Goal: Task Accomplishment & Management: Complete application form

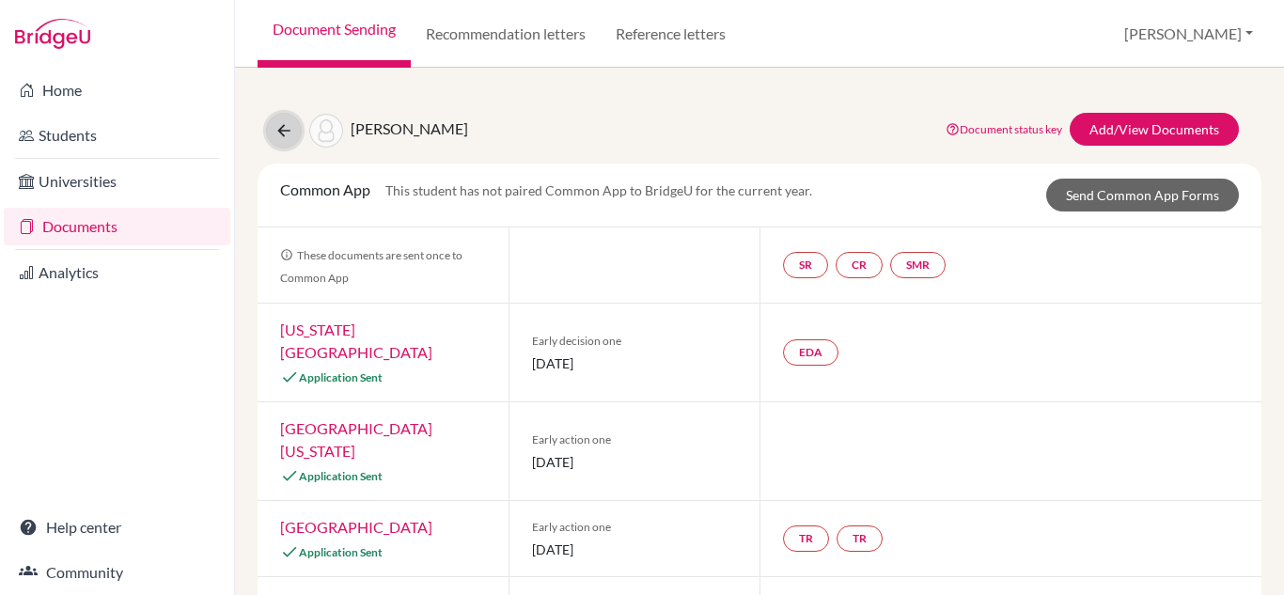
click at [281, 129] on icon at bounding box center [283, 130] width 19 height 19
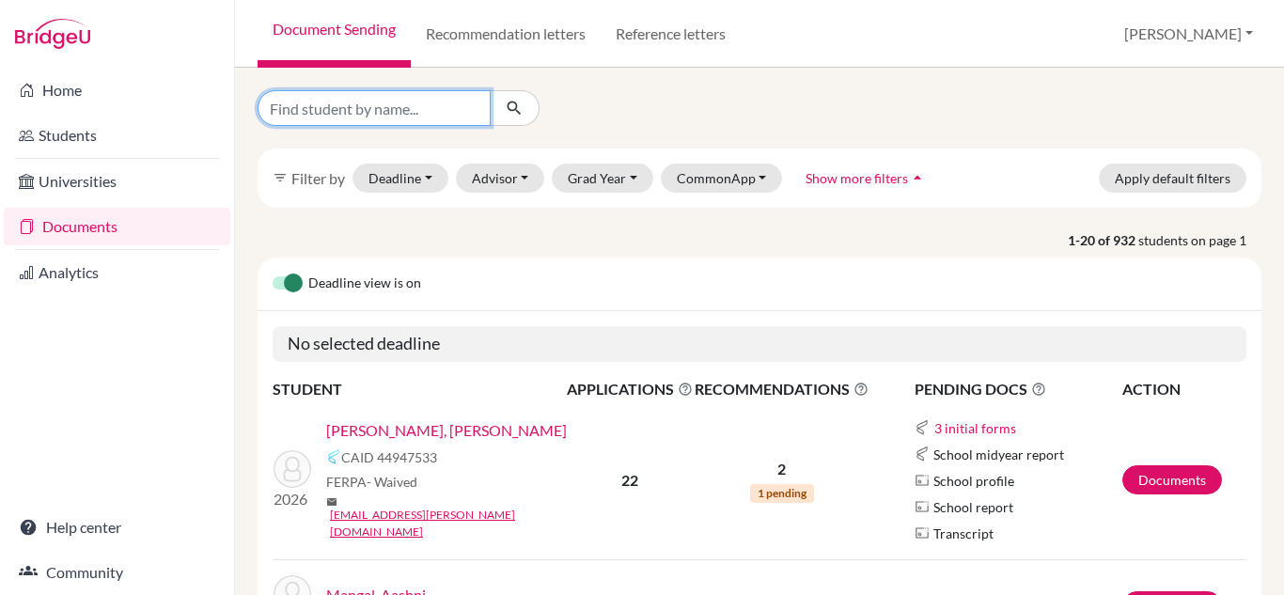
click at [335, 103] on input "Find student by name..." at bounding box center [374, 108] width 233 height 36
type input "aashi tiwari"
click button "submit" at bounding box center [515, 108] width 50 height 36
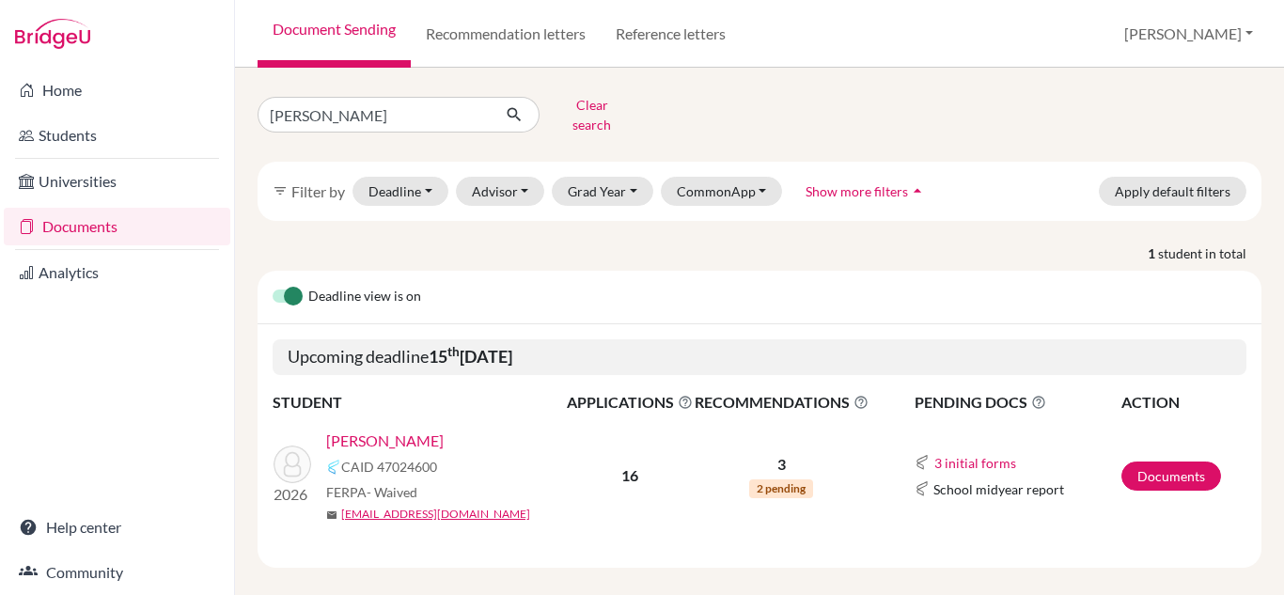
click at [383, 430] on link "[PERSON_NAME]" at bounding box center [384, 441] width 117 height 23
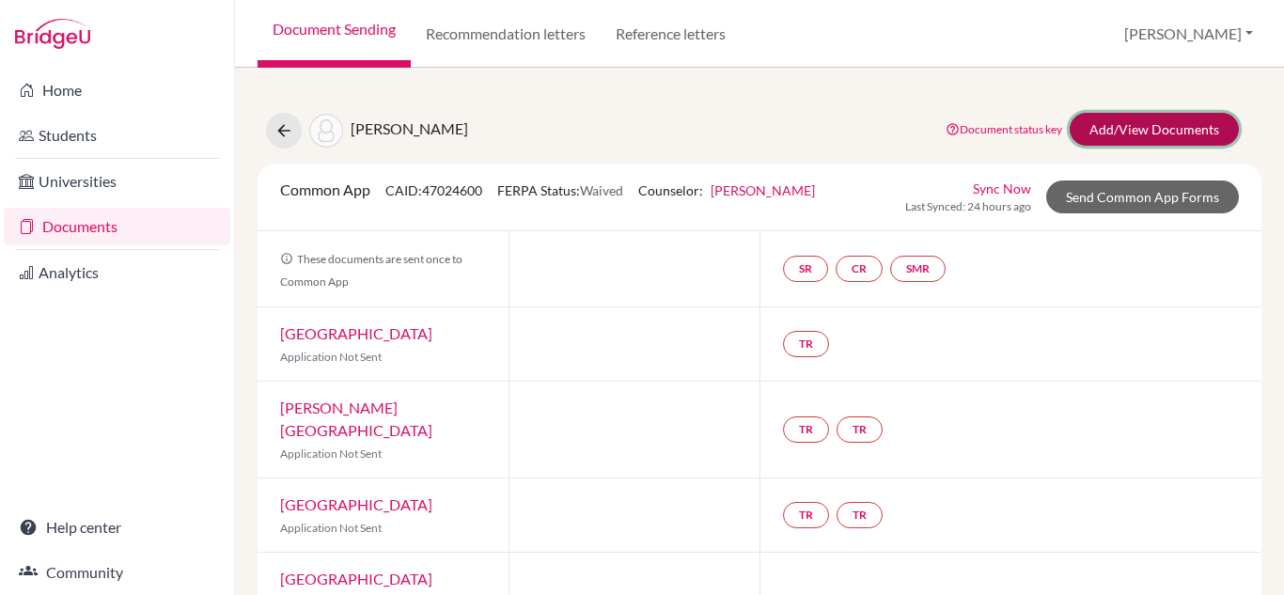
click at [1109, 125] on link "Add/View Documents" at bounding box center [1154, 129] width 169 height 33
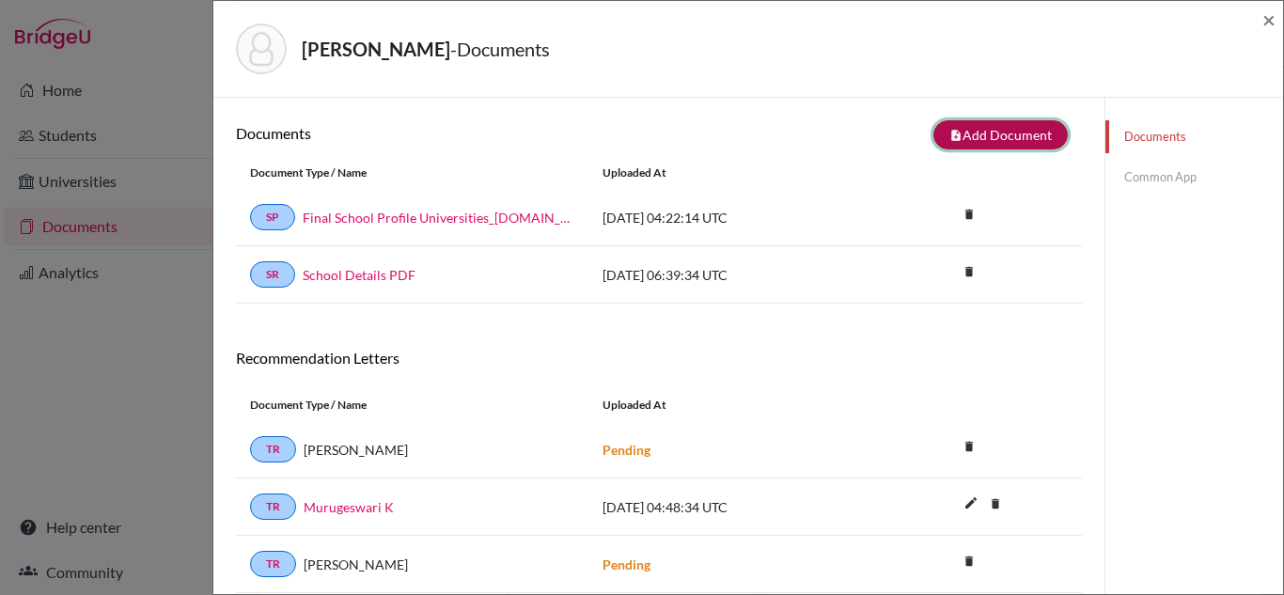
click at [988, 141] on button "note_add Add Document" at bounding box center [1000, 134] width 134 height 29
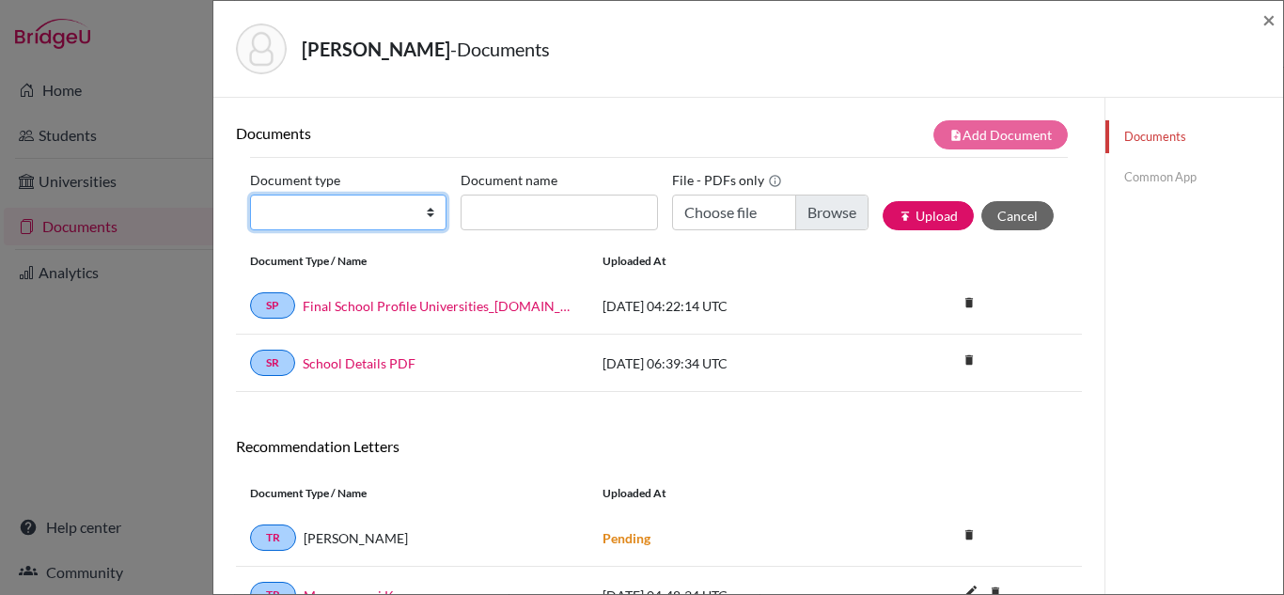
click at [429, 215] on select "Change explanation for Common App reports Counselor recommendation Internationa…" at bounding box center [348, 213] width 196 height 36
select select "2"
click at [250, 195] on select "Change explanation for Common App reports Counselor recommendation Internationa…" at bounding box center [348, 213] width 196 height 36
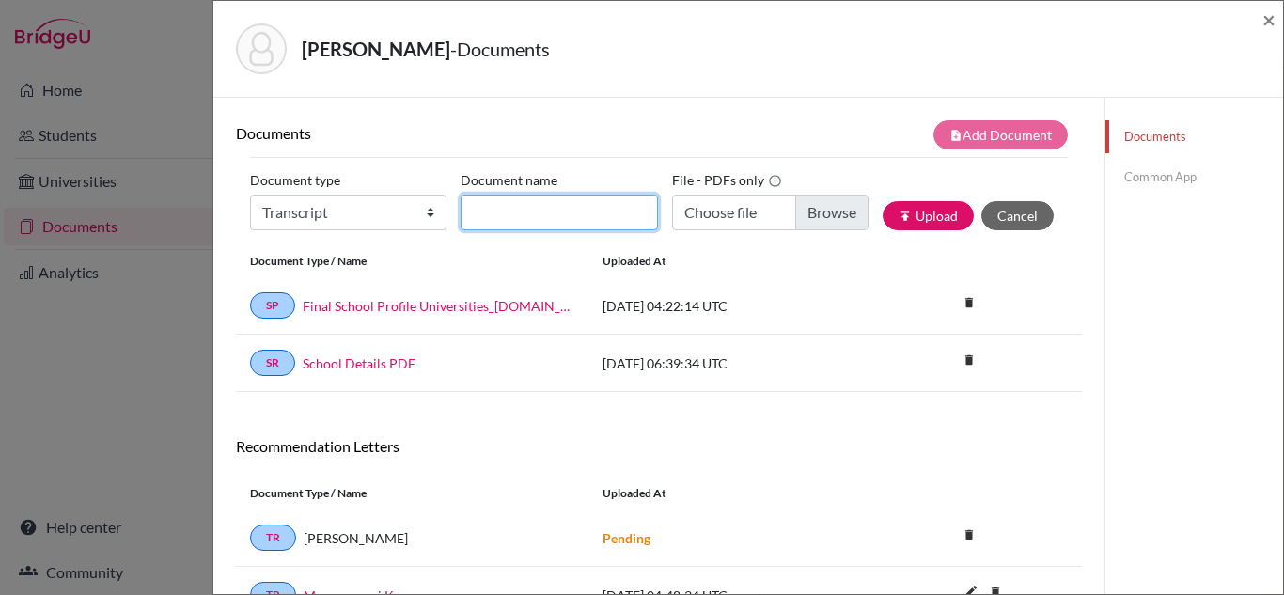
click at [553, 215] on input "Document name" at bounding box center [559, 213] width 196 height 36
type input "a"
type input "g"
type input "A"
type input "Gr 11 AS board"
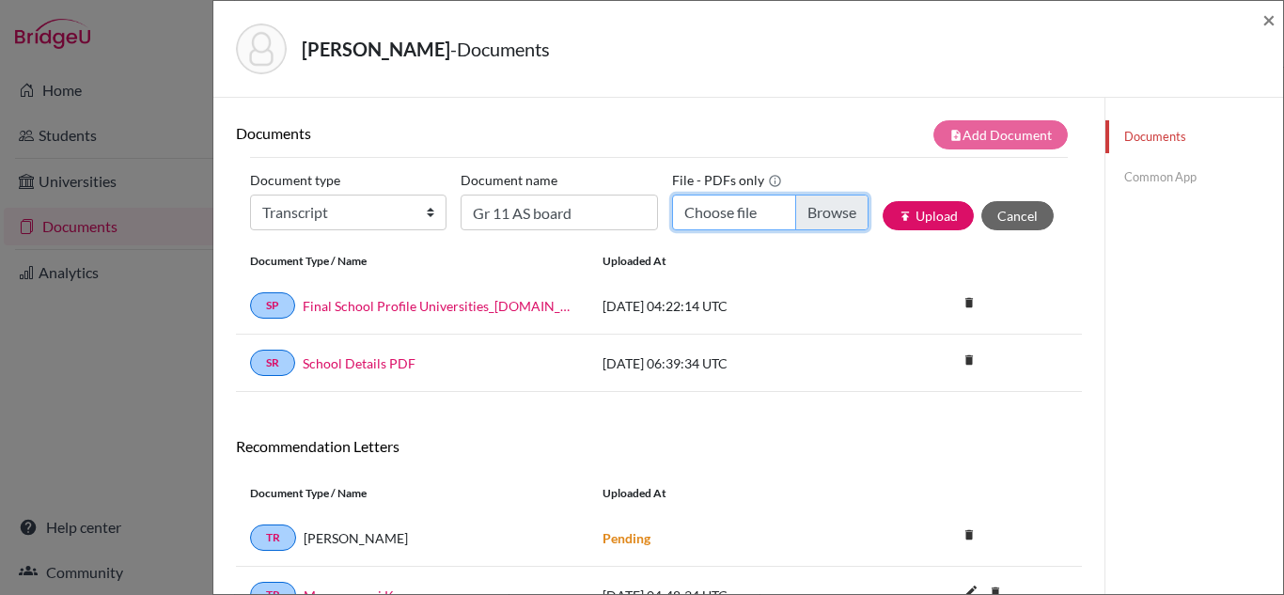
click at [705, 211] on input "Choose file" at bounding box center [770, 213] width 196 height 36
type input "C:\fakepath\grade_11_board_transcripts.pdf"
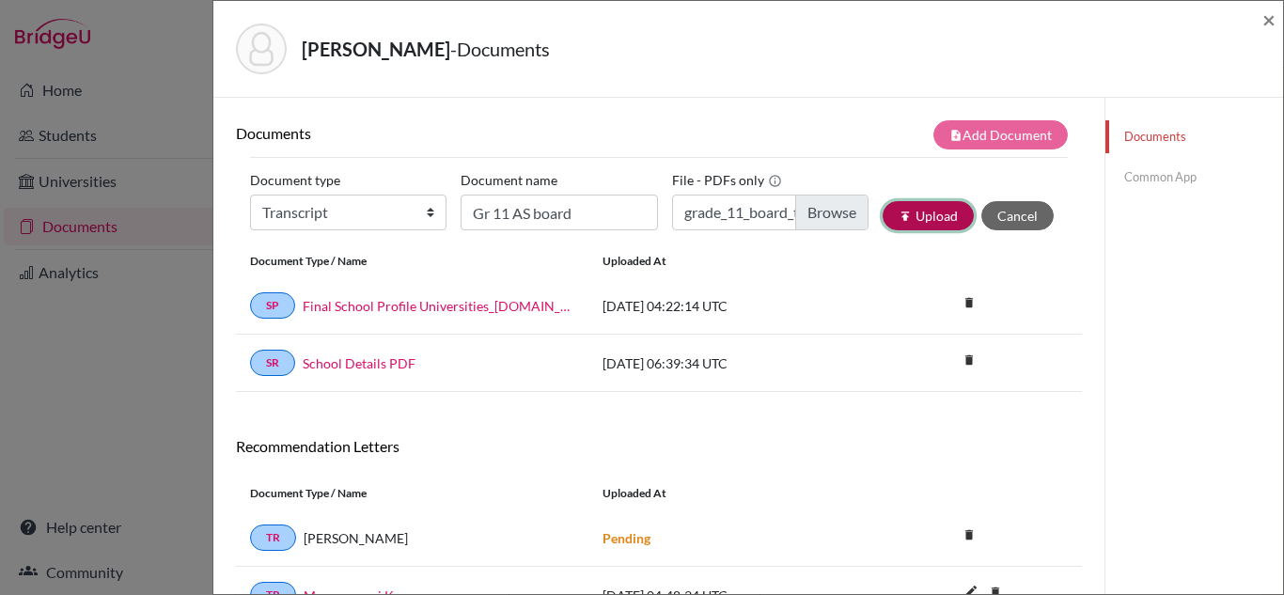
click at [909, 211] on icon "publish" at bounding box center [905, 216] width 13 height 13
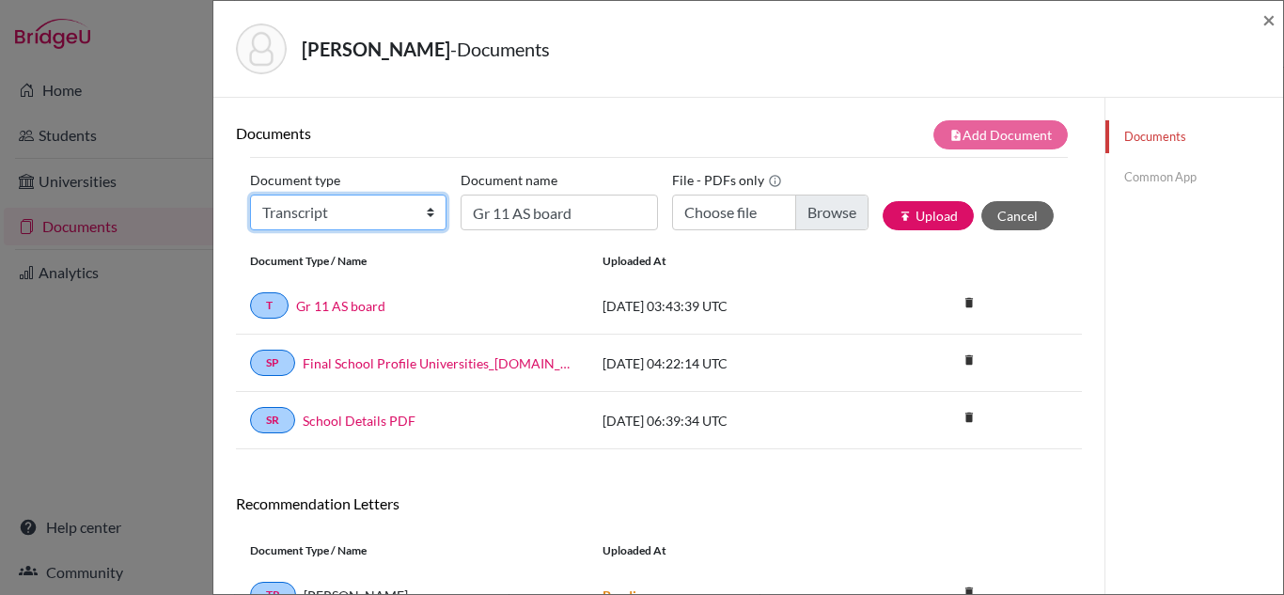
click at [430, 214] on select "Change explanation for Common App reports Counselor recommendation Internationa…" at bounding box center [348, 213] width 196 height 36
select select "4"
click at [250, 195] on select "Change explanation for Common App reports Counselor recommendation Internationa…" at bounding box center [348, 213] width 196 height 36
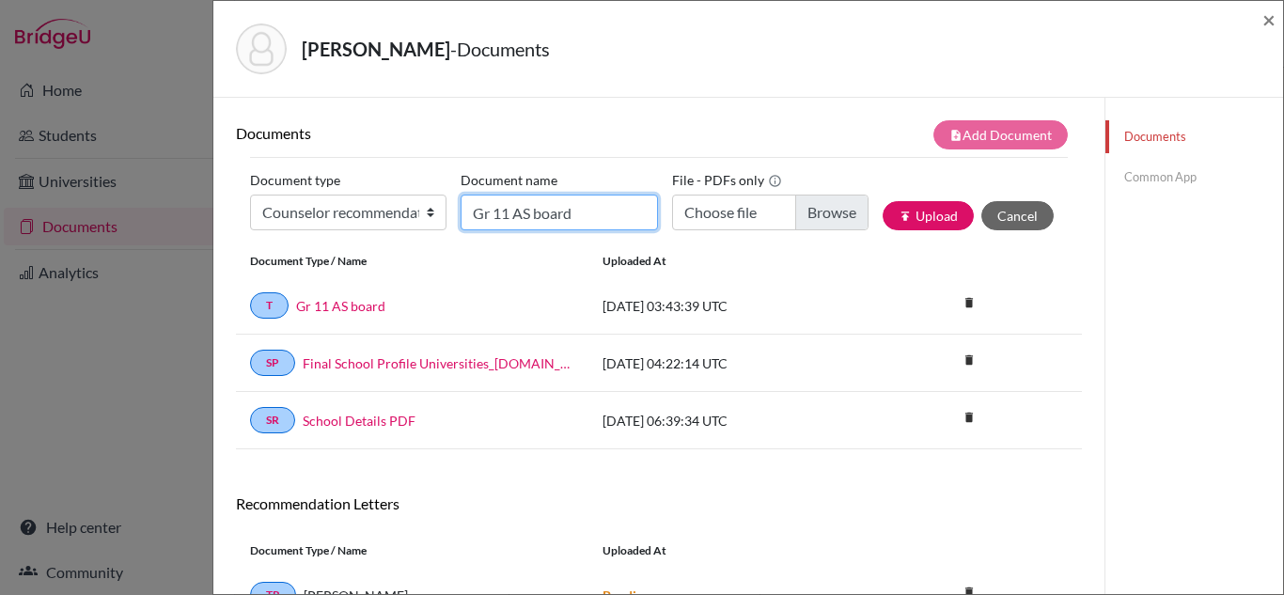
click at [507, 212] on input "Gr 11 AS board" at bounding box center [559, 213] width 196 height 36
type input "Counselor LOR"
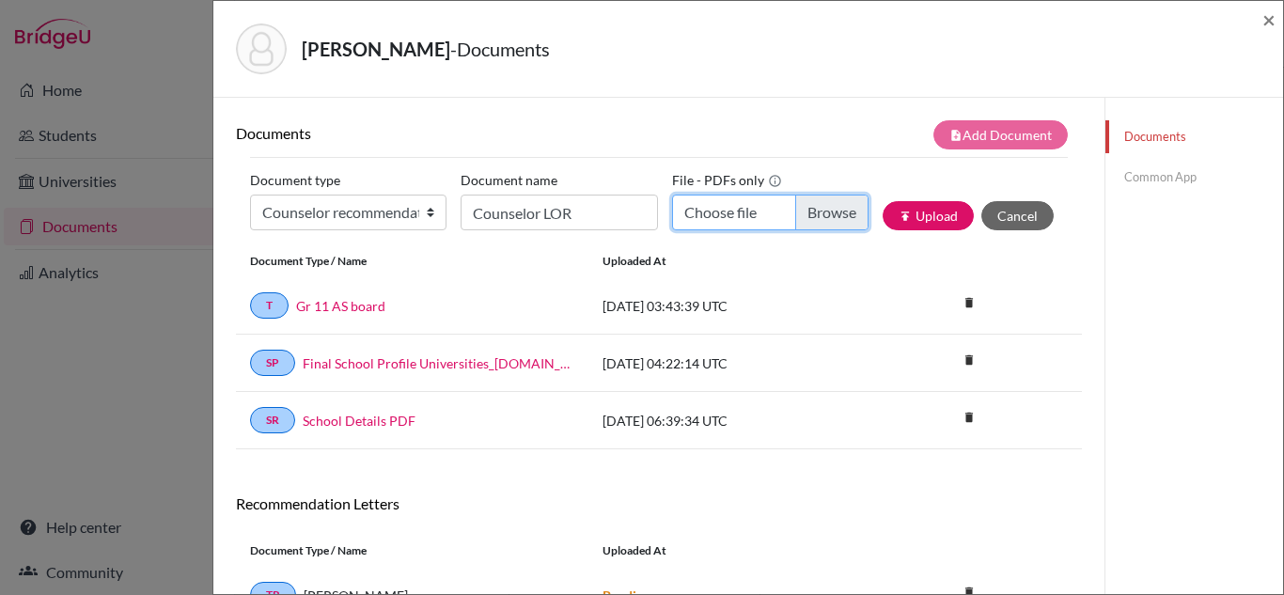
click at [724, 206] on input "Choose file" at bounding box center [770, 213] width 196 height 36
type input "C:\fakepath\Aashi Tiwari_Counselor LOR.docx.pdf"
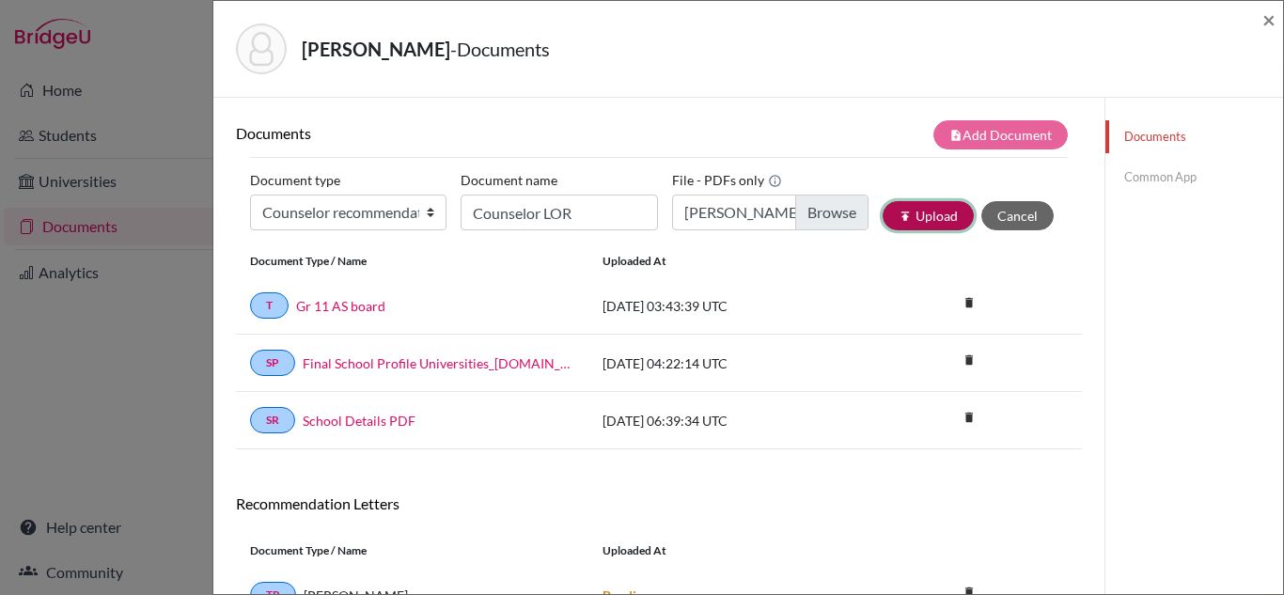
click at [910, 210] on icon "publish" at bounding box center [905, 216] width 13 height 13
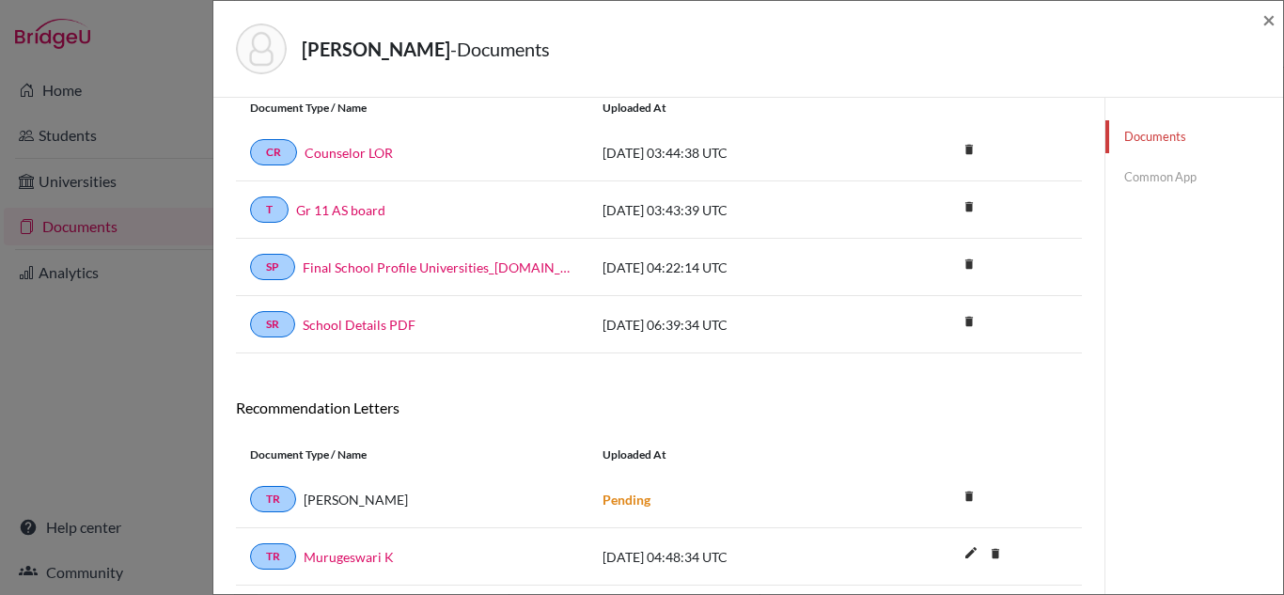
scroll to position [150, 0]
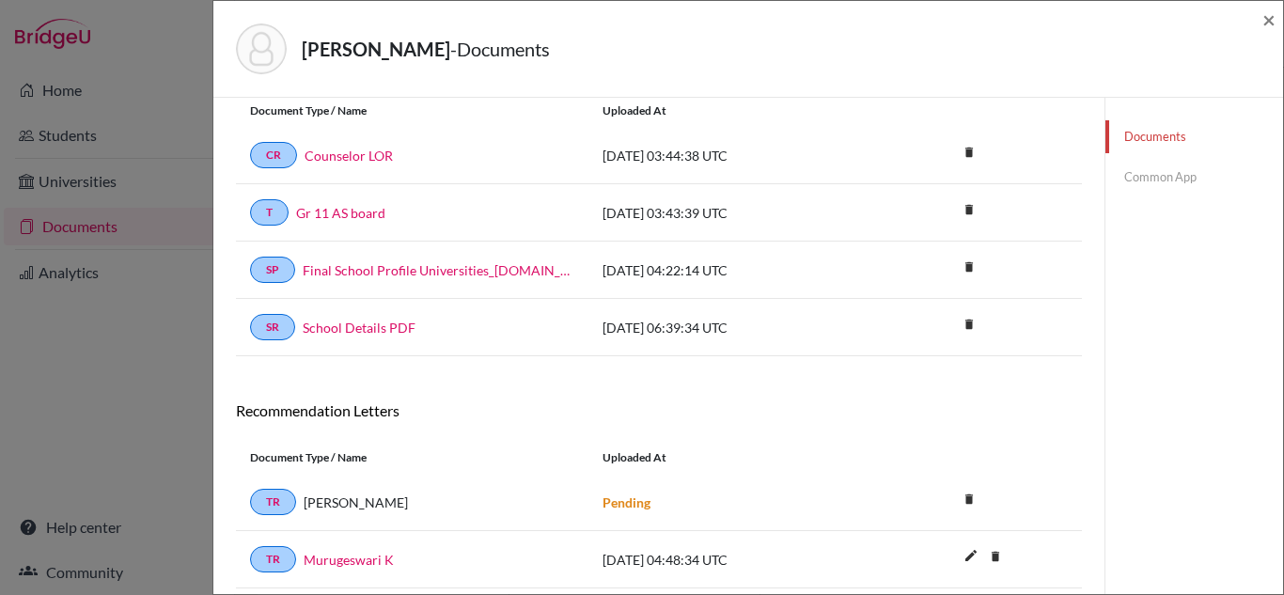
click at [1150, 177] on link "Common App" at bounding box center [1194, 177] width 178 height 33
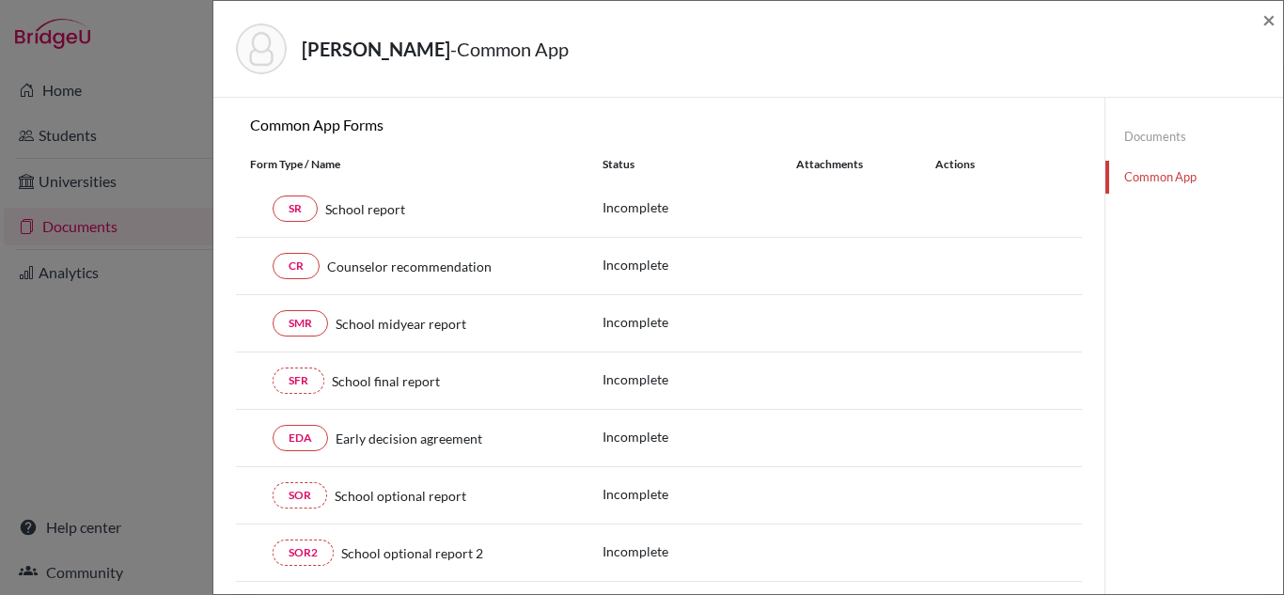
scroll to position [180, 0]
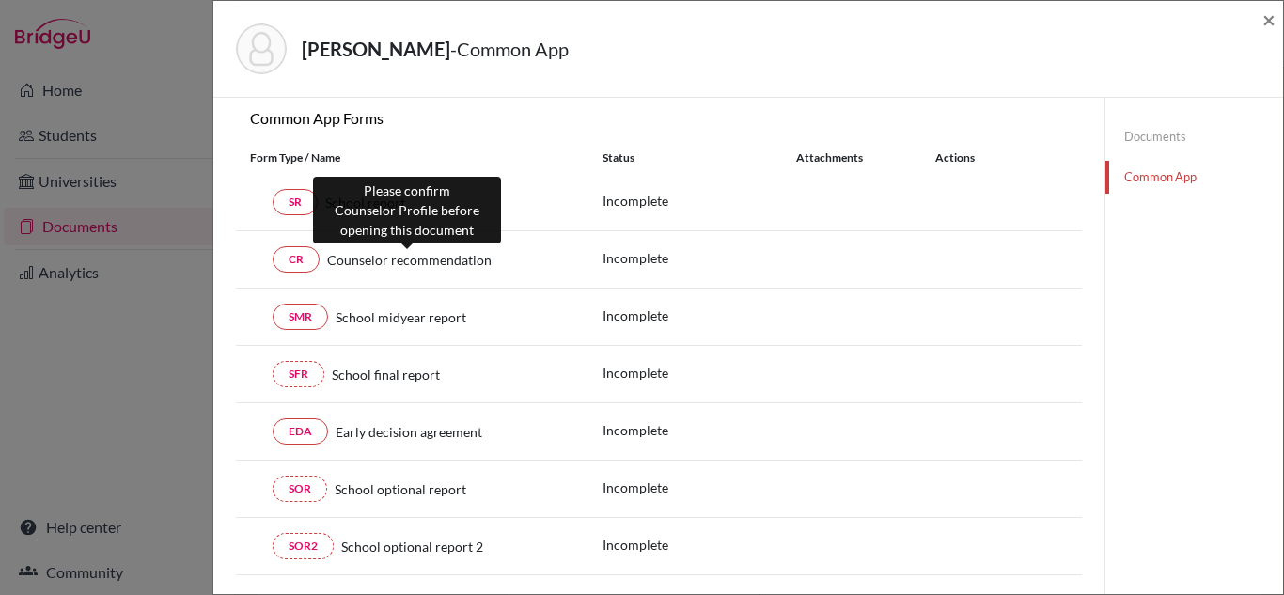
click at [390, 259] on span "Counselor recommendation" at bounding box center [409, 260] width 164 height 20
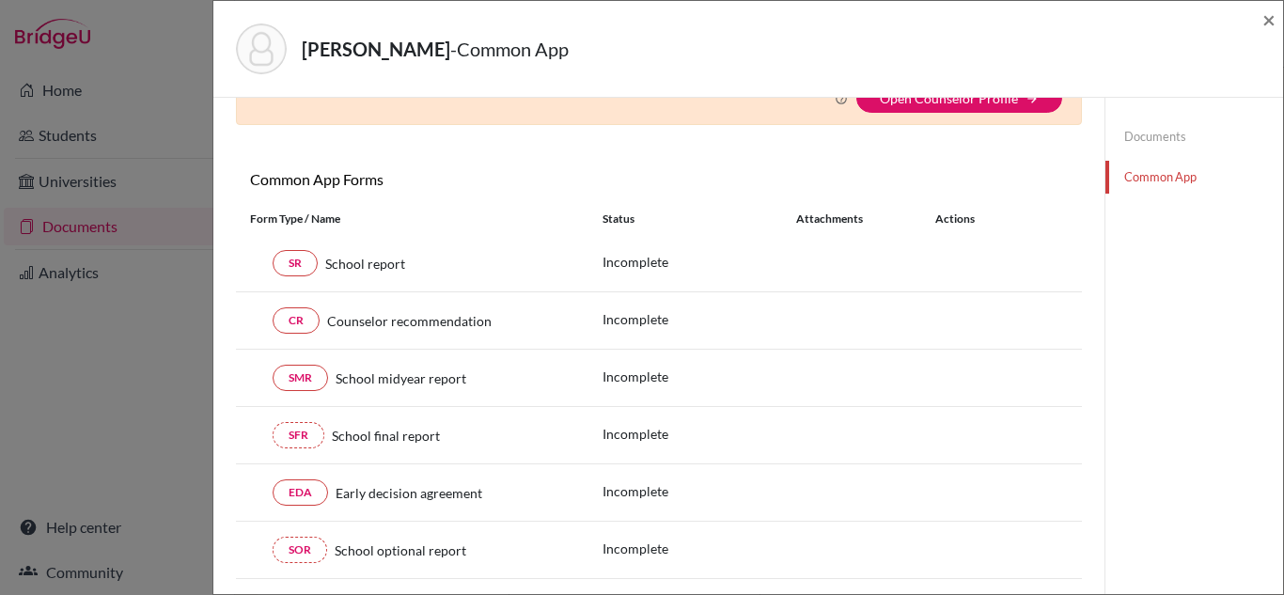
scroll to position [0, 0]
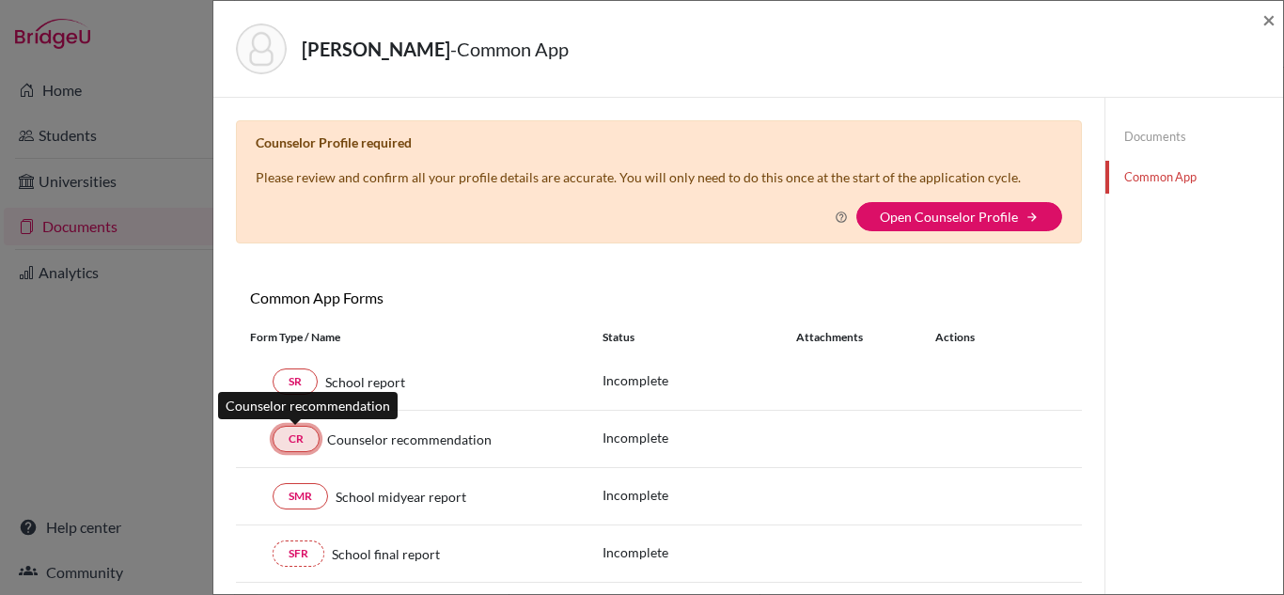
click at [297, 439] on link "CR" at bounding box center [296, 439] width 47 height 26
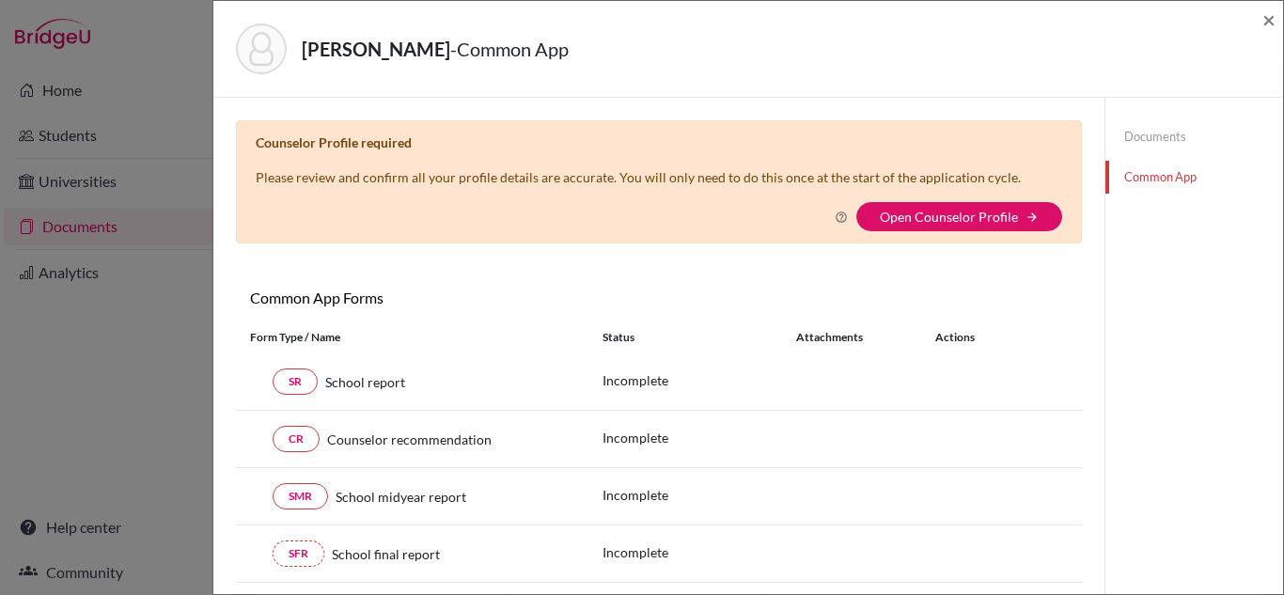
click at [1174, 142] on link "Documents" at bounding box center [1194, 136] width 178 height 33
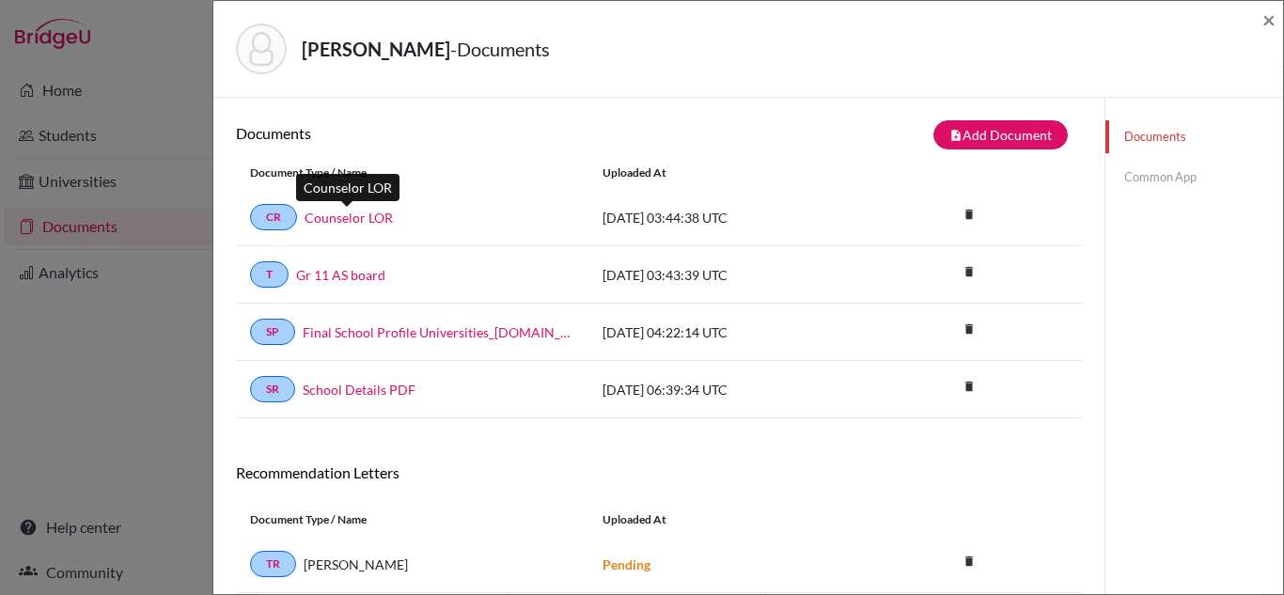
click at [328, 222] on link "Counselor LOR" at bounding box center [349, 218] width 88 height 20
click at [1176, 170] on link "Common App" at bounding box center [1194, 177] width 178 height 33
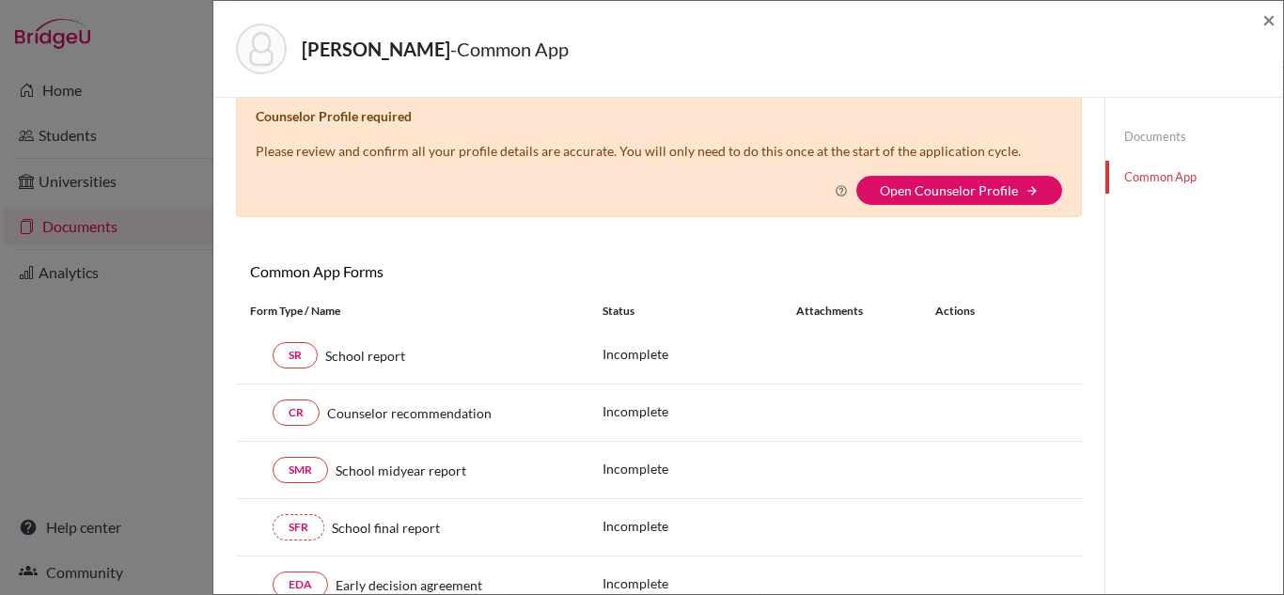
scroll to position [23, 0]
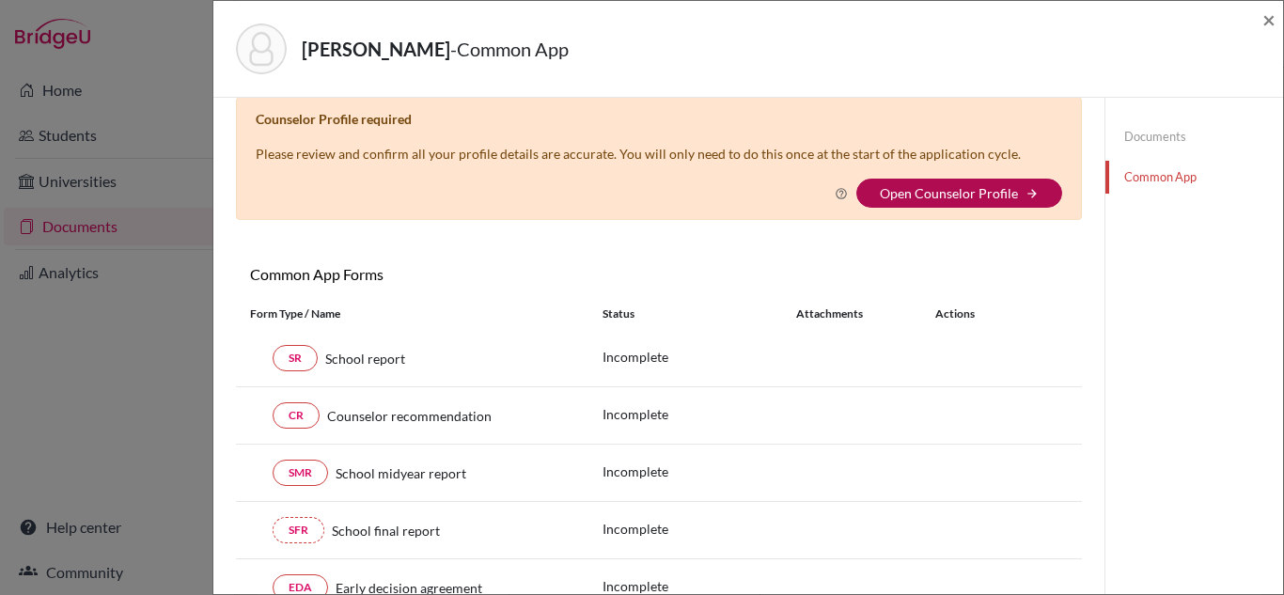
click at [919, 193] on link "Open Counselor Profile" at bounding box center [949, 193] width 138 height 16
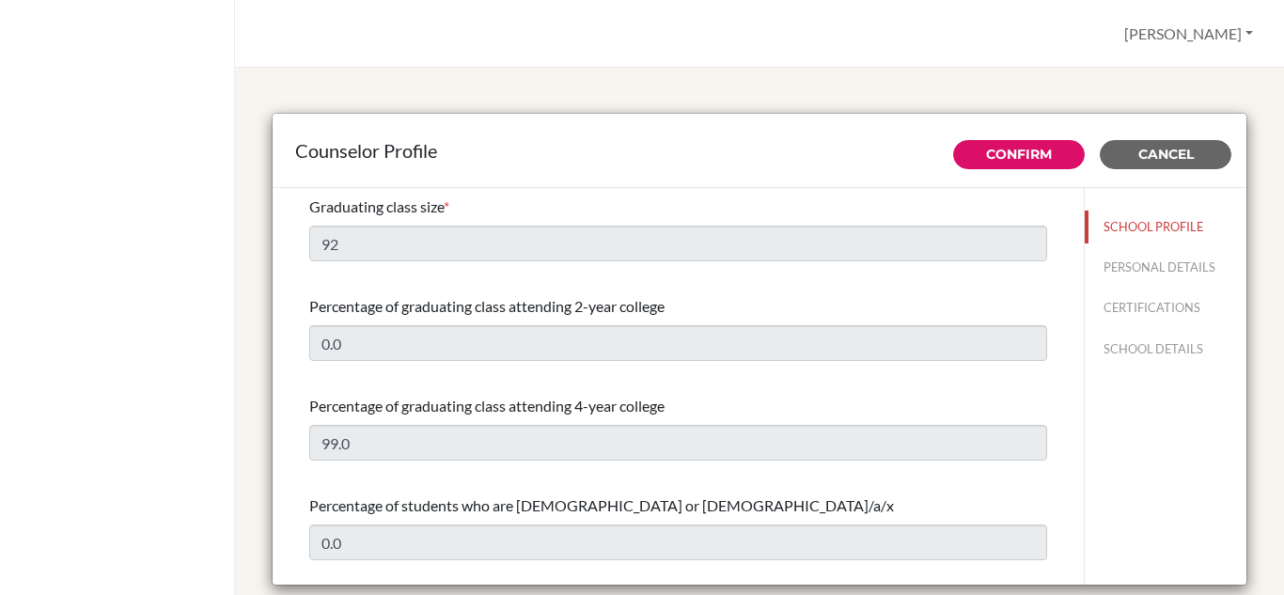
select select "0"
select select "352564"
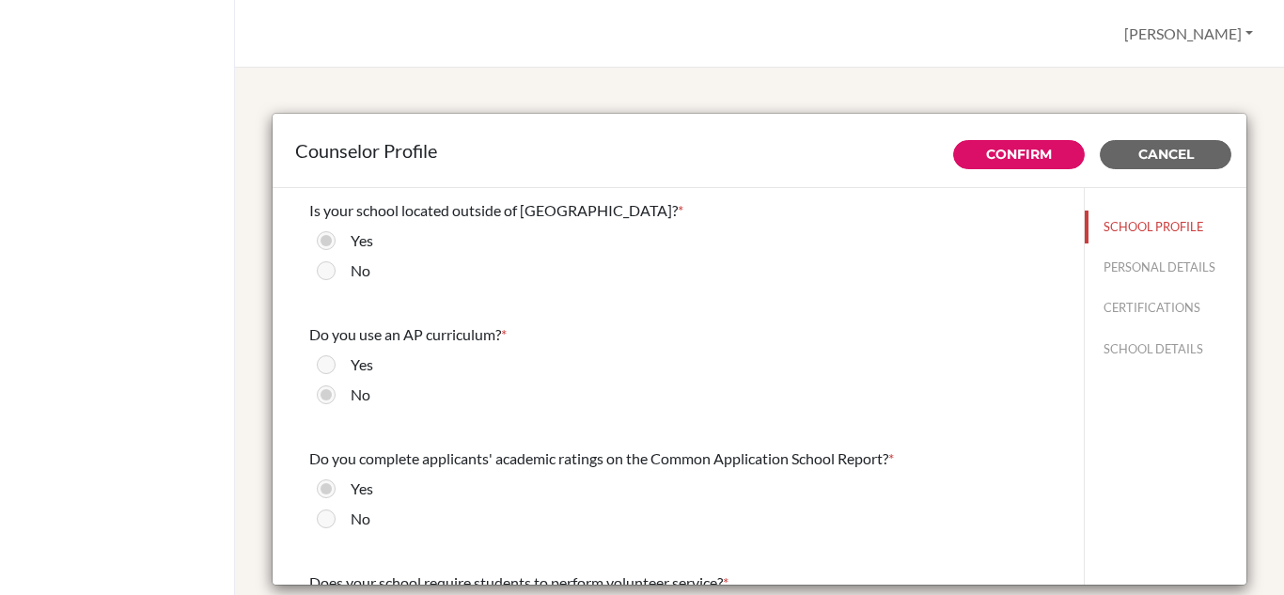
scroll to position [1900, 0]
click at [1036, 147] on link "Confirm" at bounding box center [1019, 154] width 66 height 17
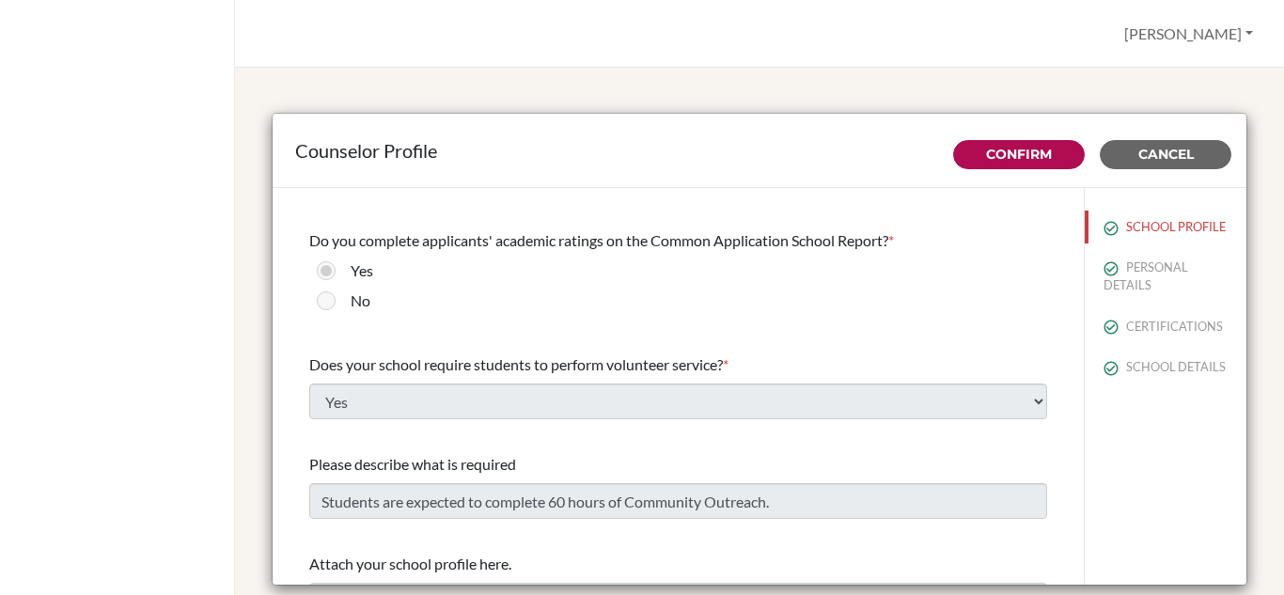
scroll to position [2121, 0]
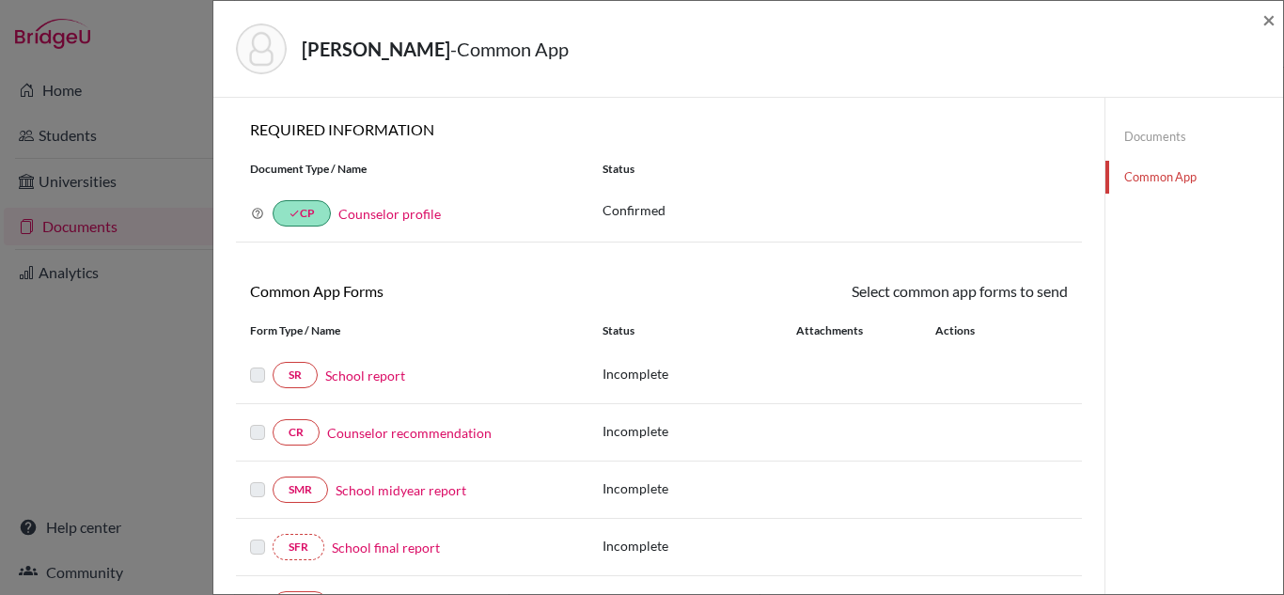
click at [441, 435] on link "Counselor recommendation" at bounding box center [409, 433] width 164 height 20
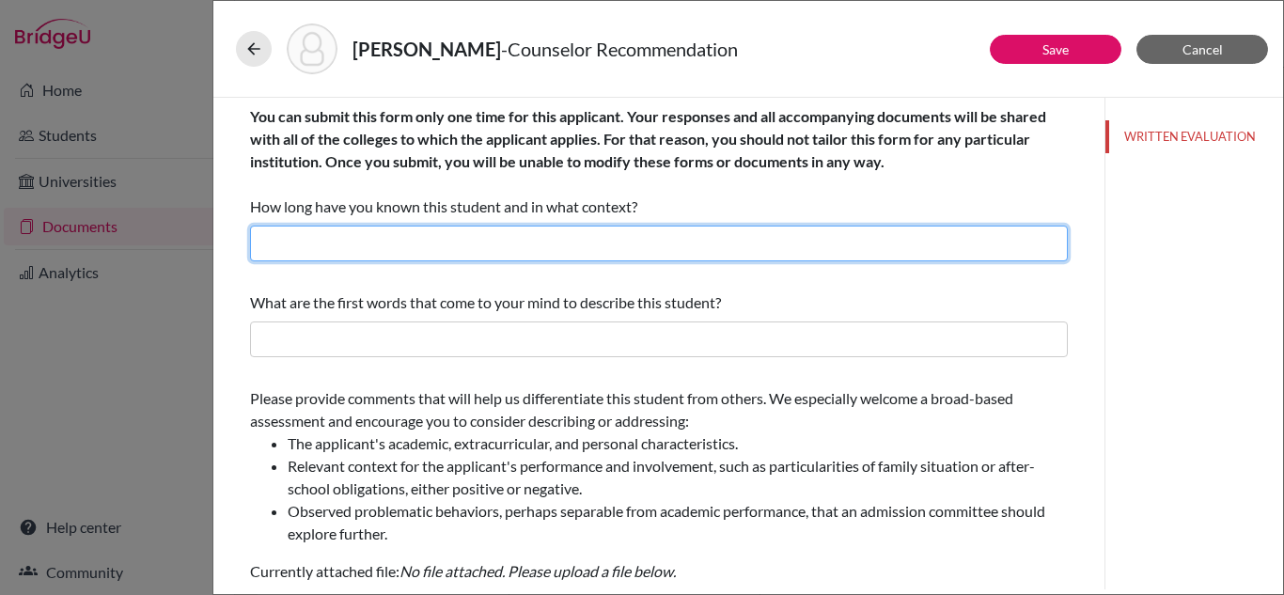
click at [621, 245] on input "text" at bounding box center [659, 244] width 818 height 36
type input "Over 12 months as her Career and College Counselor"
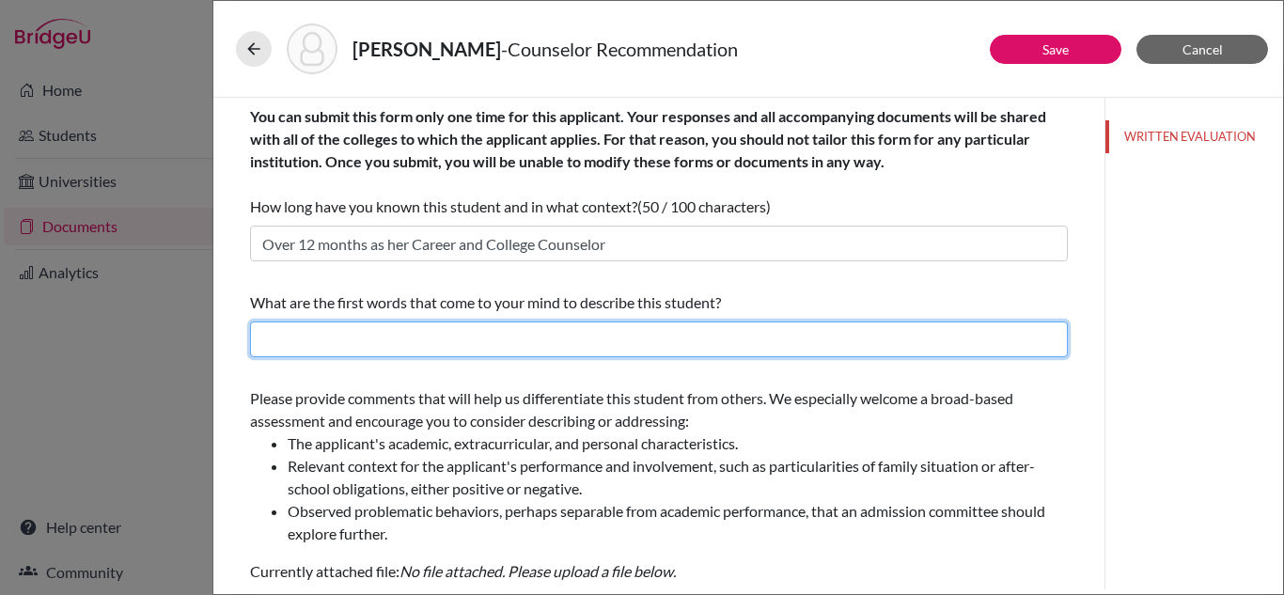
click at [502, 338] on input "text" at bounding box center [659, 339] width 818 height 36
type input "Knowledgeable, Principled, Inquirer"
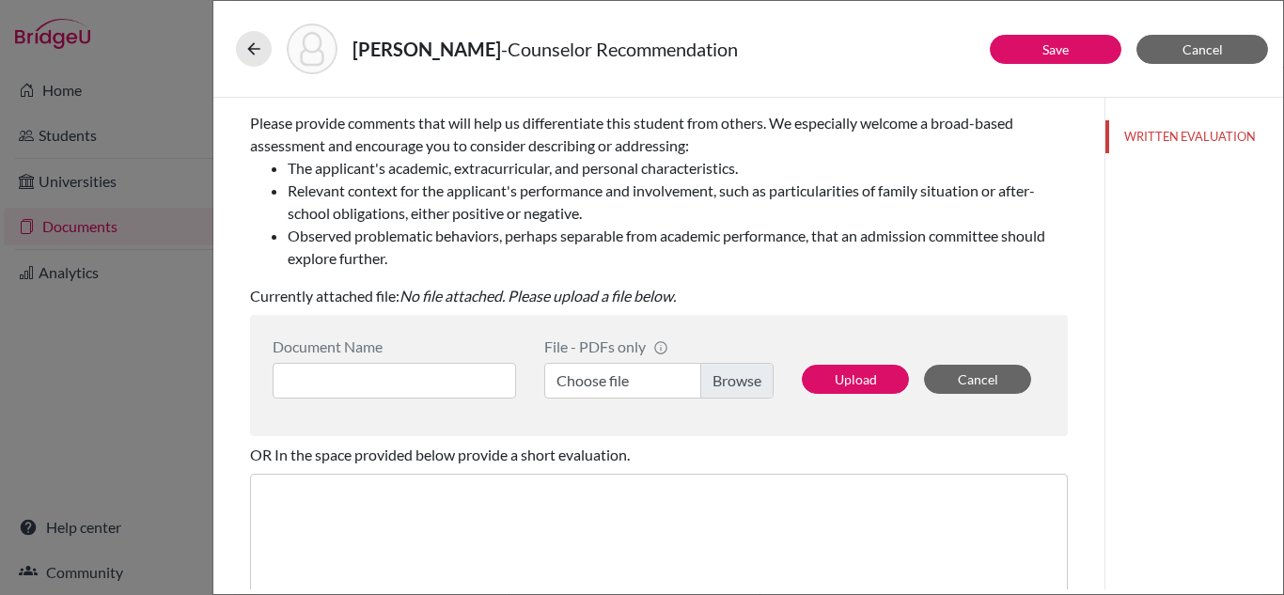
scroll to position [274, 0]
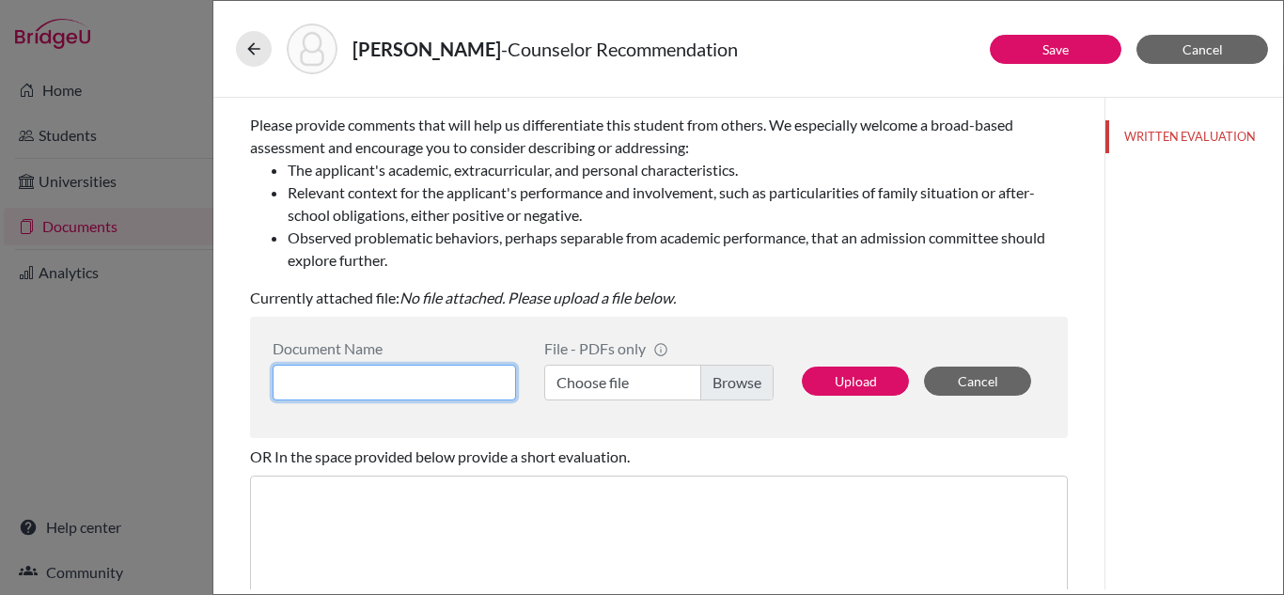
click at [464, 385] on input at bounding box center [394, 383] width 243 height 36
click at [291, 382] on input "counselor LOR" at bounding box center [394, 383] width 243 height 36
type input "Counselor LOR"
click at [602, 383] on label "Choose file" at bounding box center [658, 383] width 229 height 36
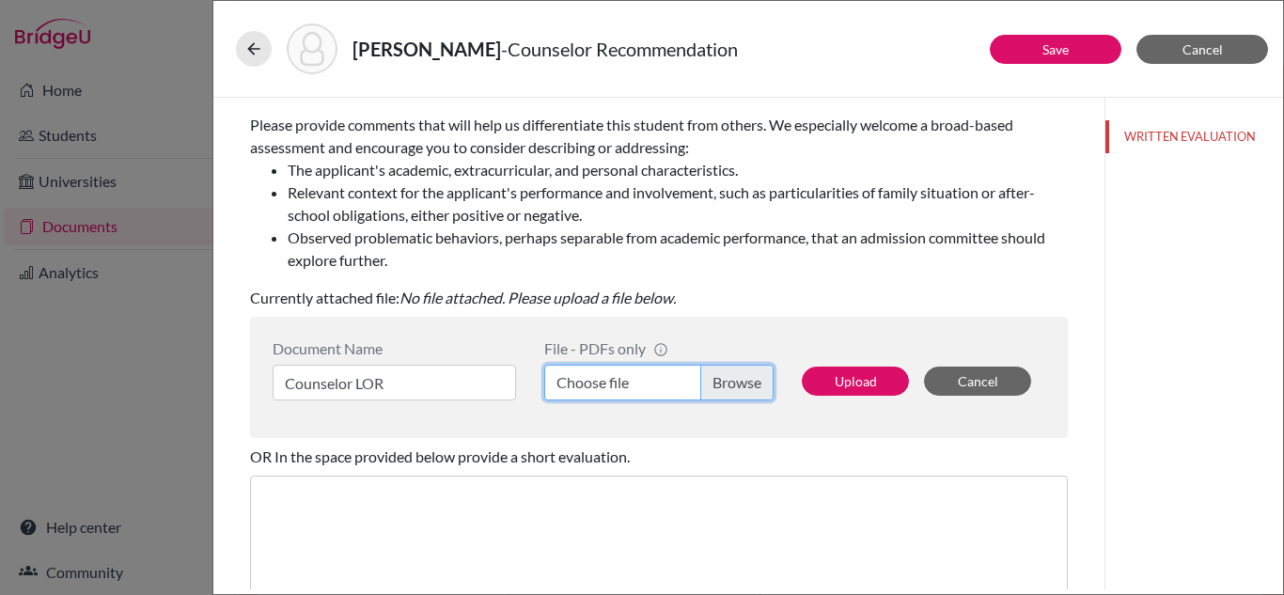
click at [602, 383] on input "Choose file" at bounding box center [658, 383] width 229 height 36
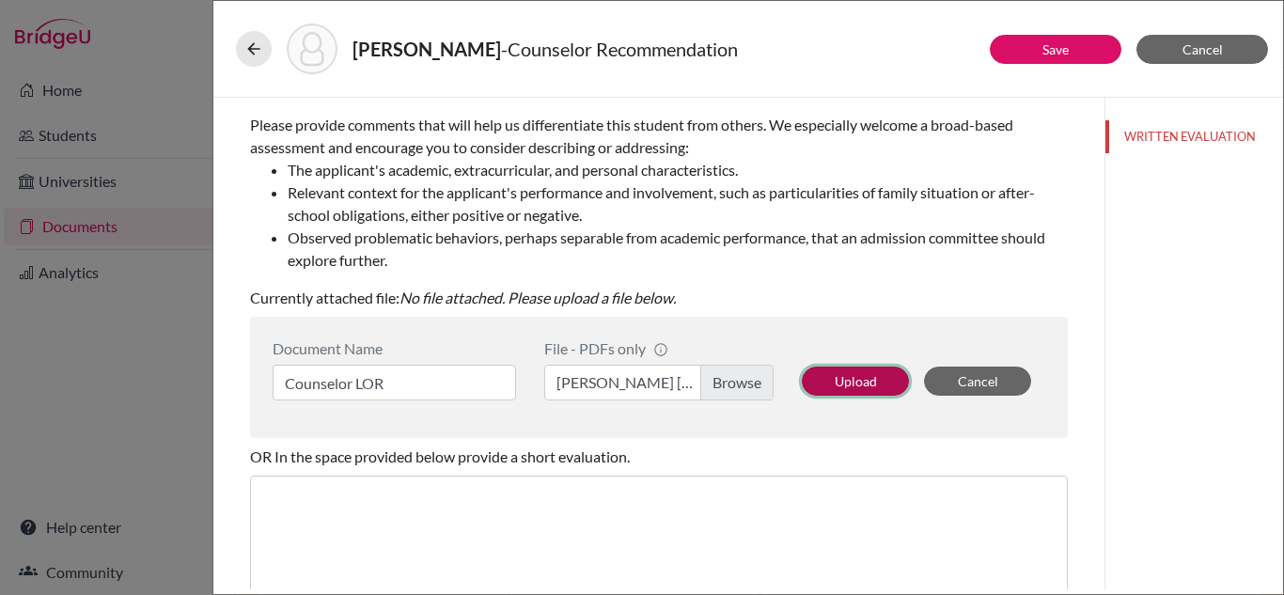
click at [854, 379] on button "Upload" at bounding box center [855, 381] width 107 height 29
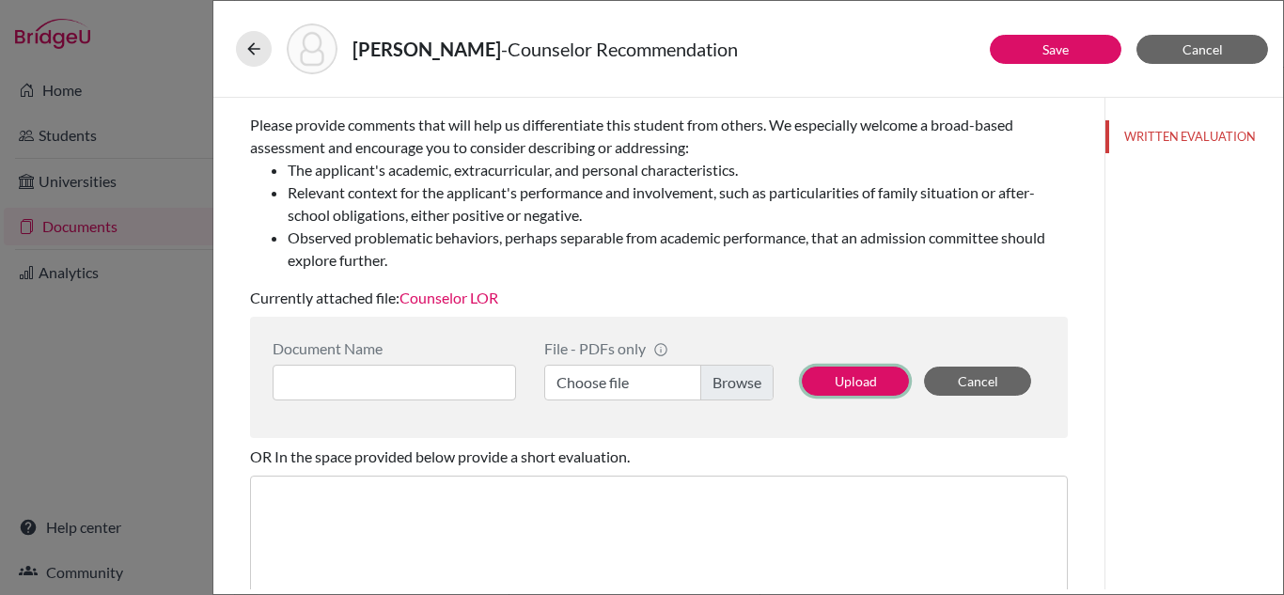
scroll to position [451, 0]
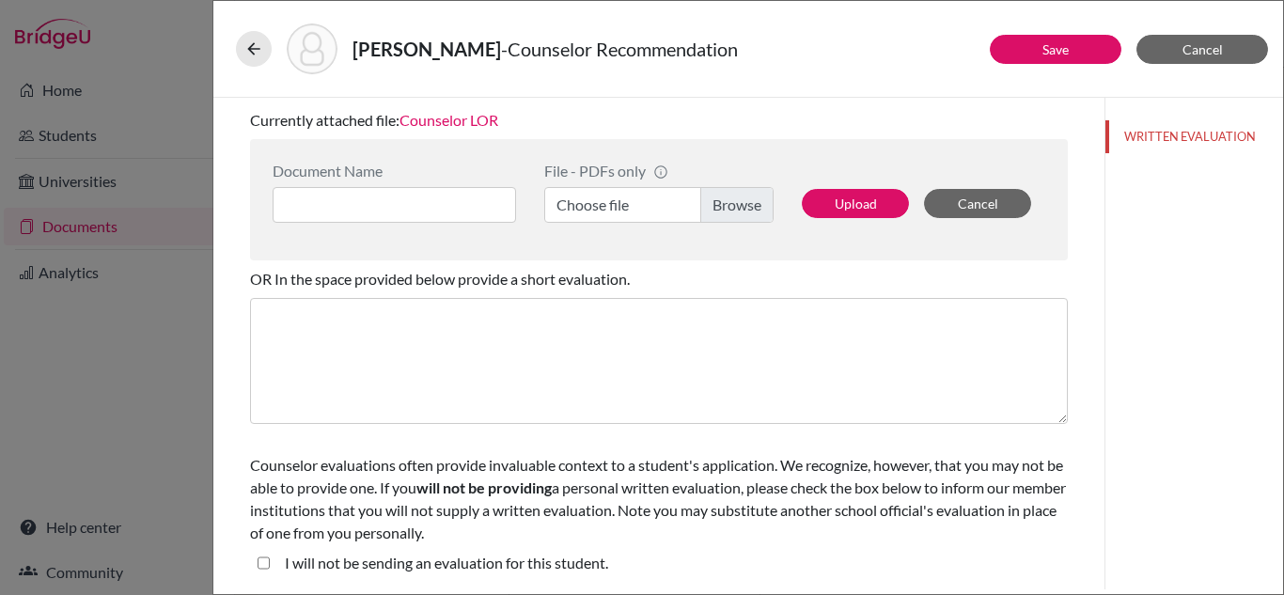
drag, startPoint x: 1283, startPoint y: 469, endPoint x: 1281, endPoint y: 577, distance: 108.1
click at [1281, 577] on div "Tiwari, Aashi - Counselor Recommendation Save Cancel You can submit this form o…" at bounding box center [748, 297] width 1072 height 595
click at [1030, 57] on button "Save" at bounding box center [1056, 49] width 132 height 29
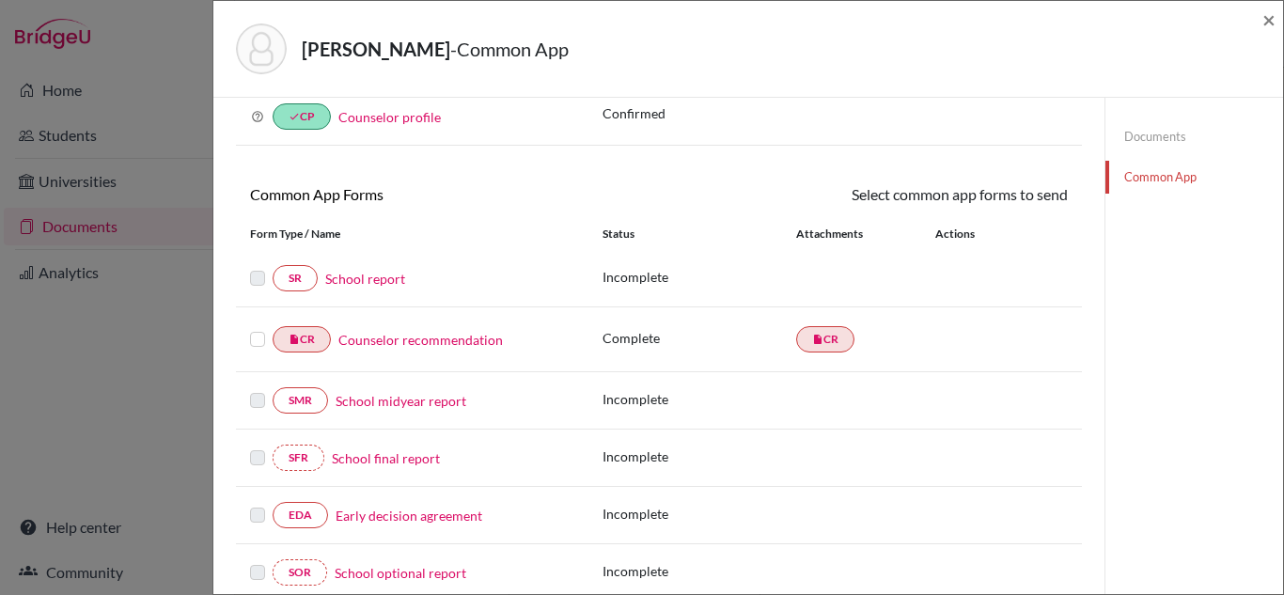
scroll to position [104, 0]
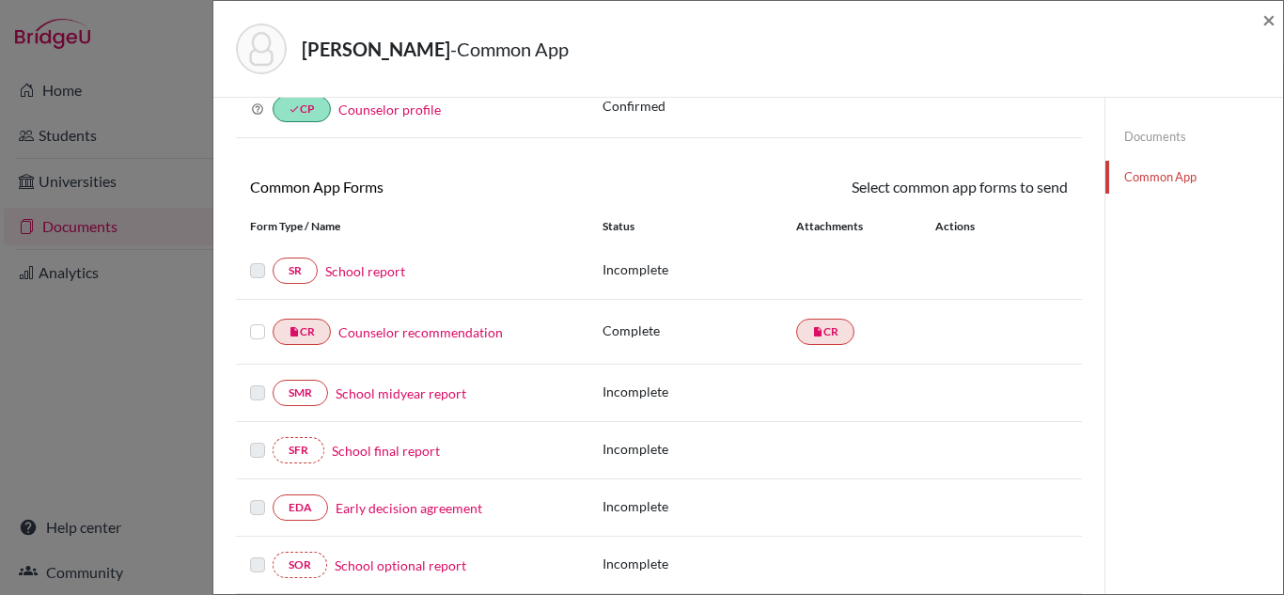
click at [385, 269] on link "School report" at bounding box center [365, 271] width 80 height 20
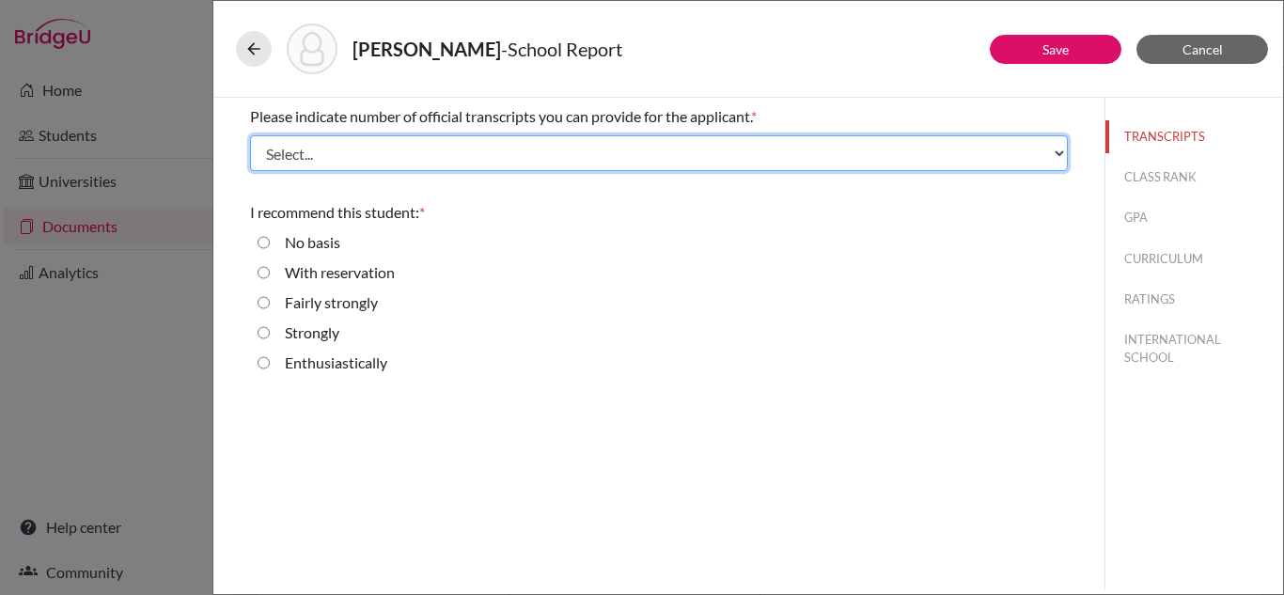
click at [1060, 161] on select "Select... 1 2 3 4" at bounding box center [659, 153] width 818 height 36
select select "3"
click at [250, 135] on select "Select... 1 2 3 4" at bounding box center [659, 153] width 818 height 36
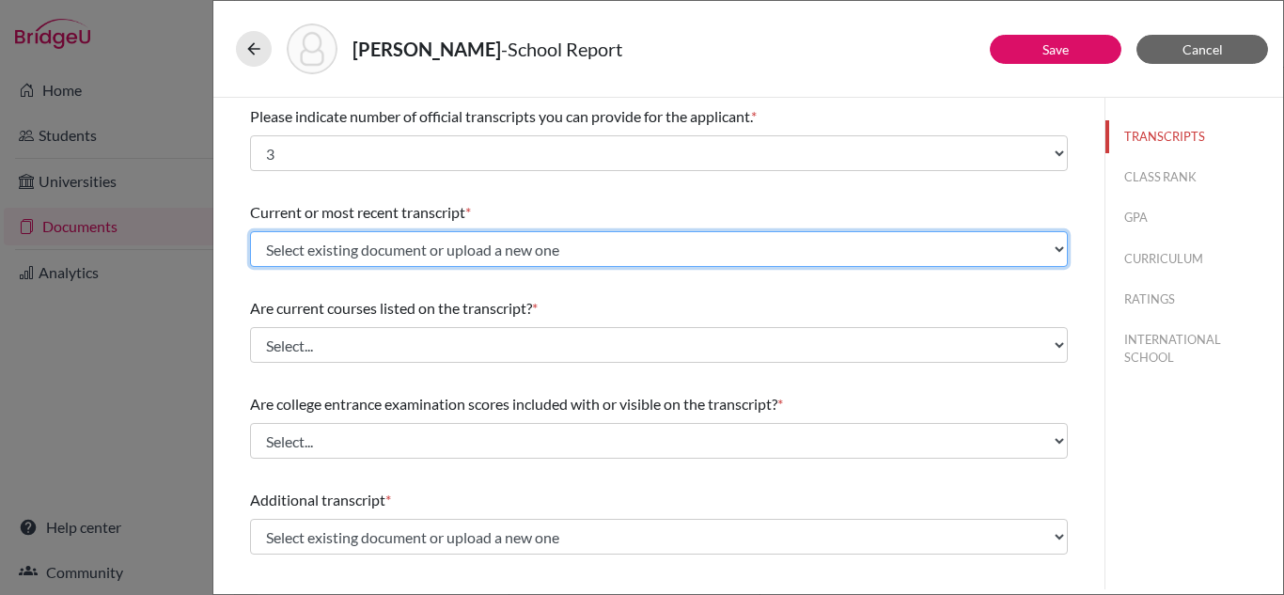
click at [1058, 253] on select "Select existing document or upload a new one Gr 11 AS board Upload New File" at bounding box center [659, 249] width 818 height 36
select select "690317"
click at [250, 231] on select "Select existing document or upload a new one Gr 11 AS board Upload New File" at bounding box center [659, 249] width 818 height 36
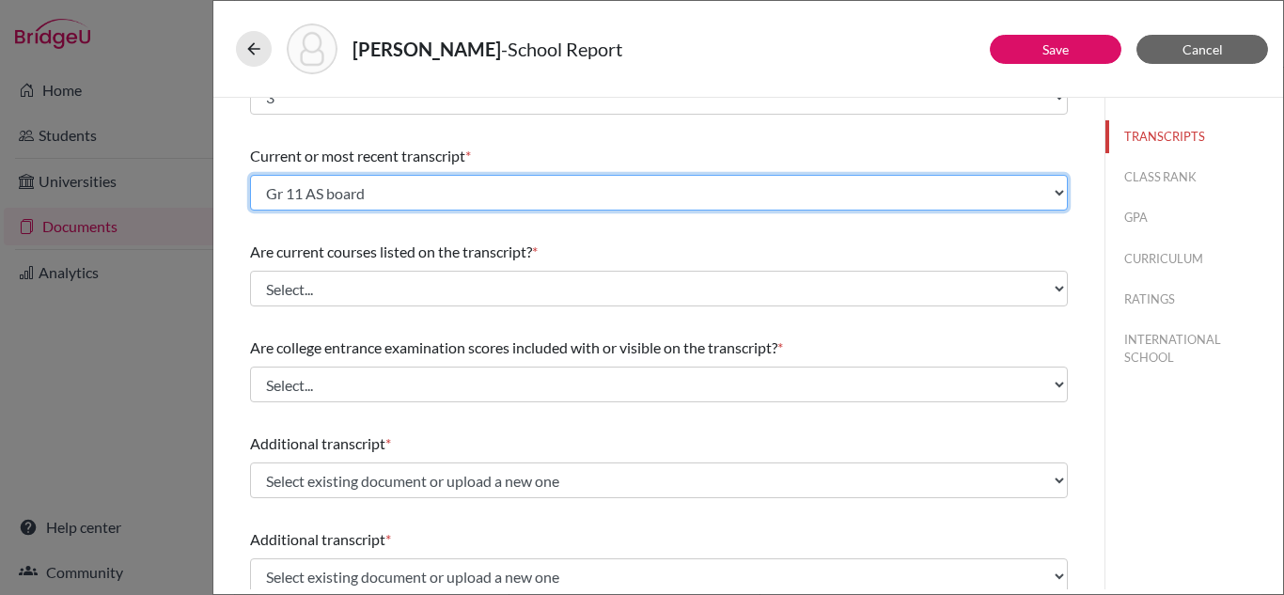
scroll to position [57, 0]
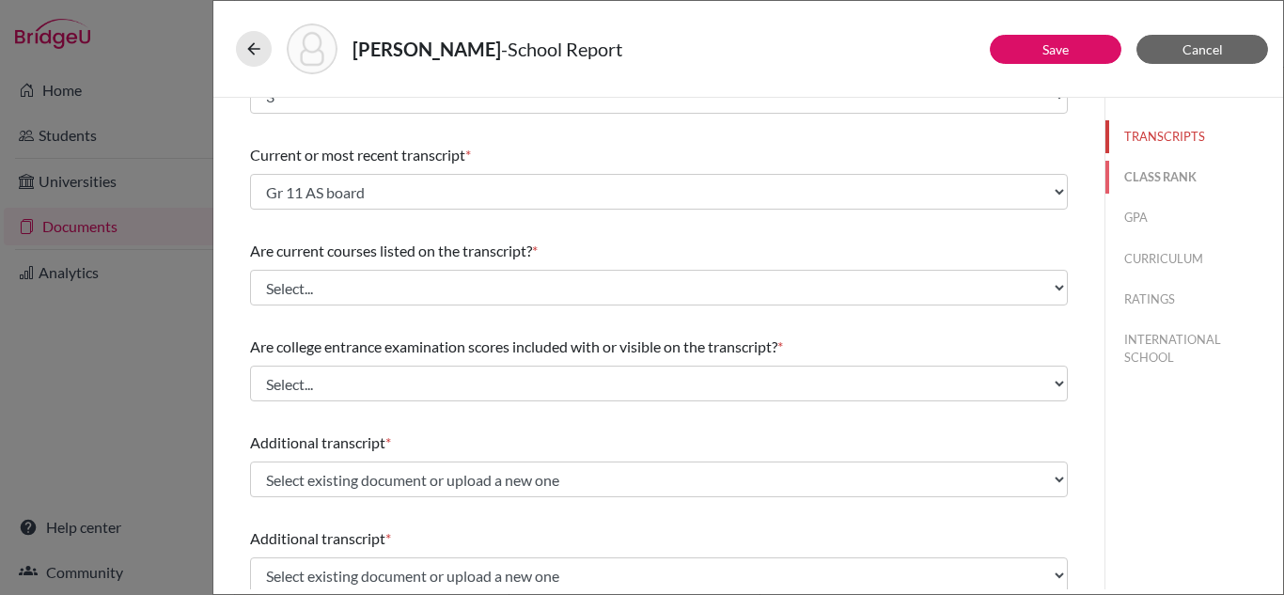
click at [1146, 183] on button "CLASS RANK" at bounding box center [1194, 177] width 178 height 33
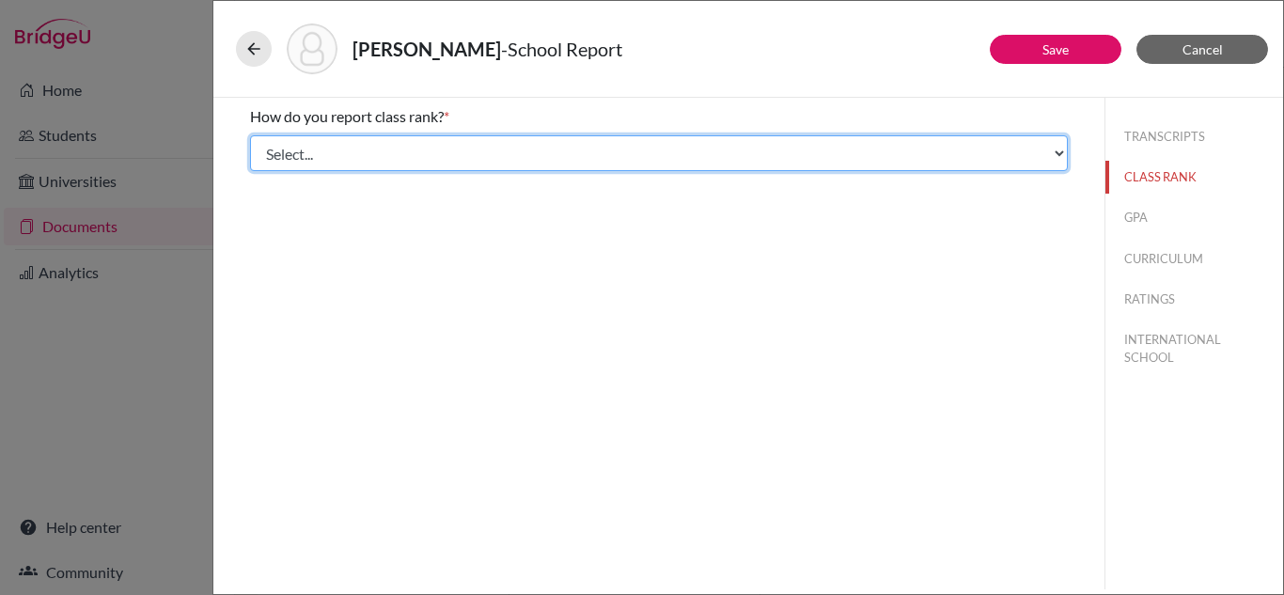
click at [1059, 149] on select "Select... Exact Decile Quintile Quartile None" at bounding box center [659, 153] width 818 height 36
select select "5"
click at [250, 135] on select "Select... Exact Decile Quintile Quartile None" at bounding box center [659, 153] width 818 height 36
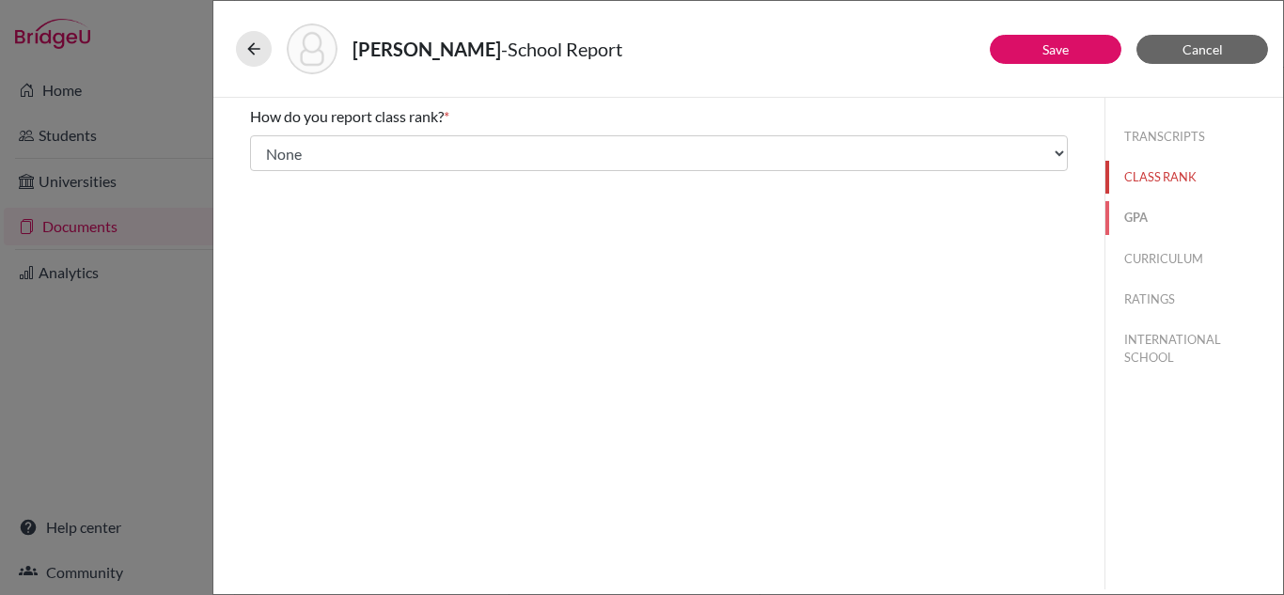
click at [1136, 219] on button "GPA" at bounding box center [1194, 217] width 178 height 33
click at [260, 179] on input "No" at bounding box center [264, 176] width 12 height 23
radio input "true"
click at [262, 176] on input "No" at bounding box center [264, 176] width 12 height 23
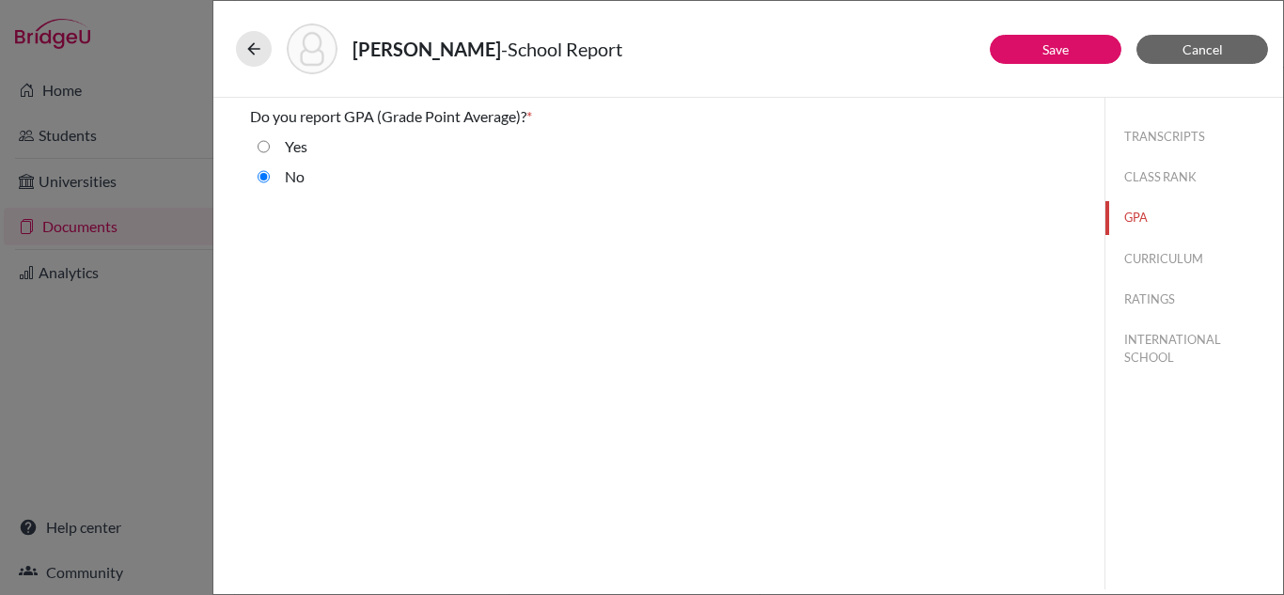
click at [266, 180] on input "No" at bounding box center [264, 176] width 12 height 23
click at [1182, 263] on button "CURRICULUM" at bounding box center [1194, 259] width 178 height 33
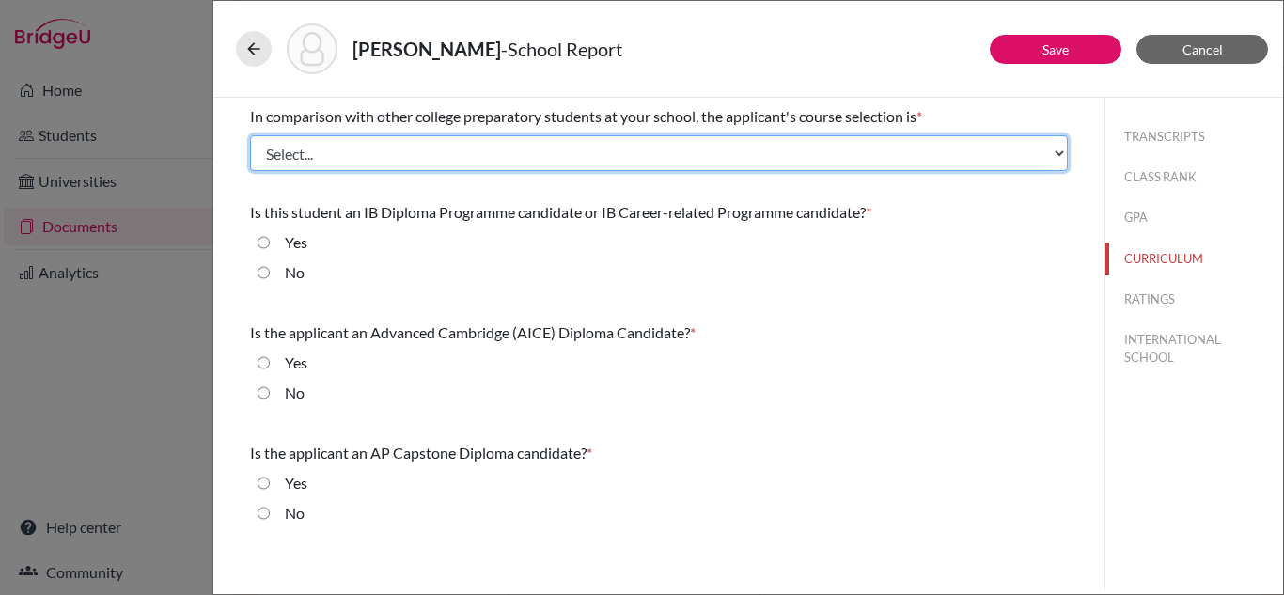
click at [895, 150] on select "Select... Less than demanding Average Demanding Very demanding Most demanding P…" at bounding box center [659, 153] width 818 height 36
select select "4"
click at [250, 135] on select "Select... Less than demanding Average Demanding Very demanding Most demanding P…" at bounding box center [659, 153] width 818 height 36
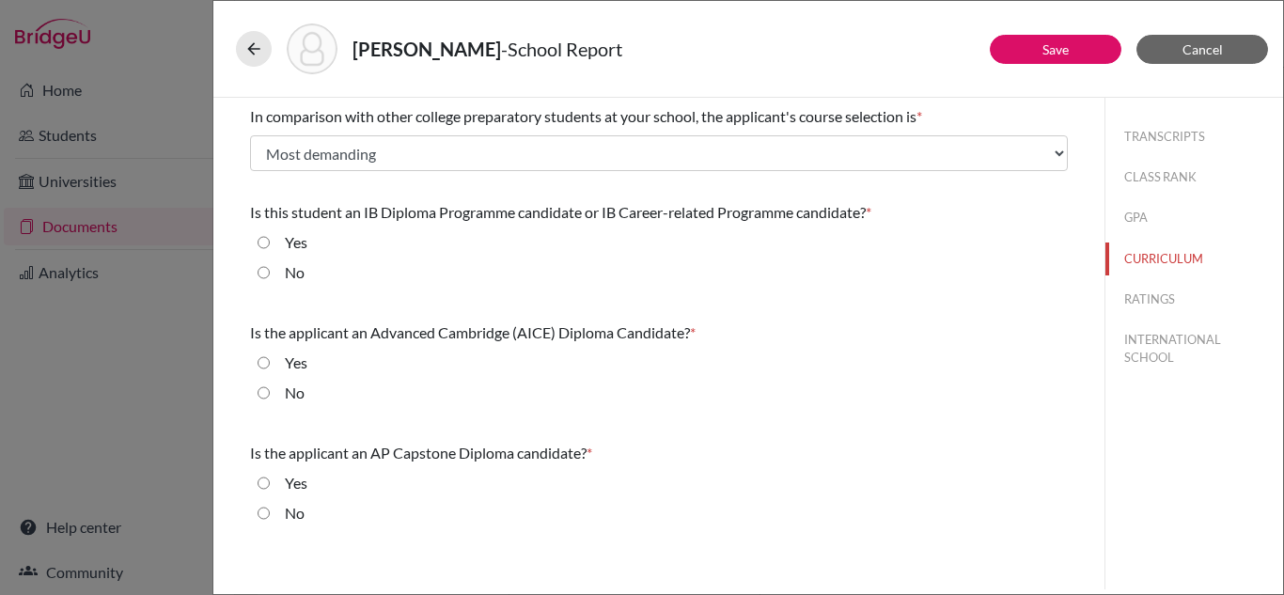
click at [263, 273] on input "No" at bounding box center [264, 272] width 12 height 23
radio input "true"
click at [263, 275] on input "No" at bounding box center [264, 272] width 12 height 23
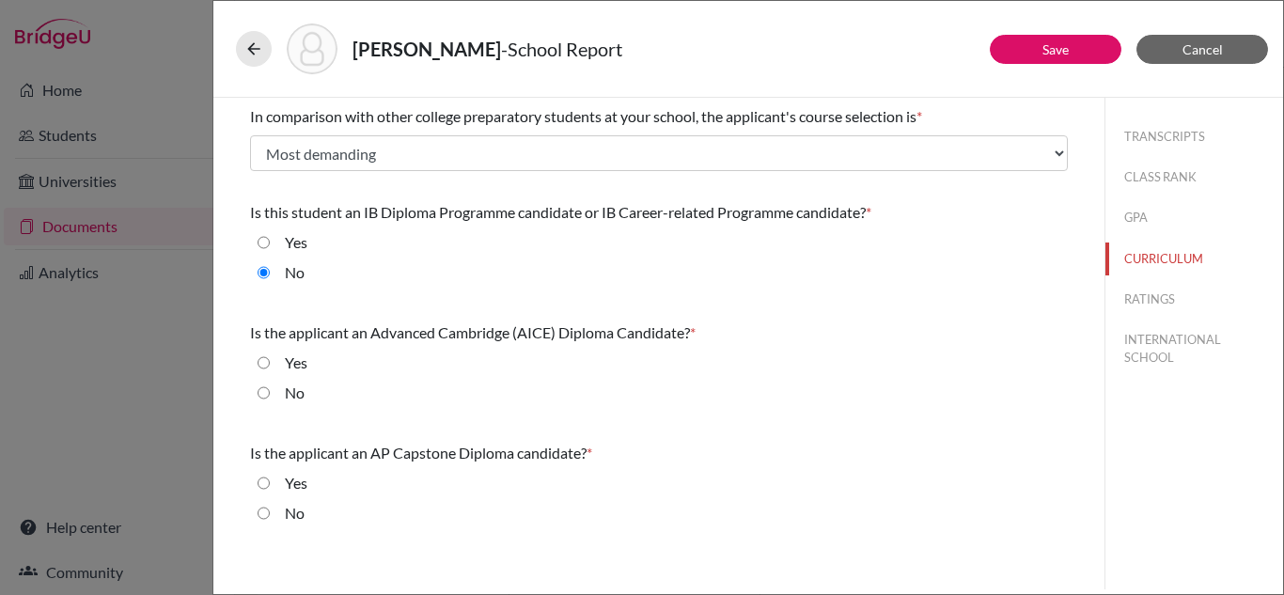
click at [263, 275] on input "No" at bounding box center [264, 272] width 12 height 23
click at [1186, 58] on button "Cancel" at bounding box center [1202, 49] width 132 height 29
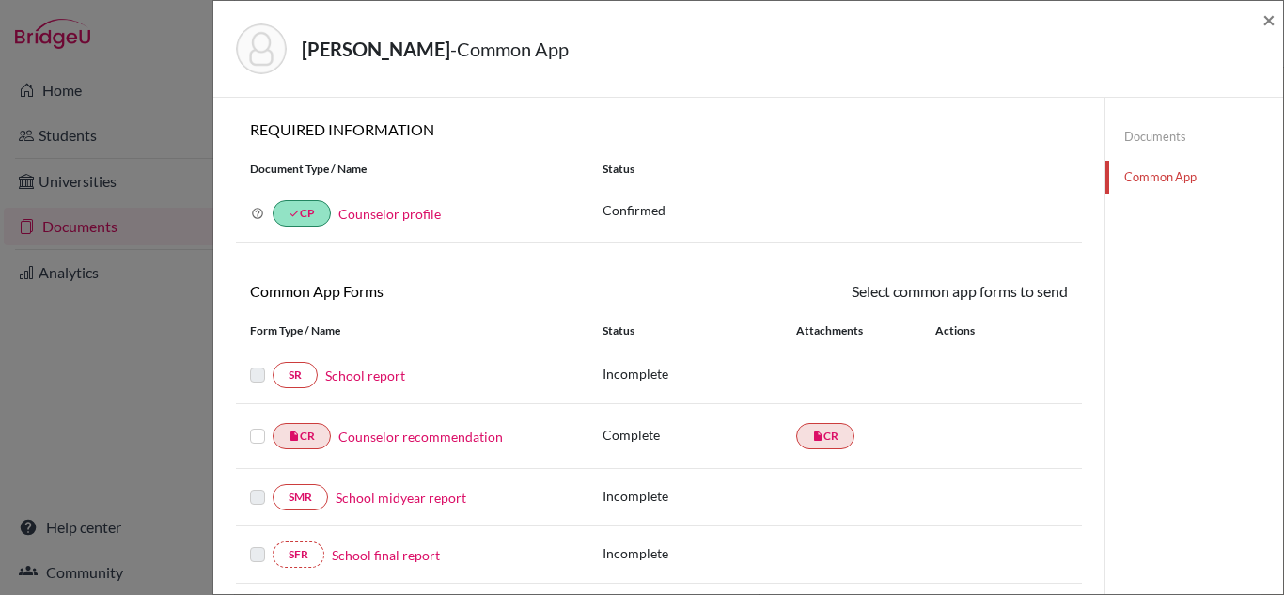
click at [1172, 138] on link "Documents" at bounding box center [1194, 136] width 178 height 33
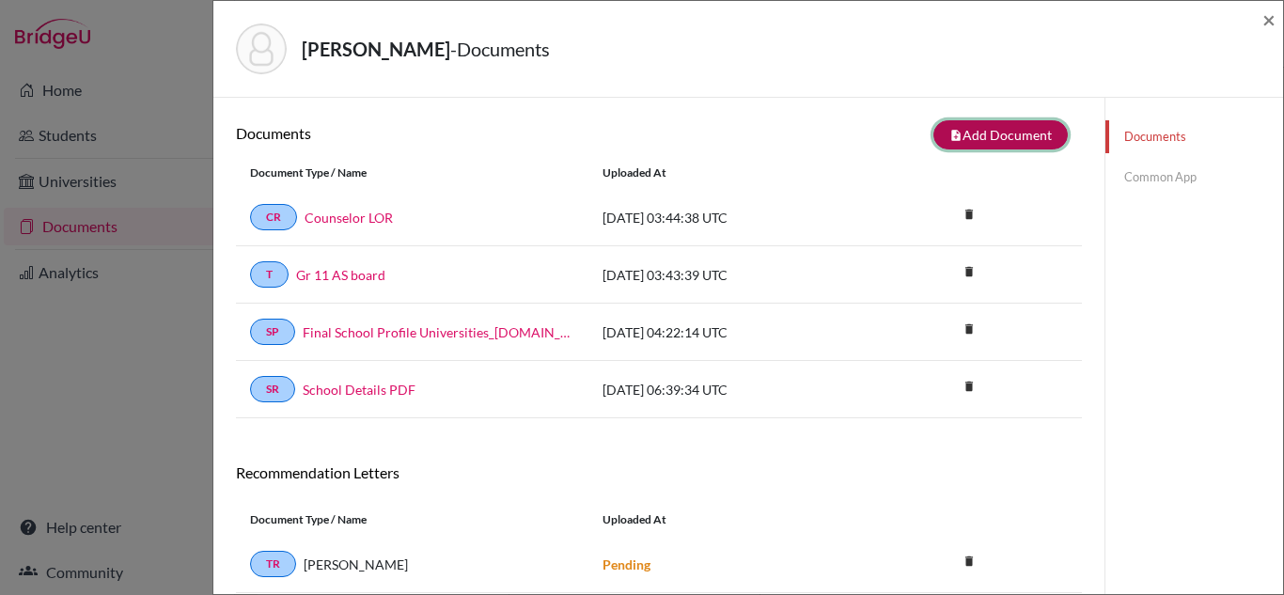
click at [973, 143] on button "note_add Add Document" at bounding box center [1000, 134] width 134 height 29
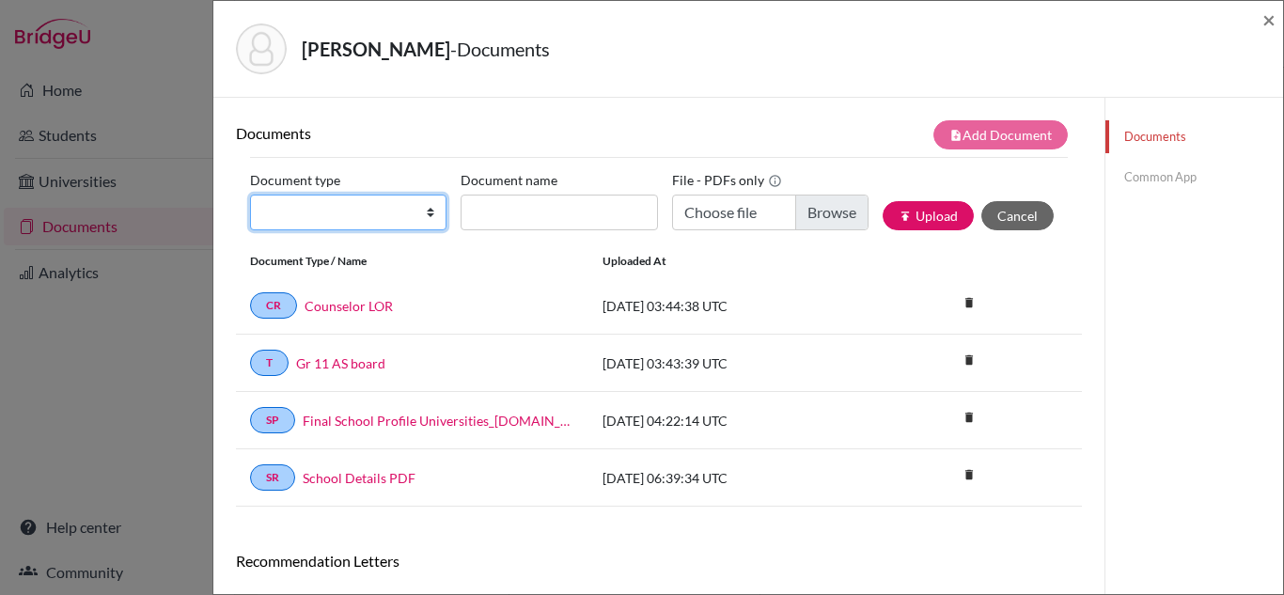
click at [429, 214] on select "Change explanation for Common App reports Counselor recommendation Internationa…" at bounding box center [348, 213] width 196 height 36
select select "2"
click at [250, 195] on select "Change explanation for Common App reports Counselor recommendation Internationa…" at bounding box center [348, 213] width 196 height 36
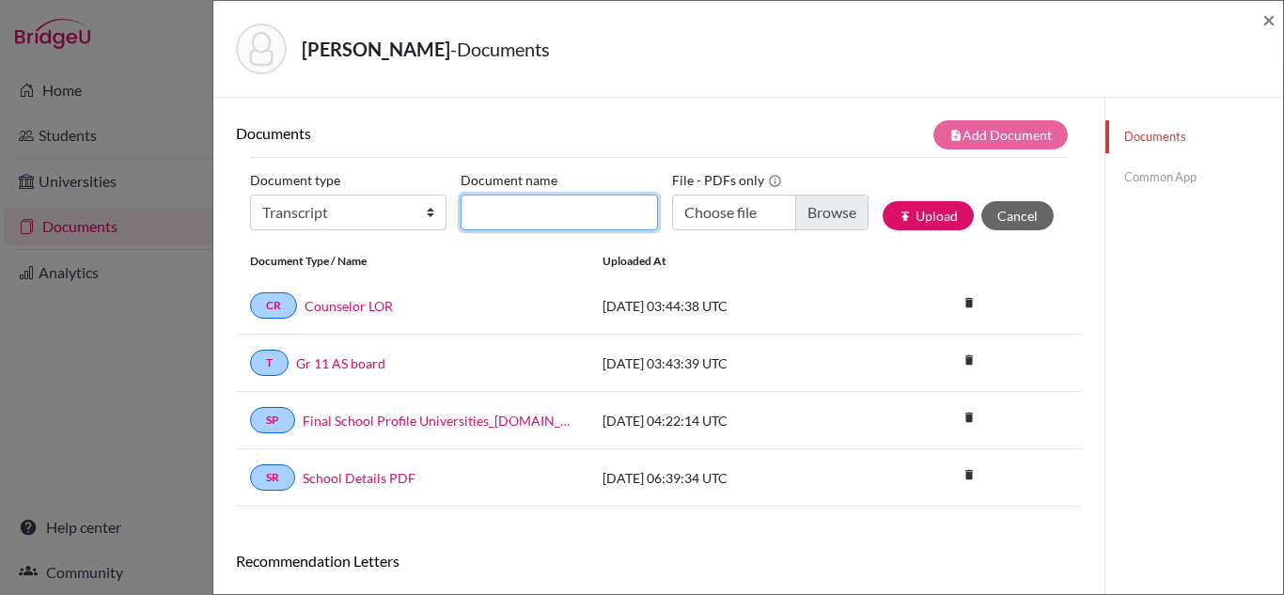
click at [494, 207] on input "Document name" at bounding box center [559, 213] width 196 height 36
type input "Gr 10 board"
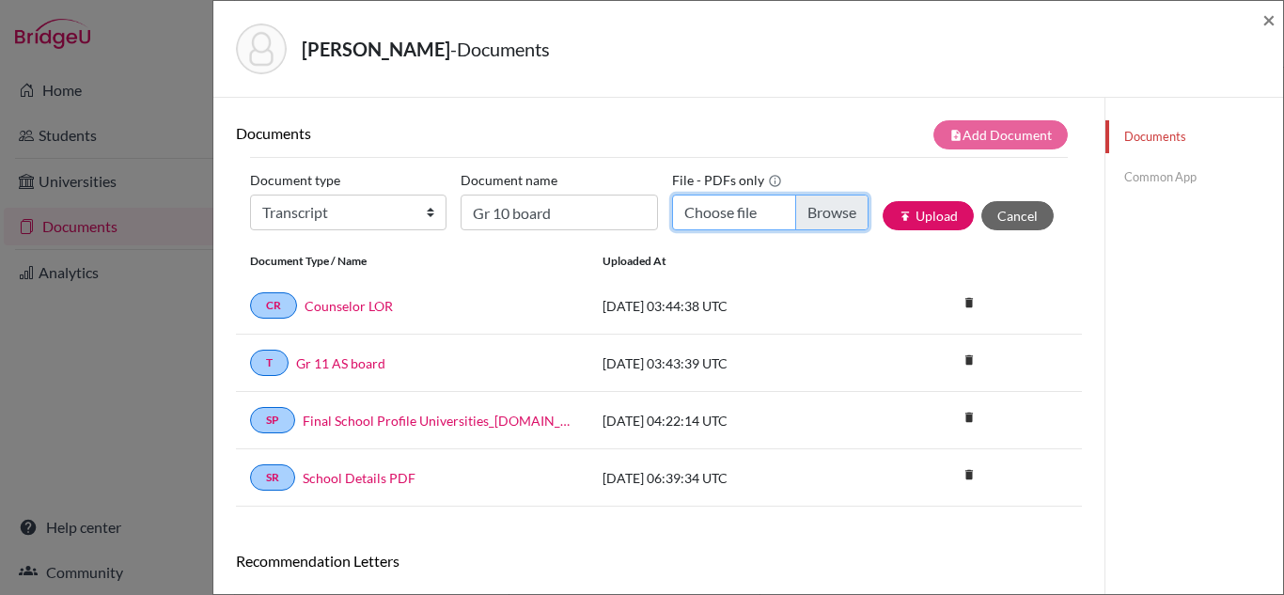
click at [742, 214] on input "Choose file" at bounding box center [770, 213] width 196 height 36
type input "C:\fakepath\grade_10_board_transcripts.pdf"
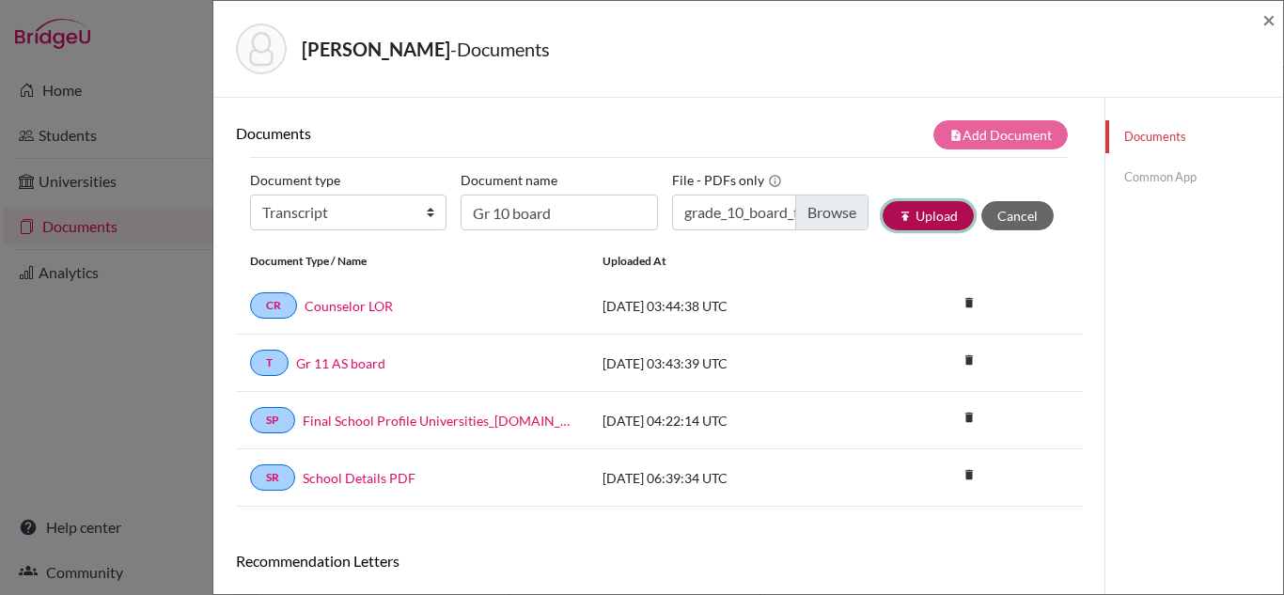
click at [946, 223] on button "publish Upload" at bounding box center [928, 215] width 91 height 29
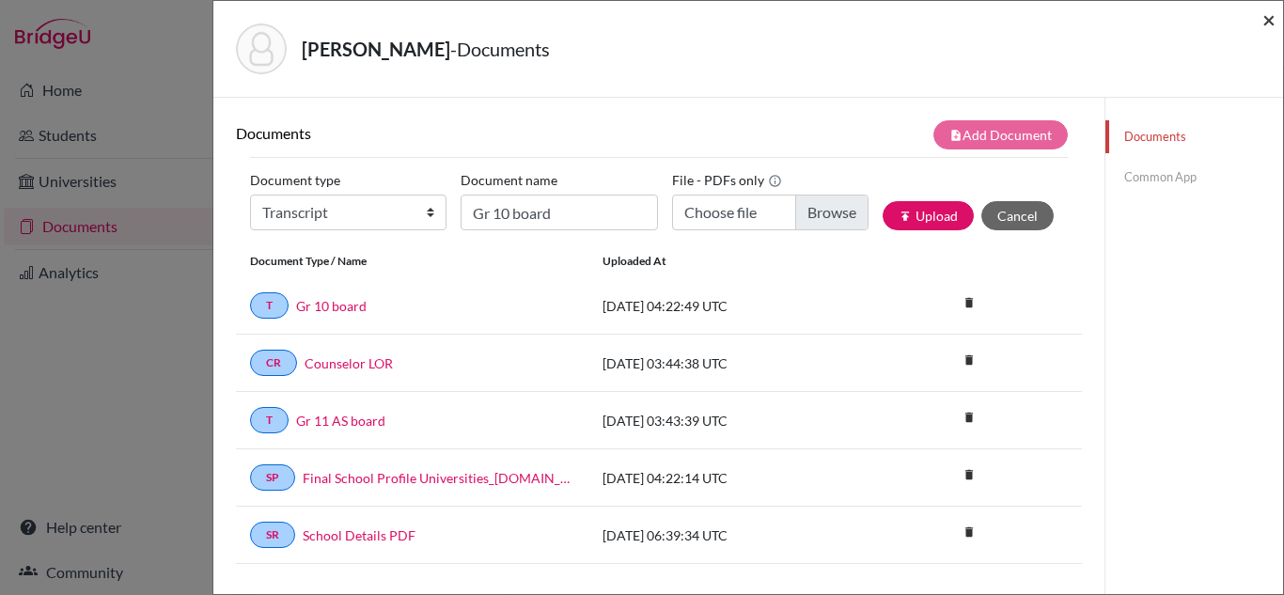
click at [1268, 19] on span "×" at bounding box center [1268, 19] width 13 height 27
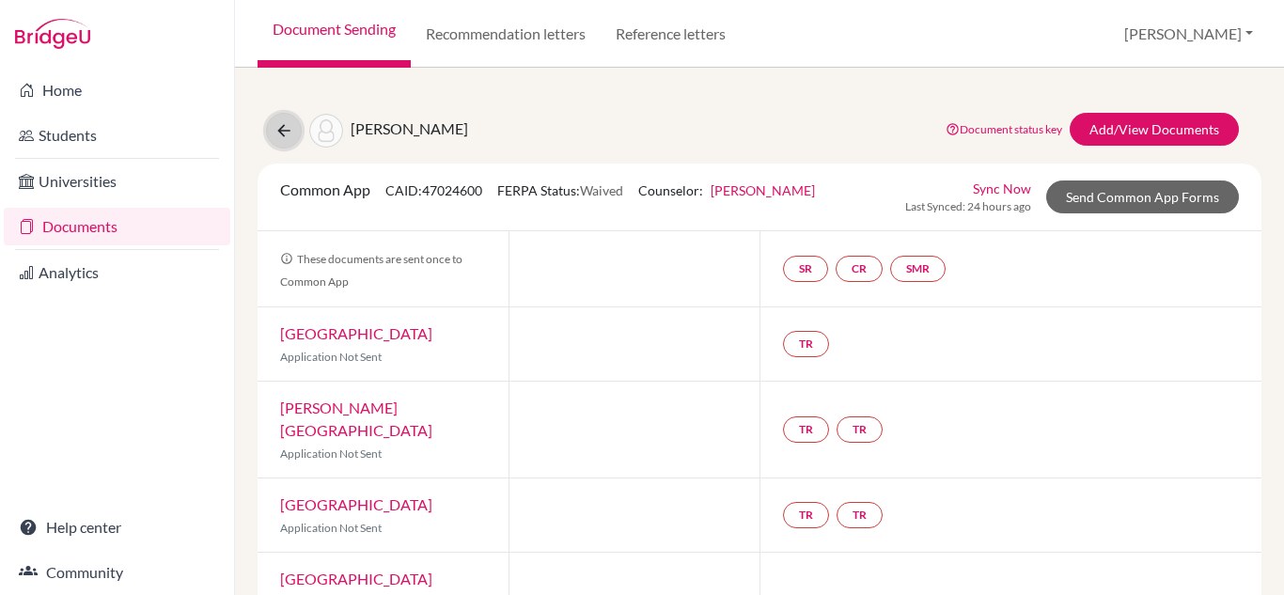
click at [283, 130] on icon at bounding box center [283, 130] width 19 height 19
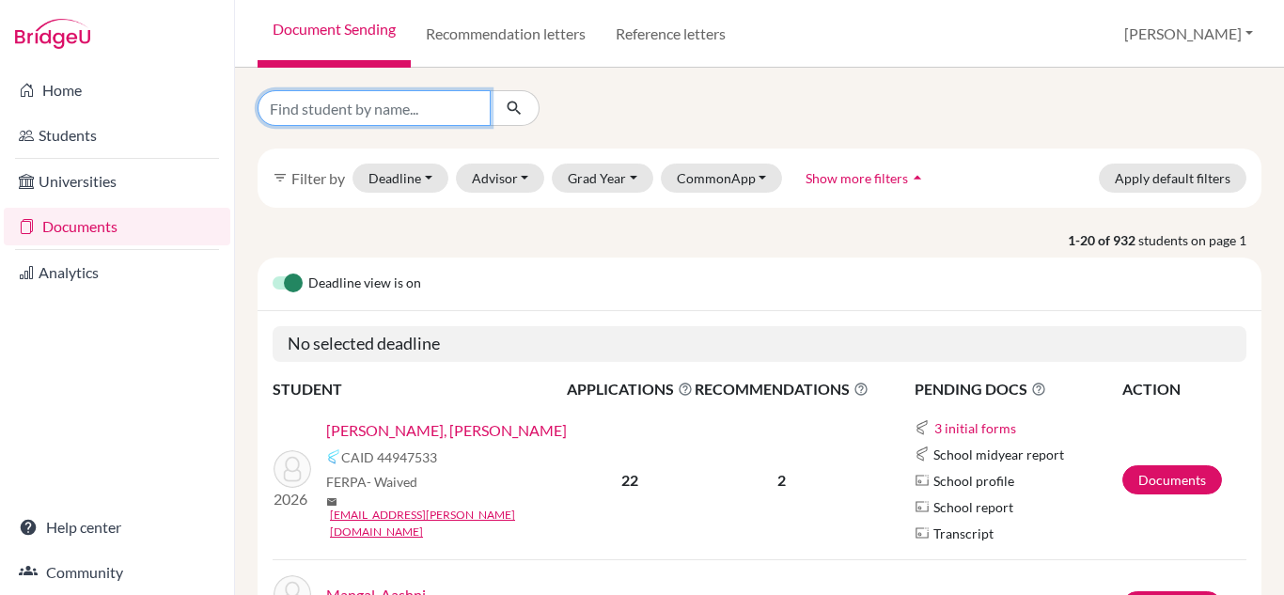
click at [414, 110] on input "Find student by name..." at bounding box center [374, 108] width 233 height 36
type input "mannat"
click button "submit" at bounding box center [515, 108] width 50 height 36
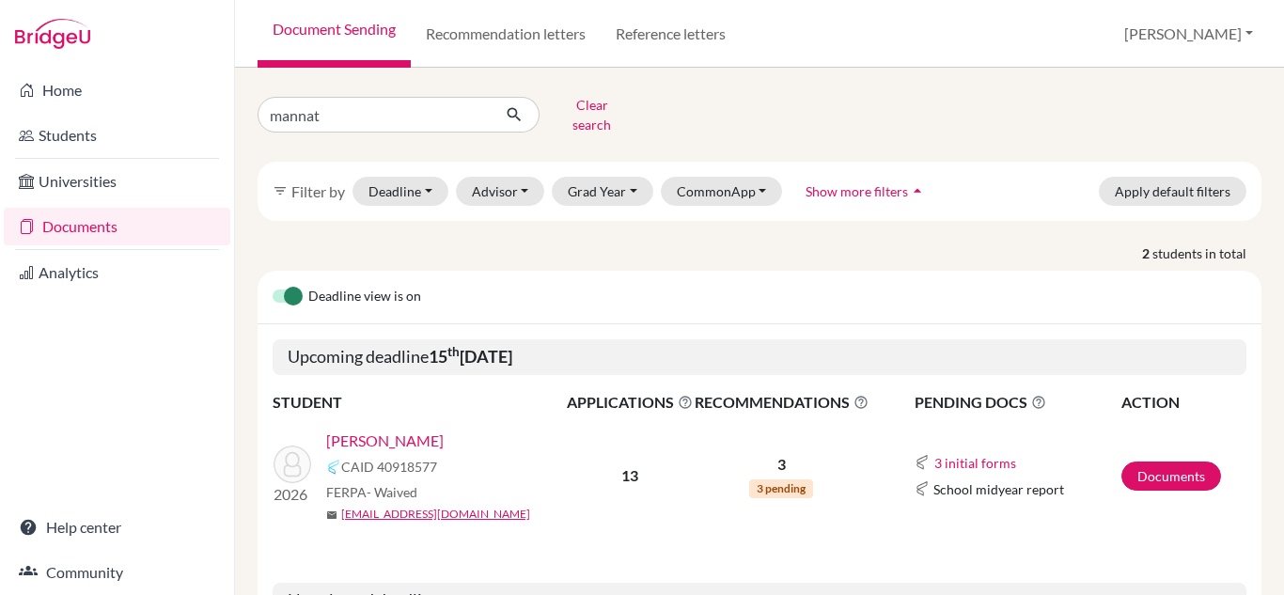
click at [408, 430] on link "[PERSON_NAME]" at bounding box center [384, 441] width 117 height 23
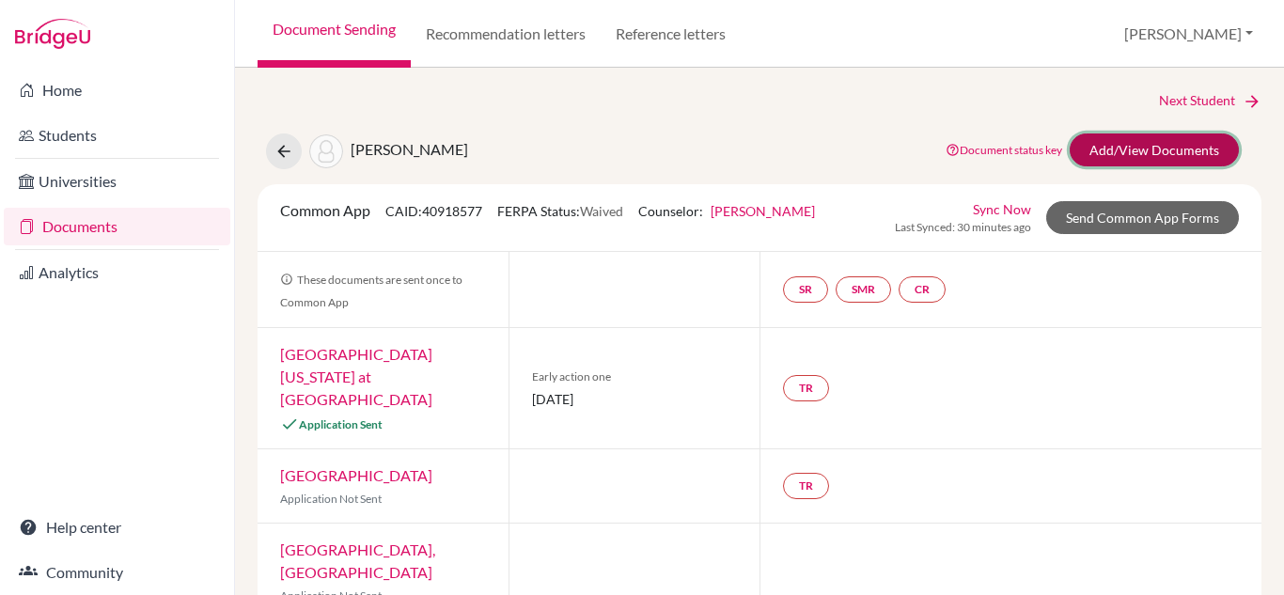
click at [1180, 142] on link "Add/View Documents" at bounding box center [1154, 149] width 169 height 33
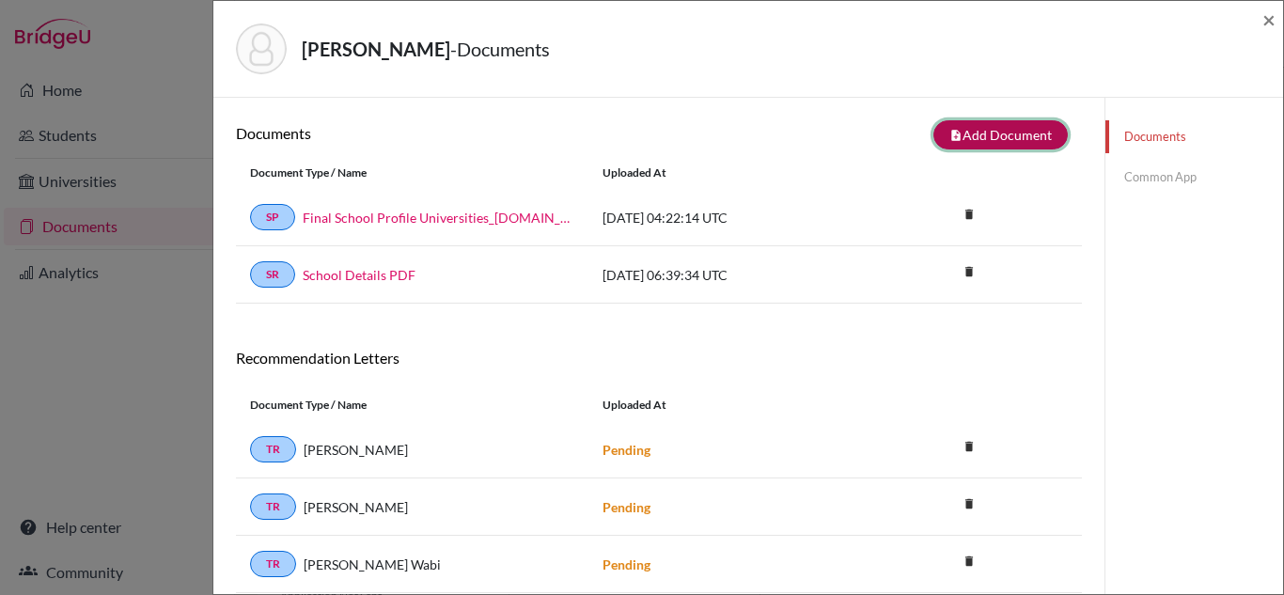
click at [978, 139] on button "note_add Add Document" at bounding box center [1000, 134] width 134 height 29
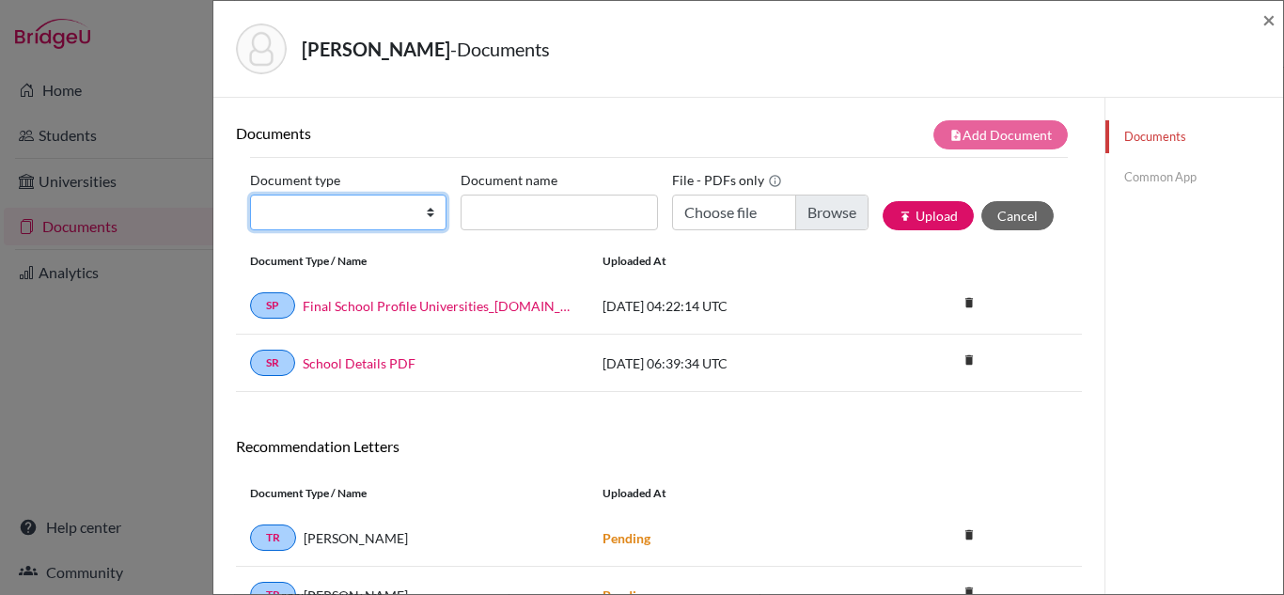
click at [430, 211] on select "Change explanation for Common App reports Counselor recommendation Internationa…" at bounding box center [348, 213] width 196 height 36
select select "2"
click at [250, 195] on select "Change explanation for Common App reports Counselor recommendation Internationa…" at bounding box center [348, 213] width 196 height 36
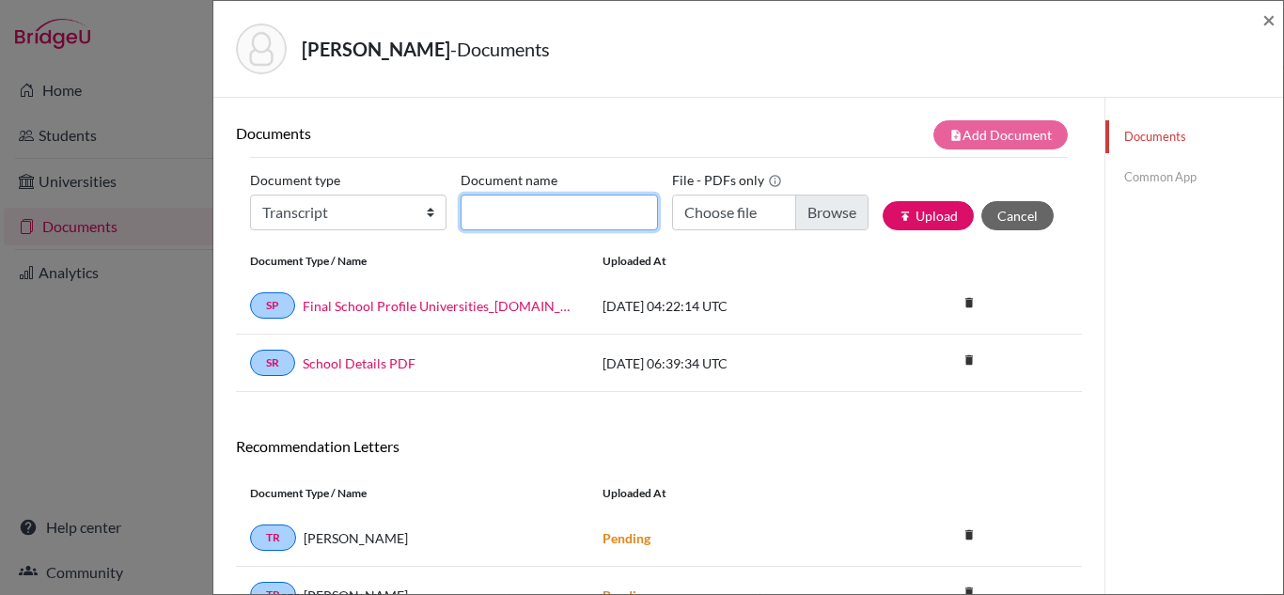
click at [536, 210] on input "Document name" at bounding box center [559, 213] width 196 height 36
type input "Initial Transcript"
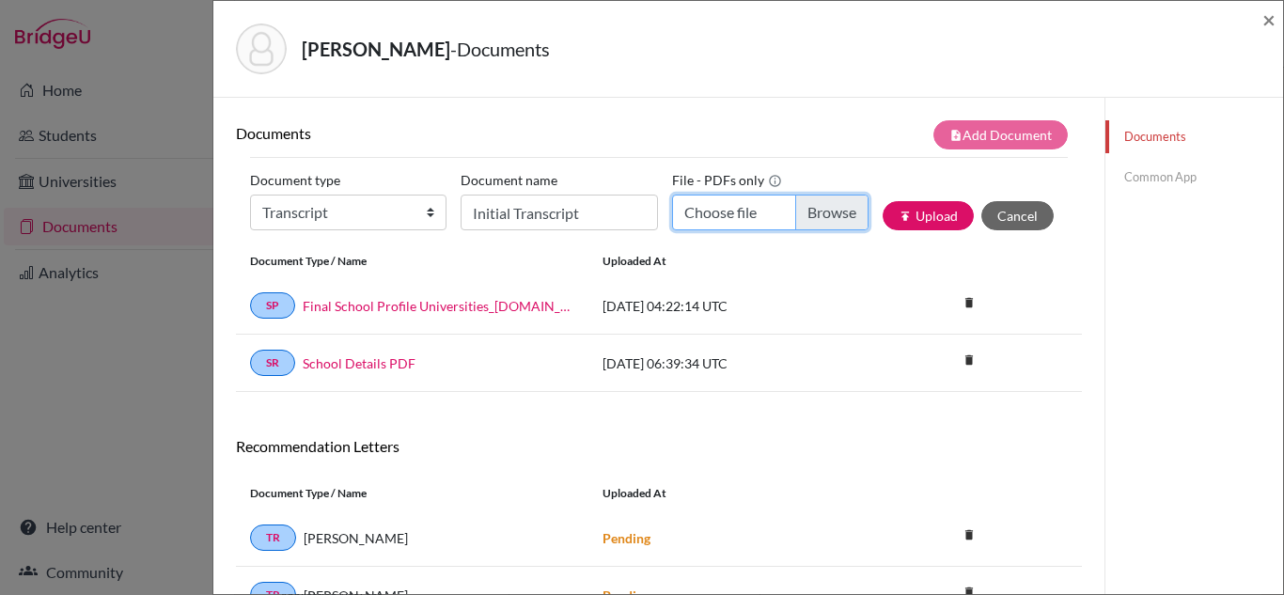
click at [731, 206] on input "Choose file" at bounding box center [770, 213] width 196 height 36
click at [714, 215] on input "Choose file" at bounding box center [770, 213] width 196 height 36
type input "C:\fakepath\Mannat Chauhan_Initial Transcript.pdf"
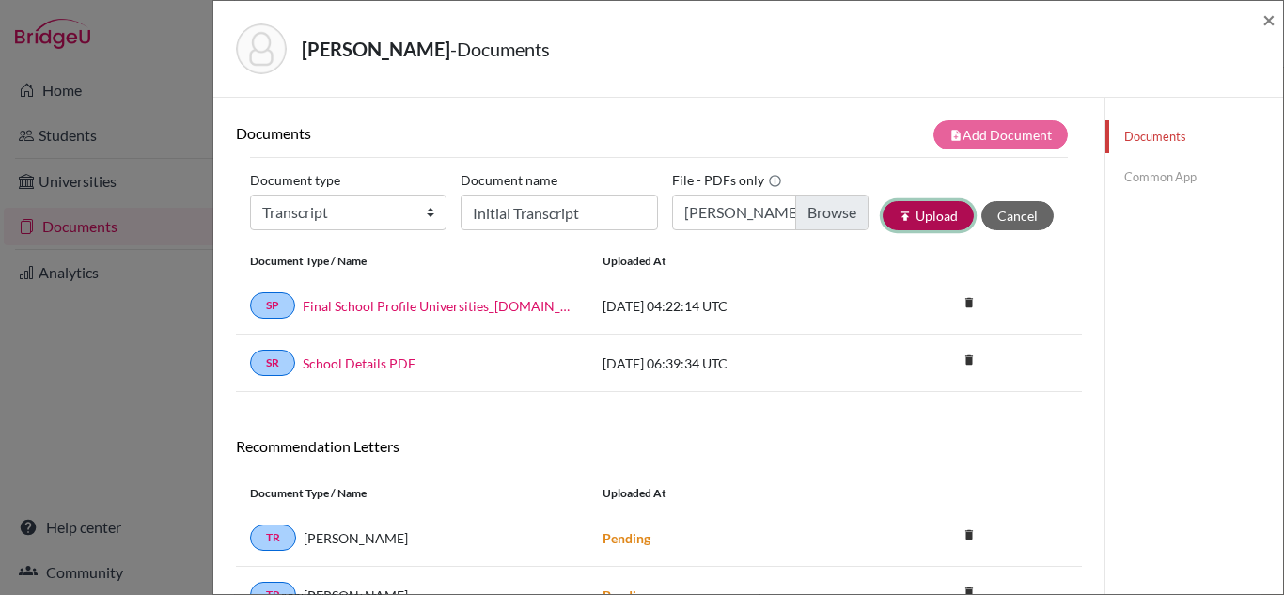
click at [939, 216] on button "publish Upload" at bounding box center [928, 215] width 91 height 29
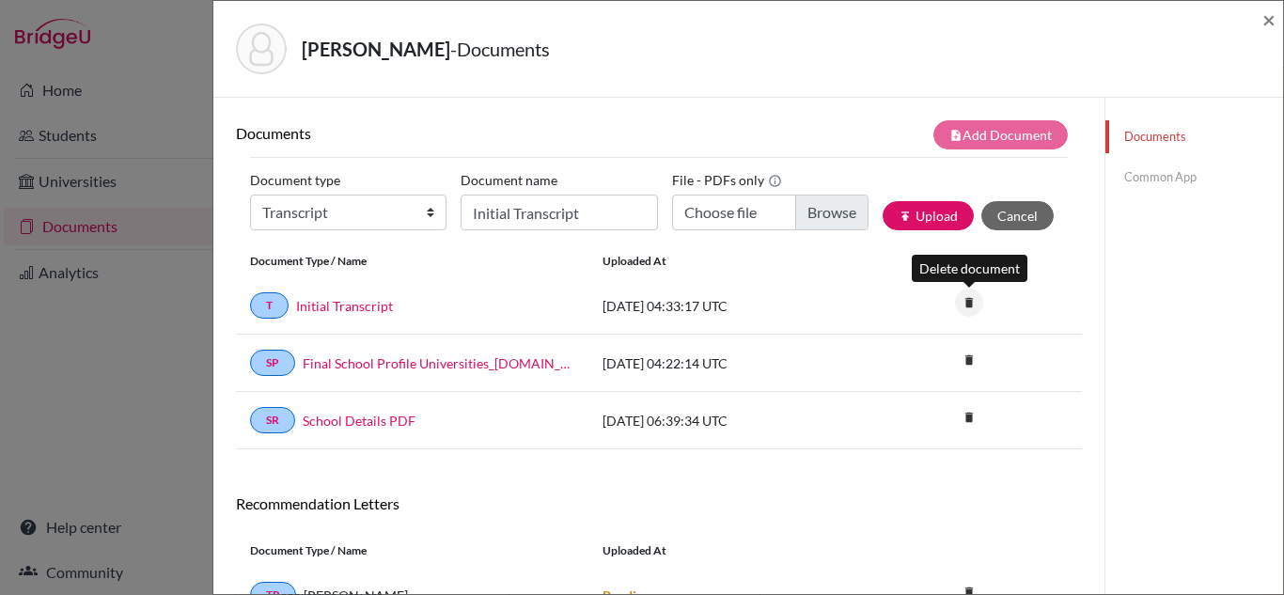
click at [970, 303] on icon "delete" at bounding box center [969, 303] width 28 height 28
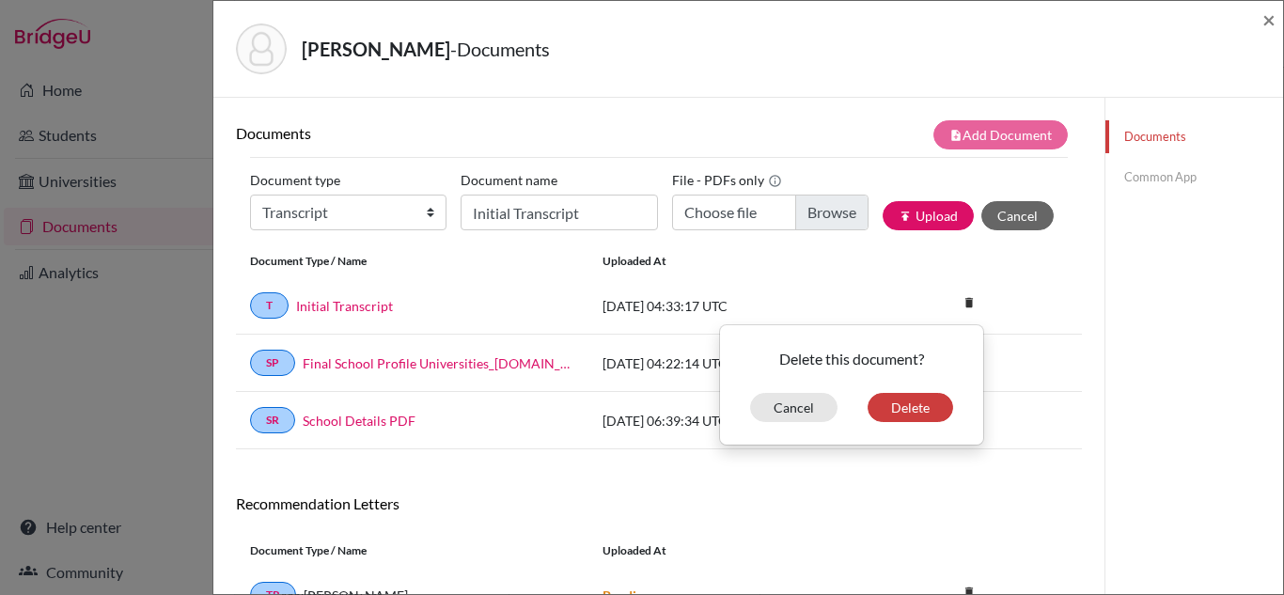
click at [1072, 354] on div "delete Delete this document? Cancel Delete" at bounding box center [1011, 363] width 141 height 23
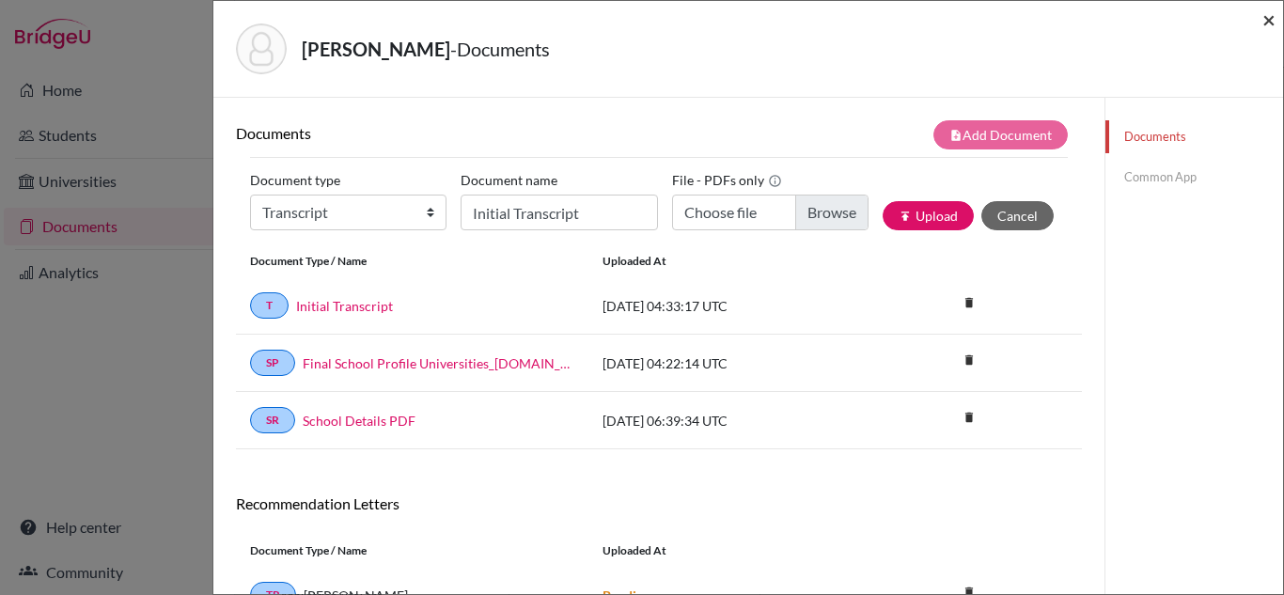
click at [1265, 19] on span "×" at bounding box center [1268, 19] width 13 height 27
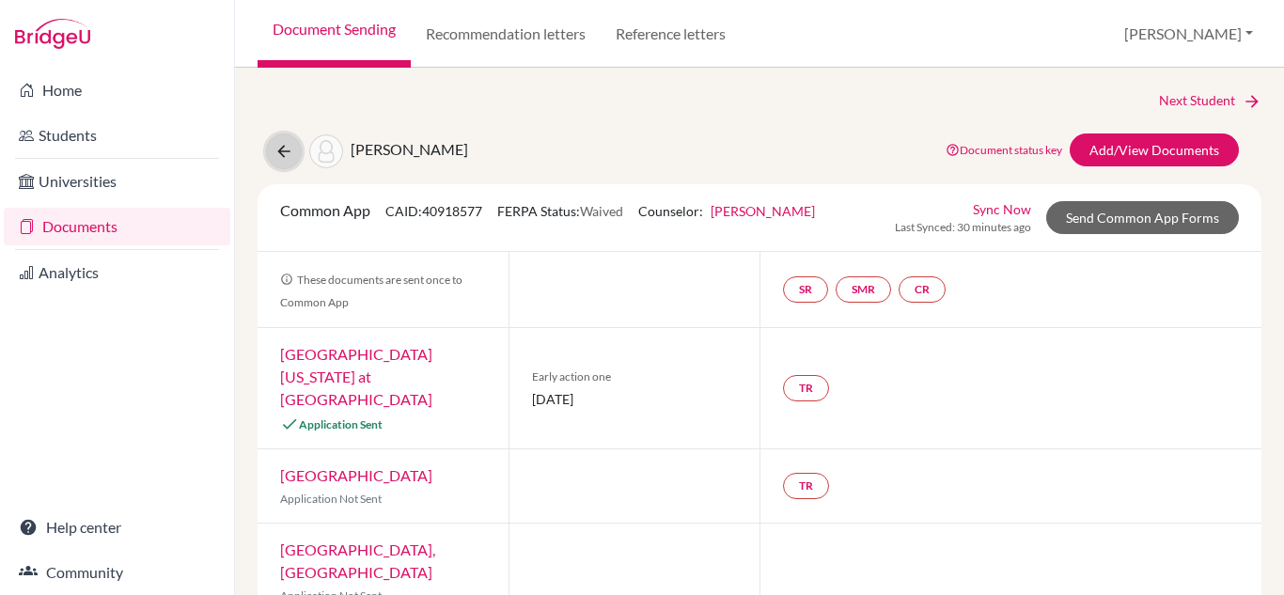
click at [286, 159] on icon at bounding box center [283, 151] width 19 height 19
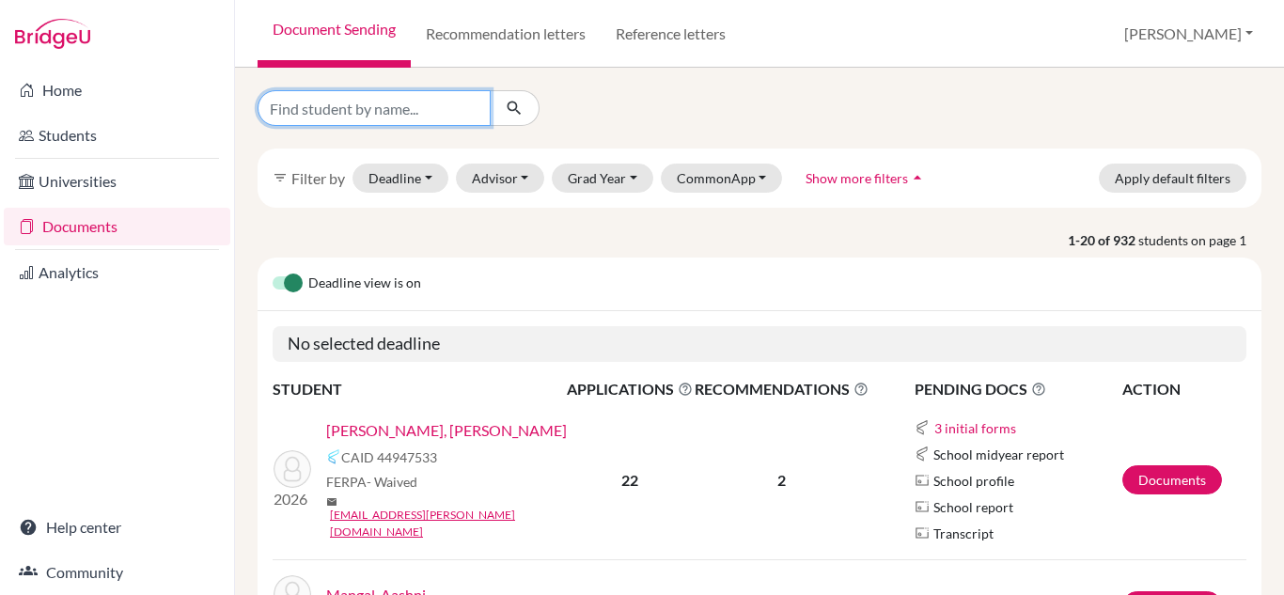
click at [456, 112] on input "Find student by name..." at bounding box center [374, 108] width 233 height 36
type input "[PERSON_NAME]"
click button "submit" at bounding box center [515, 108] width 50 height 36
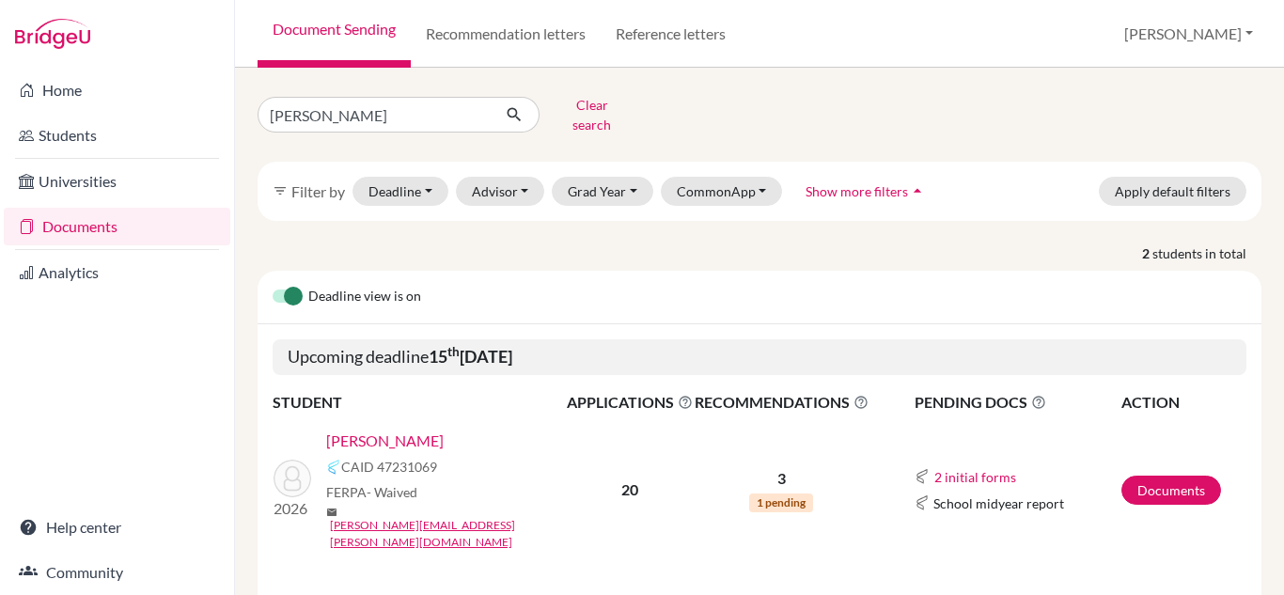
click at [407, 430] on link "[PERSON_NAME]" at bounding box center [384, 441] width 117 height 23
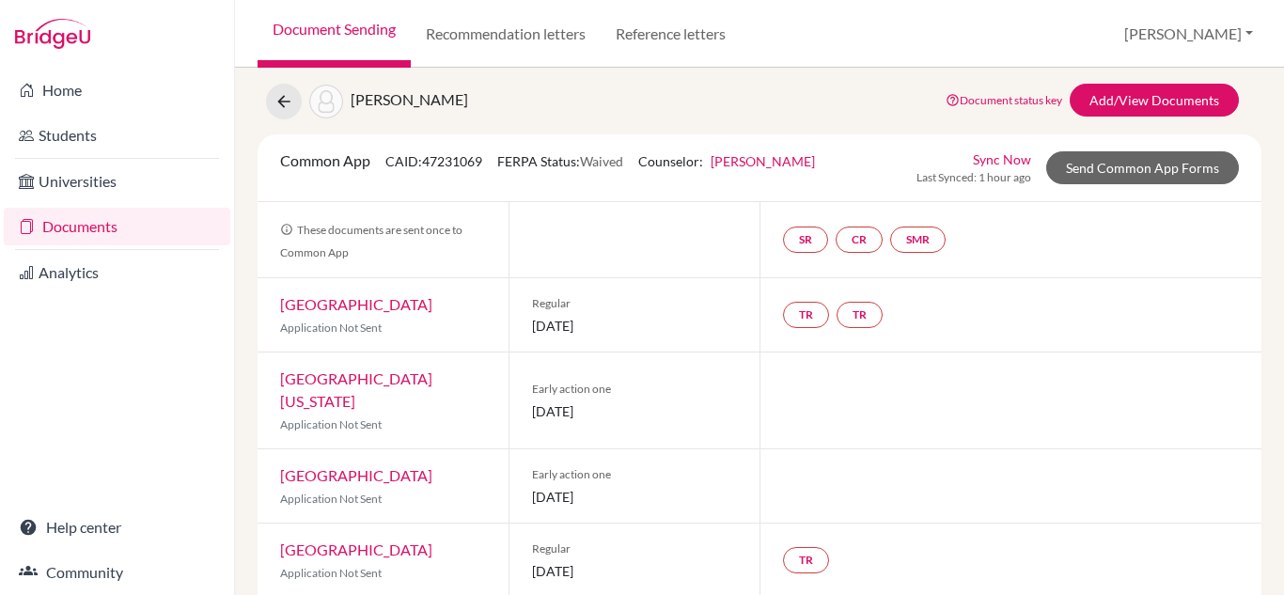
scroll to position [49, 0]
click at [1096, 103] on link "Add/View Documents" at bounding box center [1154, 101] width 169 height 33
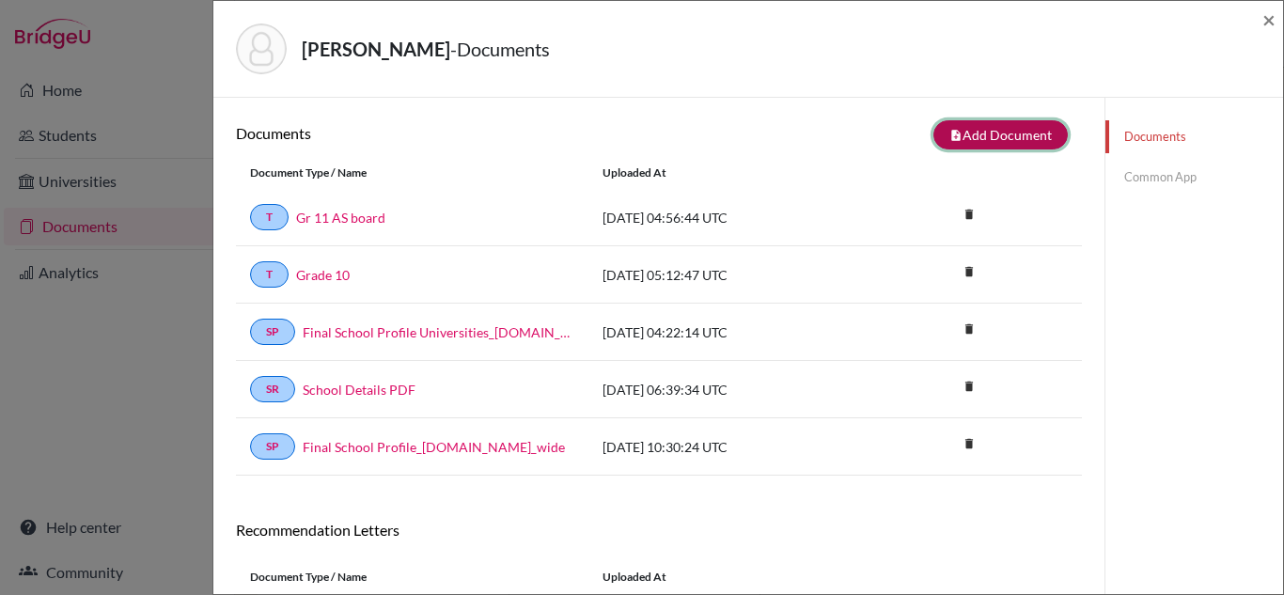
click at [1020, 147] on button "note_add Add Document" at bounding box center [1000, 134] width 134 height 29
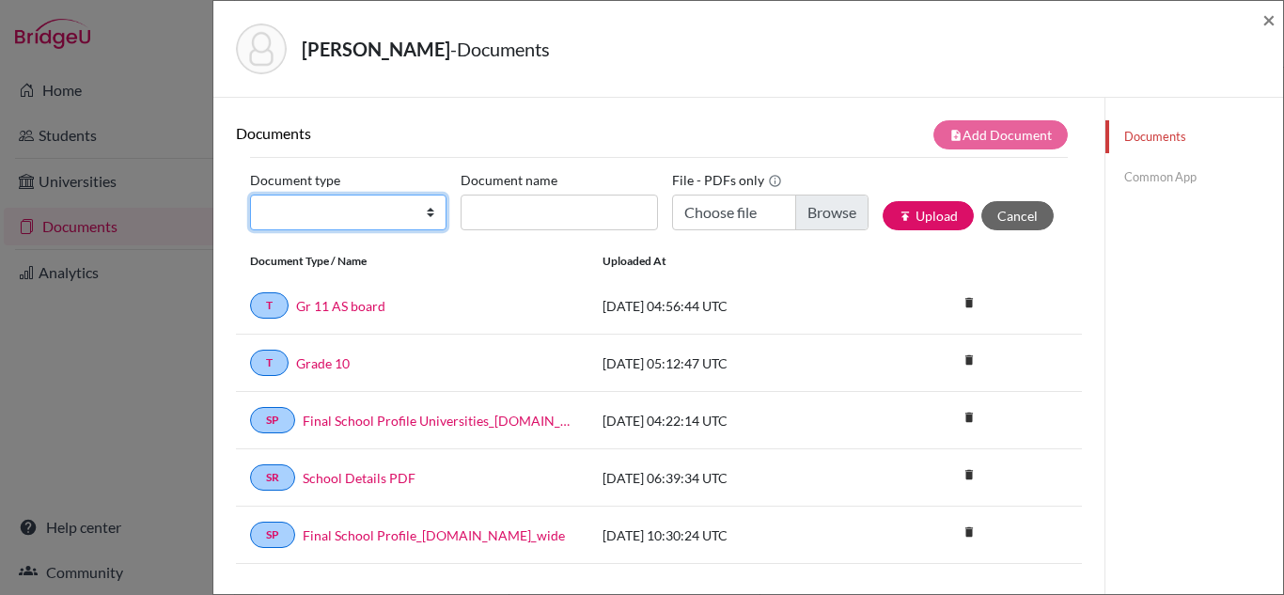
click at [432, 213] on select "Change explanation for Common App reports Counselor recommendation Internationa…" at bounding box center [348, 213] width 196 height 36
select select "2"
click at [250, 195] on select "Change explanation for Common App reports Counselor recommendation Internationa…" at bounding box center [348, 213] width 196 height 36
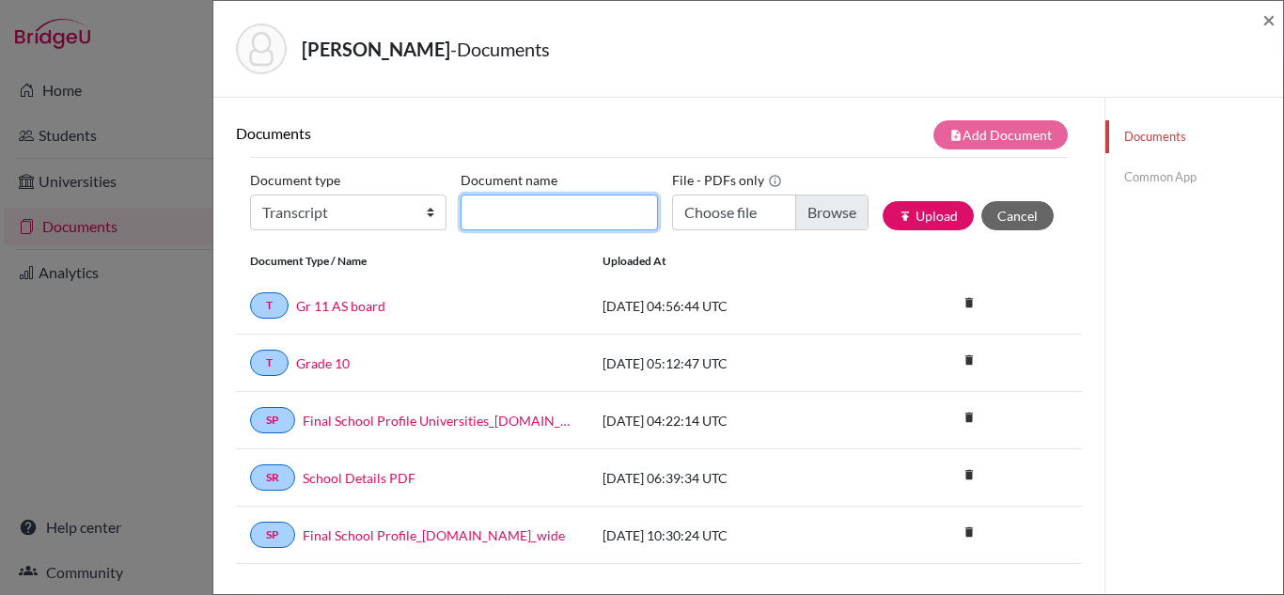
click at [583, 214] on input "Document name" at bounding box center [559, 213] width 196 height 36
type input "Initial Transcript"
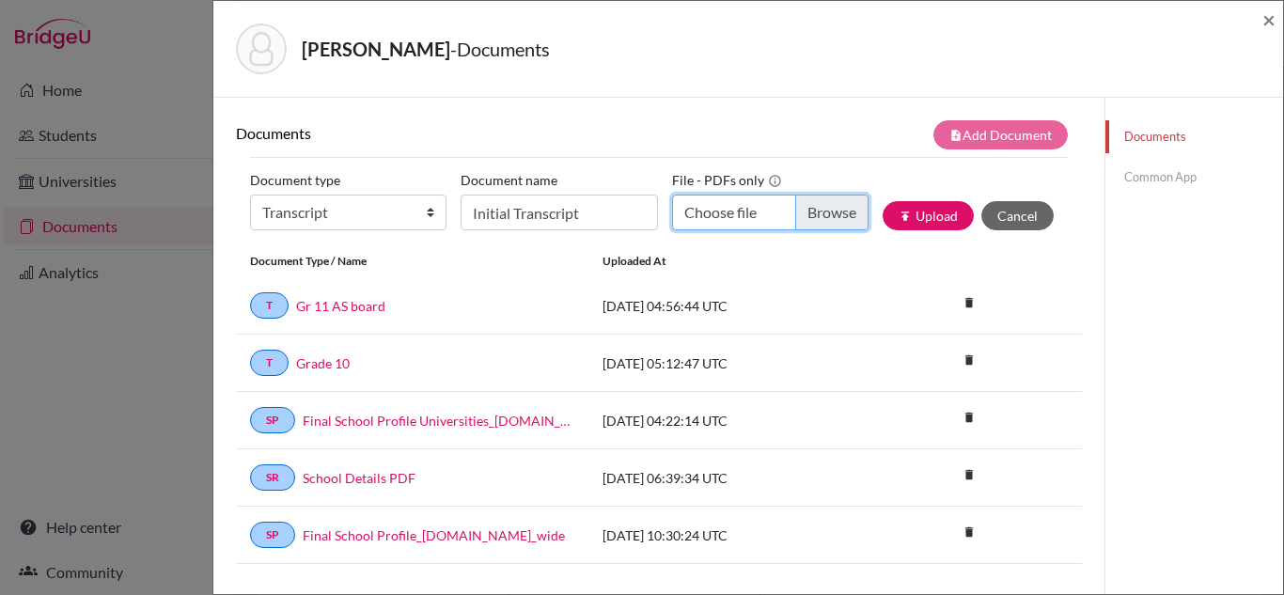
click at [707, 211] on input "Choose file" at bounding box center [770, 213] width 196 height 36
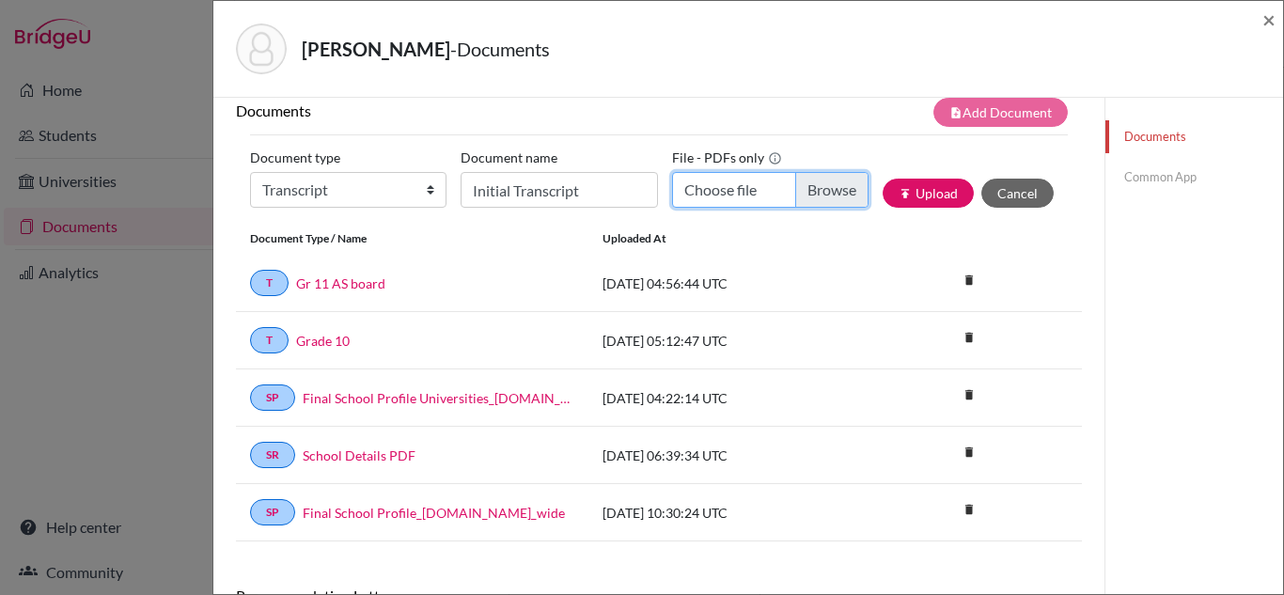
scroll to position [18, 0]
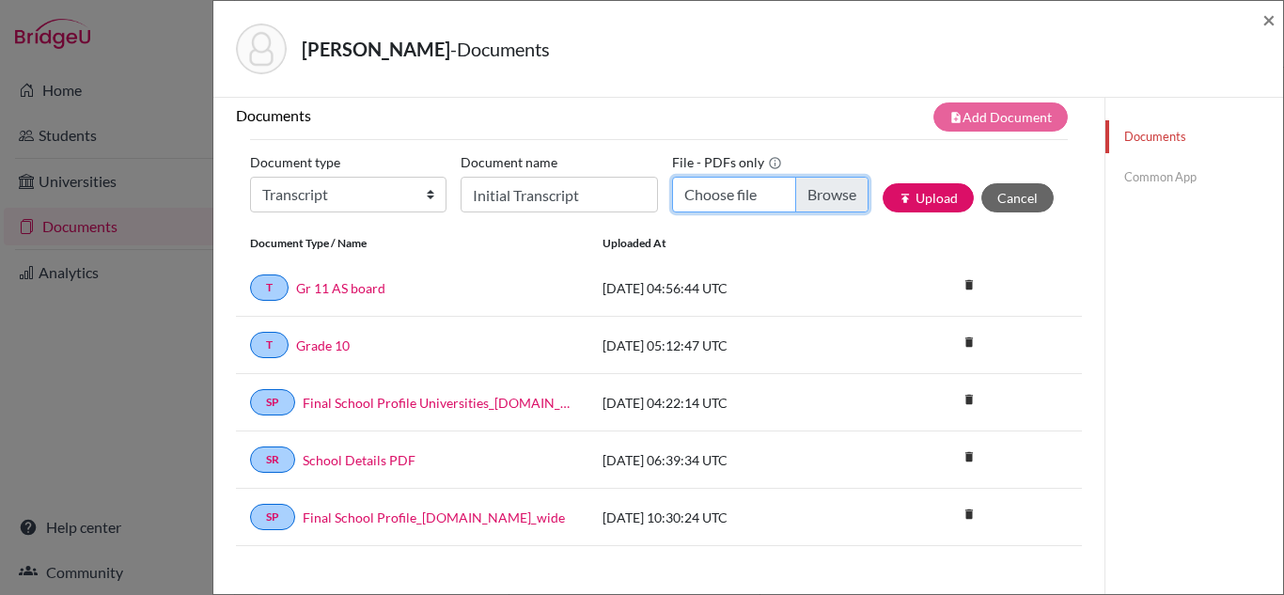
click at [743, 189] on input "Choose file" at bounding box center [770, 195] width 196 height 36
click at [723, 196] on input "Choose file" at bounding box center [770, 195] width 196 height 36
click at [734, 199] on input "Choose file" at bounding box center [770, 195] width 196 height 36
click at [1262, 20] on span "×" at bounding box center [1268, 19] width 13 height 27
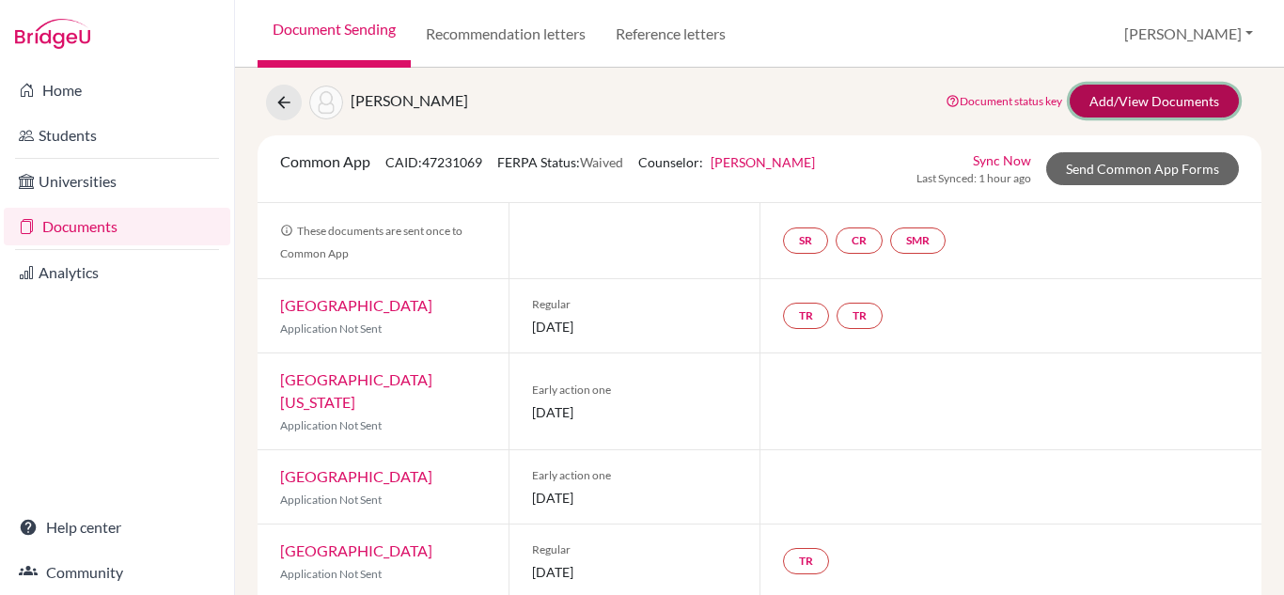
click at [1122, 105] on link "Add/View Documents" at bounding box center [1154, 101] width 169 height 33
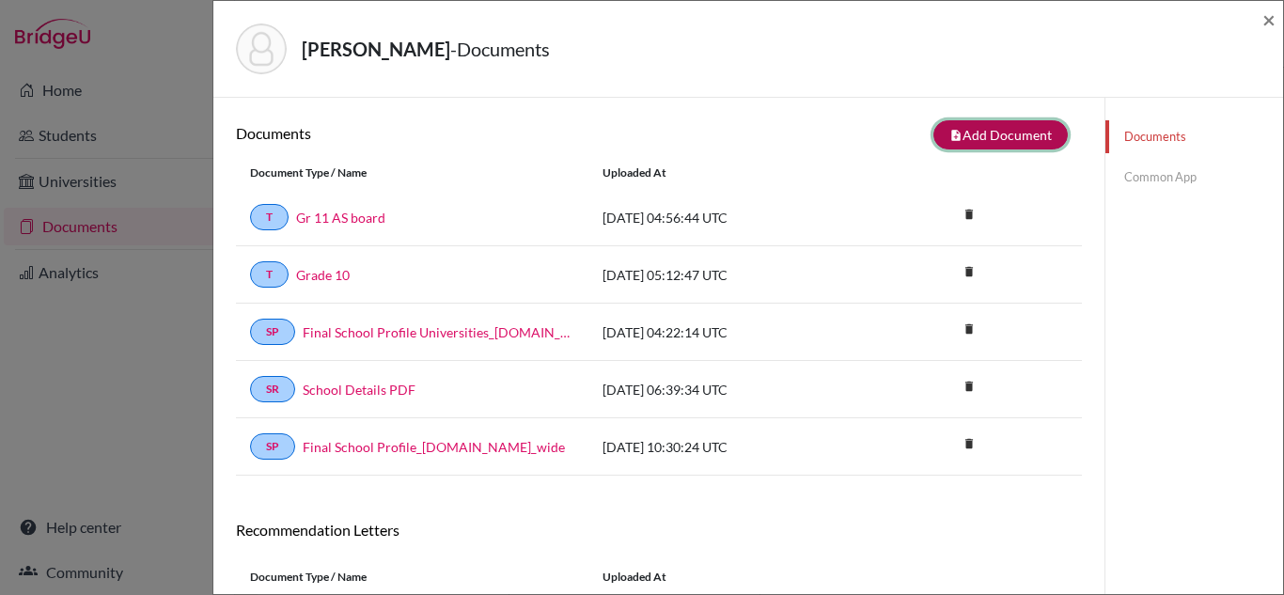
click at [1000, 137] on button "note_add Add Document" at bounding box center [1000, 134] width 134 height 29
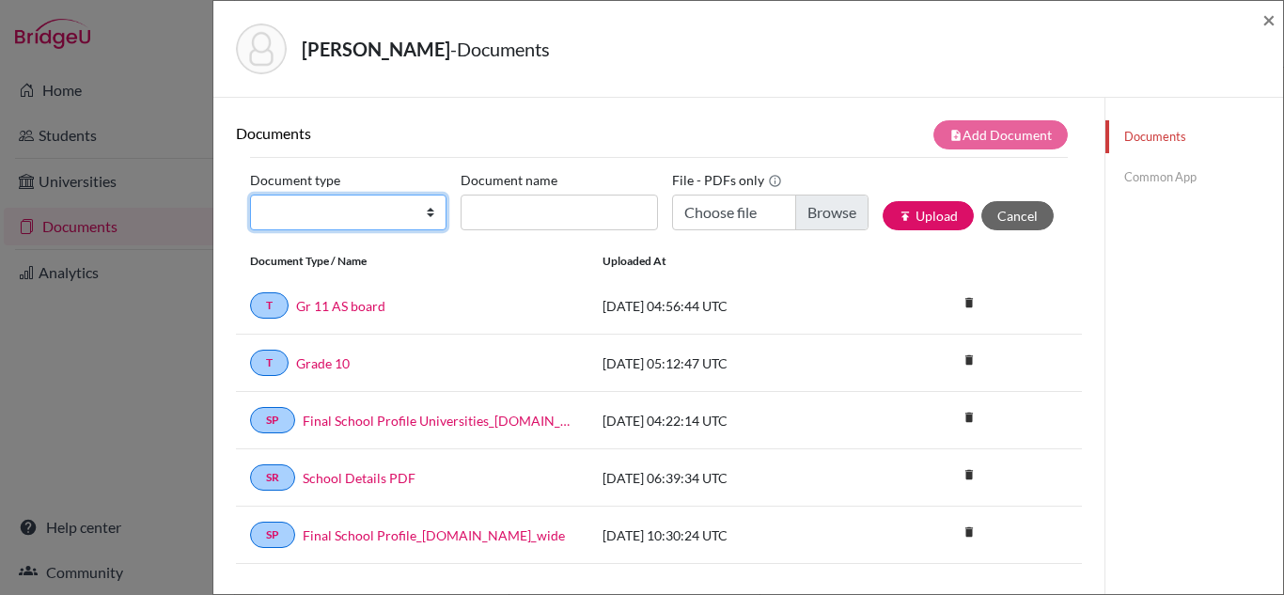
click at [433, 209] on select "Change explanation for Common App reports Counselor recommendation Internationa…" at bounding box center [348, 213] width 196 height 36
select select "2"
click at [250, 195] on select "Change explanation for Common App reports Counselor recommendation Internationa…" at bounding box center [348, 213] width 196 height 36
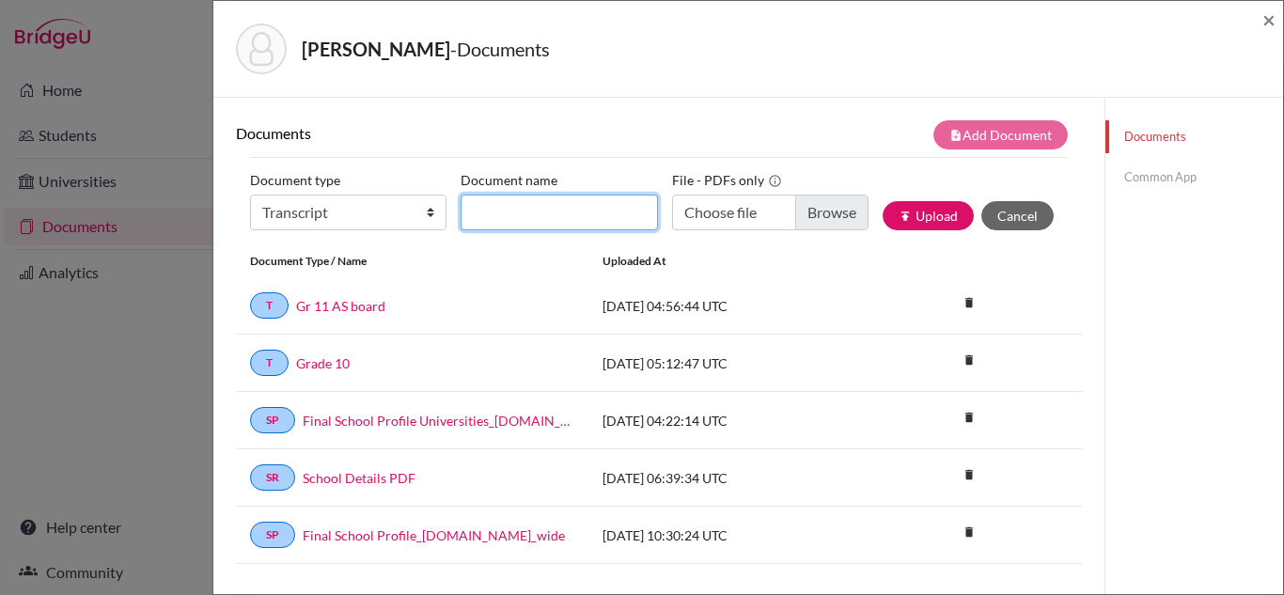
click at [564, 214] on input "Document name" at bounding box center [559, 213] width 196 height 36
type input "Initial Transcript"
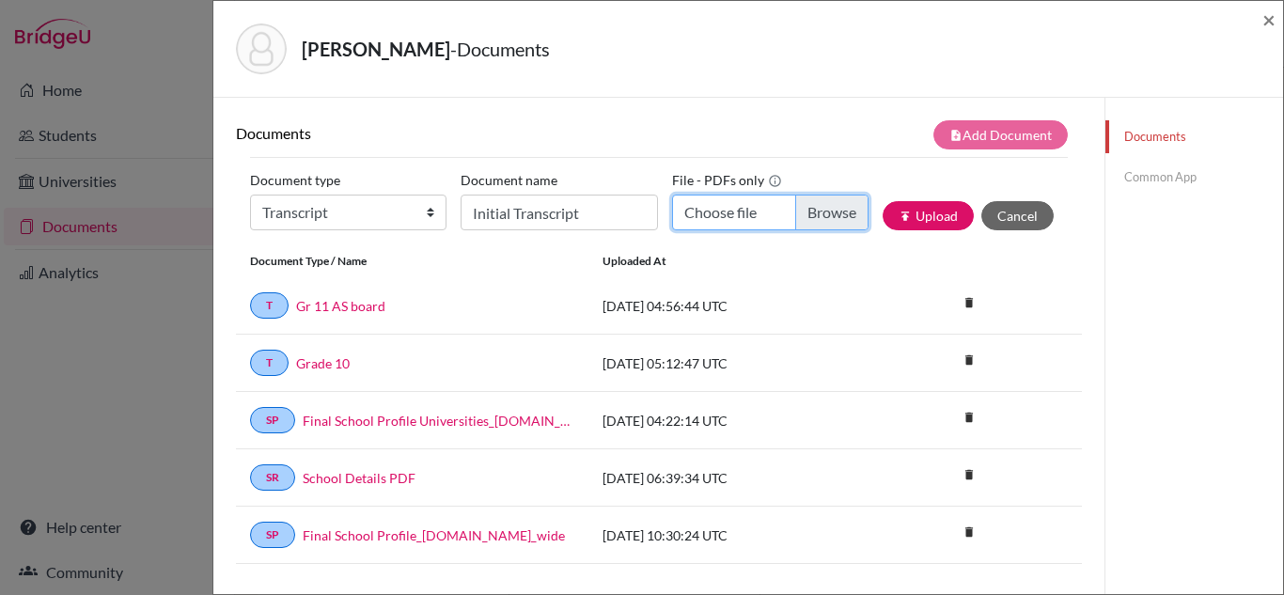
click at [734, 219] on input "Choose file" at bounding box center [770, 213] width 196 height 36
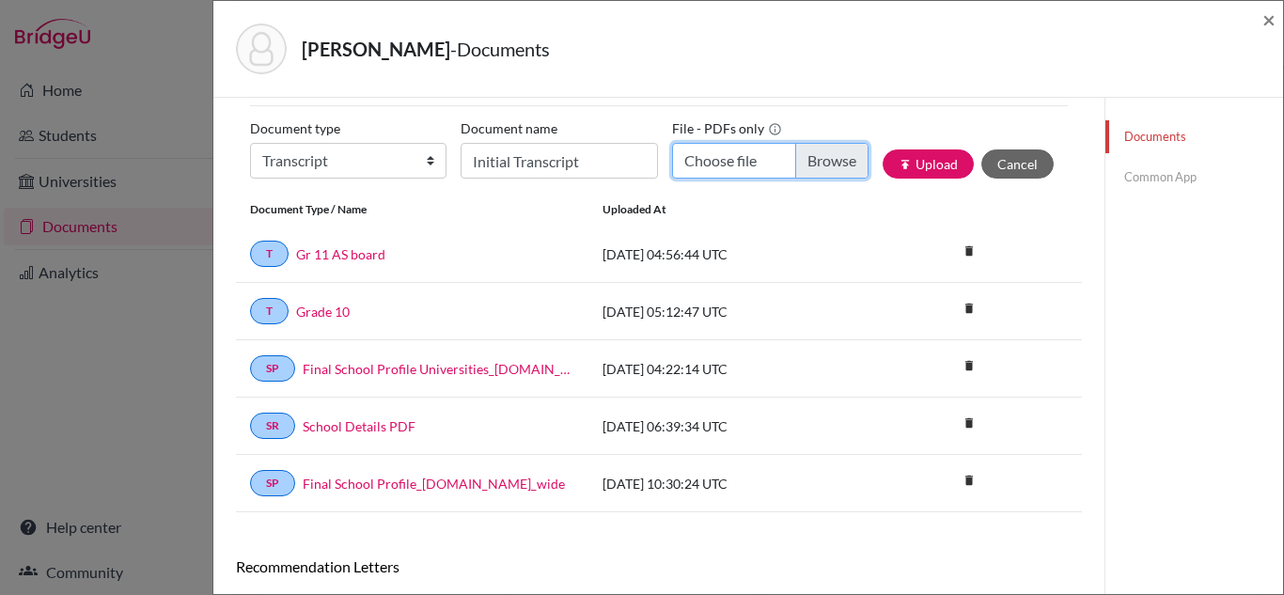
scroll to position [42, 0]
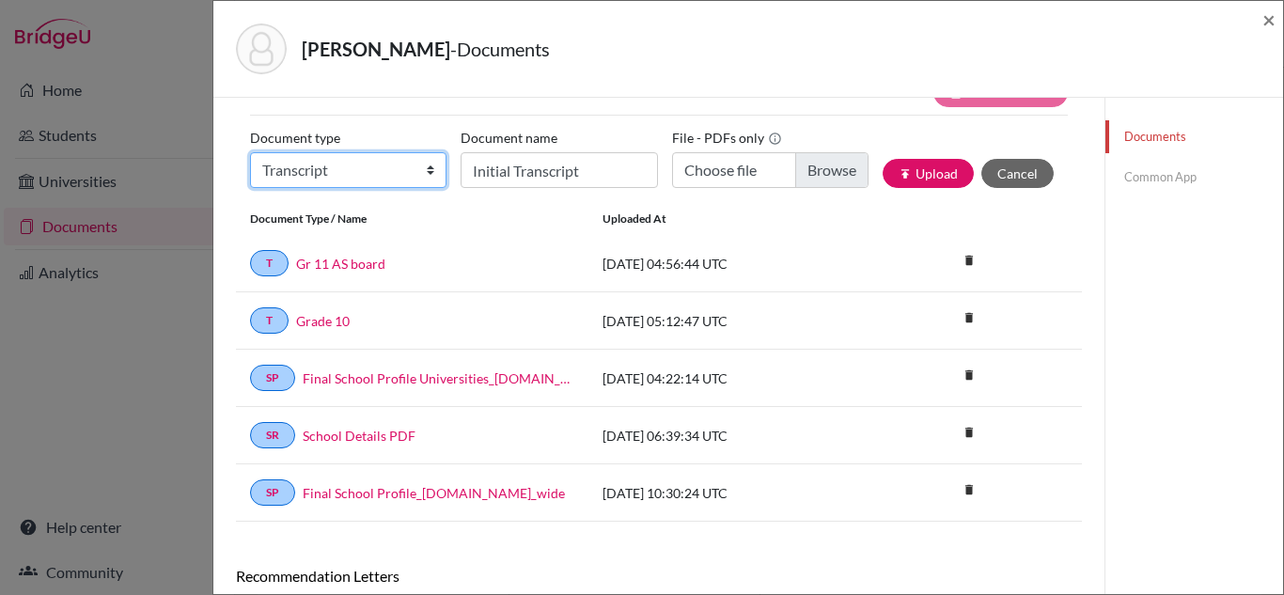
click at [428, 173] on select "Change explanation for Common App reports Counselor recommendation Internationa…" at bounding box center [348, 170] width 196 height 36
select select "4"
click at [250, 152] on select "Change explanation for Common App reports Counselor recommendation Internationa…" at bounding box center [348, 170] width 196 height 36
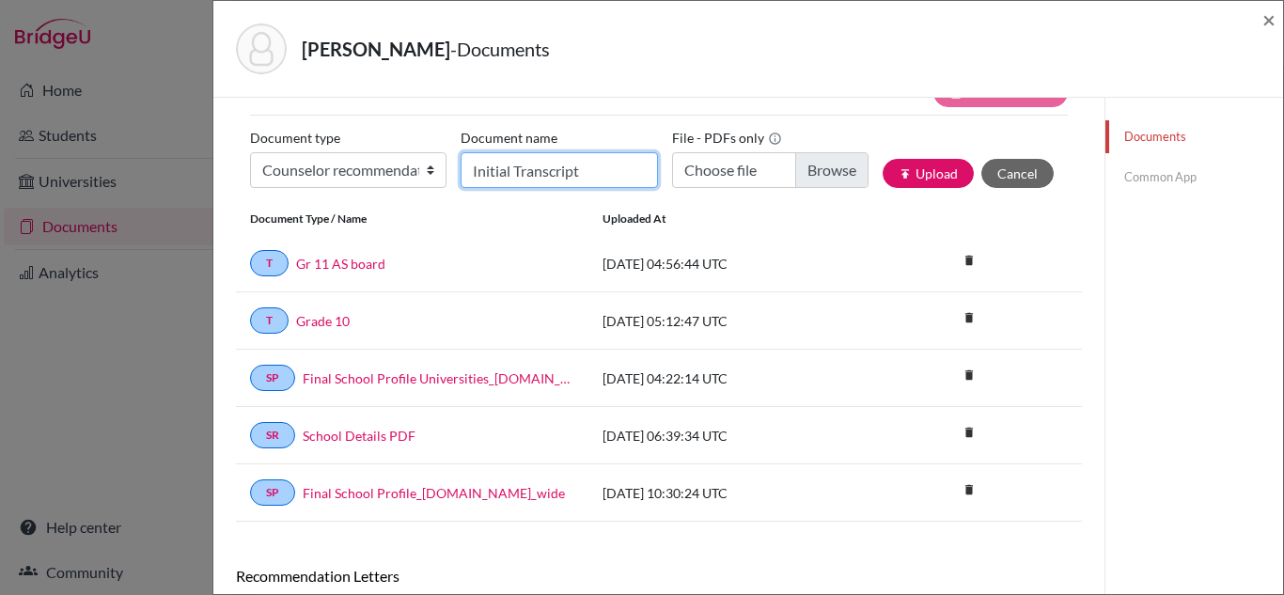
click at [542, 169] on input "Initial Transcript" at bounding box center [559, 170] width 196 height 36
click at [592, 176] on input "Initial Transcript" at bounding box center [559, 170] width 196 height 36
type input "I"
type input "Counselor LOR"
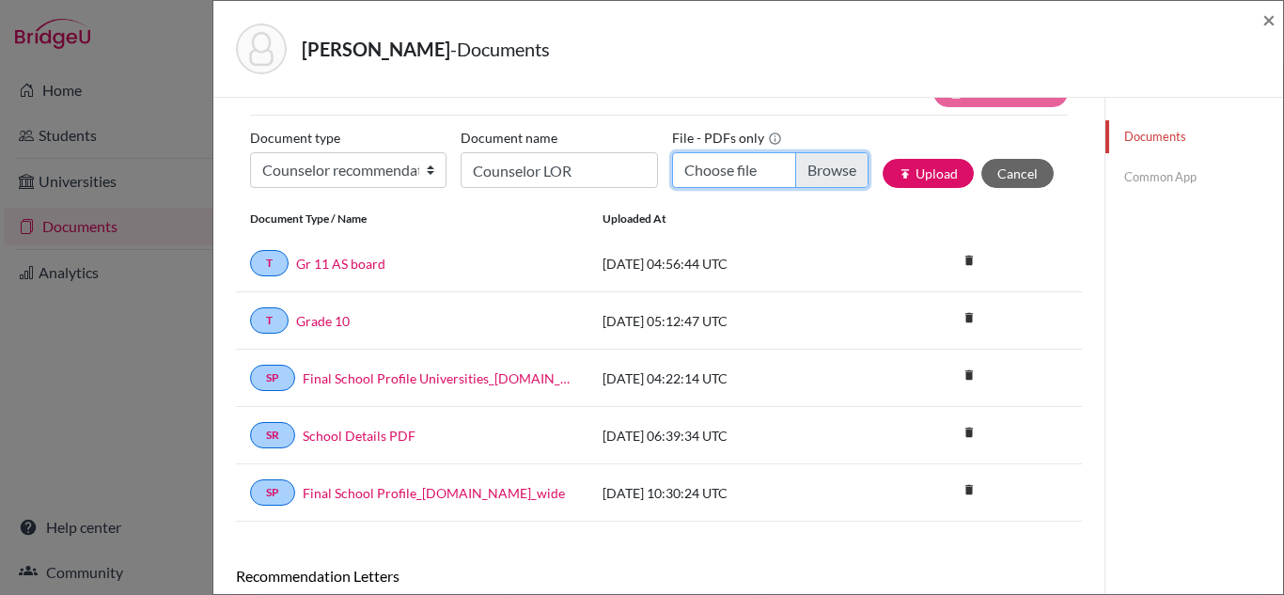
click at [722, 170] on input "Choose file" at bounding box center [770, 170] width 196 height 36
type input "C:\fakepath\Shambhavi Madhusudhanan_Counselor LOR.docx.pdf"
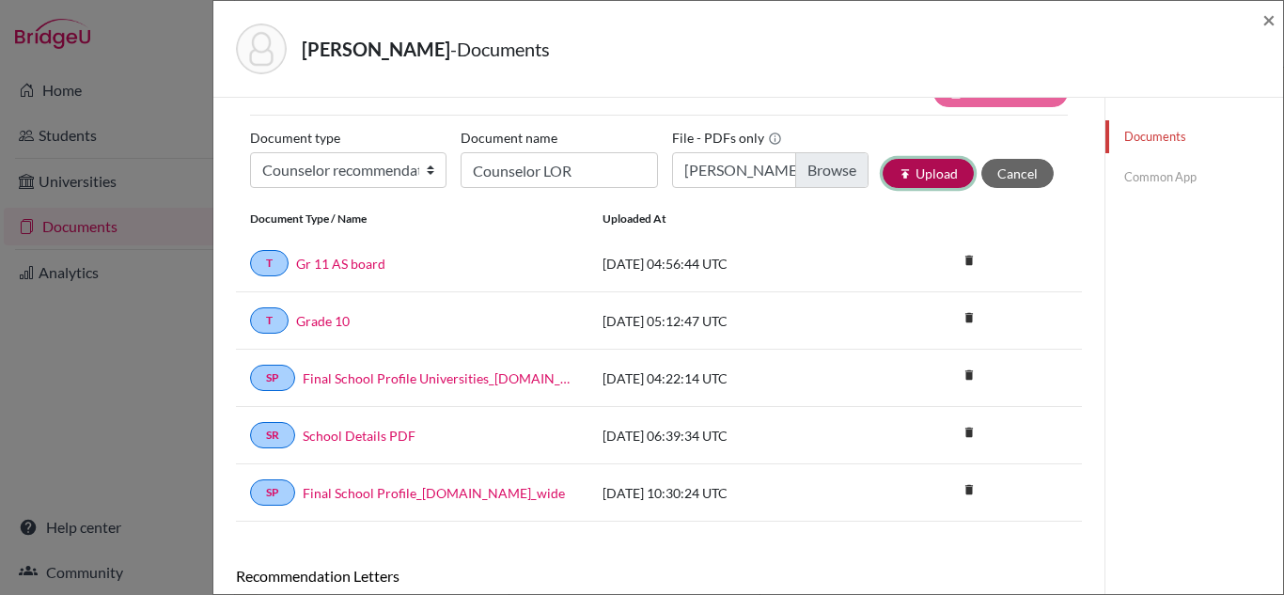
click at [917, 174] on button "publish Upload" at bounding box center [928, 173] width 91 height 29
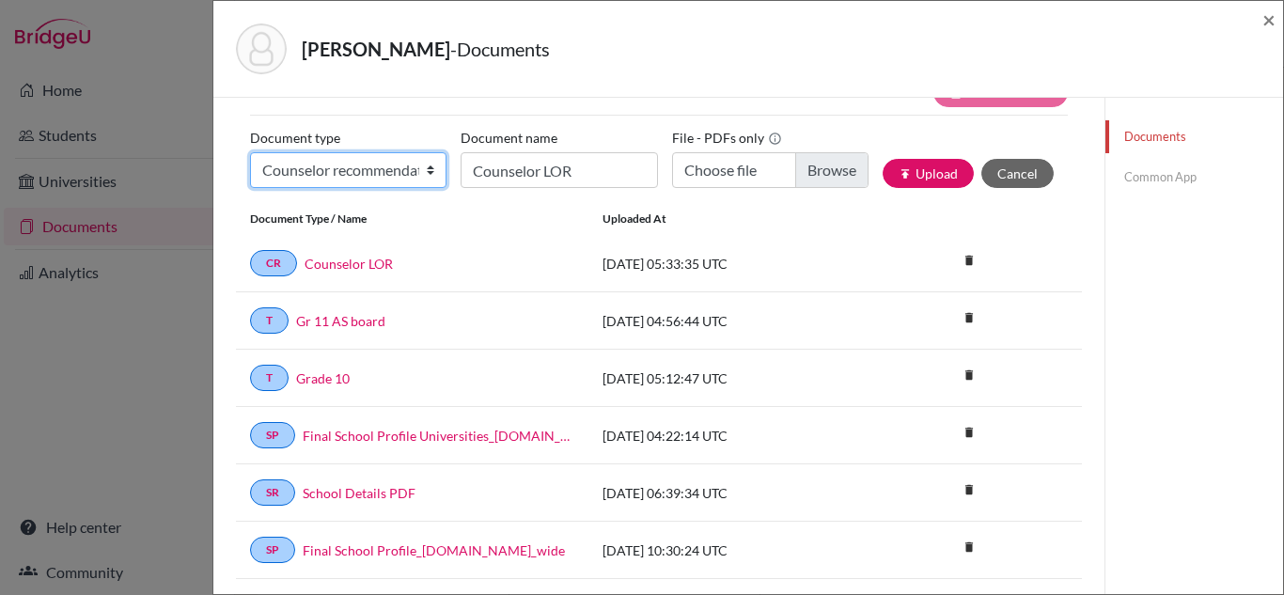
click at [432, 167] on select "Change explanation for Common App reports Counselor recommendation Internationa…" at bounding box center [348, 170] width 196 height 36
select select "2"
click at [250, 152] on select "Change explanation for Common App reports Counselor recommendation Internationa…" at bounding box center [348, 170] width 196 height 36
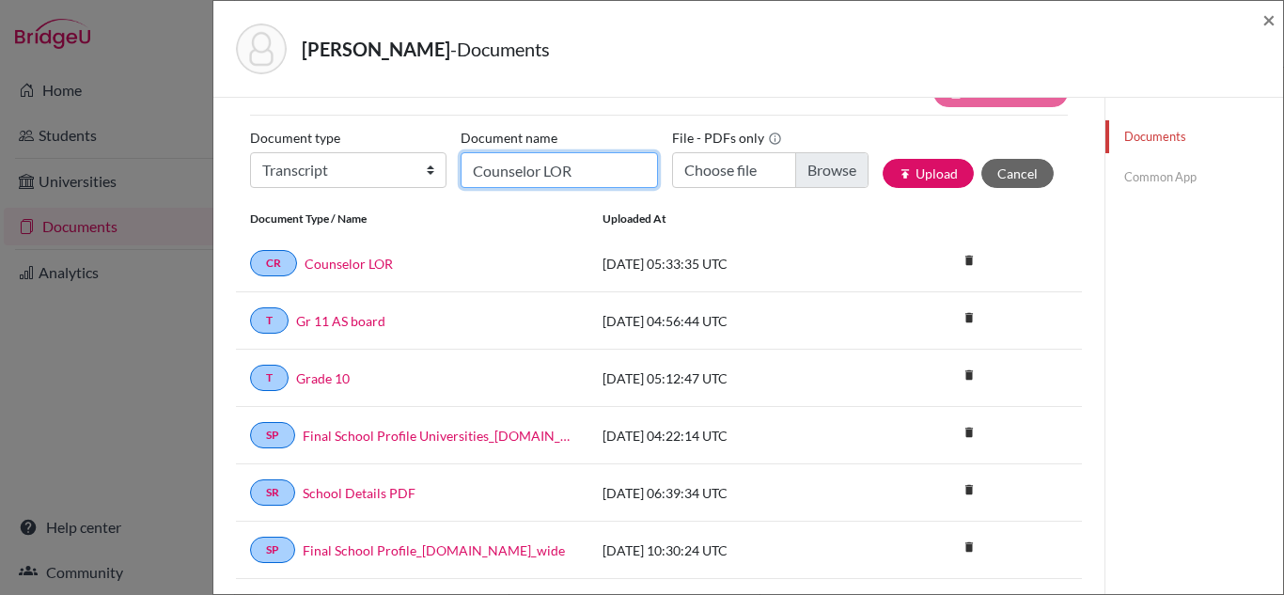
click at [571, 168] on input "Counselor LOR" at bounding box center [559, 170] width 196 height 36
type input "Initial Transcript"
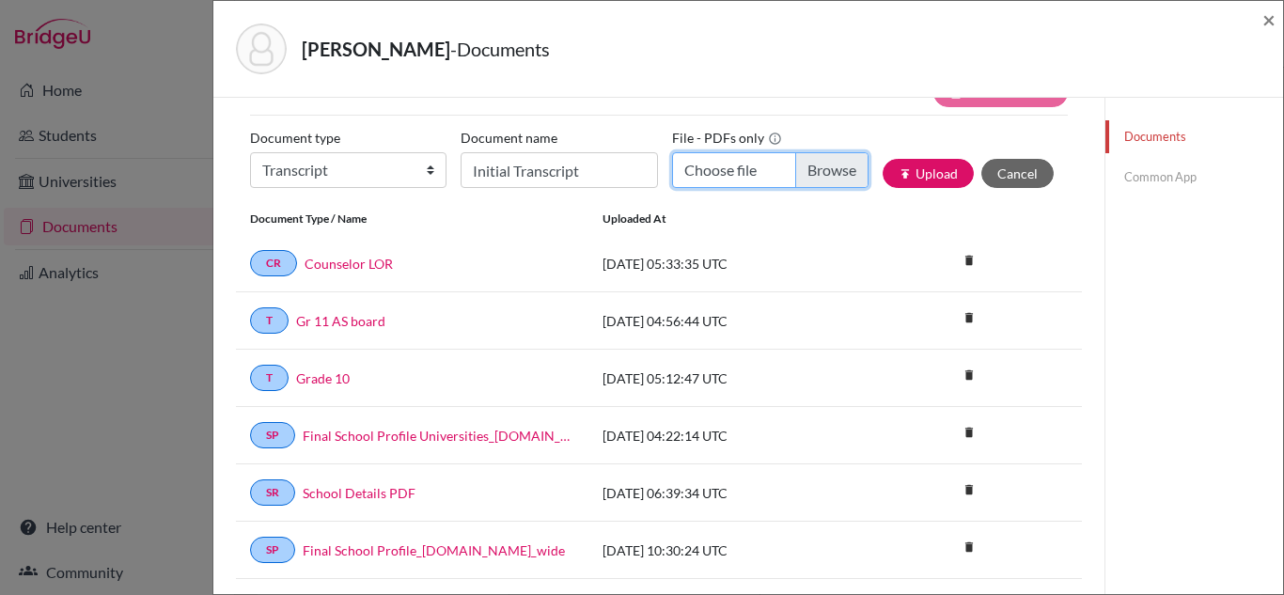
click at [733, 165] on input "Choose file" at bounding box center [770, 170] width 196 height 36
click at [1273, 23] on span "×" at bounding box center [1268, 19] width 13 height 27
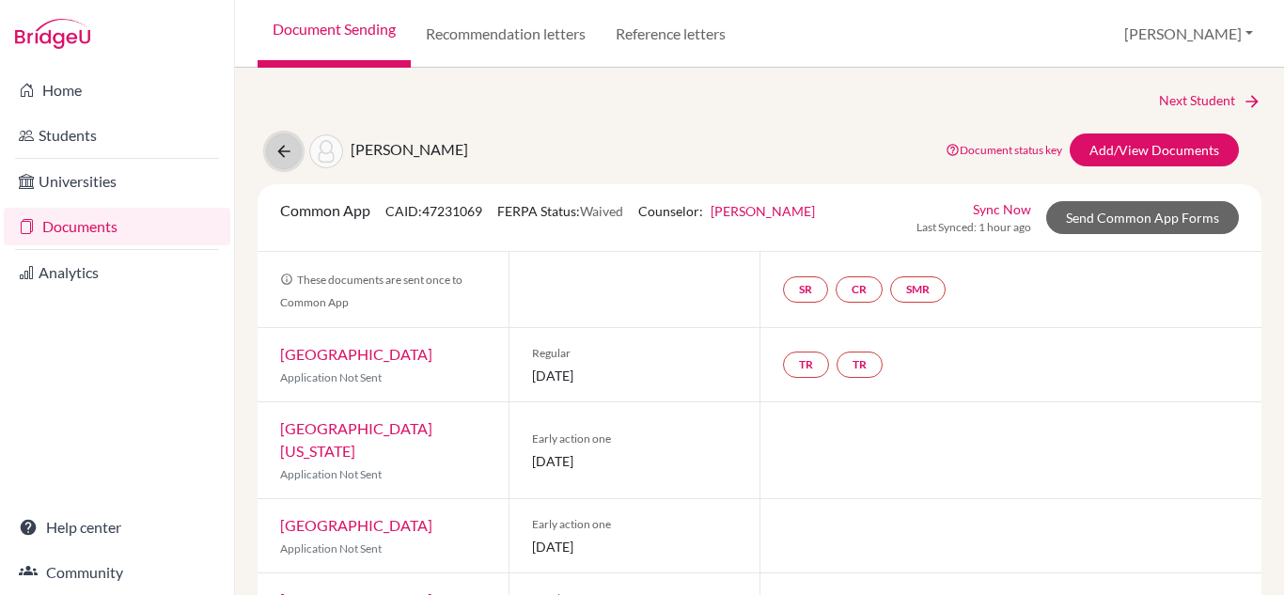
click at [281, 153] on icon at bounding box center [283, 151] width 19 height 19
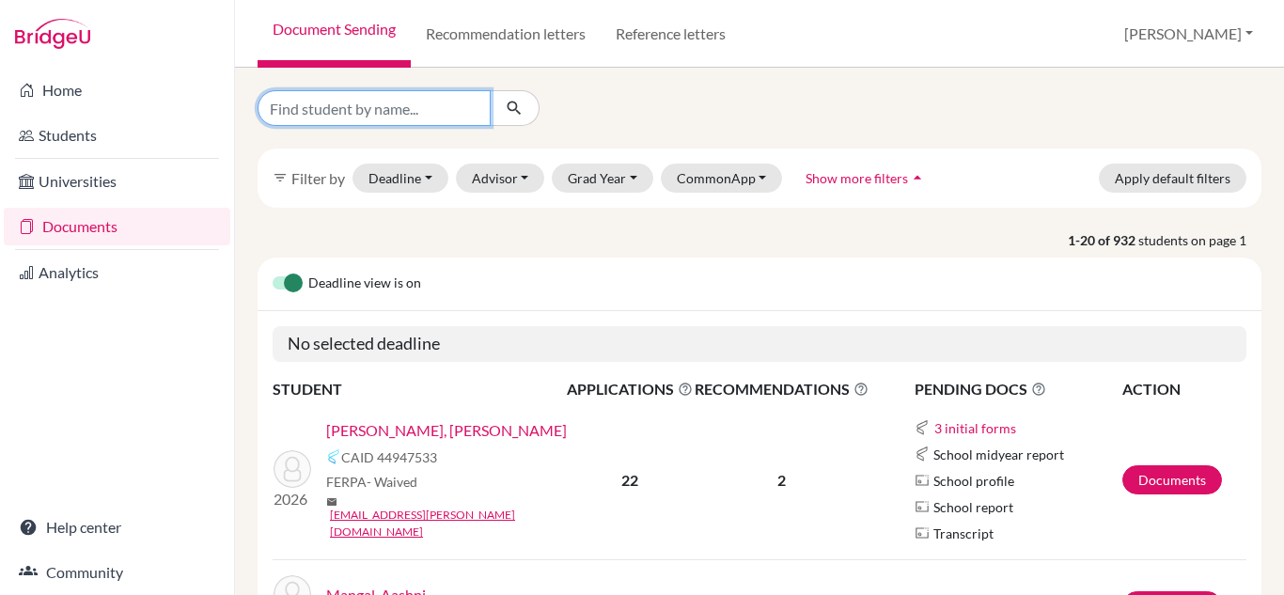
click at [385, 115] on input "Find student by name..." at bounding box center [374, 108] width 233 height 36
type input "[PERSON_NAME]"
click button "submit" at bounding box center [515, 108] width 50 height 36
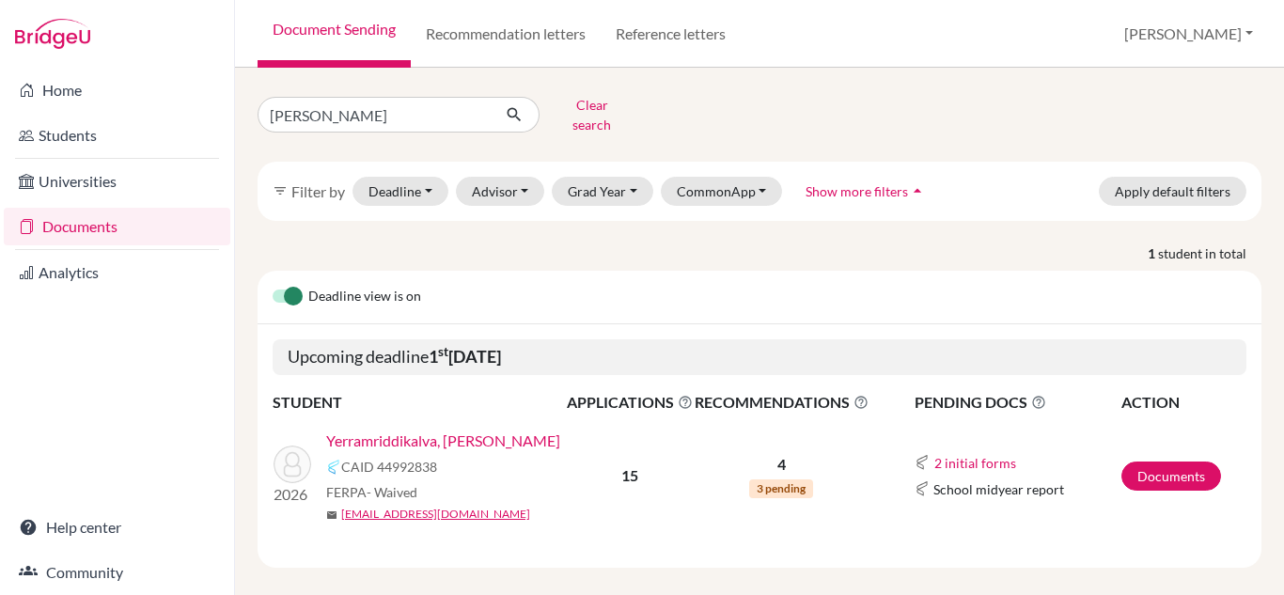
click at [430, 430] on link "Yerramriddikalva, [PERSON_NAME]" at bounding box center [443, 441] width 234 height 23
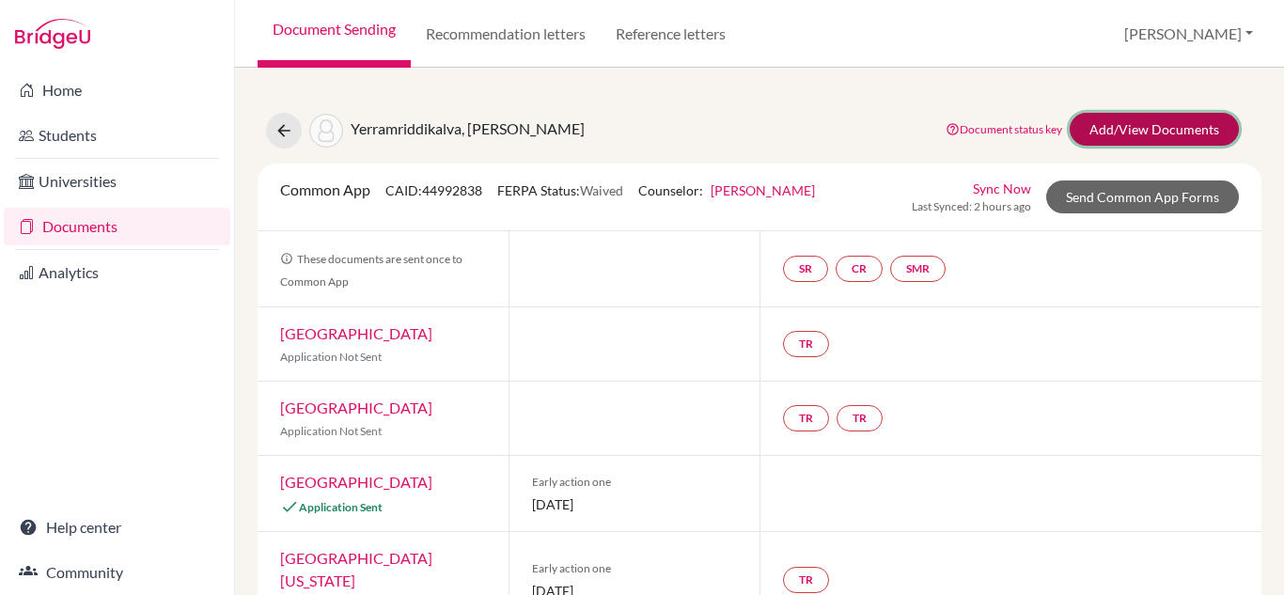
click at [1164, 131] on link "Add/View Documents" at bounding box center [1154, 129] width 169 height 33
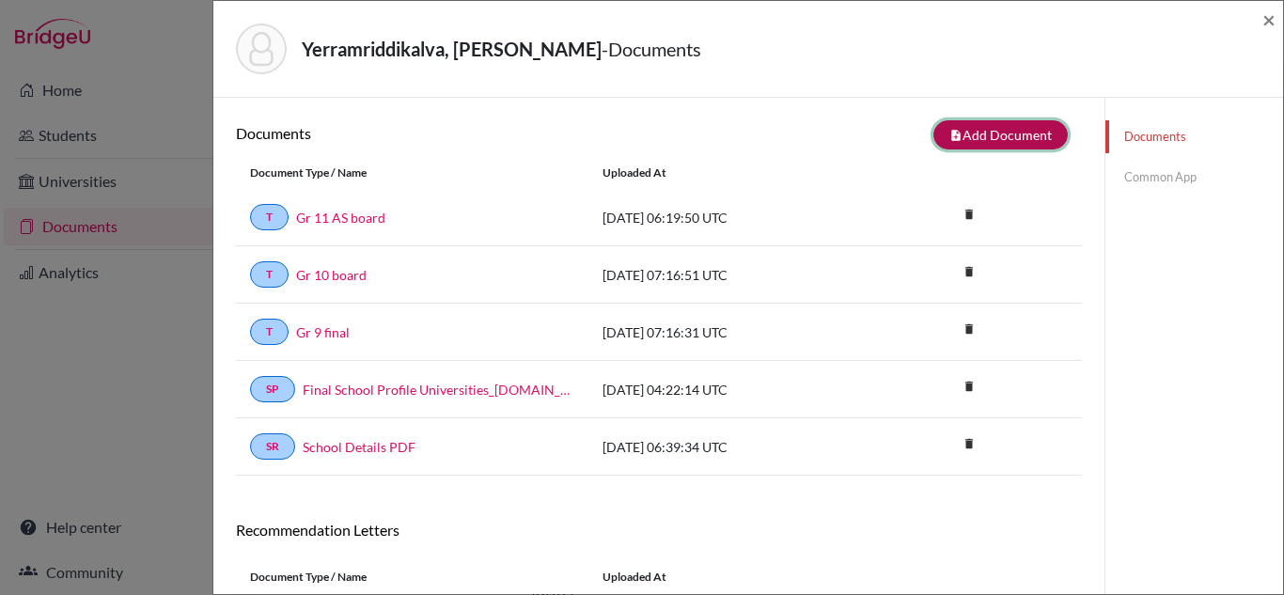
click at [1033, 132] on button "note_add Add Document" at bounding box center [1000, 134] width 134 height 29
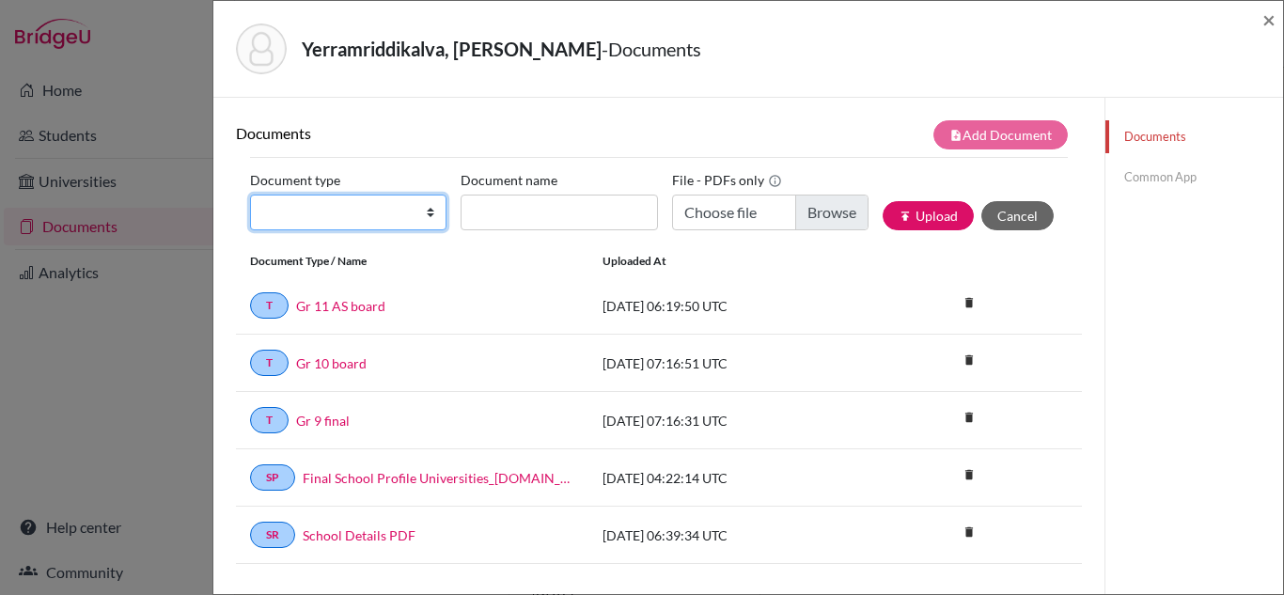
click at [428, 211] on select "Change explanation for Common App reports Counselor recommendation Internationa…" at bounding box center [348, 213] width 196 height 36
select select "2"
click at [250, 195] on select "Change explanation for Common App reports Counselor recommendation Internationa…" at bounding box center [348, 213] width 196 height 36
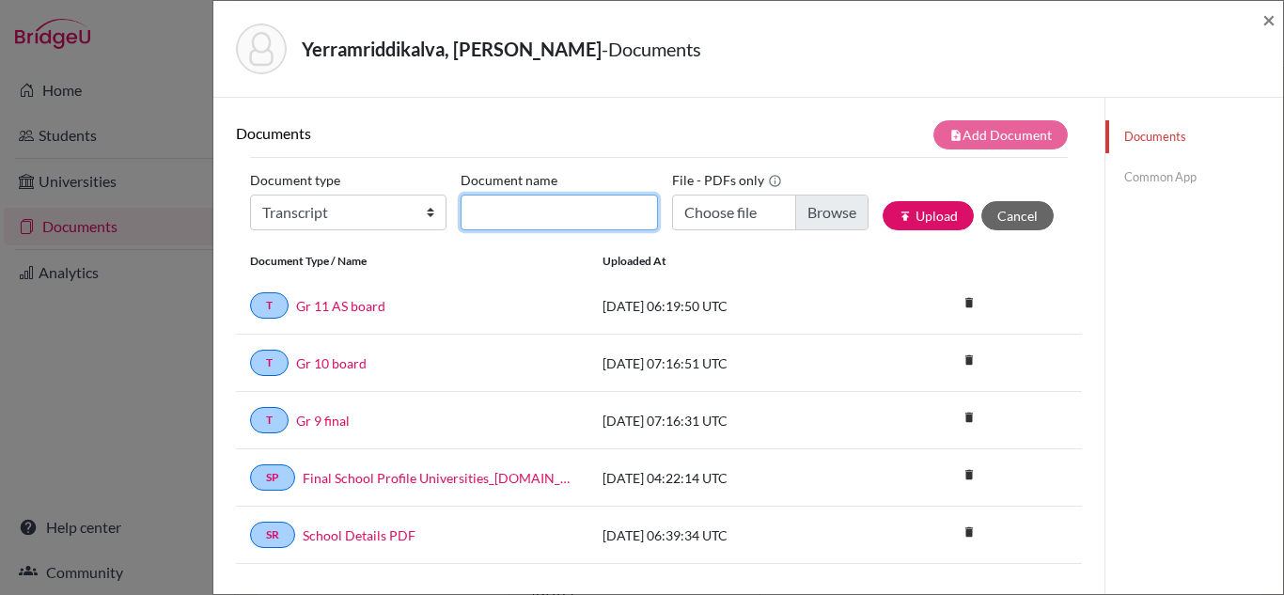
click at [544, 222] on input "Document name" at bounding box center [559, 213] width 196 height 36
type input "Initial Transcript"
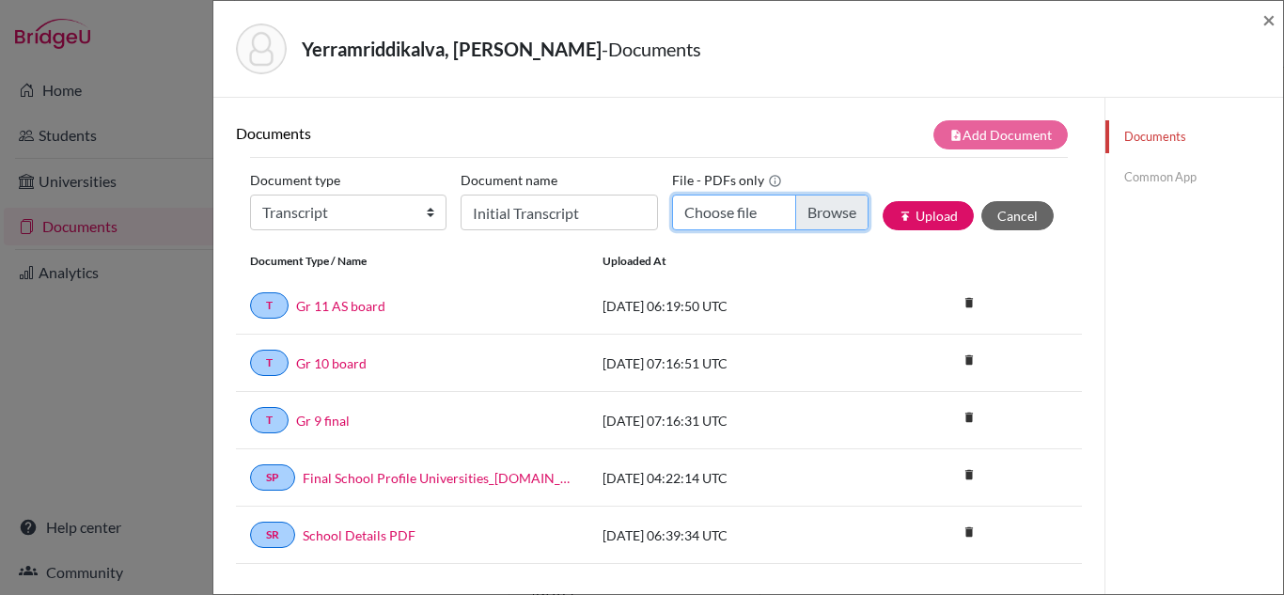
click at [711, 212] on input "Choose file" at bounding box center [770, 213] width 196 height 36
click at [1273, 19] on span "×" at bounding box center [1268, 19] width 13 height 27
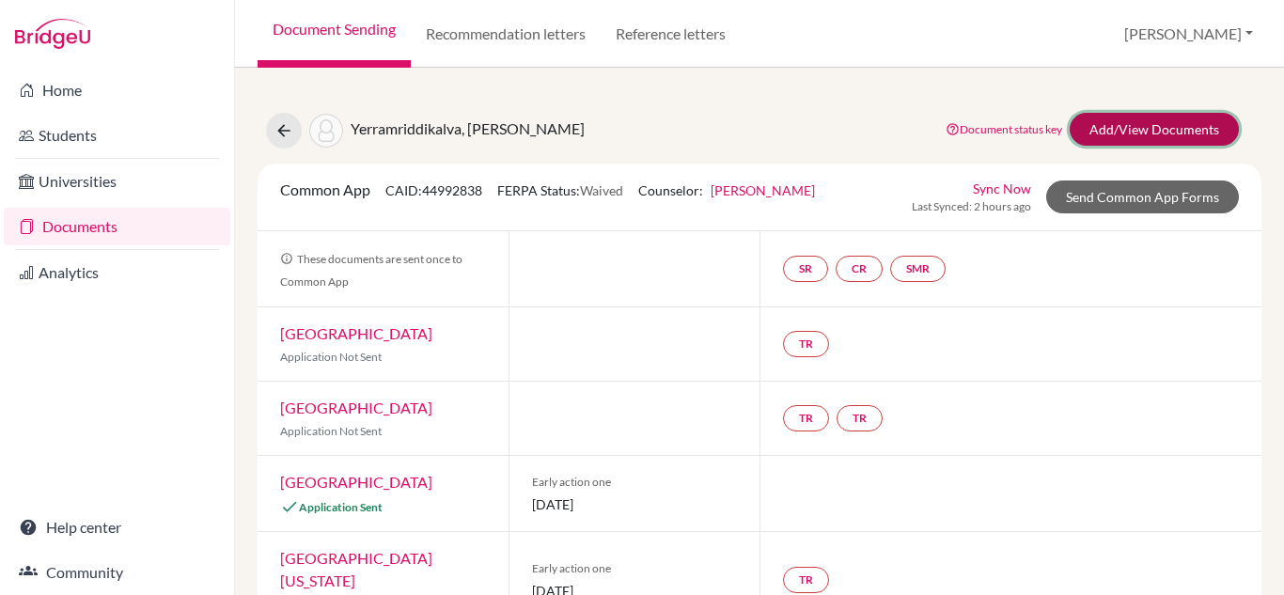
click at [1162, 129] on link "Add/View Documents" at bounding box center [1154, 129] width 169 height 33
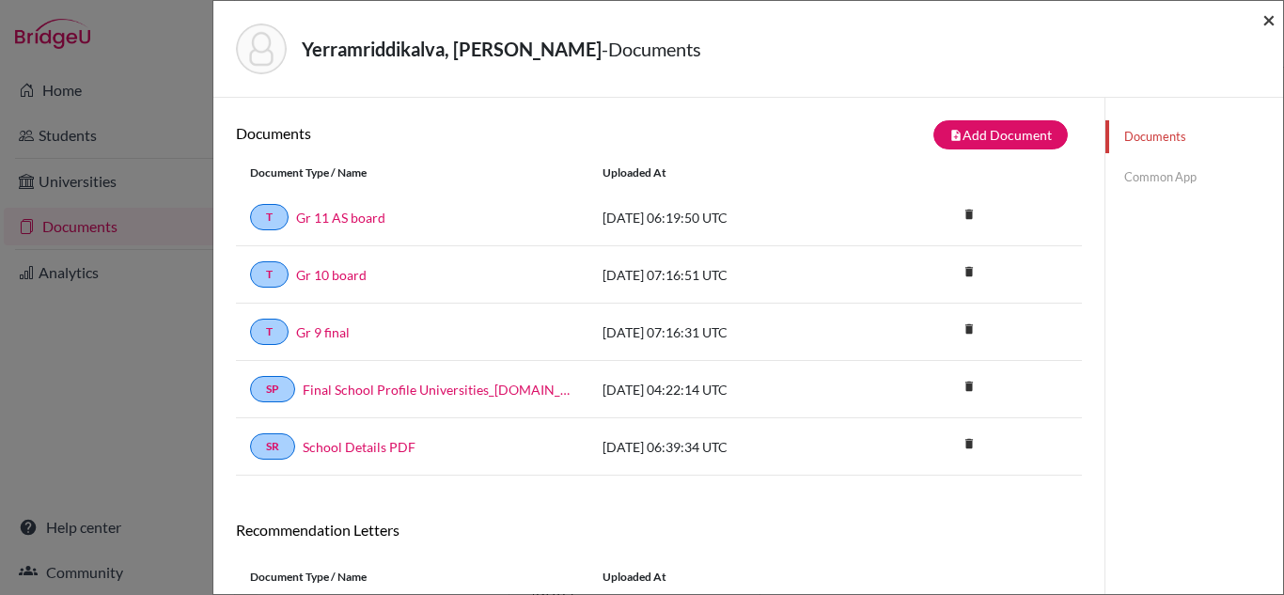
click at [1266, 23] on span "×" at bounding box center [1268, 19] width 13 height 27
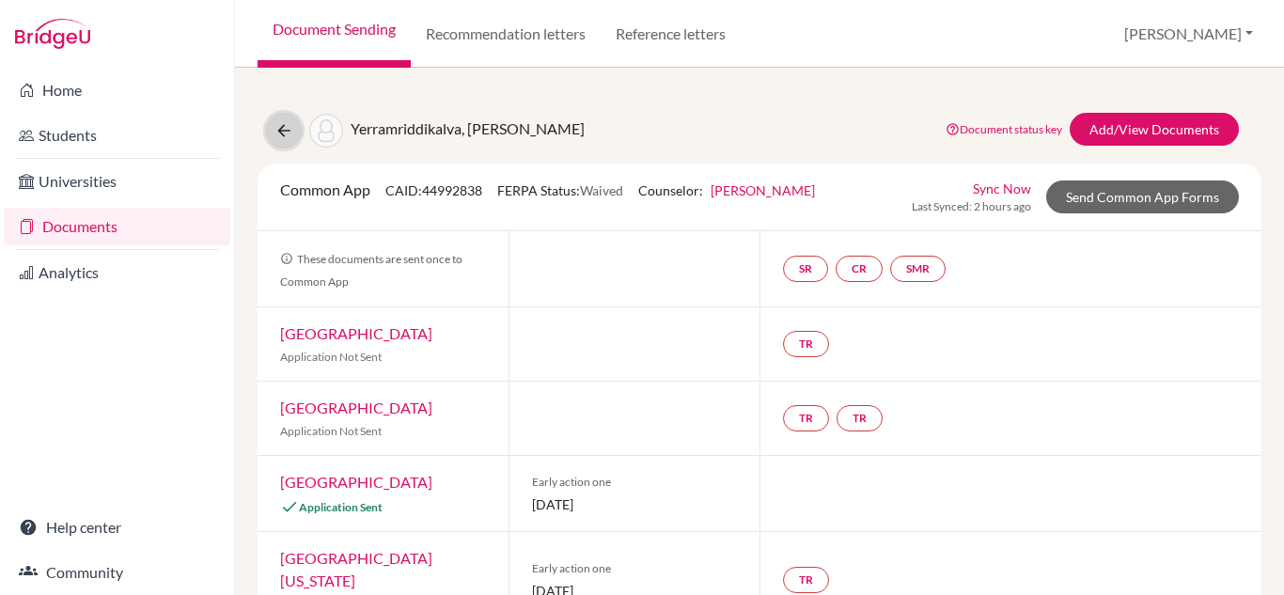
click at [283, 128] on icon at bounding box center [283, 130] width 19 height 19
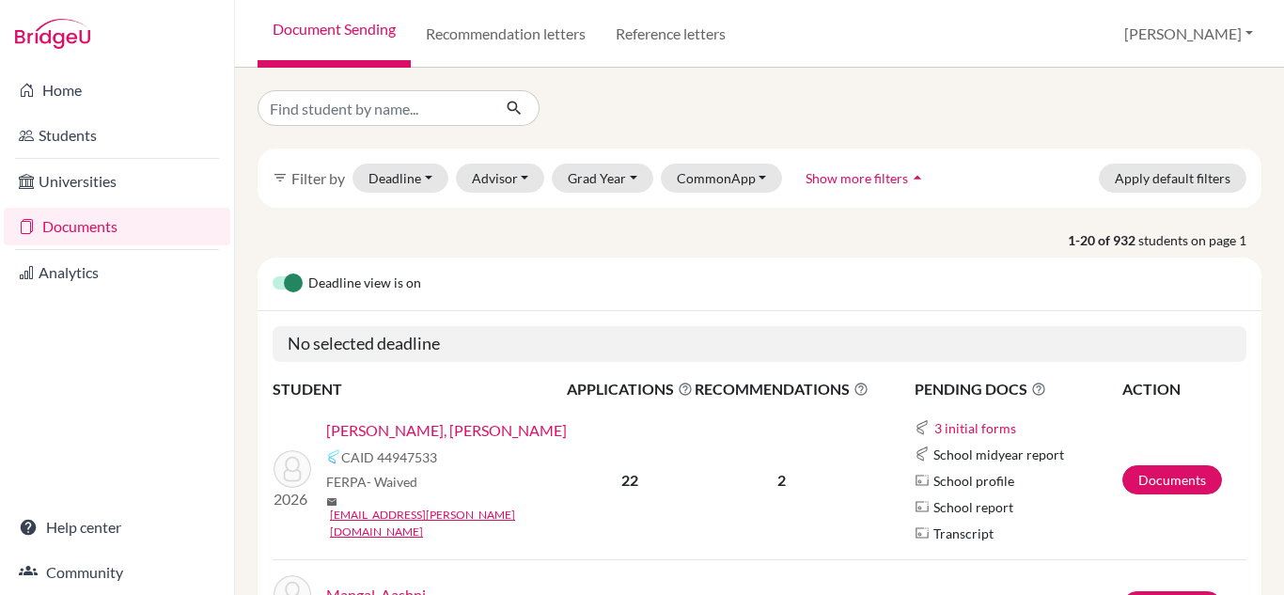
click at [409, 442] on link "[PERSON_NAME], [PERSON_NAME]" at bounding box center [446, 430] width 241 height 23
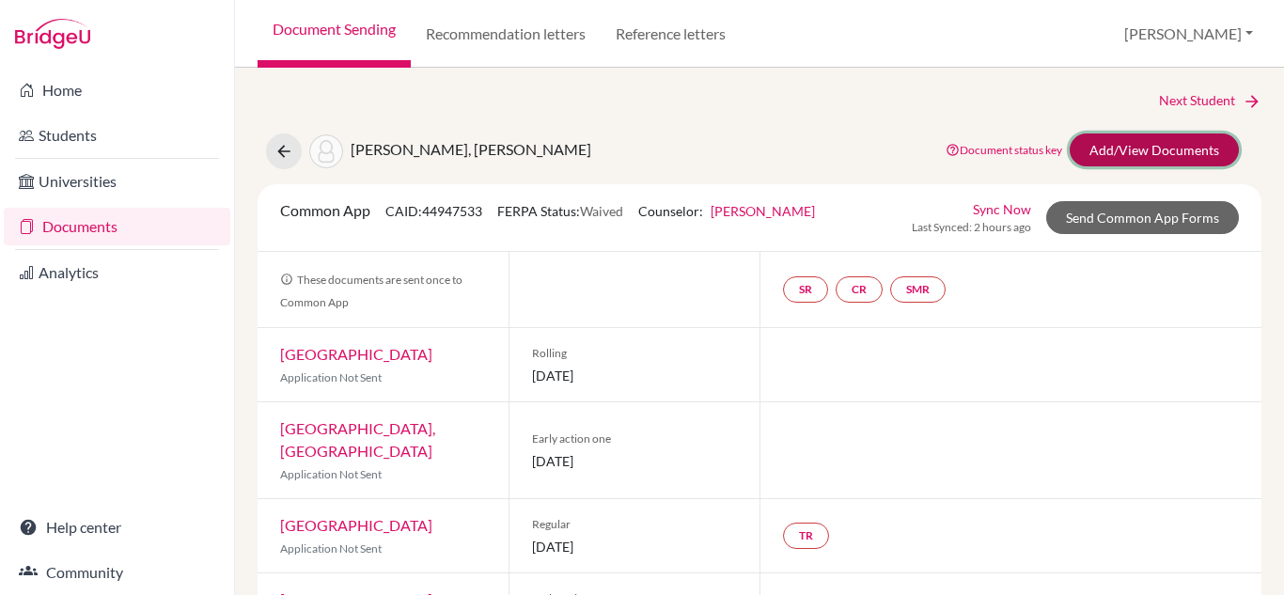
click at [1103, 145] on link "Add/View Documents" at bounding box center [1154, 149] width 169 height 33
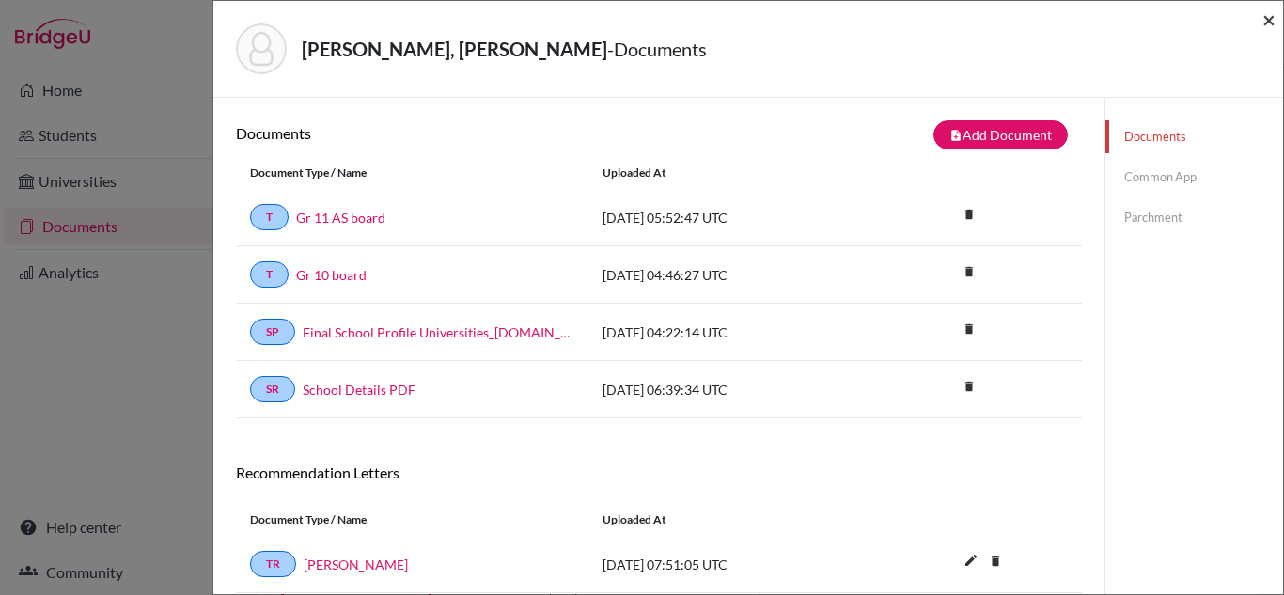
click at [1270, 22] on span "×" at bounding box center [1268, 19] width 13 height 27
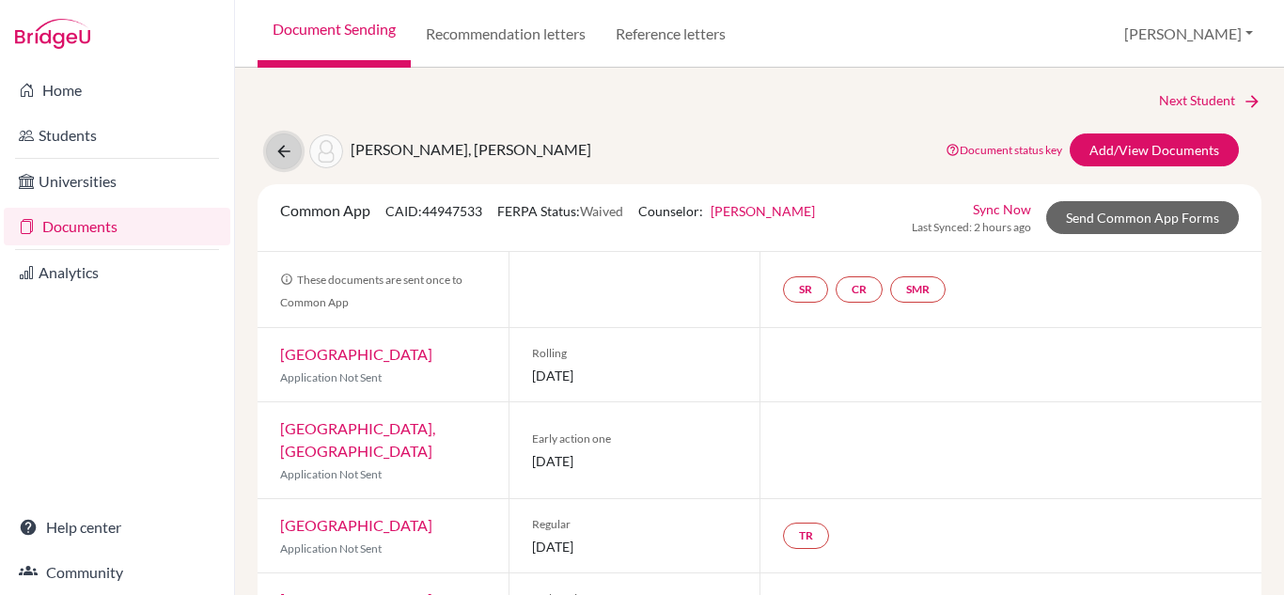
click at [284, 155] on icon at bounding box center [283, 151] width 19 height 19
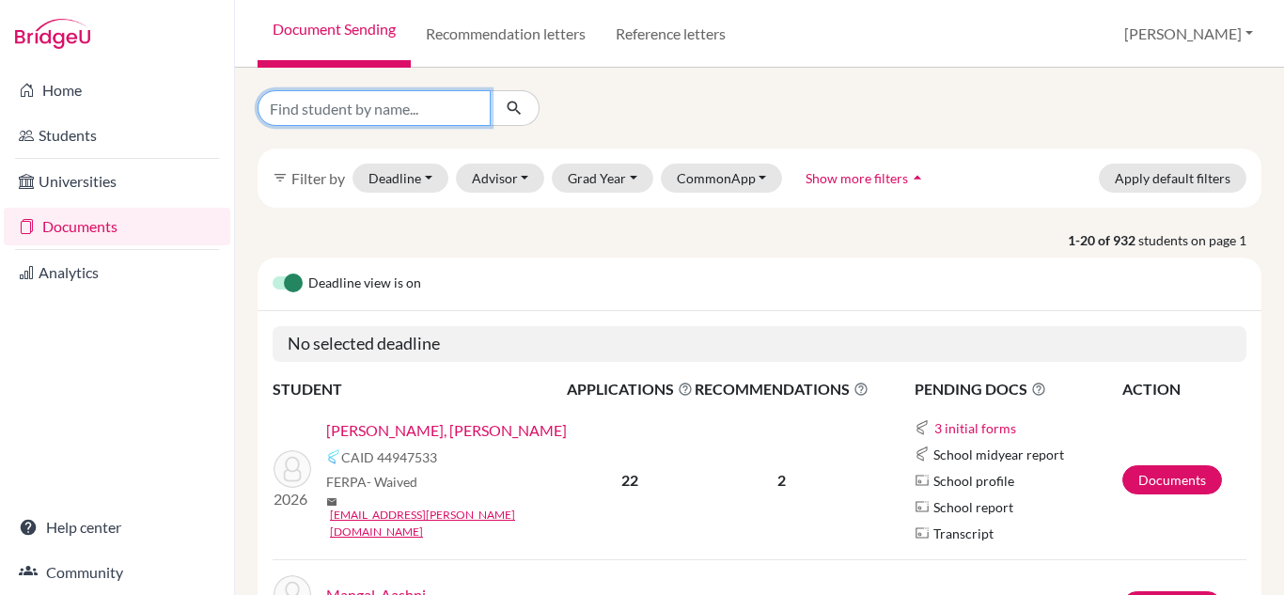
click at [442, 106] on input "Find student by name..." at bounding box center [374, 108] width 233 height 36
type input "[PERSON_NAME]"
click button "submit" at bounding box center [515, 108] width 50 height 36
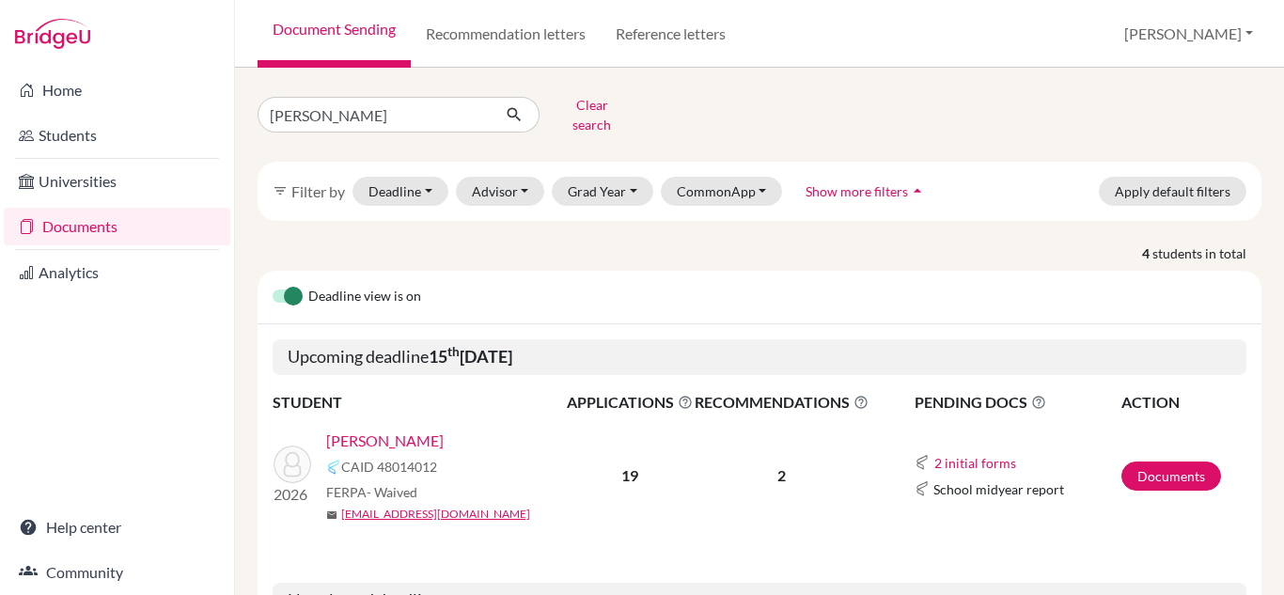
click at [444, 430] on link "[PERSON_NAME]" at bounding box center [384, 441] width 117 height 23
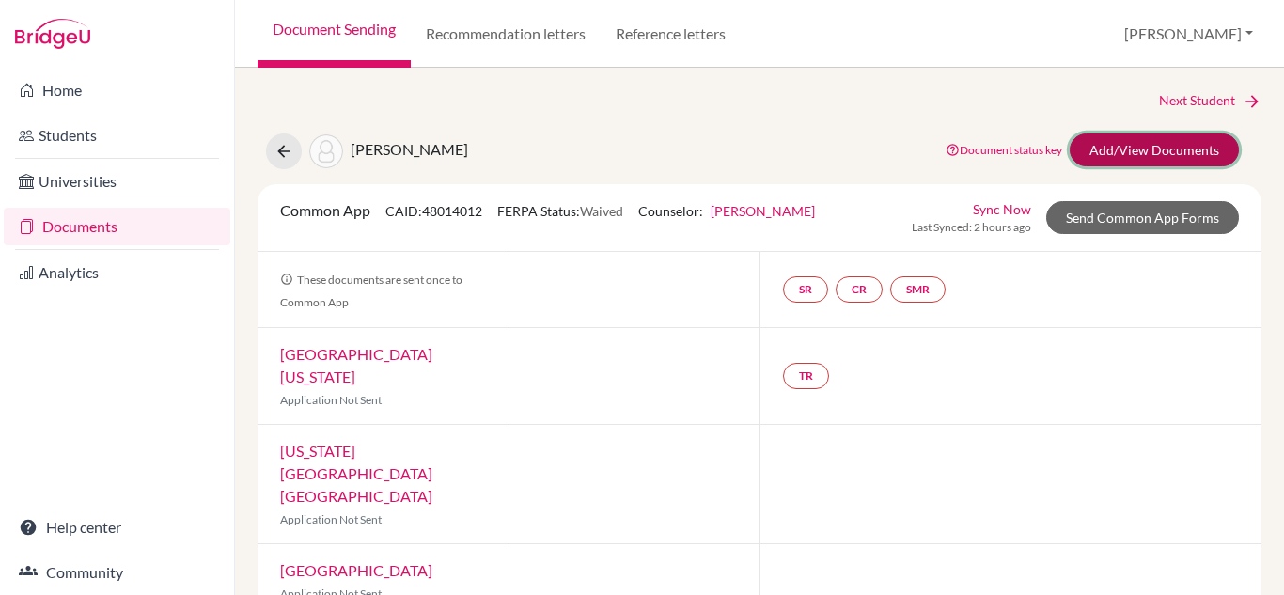
click at [1119, 149] on link "Add/View Documents" at bounding box center [1154, 149] width 169 height 33
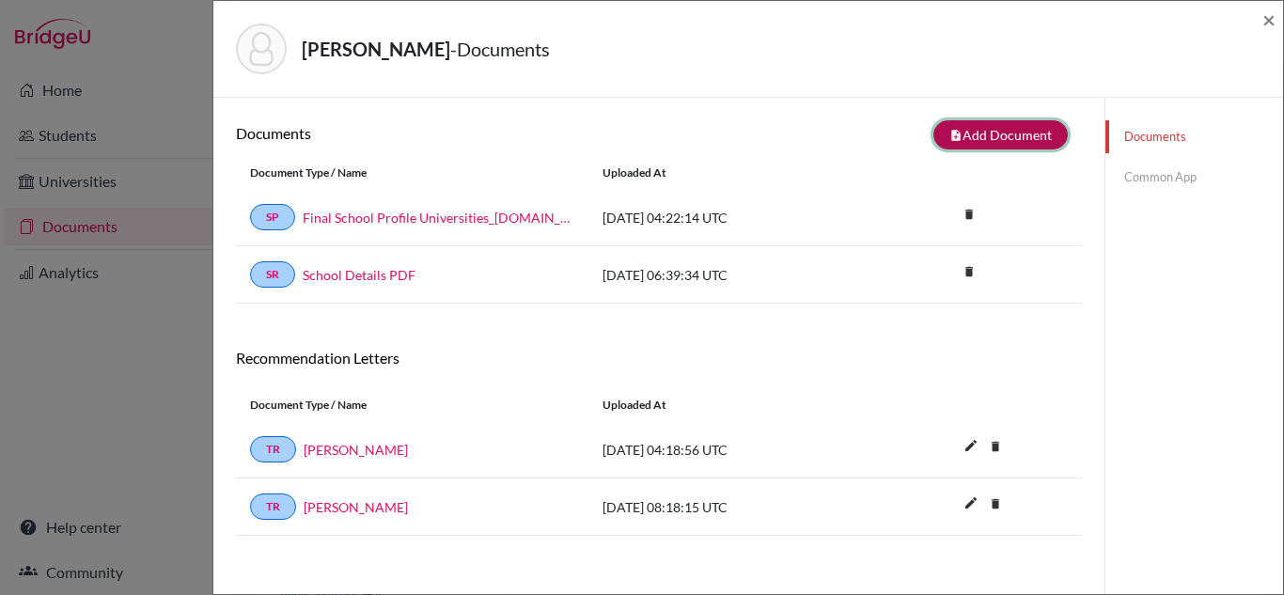
click at [1026, 137] on button "note_add Add Document" at bounding box center [1000, 134] width 134 height 29
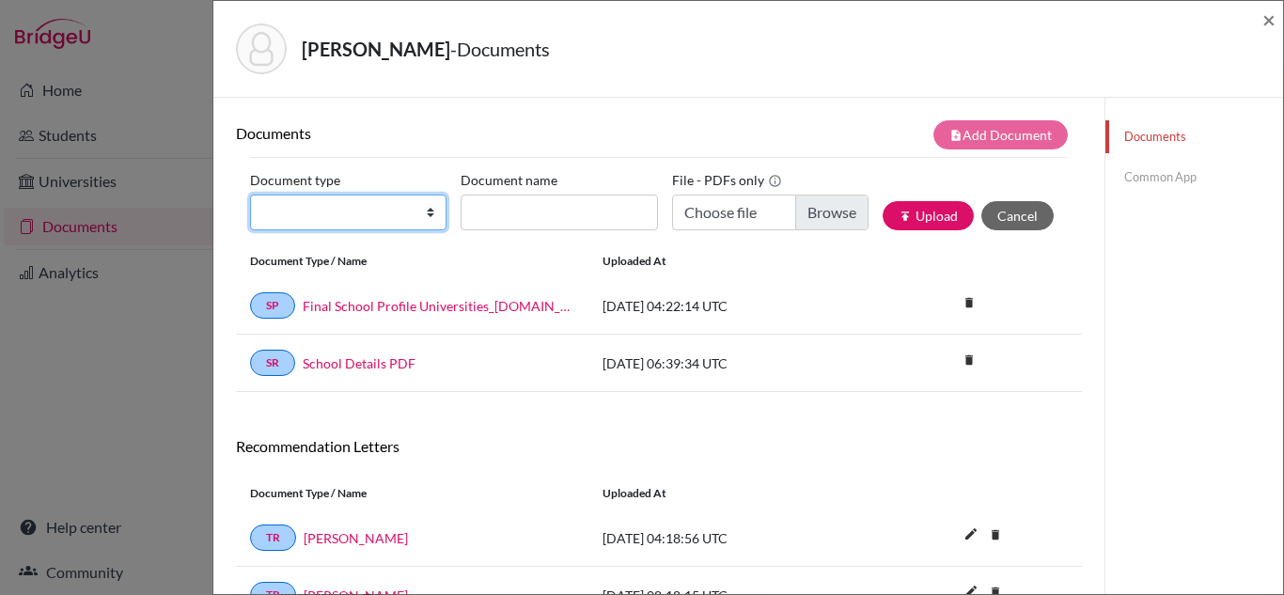
click at [430, 210] on select "Change explanation for Common App reports Counselor recommendation Internationa…" at bounding box center [348, 213] width 196 height 36
select select "2"
click at [250, 195] on select "Change explanation for Common App reports Counselor recommendation Internationa…" at bounding box center [348, 213] width 196 height 36
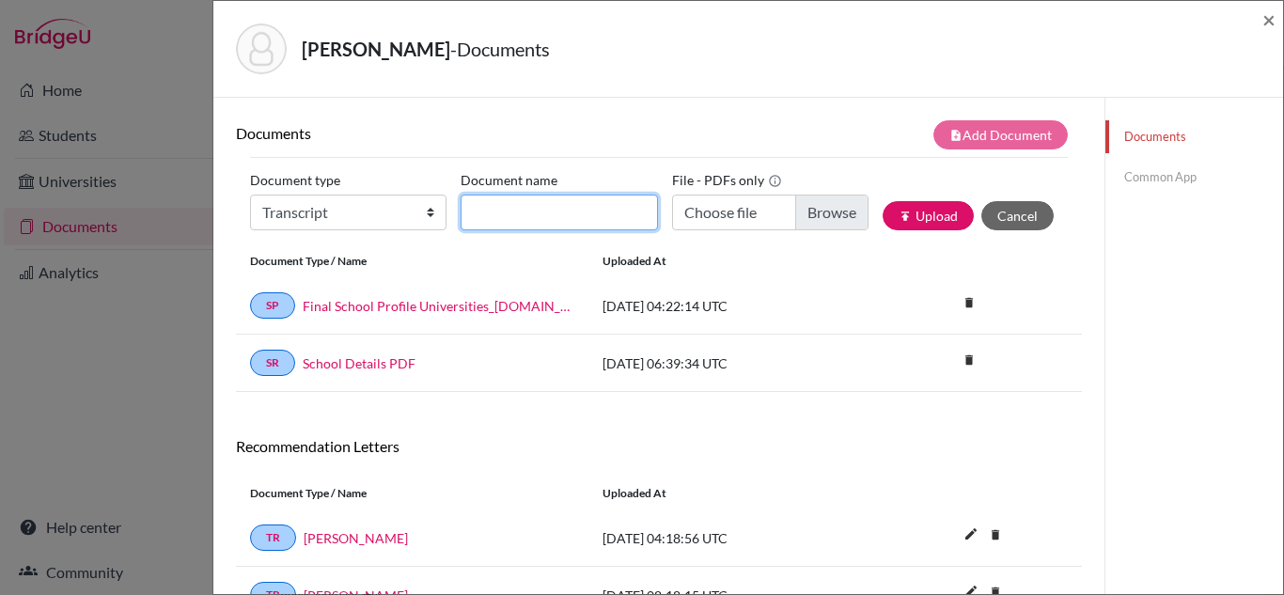
click at [569, 207] on input "Document name" at bounding box center [559, 213] width 196 height 36
type input "Gr 11 AS board"
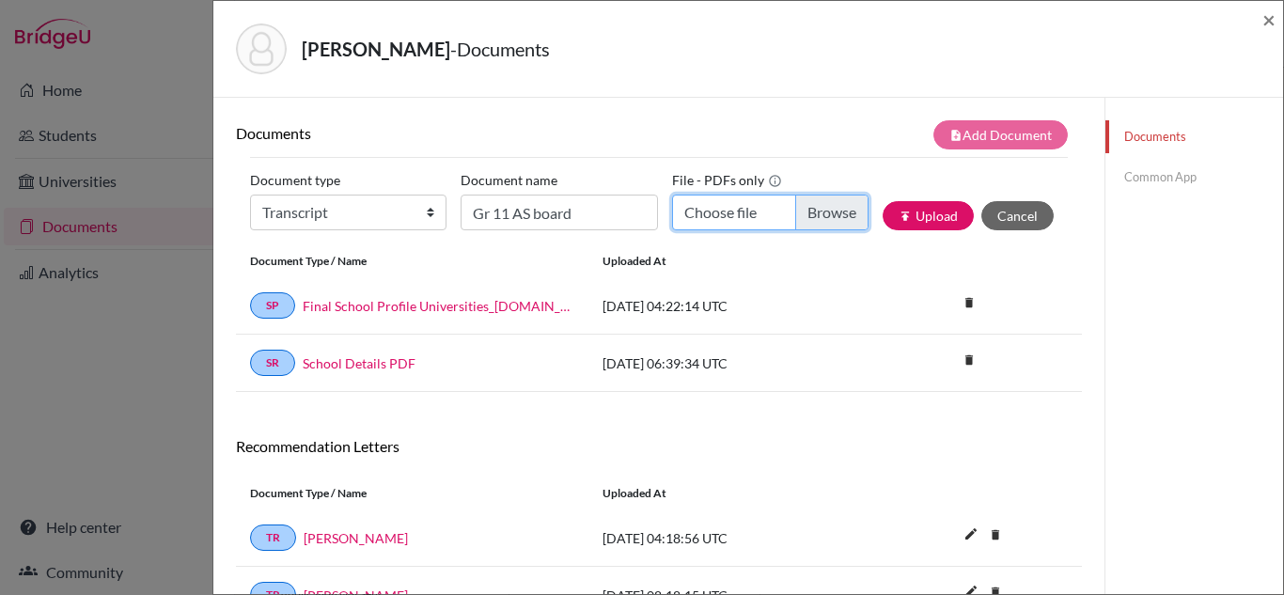
click at [742, 217] on input "Choose file" at bounding box center [770, 213] width 196 height 36
type input "C:\fakepath\[PERSON_NAME] Board.pdf"
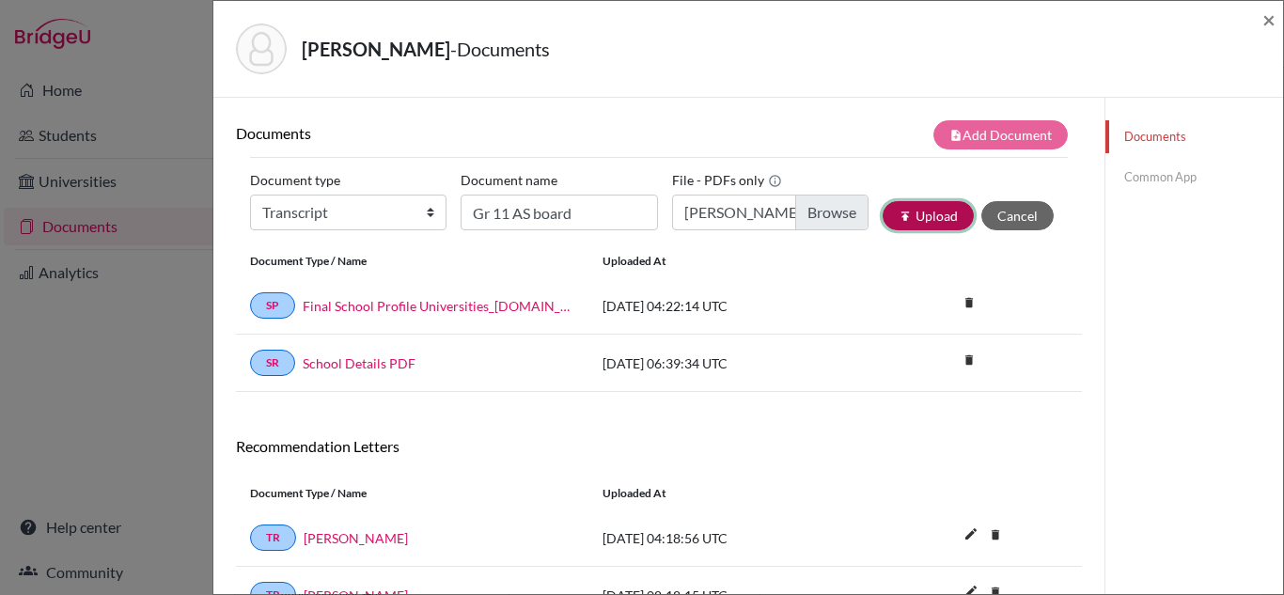
click at [935, 224] on button "publish Upload" at bounding box center [928, 215] width 91 height 29
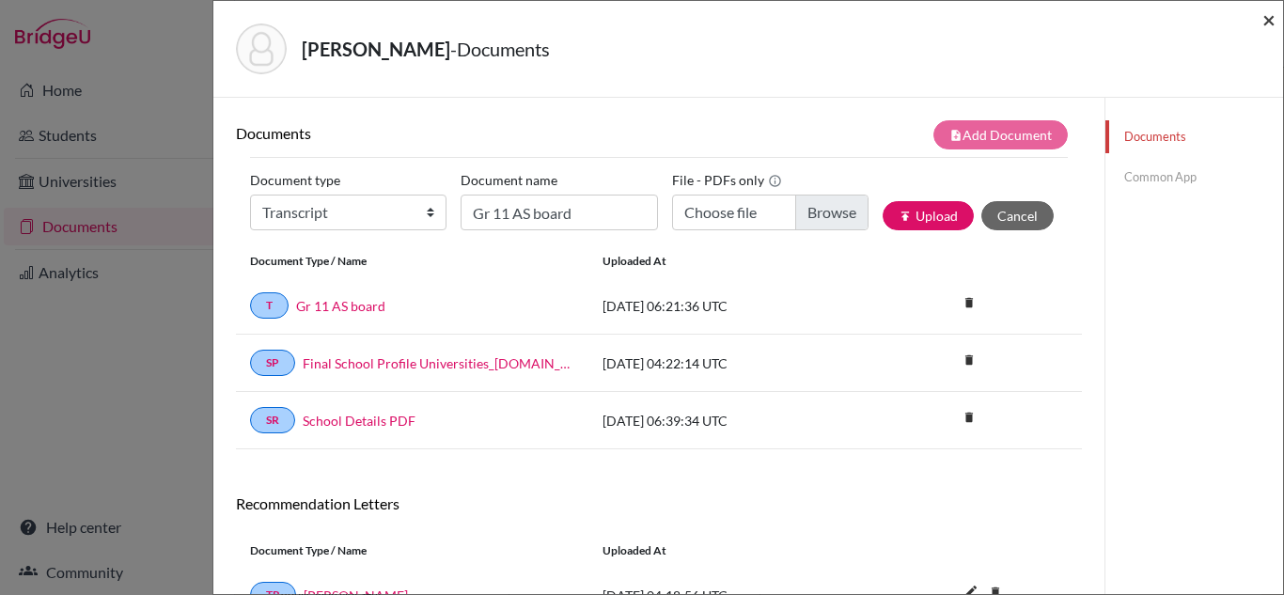
click at [1272, 22] on span "×" at bounding box center [1268, 19] width 13 height 27
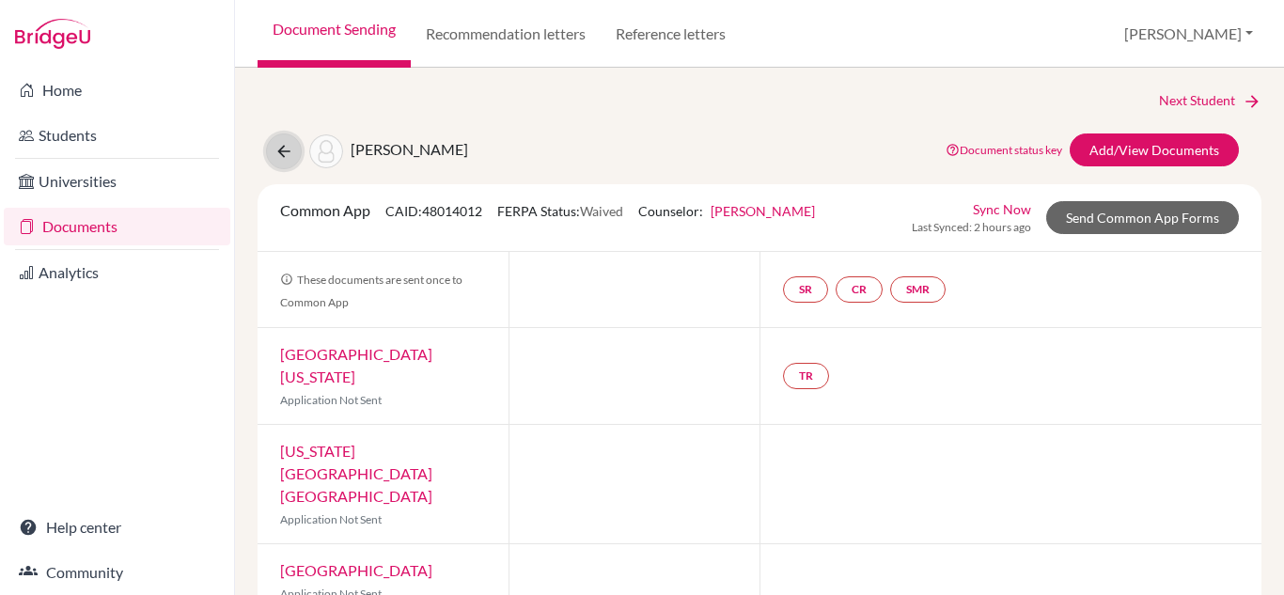
click at [281, 153] on icon at bounding box center [283, 151] width 19 height 19
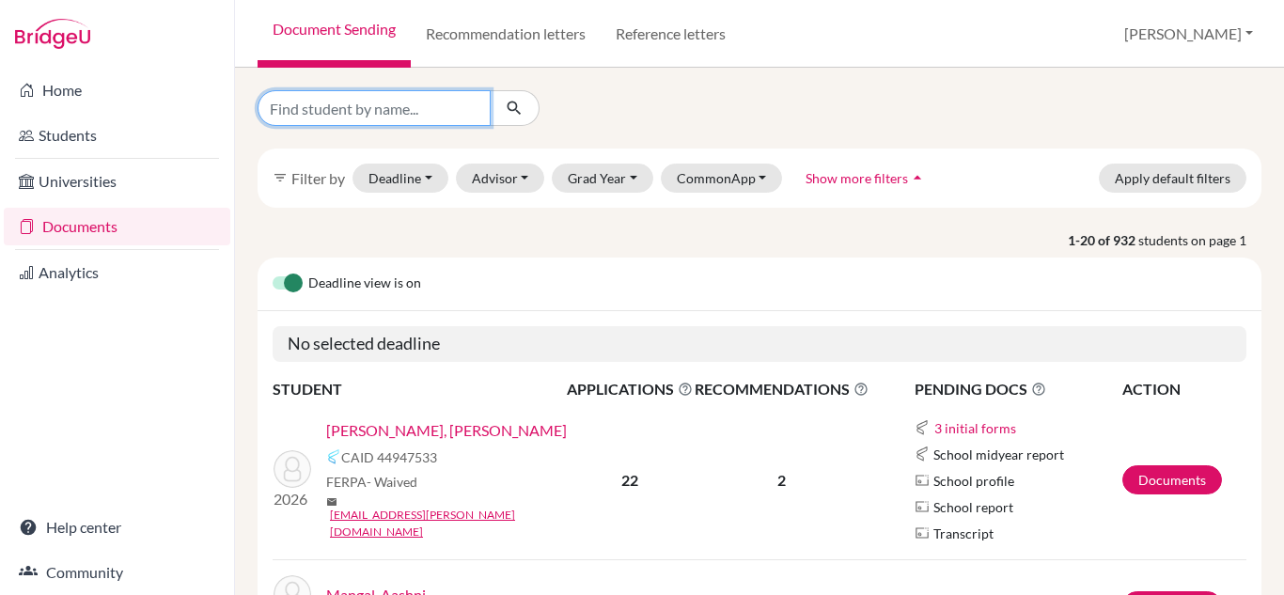
click at [456, 115] on input "Find student by name..." at bounding box center [374, 108] width 233 height 36
type input "[PERSON_NAME]"
click button "submit" at bounding box center [515, 108] width 50 height 36
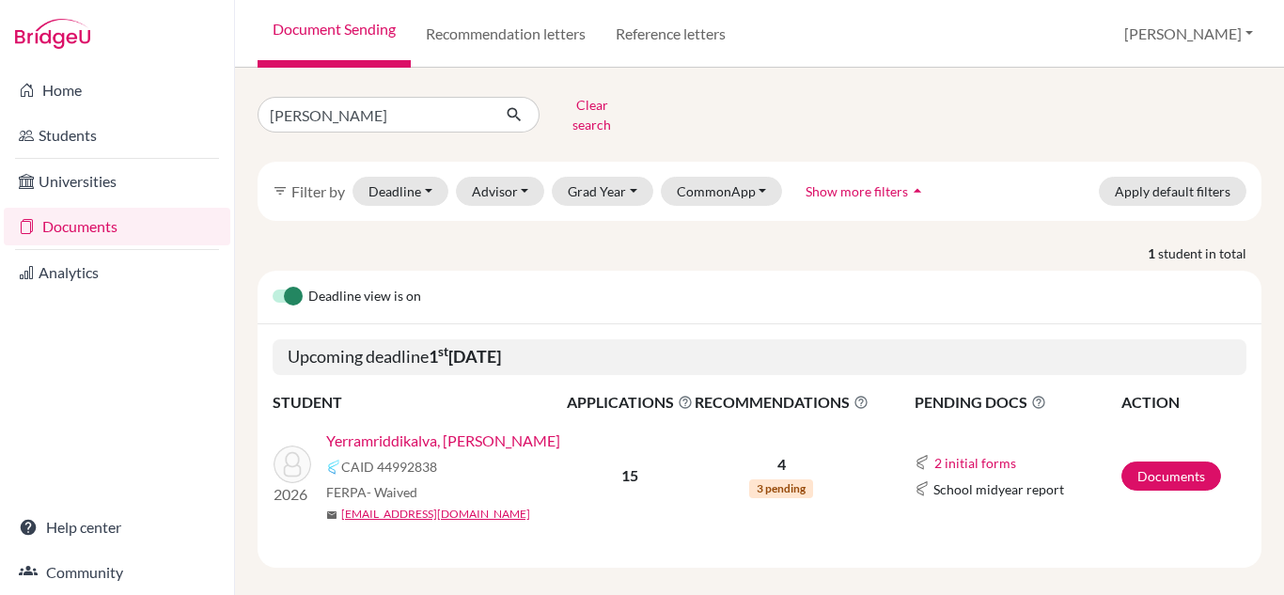
click at [476, 430] on link "Yerramriddikalva, [PERSON_NAME]" at bounding box center [443, 441] width 234 height 23
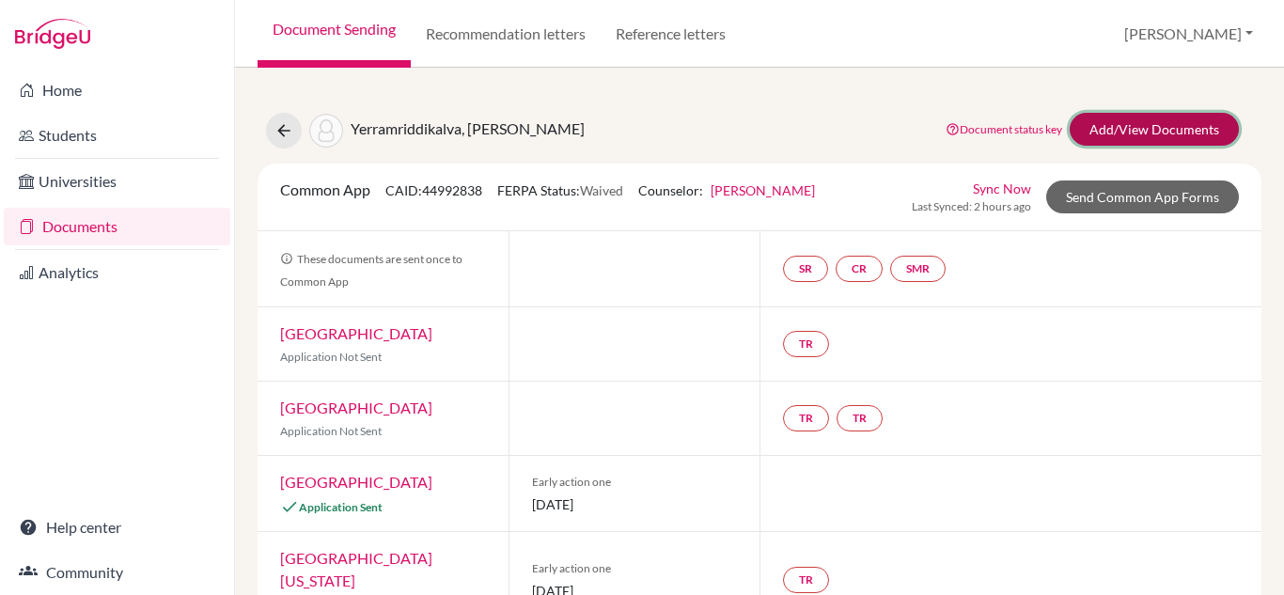
click at [1182, 120] on link "Add/View Documents" at bounding box center [1154, 129] width 169 height 33
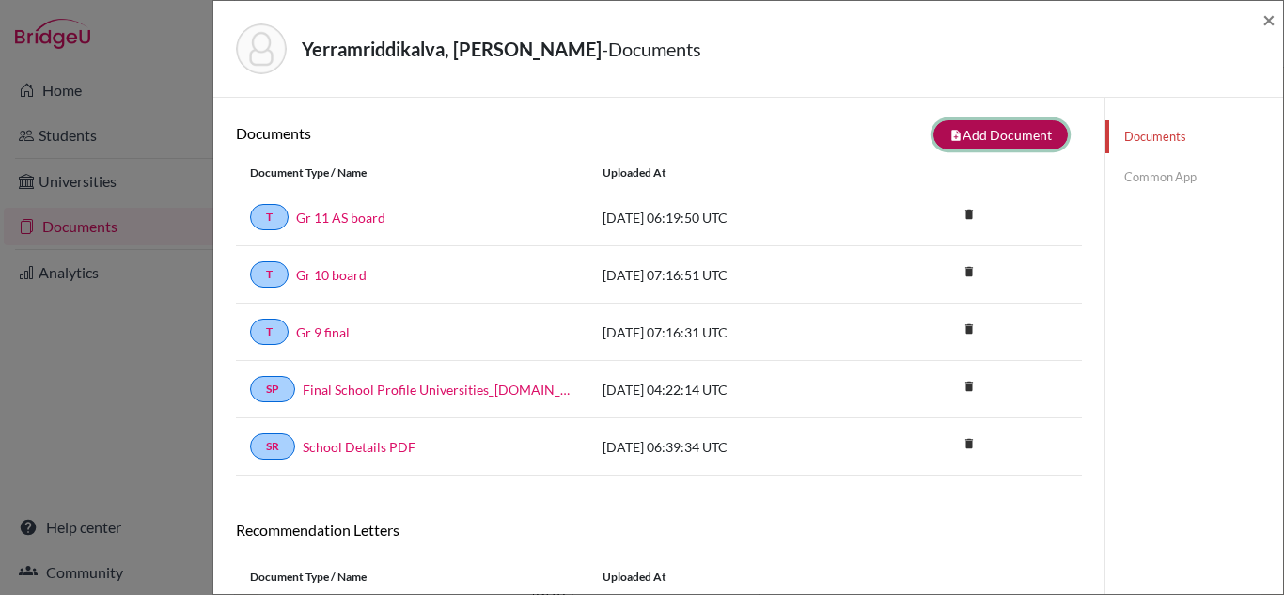
click at [1019, 135] on button "note_add Add Document" at bounding box center [1000, 134] width 134 height 29
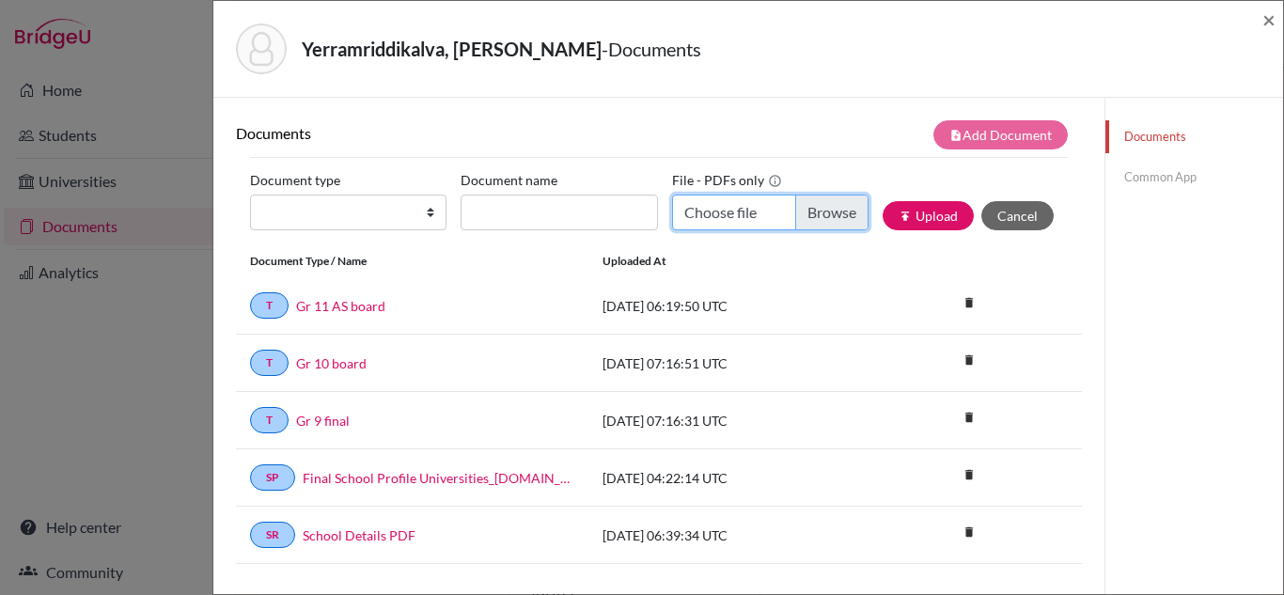
click at [726, 208] on input "Choose file" at bounding box center [770, 213] width 196 height 36
type input "C:\fakepath\Abhigna Yerramreddikalva_Initial Transcript.pdf"
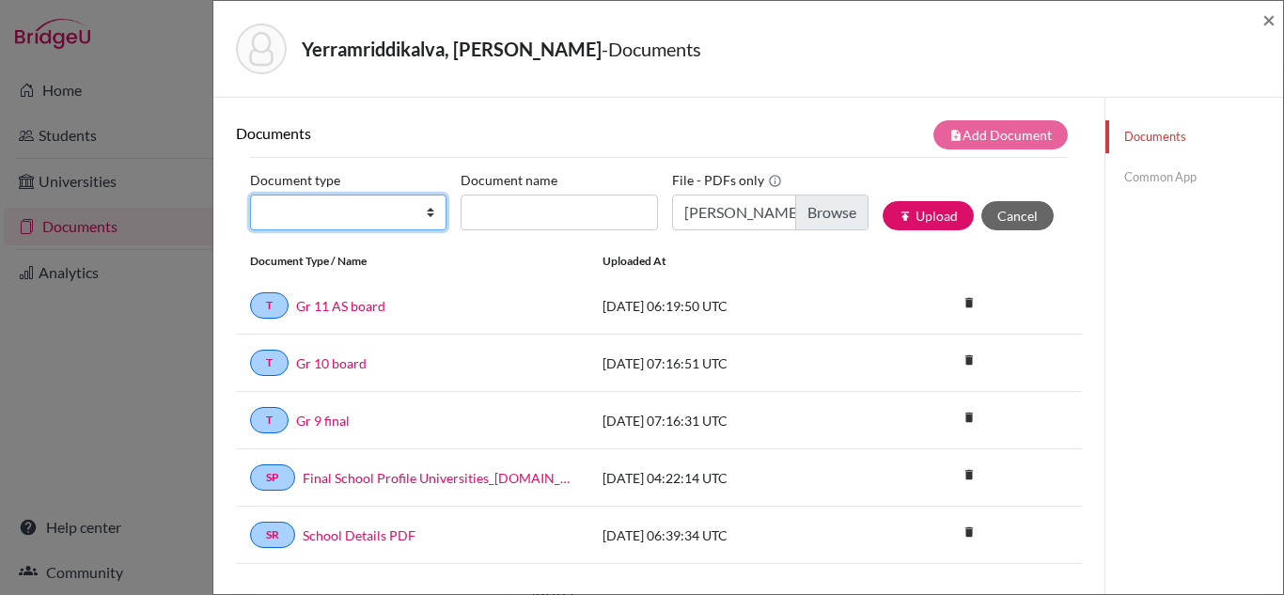
click at [432, 211] on select "Change explanation for Common App reports Counselor recommendation Internationa…" at bounding box center [348, 213] width 196 height 36
select select "2"
click at [250, 195] on select "Change explanation for Common App reports Counselor recommendation Internationa…" at bounding box center [348, 213] width 196 height 36
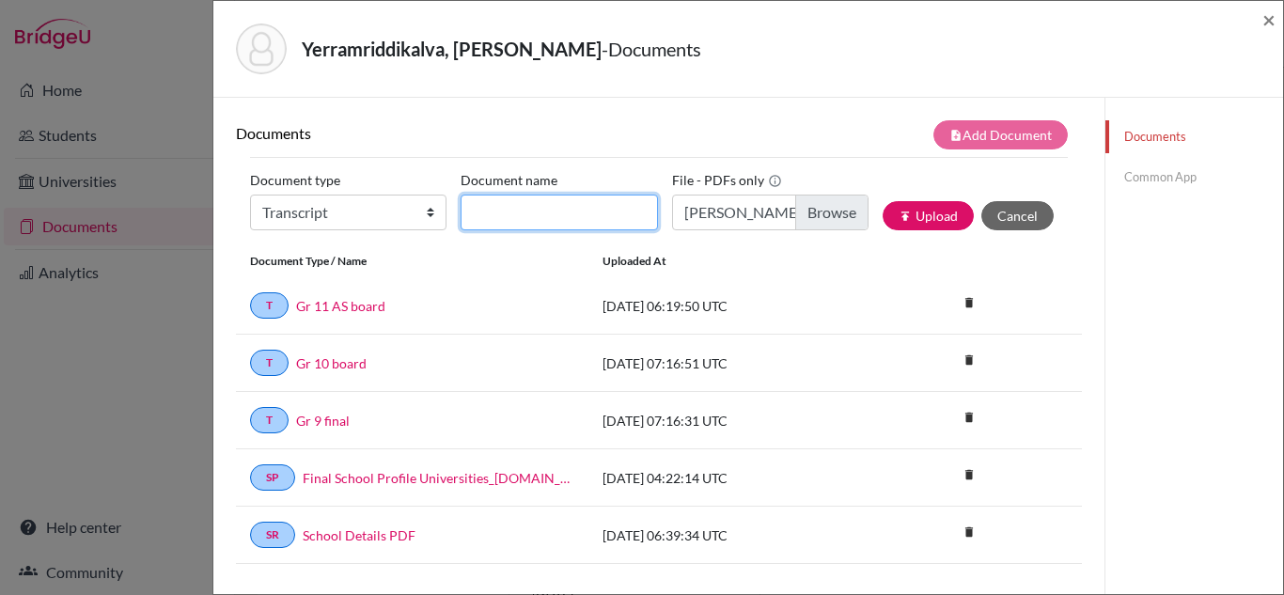
click at [513, 211] on input "Document name" at bounding box center [559, 213] width 196 height 36
type input "Initial Transcript"
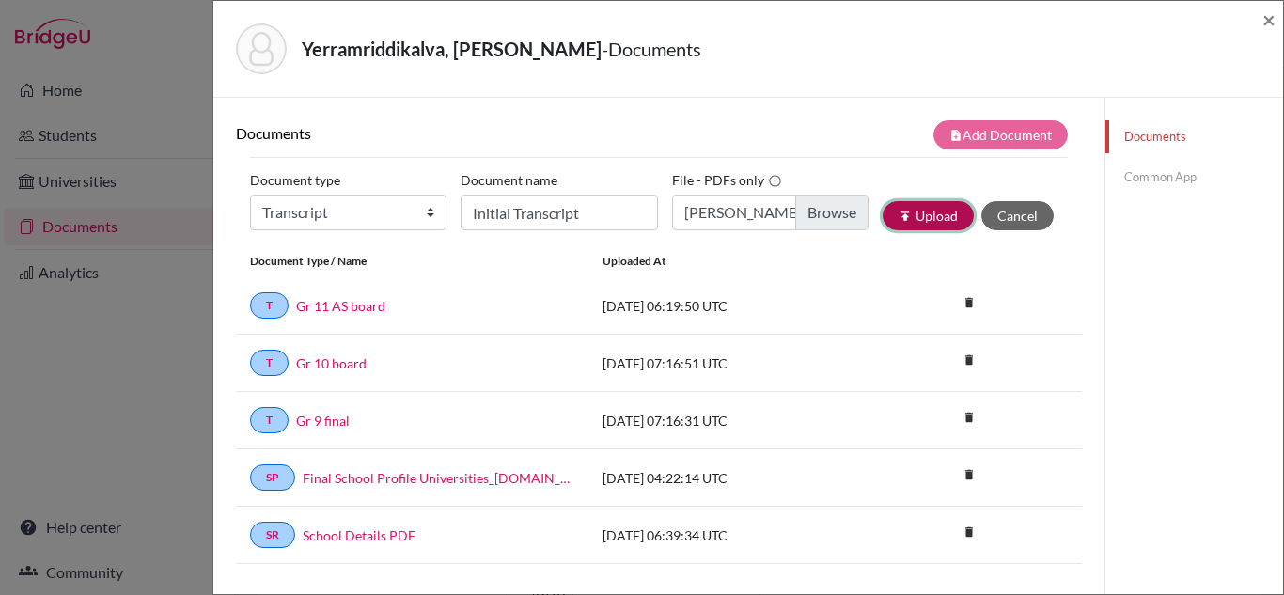
click at [931, 219] on button "publish Upload" at bounding box center [928, 215] width 91 height 29
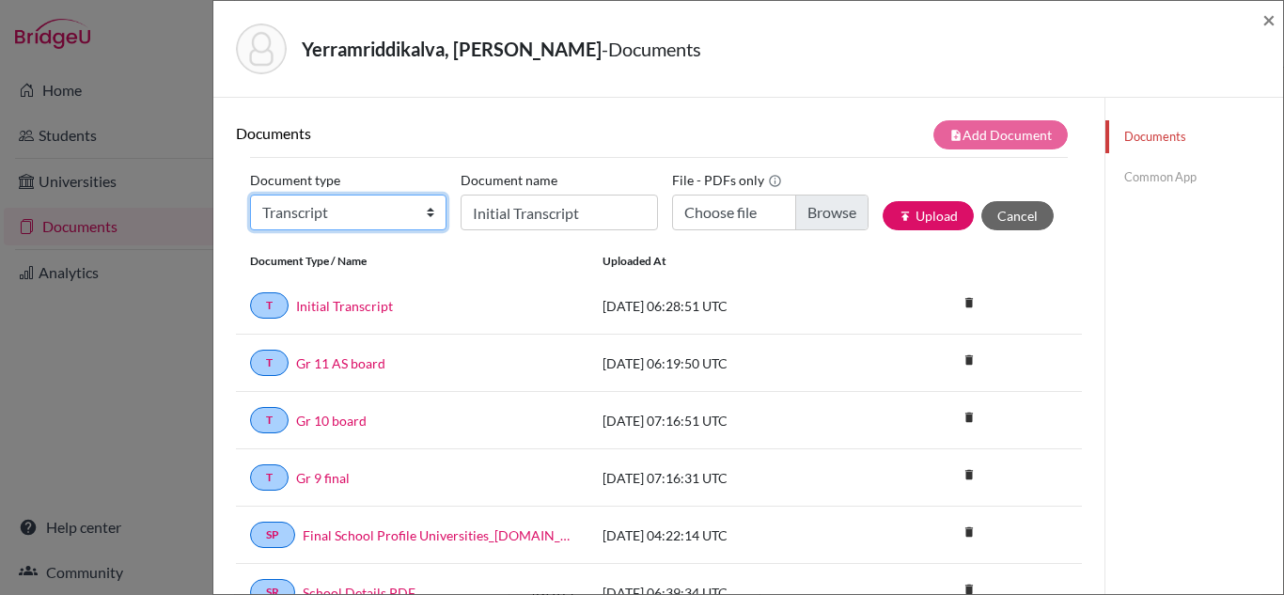
click at [323, 203] on select "Change explanation for Common App reports Counselor recommendation Internationa…" at bounding box center [348, 213] width 196 height 36
select select "4"
click at [250, 195] on select "Change explanation for Common App reports Counselor recommendation Internationa…" at bounding box center [348, 213] width 196 height 36
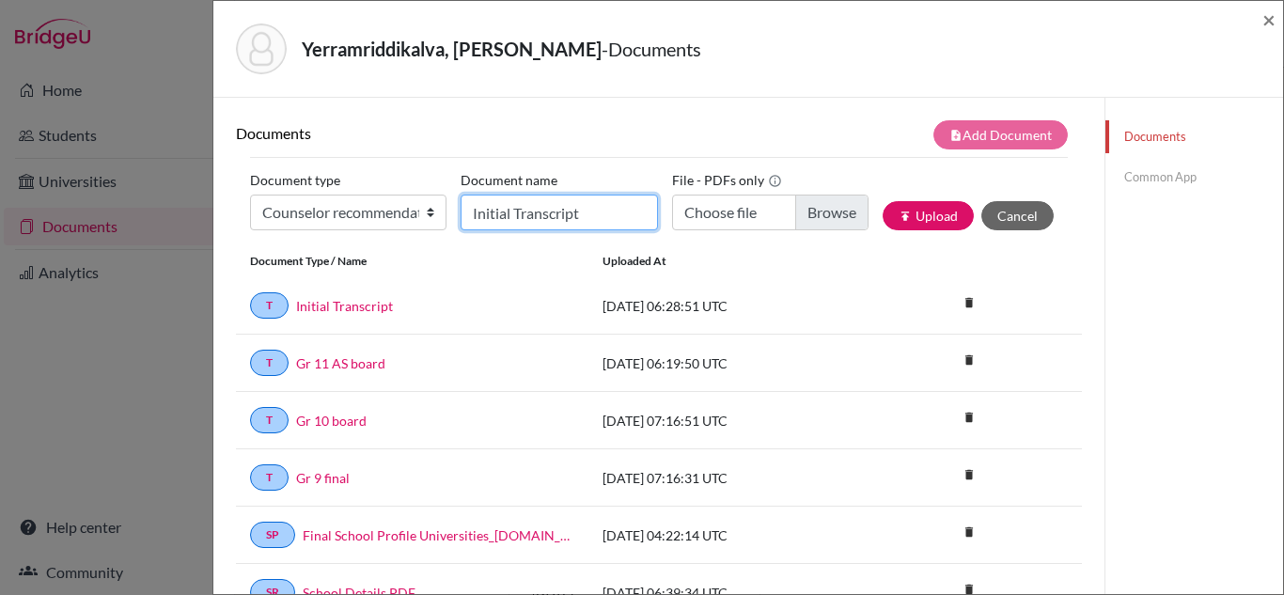
click at [511, 216] on input "Initial Transcript" at bounding box center [559, 213] width 196 height 36
type input "Counselor LOR"
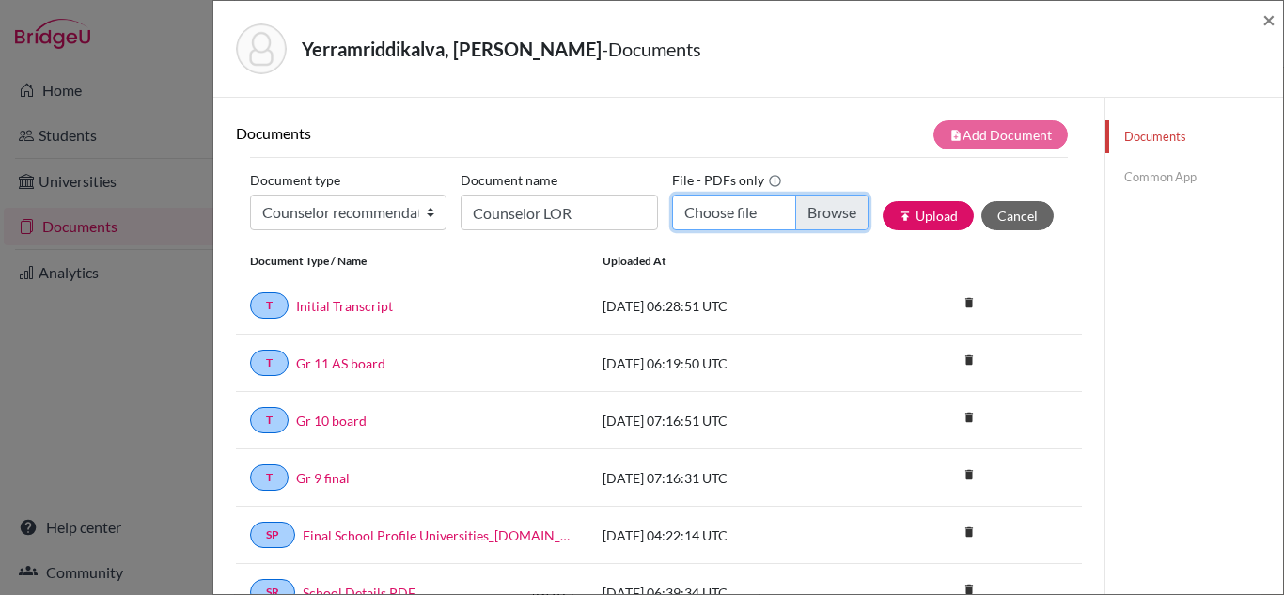
click at [715, 211] on input "Choose file" at bounding box center [770, 213] width 196 height 36
type input "C:\fakepath\Abhigna Yerramreddikalva_Counselor LOR.docx.pdf"
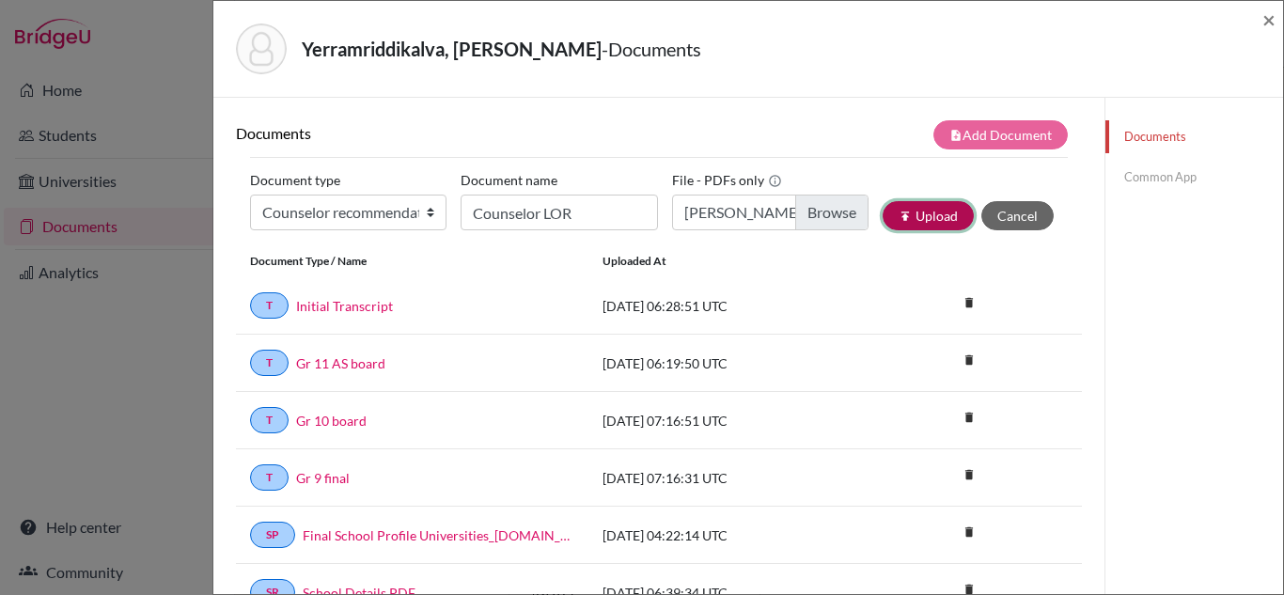
click at [936, 218] on button "publish Upload" at bounding box center [928, 215] width 91 height 29
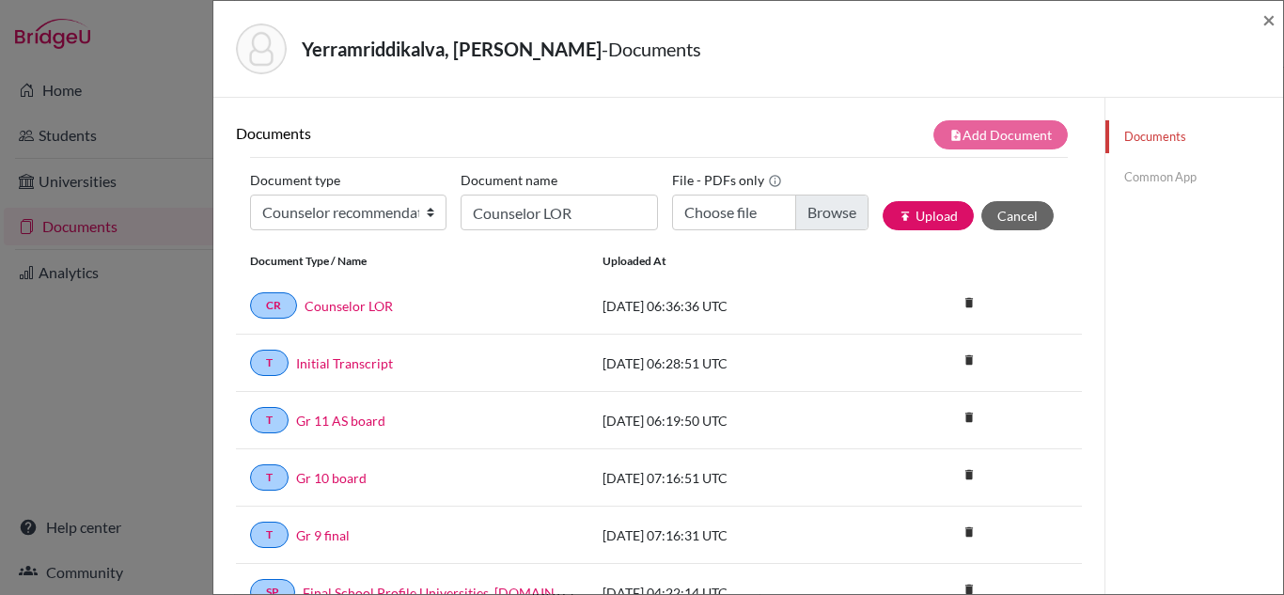
click at [1160, 180] on link "Common App" at bounding box center [1194, 177] width 178 height 33
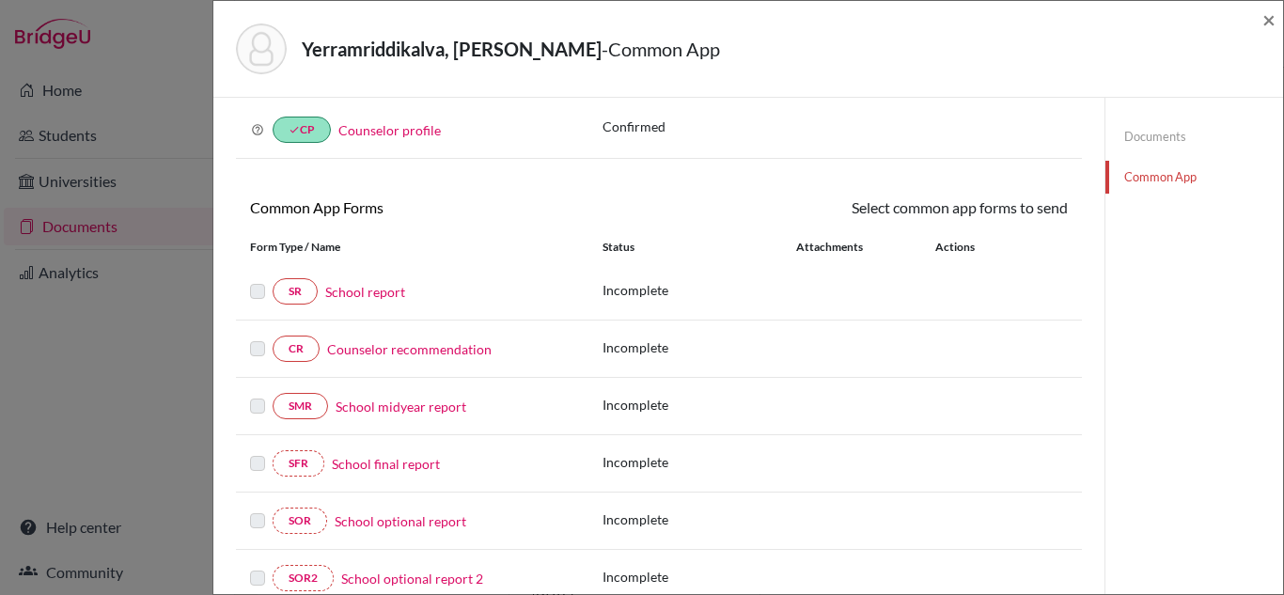
scroll to position [85, 0]
click at [387, 347] on link "Counselor recommendation" at bounding box center [409, 348] width 164 height 20
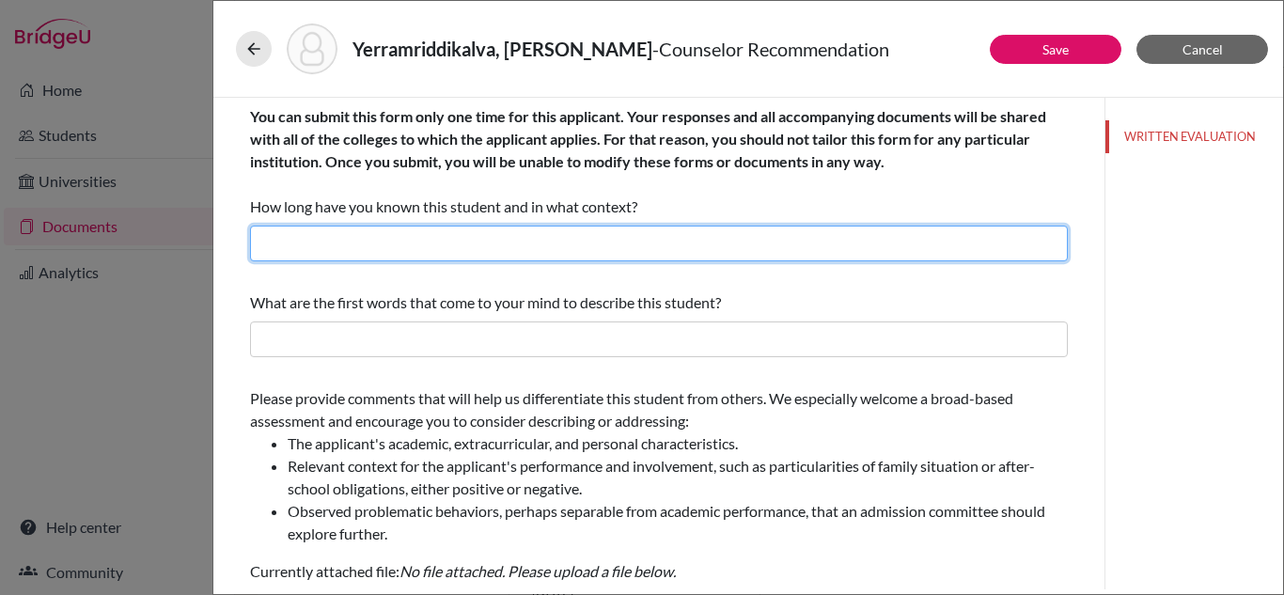
click at [471, 247] on input "text" at bounding box center [659, 244] width 818 height 36
type input "Over 12 months as his Career and College Counselor"
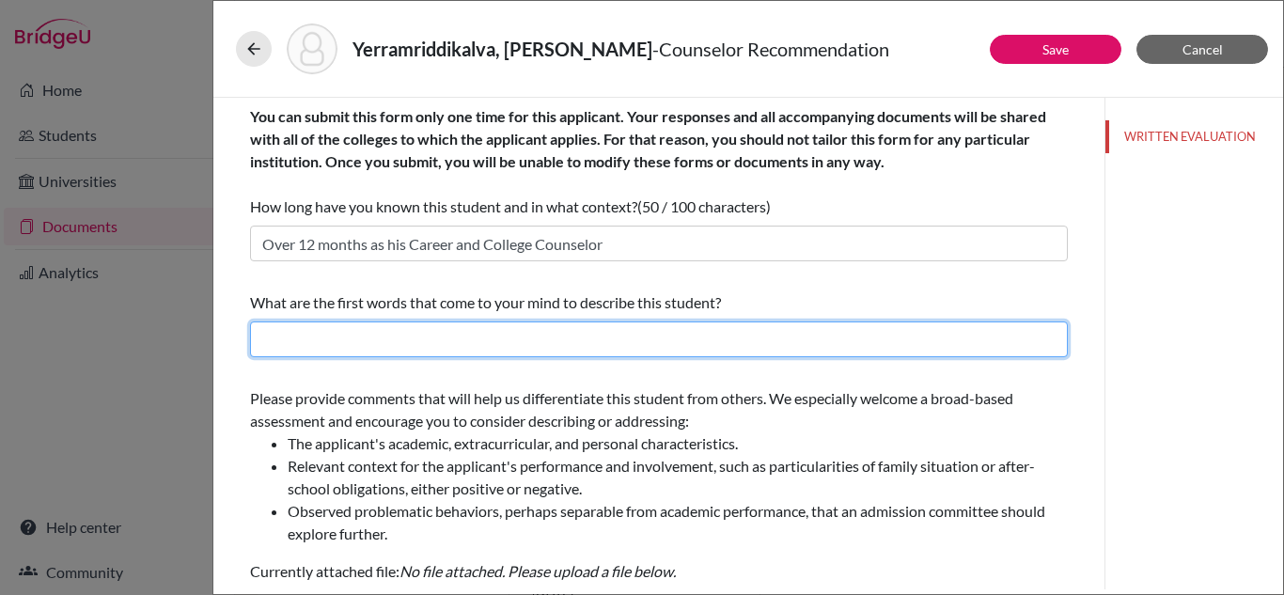
click at [557, 335] on input "text" at bounding box center [659, 339] width 818 height 36
click at [306, 342] on input "Genius, Team Player, Innovator" at bounding box center [659, 339] width 818 height 36
click at [556, 332] on input "Knowledgeable, Team Player, Innovator" at bounding box center [659, 339] width 818 height 36
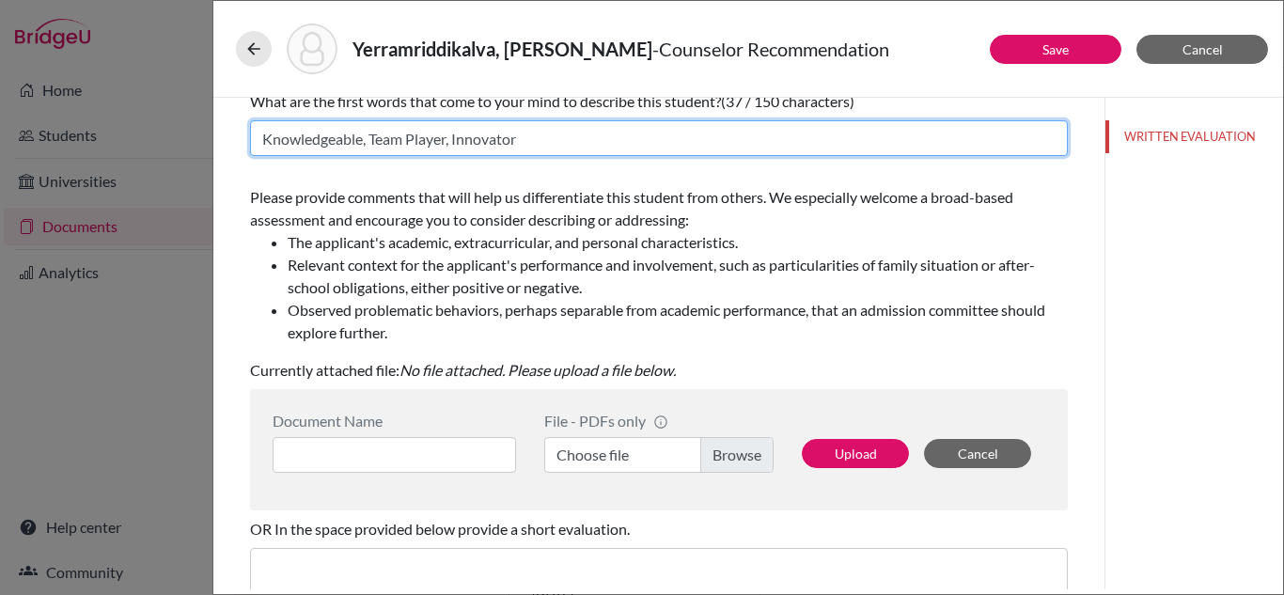
scroll to position [211, 0]
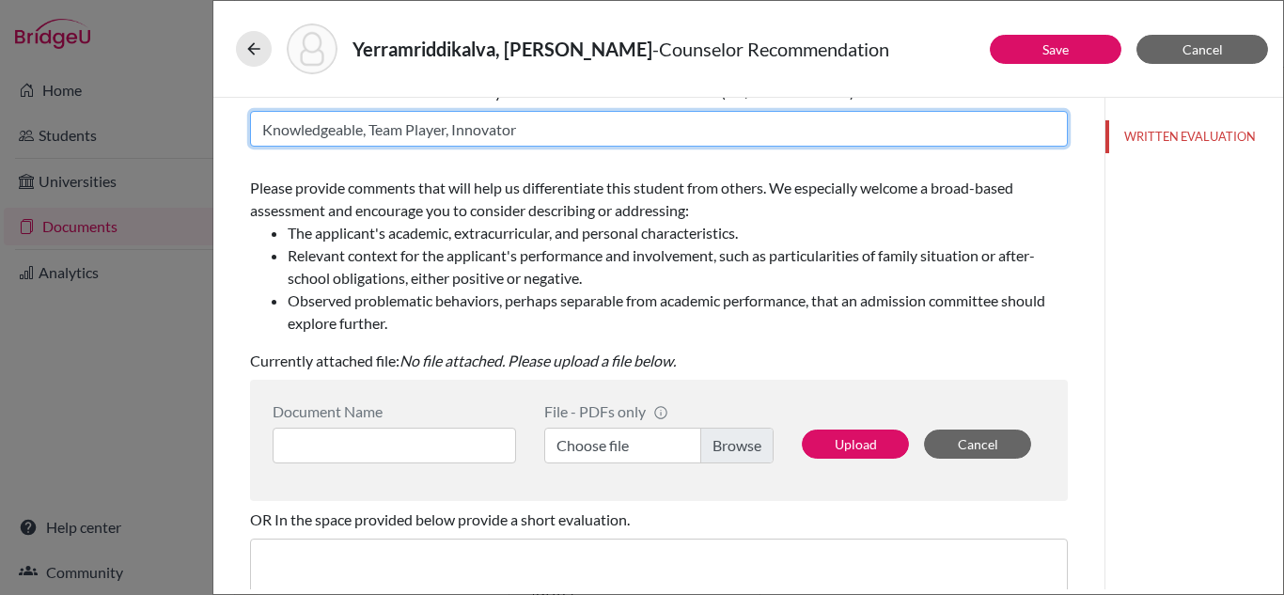
type input "Knowledgeable, Team Player, Innovator"
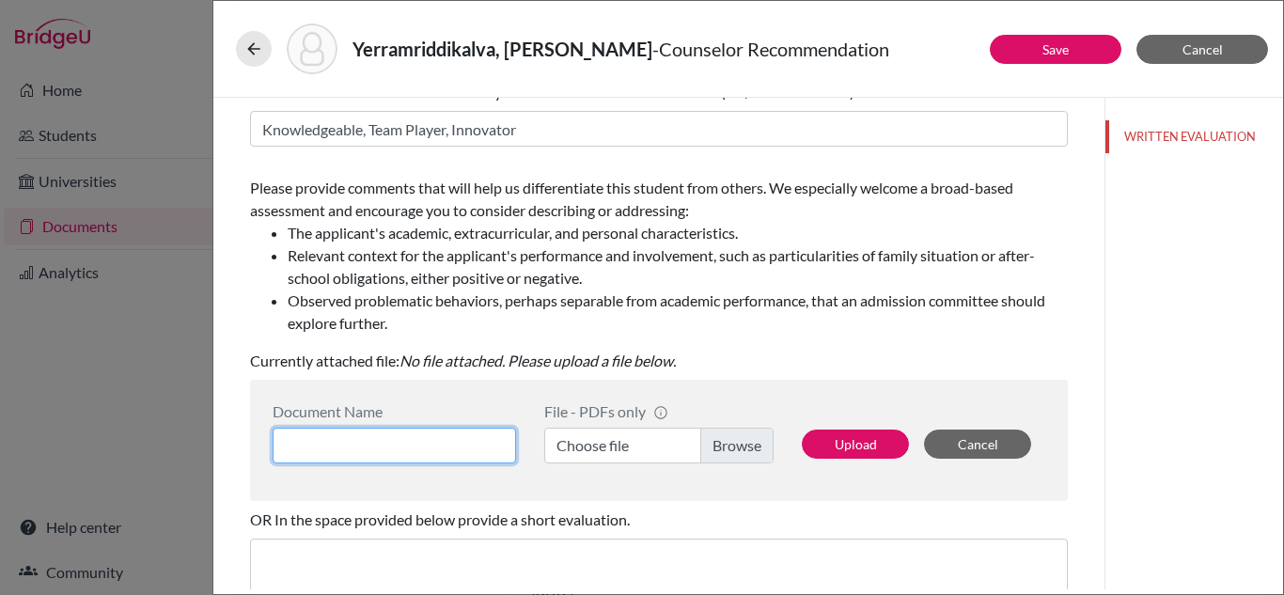
click at [457, 445] on input at bounding box center [394, 446] width 243 height 36
type input "Counselor LOR"
click at [571, 445] on label "Choose file" at bounding box center [658, 446] width 229 height 36
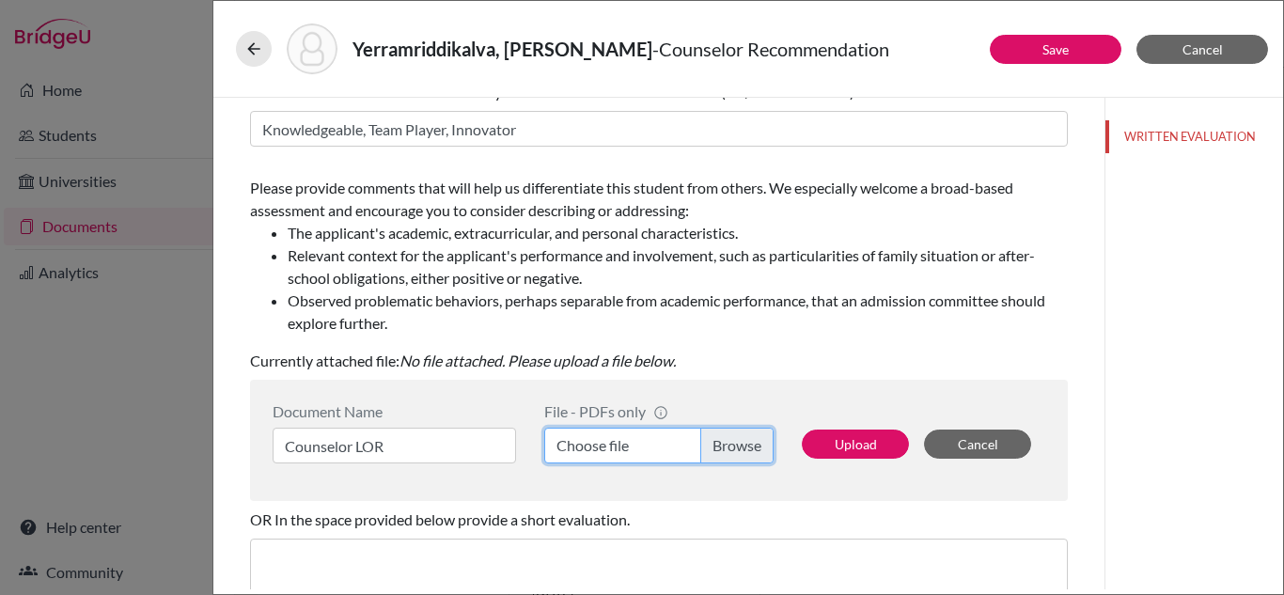
click at [571, 445] on input "Choose file" at bounding box center [658, 446] width 229 height 36
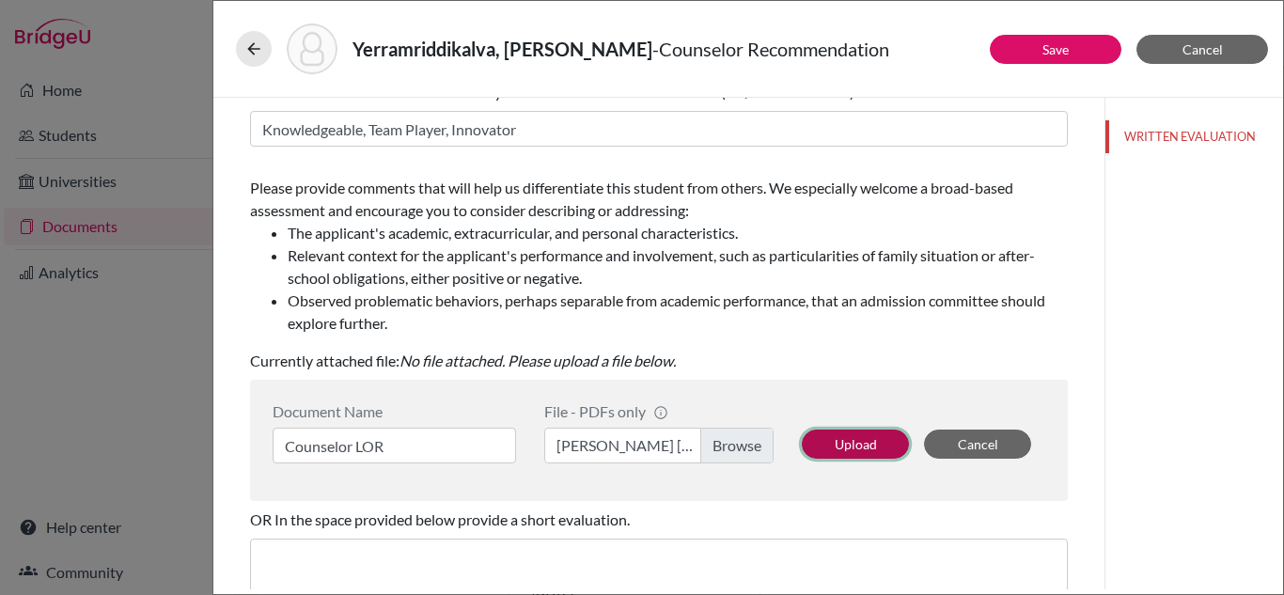
click at [837, 443] on button "Upload" at bounding box center [855, 444] width 107 height 29
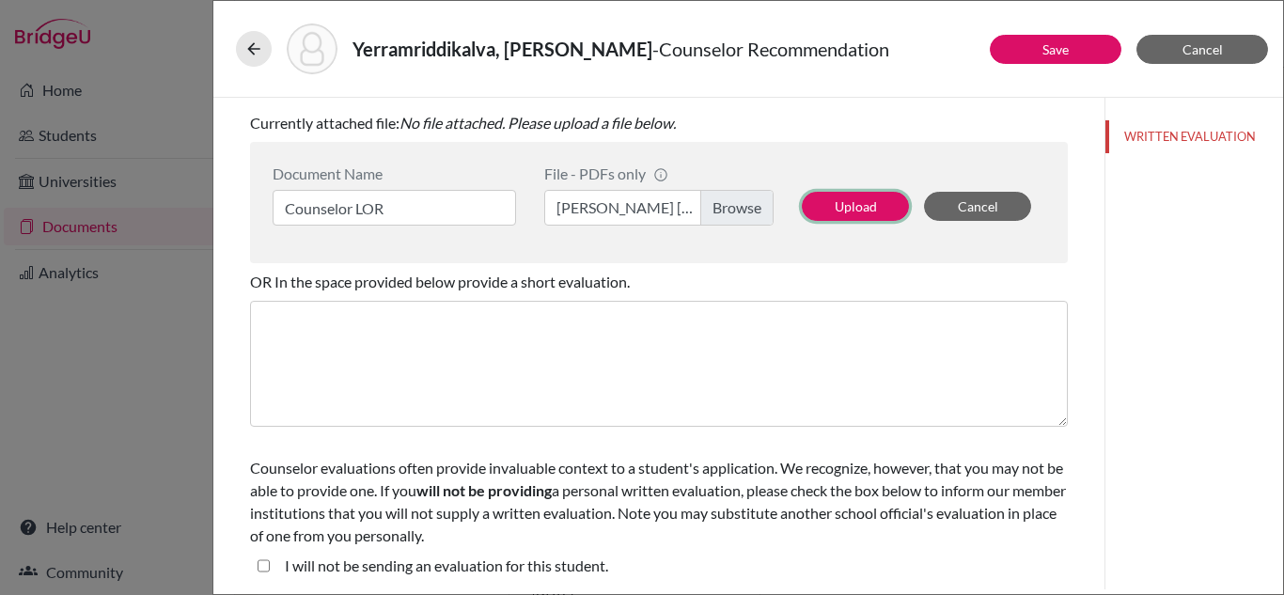
scroll to position [451, 0]
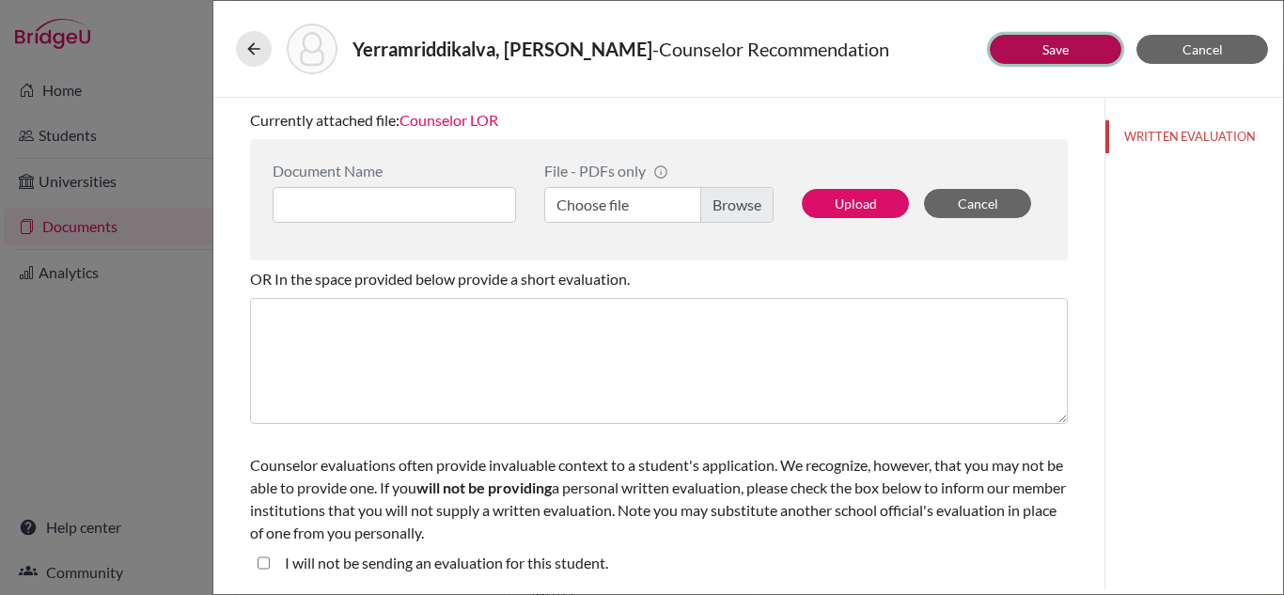
click at [1087, 55] on button "Save" at bounding box center [1056, 49] width 132 height 29
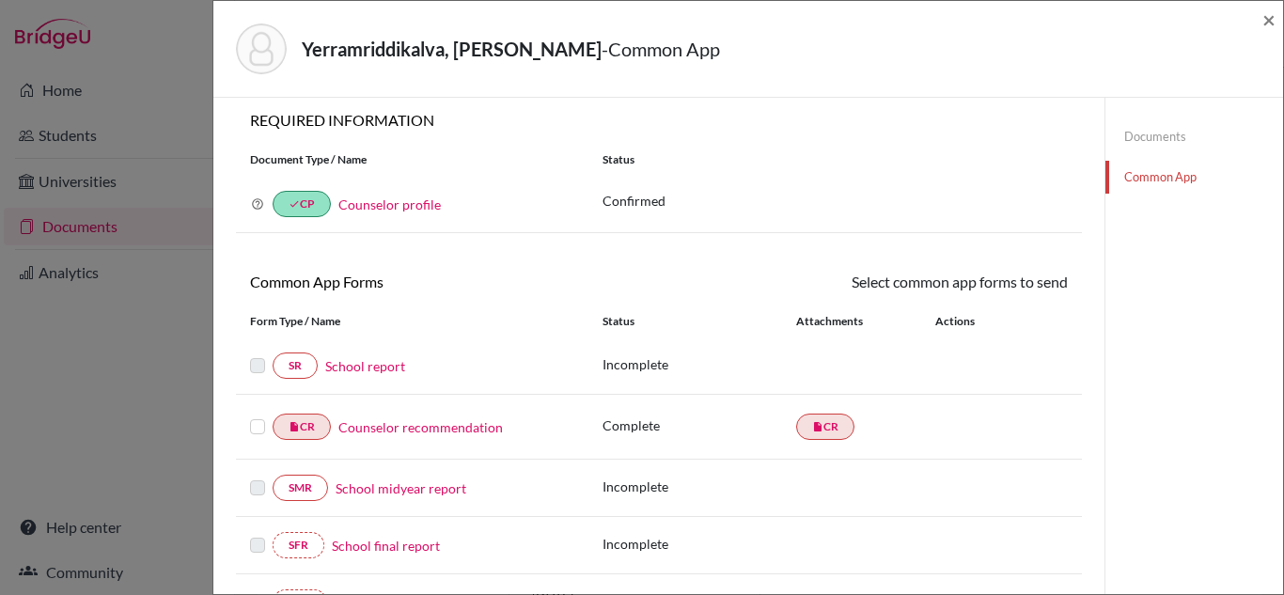
scroll to position [13, 0]
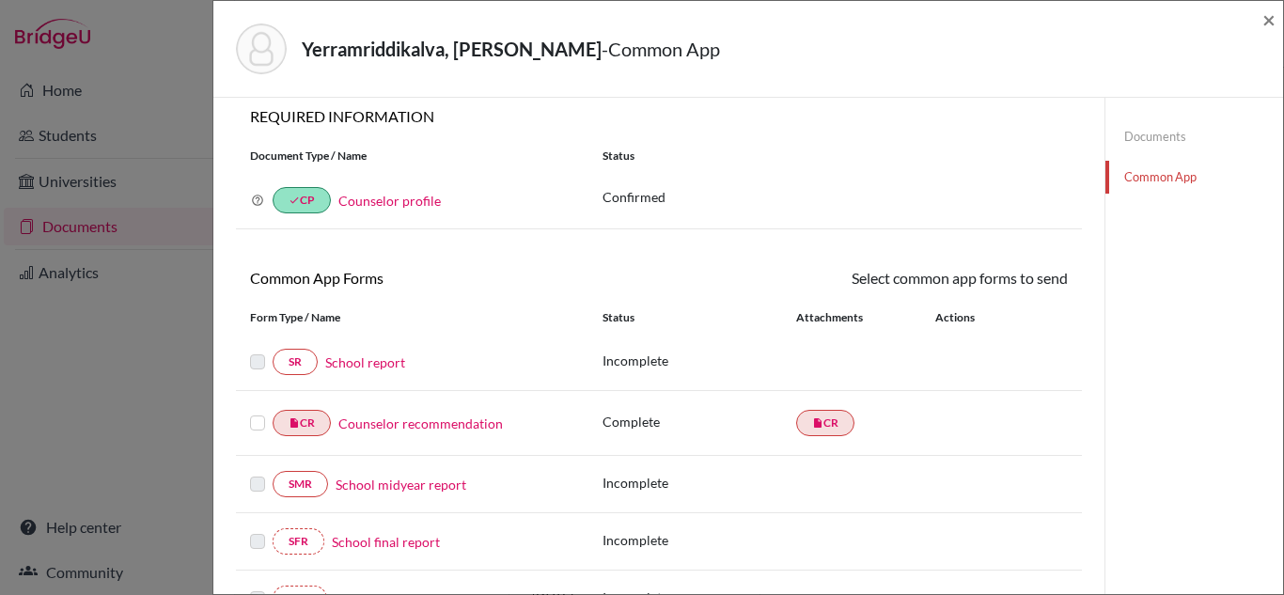
click at [379, 366] on link "School report" at bounding box center [365, 362] width 80 height 20
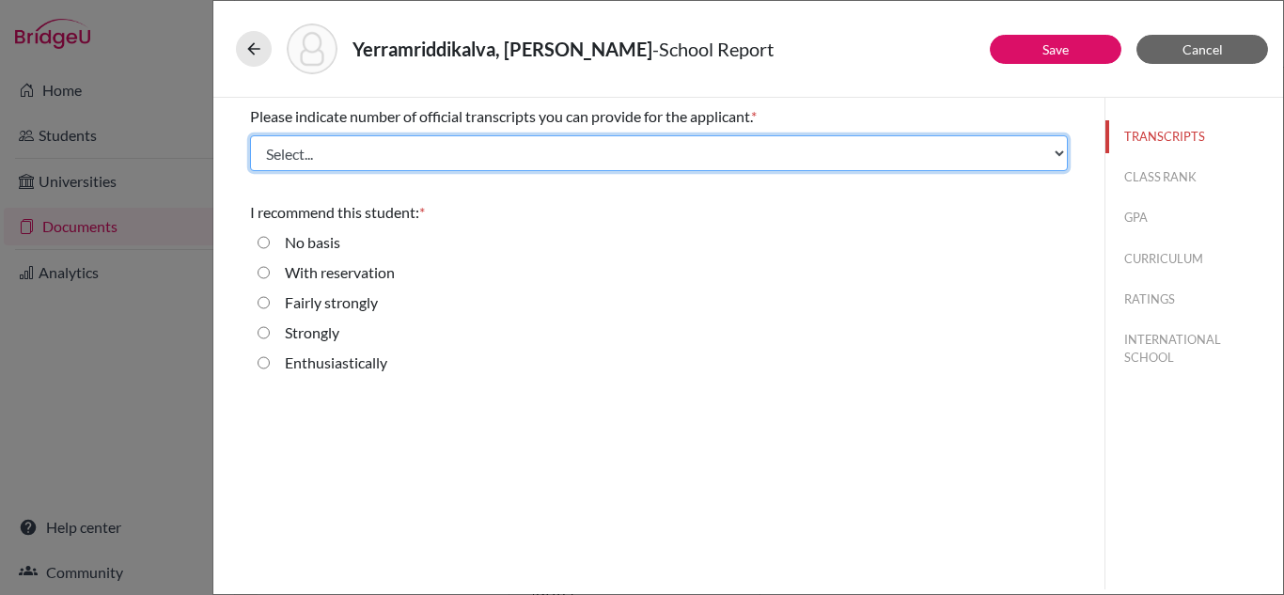
click at [1049, 158] on select "Select... 1 2 3 4" at bounding box center [659, 153] width 818 height 36
select select "4"
click at [250, 135] on select "Select... 1 2 3 4" at bounding box center [659, 153] width 818 height 36
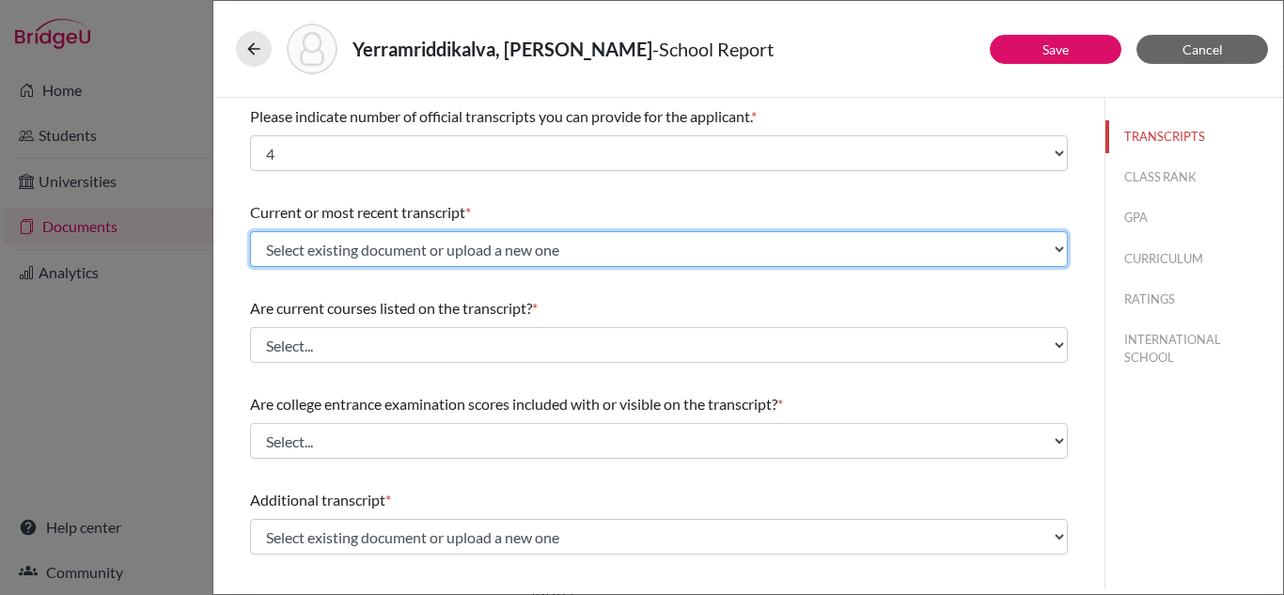
click at [761, 242] on select "Select existing document or upload a new one Gr 10 board Gr 9 final Gr 11 AS bo…" at bounding box center [659, 249] width 818 height 36
select select "690507"
click at [250, 231] on select "Select existing document or upload a new one Gr 10 board Gr 9 final Gr 11 AS bo…" at bounding box center [659, 249] width 818 height 36
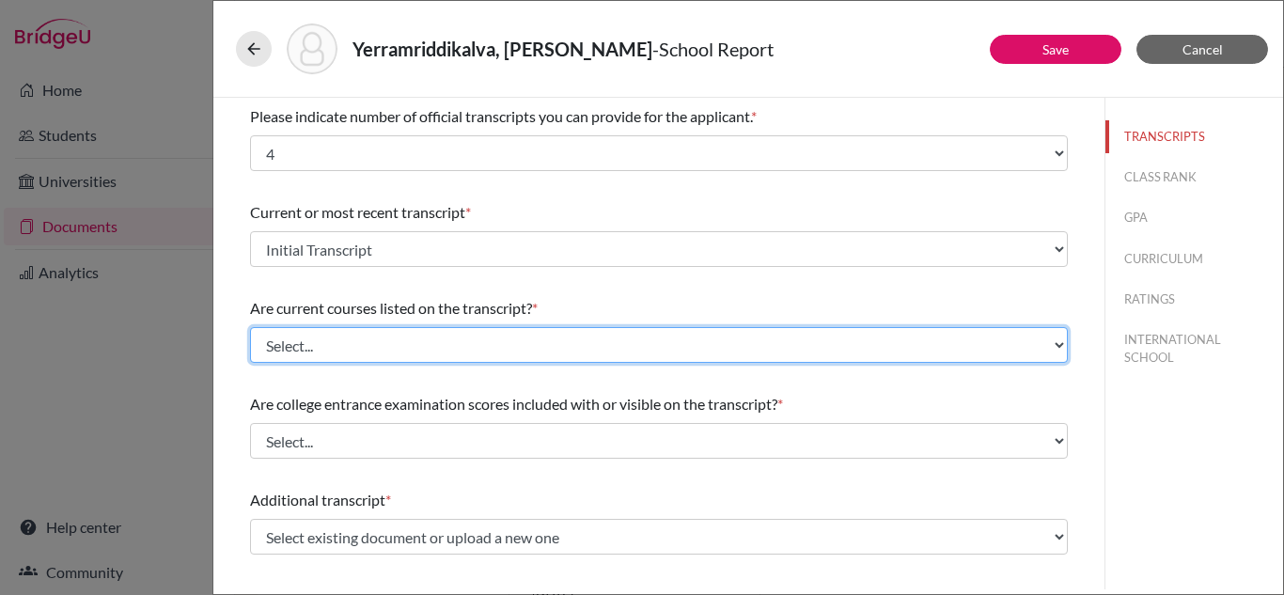
click at [693, 347] on select "Select... Yes No" at bounding box center [659, 345] width 818 height 36
select select "0"
click at [250, 327] on select "Select... Yes No" at bounding box center [659, 345] width 818 height 36
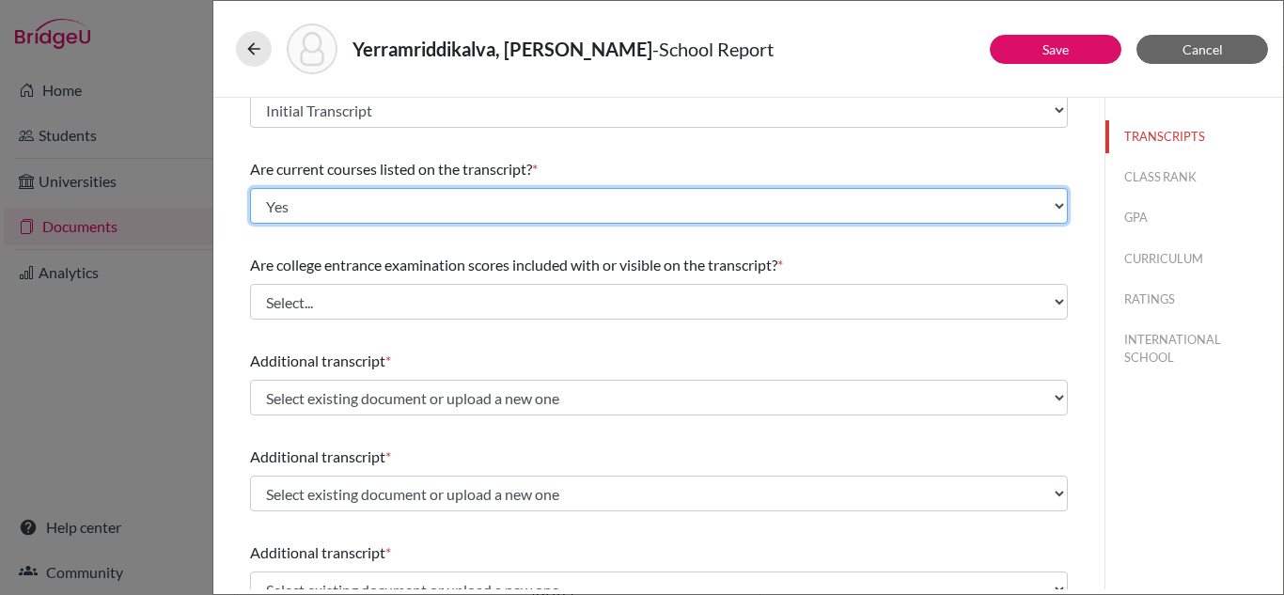
scroll to position [168, 0]
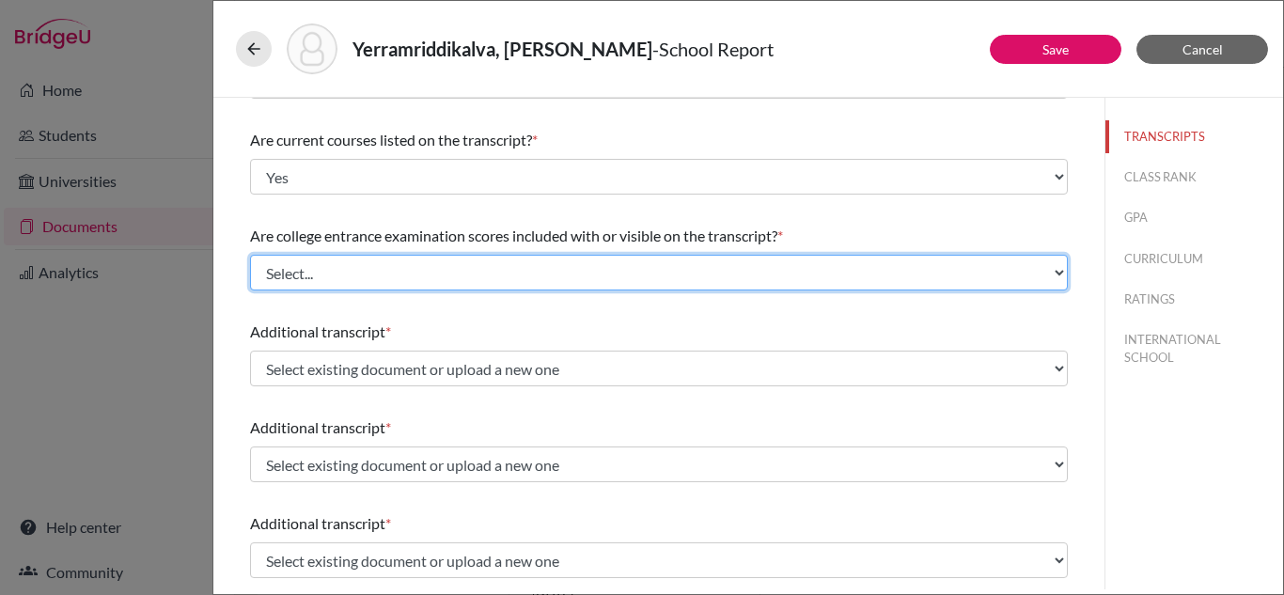
click at [684, 269] on select "Select... Yes No" at bounding box center [659, 273] width 818 height 36
select select "1"
click at [250, 255] on select "Select... Yes No" at bounding box center [659, 273] width 818 height 36
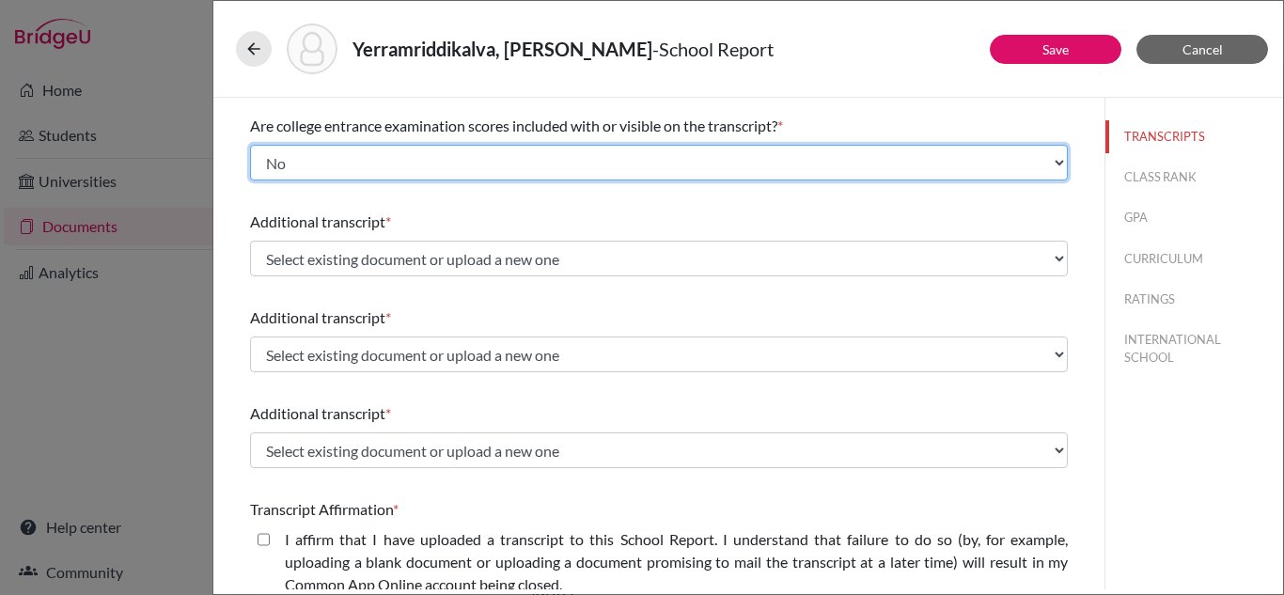
scroll to position [279, 0]
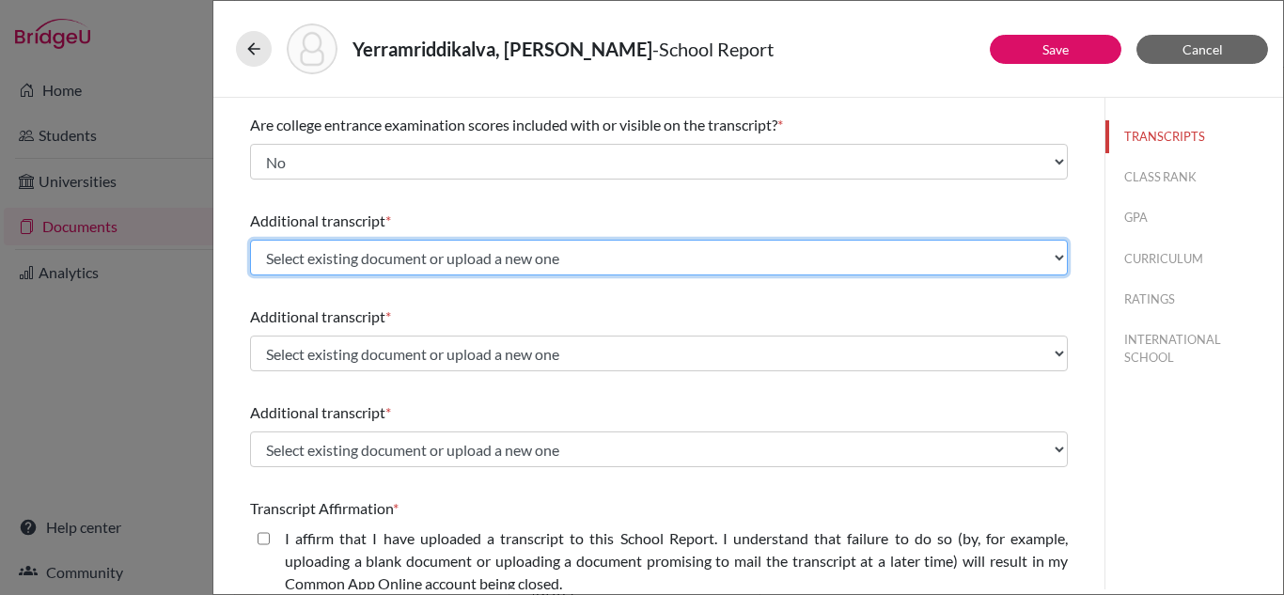
click at [646, 263] on select "Select existing document or upload a new one Gr 10 board Gr 9 final Gr 11 AS bo…" at bounding box center [659, 258] width 818 height 36
select select "684757"
click at [250, 240] on select "Select existing document or upload a new one Gr 10 board Gr 9 final Gr 11 AS bo…" at bounding box center [659, 258] width 818 height 36
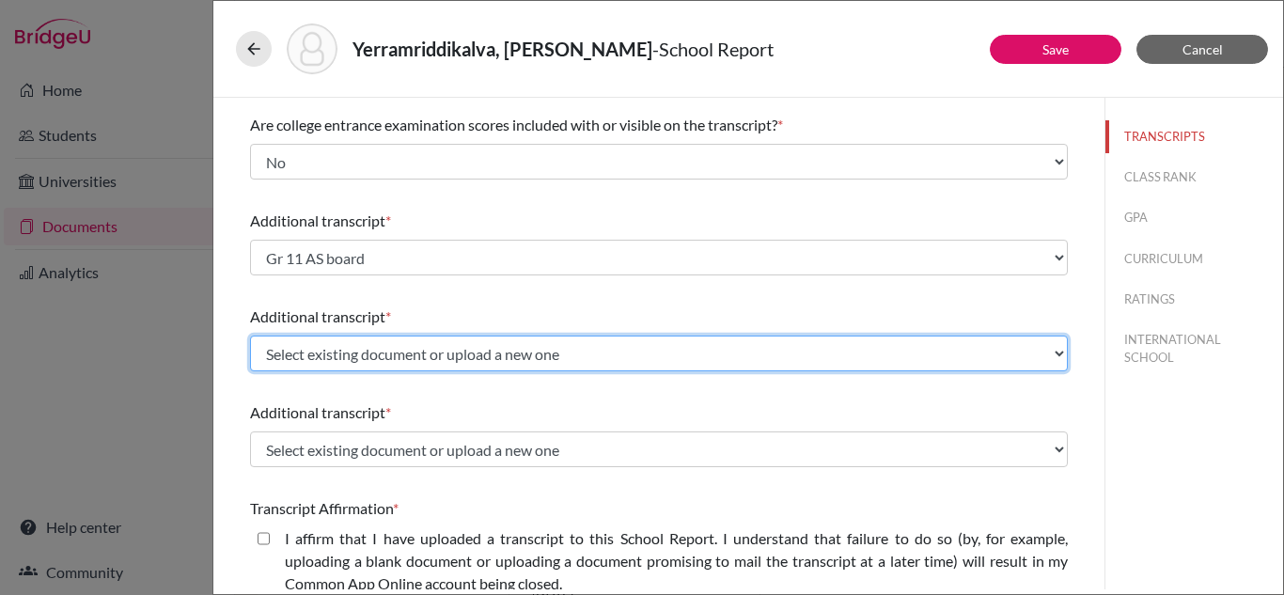
click at [605, 359] on select "Select existing document or upload a new one Gr 10 board Gr 9 final Gr 11 AS bo…" at bounding box center [659, 354] width 818 height 36
select select "682564"
click at [250, 336] on select "Select existing document or upload a new one Gr 10 board Gr 9 final Gr 11 AS bo…" at bounding box center [659, 354] width 818 height 36
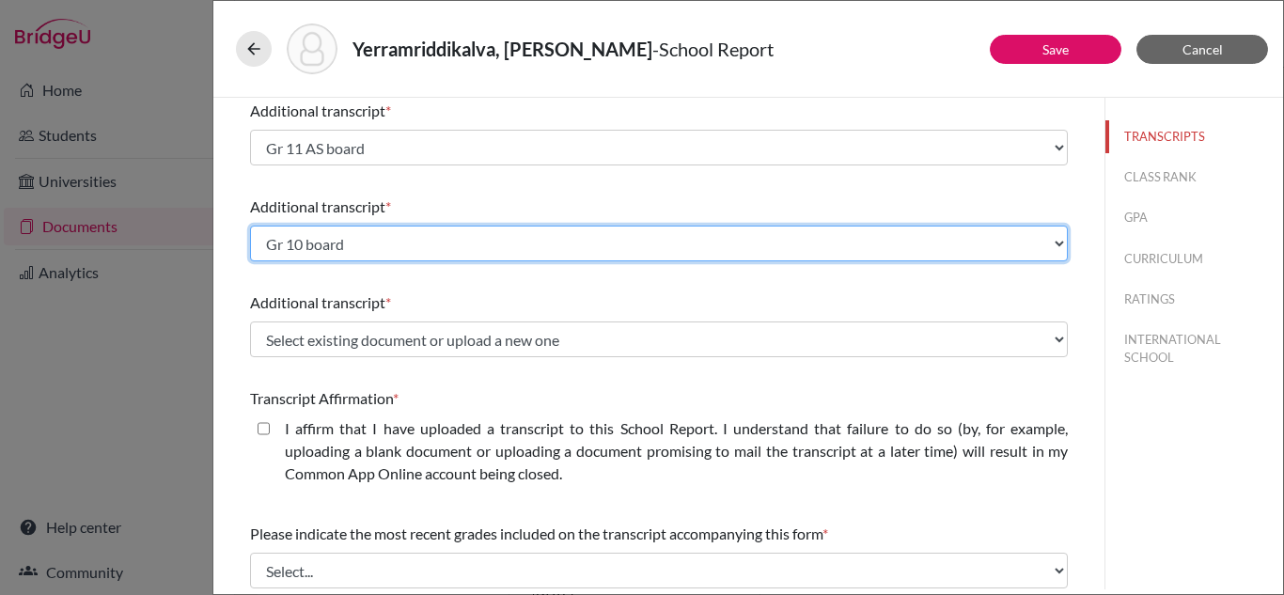
scroll to position [390, 0]
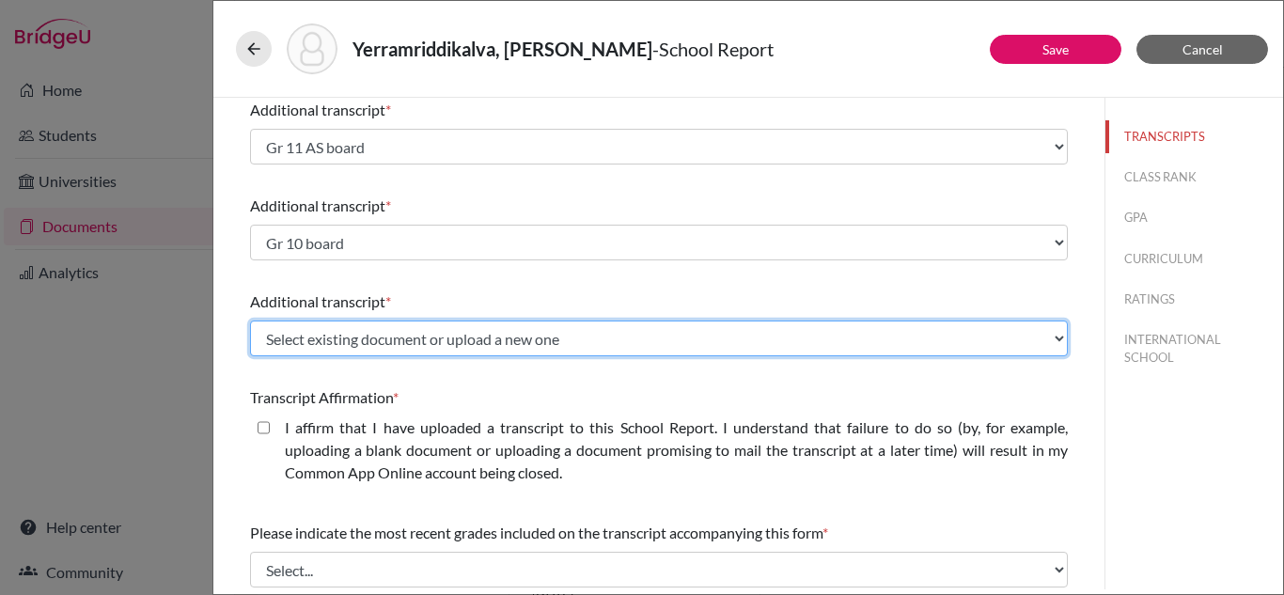
click at [583, 338] on select "Select existing document or upload a new one Gr 10 board Gr 9 final Gr 11 AS bo…" at bounding box center [659, 339] width 818 height 36
select select "682563"
click at [250, 321] on select "Select existing document or upload a new one Gr 10 board Gr 9 final Gr 11 AS bo…" at bounding box center [659, 339] width 818 height 36
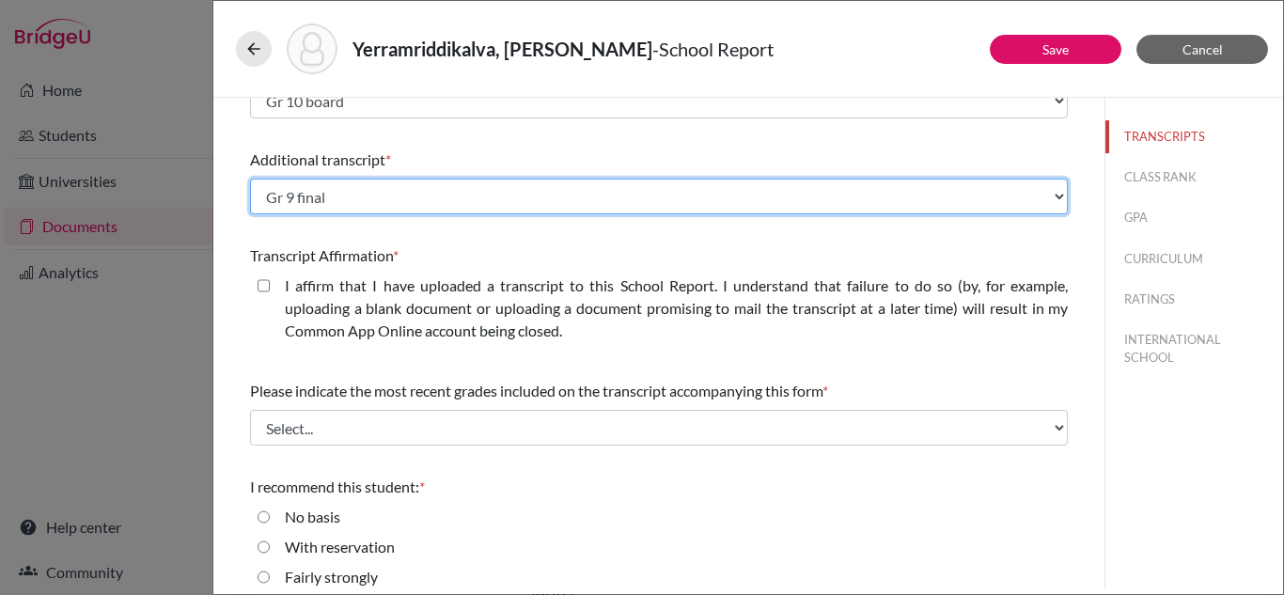
scroll to position [534, 0]
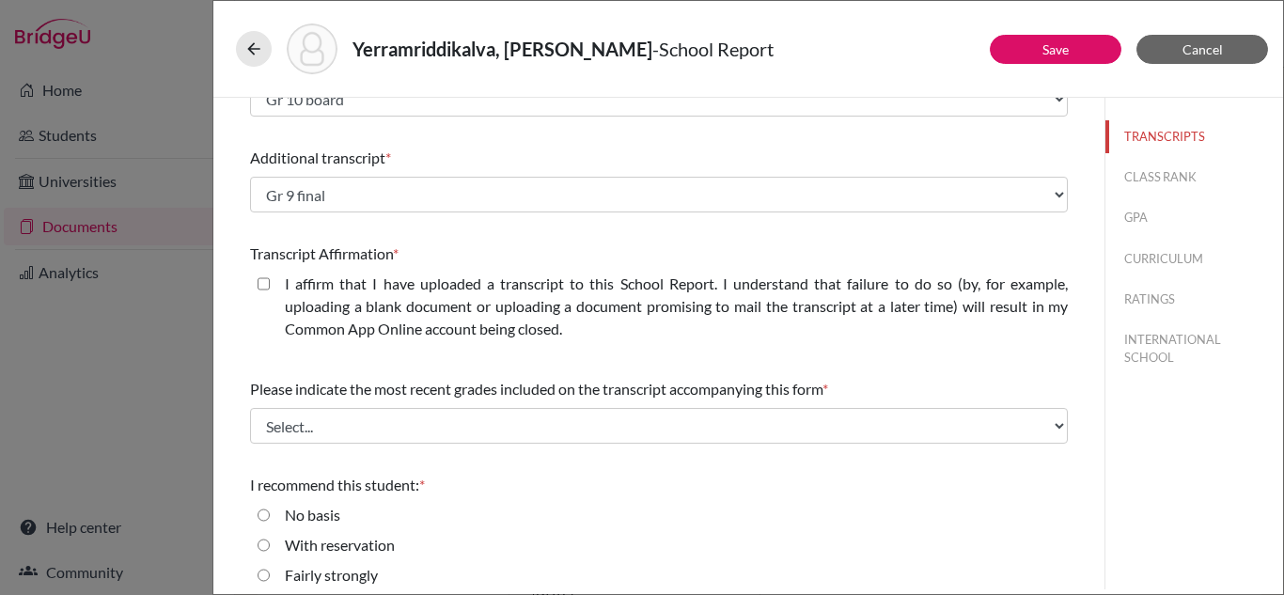
click at [262, 280] on closed\ "I affirm that I have uploaded a transcript to this School Report. I understand …" at bounding box center [264, 284] width 12 height 23
checkbox closed\ "true"
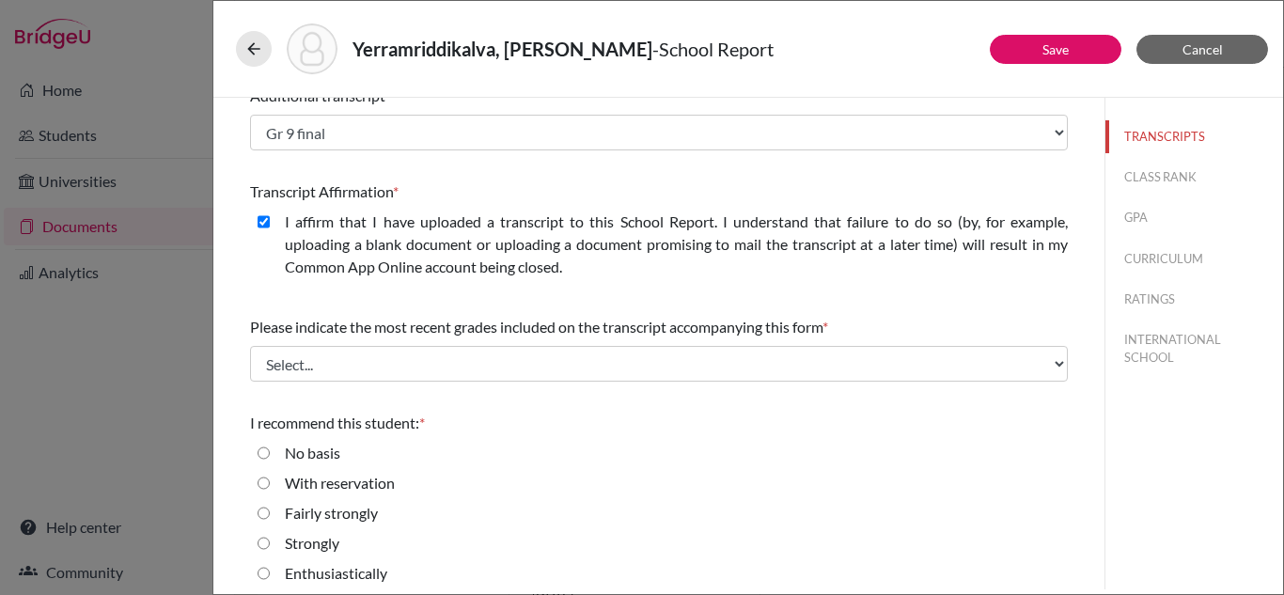
scroll to position [606, 0]
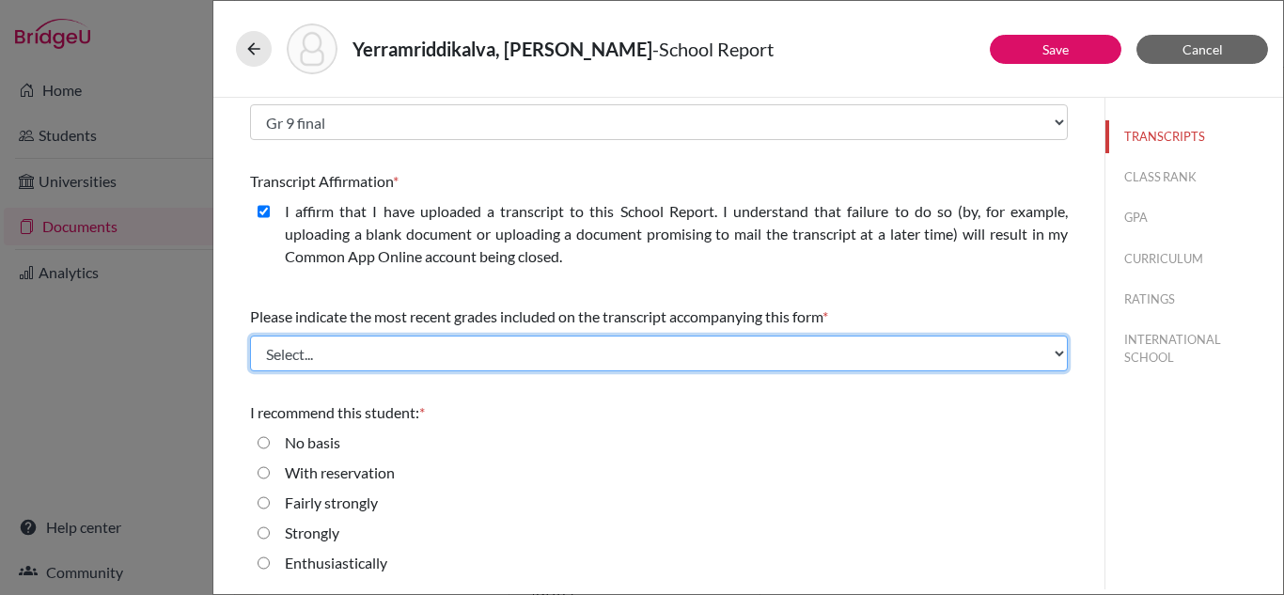
click at [888, 352] on select "Select... Final junior year grades 1st Quarter senior year grades 2nd Quarter/1…" at bounding box center [659, 354] width 818 height 36
select select "1"
click at [250, 336] on select "Select... Final junior year grades 1st Quarter senior year grades 2nd Quarter/1…" at bounding box center [659, 354] width 818 height 36
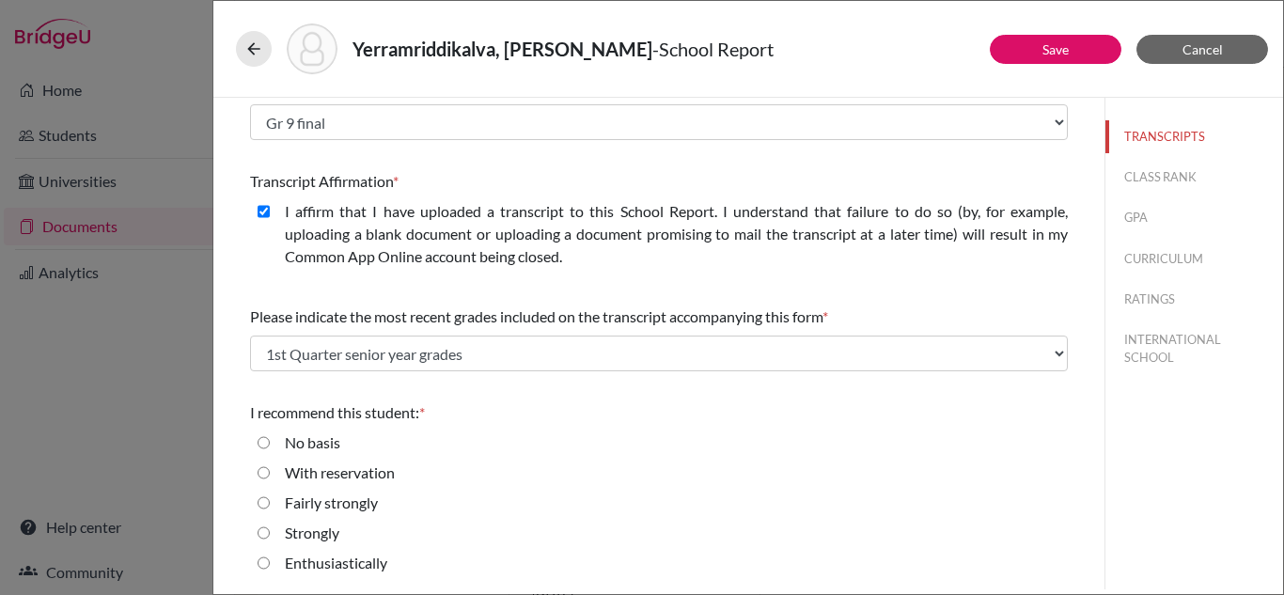
click at [266, 566] on input "Enthusiastically" at bounding box center [264, 563] width 12 height 23
radio input "true"
click at [264, 564] on input "Enthusiastically" at bounding box center [264, 563] width 12 height 23
click at [264, 533] on input "Strongly" at bounding box center [264, 533] width 12 height 23
radio input "true"
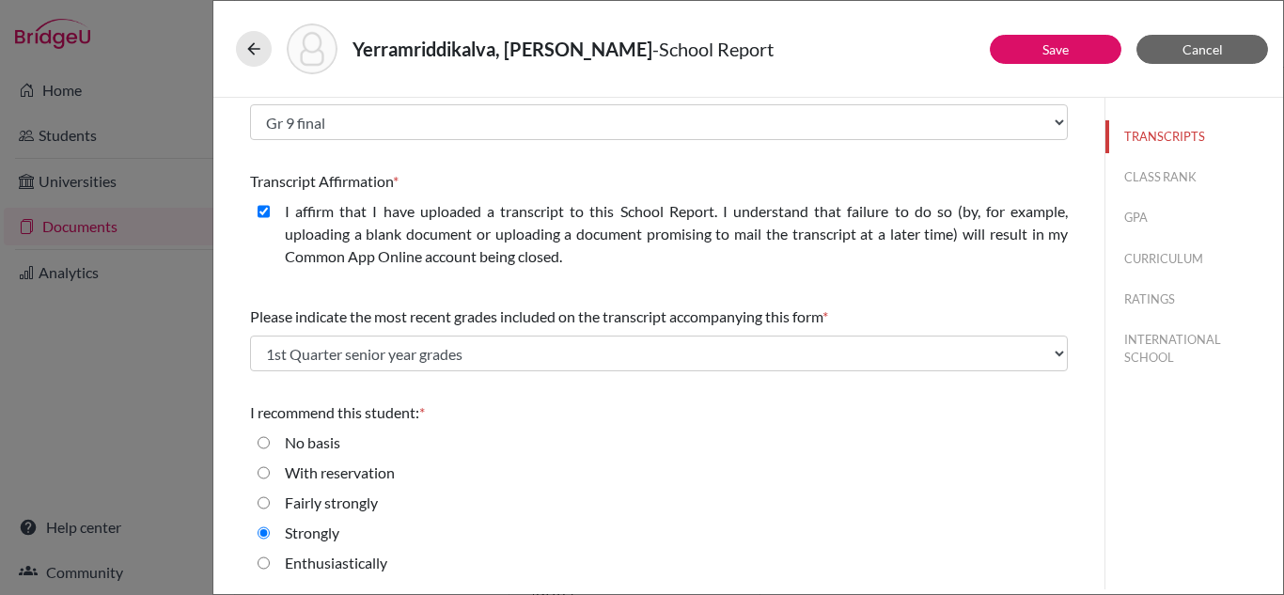
click at [260, 561] on input "Enthusiastically" at bounding box center [264, 563] width 12 height 23
radio input "true"
click at [1138, 174] on button "CLASS RANK" at bounding box center [1194, 177] width 178 height 33
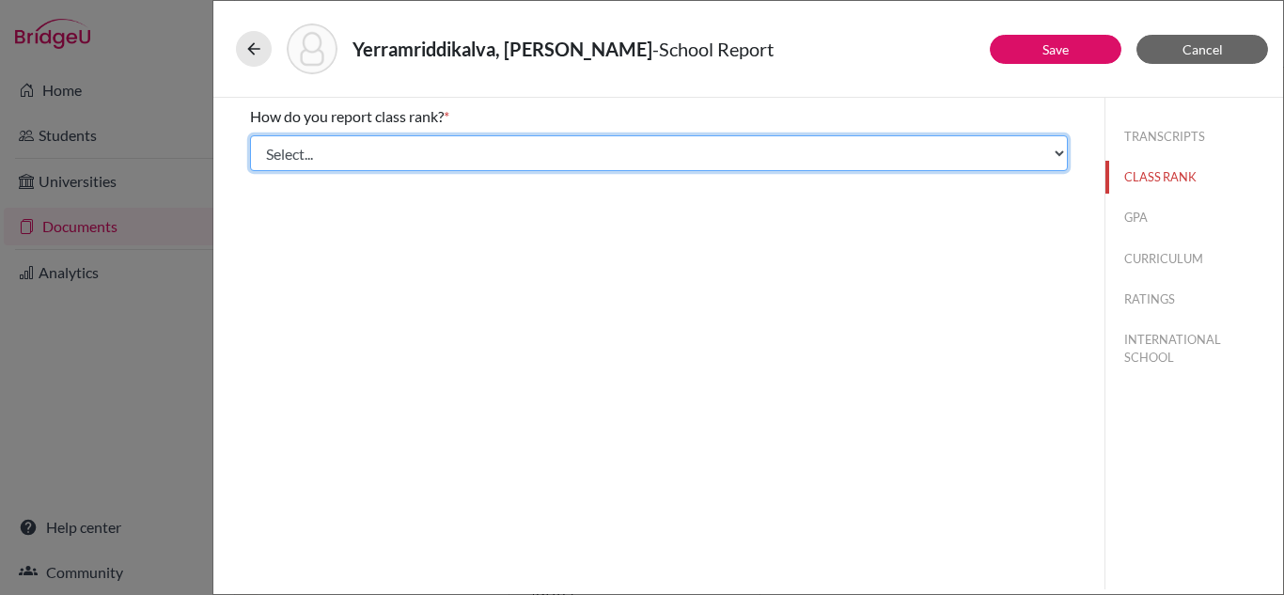
click at [1059, 154] on select "Select... Exact Decile Quintile Quartile None" at bounding box center [659, 153] width 818 height 36
select select "5"
click at [250, 135] on select "Select... Exact Decile Quintile Quartile None" at bounding box center [659, 153] width 818 height 36
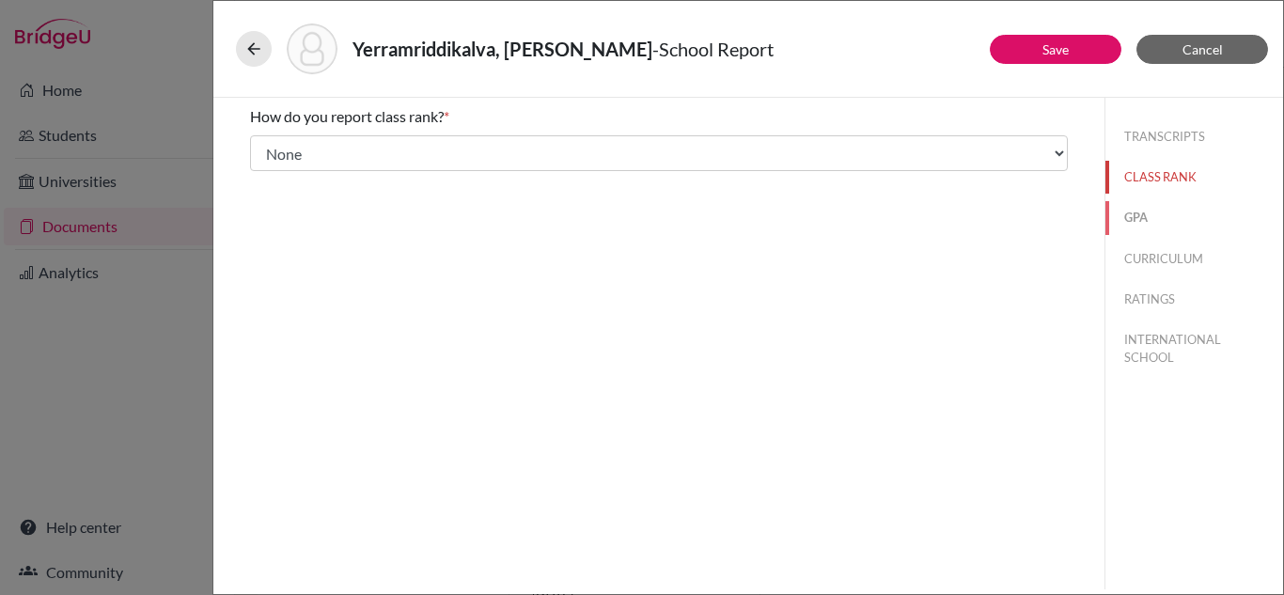
click at [1135, 218] on button "GPA" at bounding box center [1194, 217] width 178 height 33
click at [264, 173] on input "No" at bounding box center [264, 176] width 12 height 23
radio input "true"
click at [1134, 252] on button "CURRICULUM" at bounding box center [1194, 259] width 178 height 33
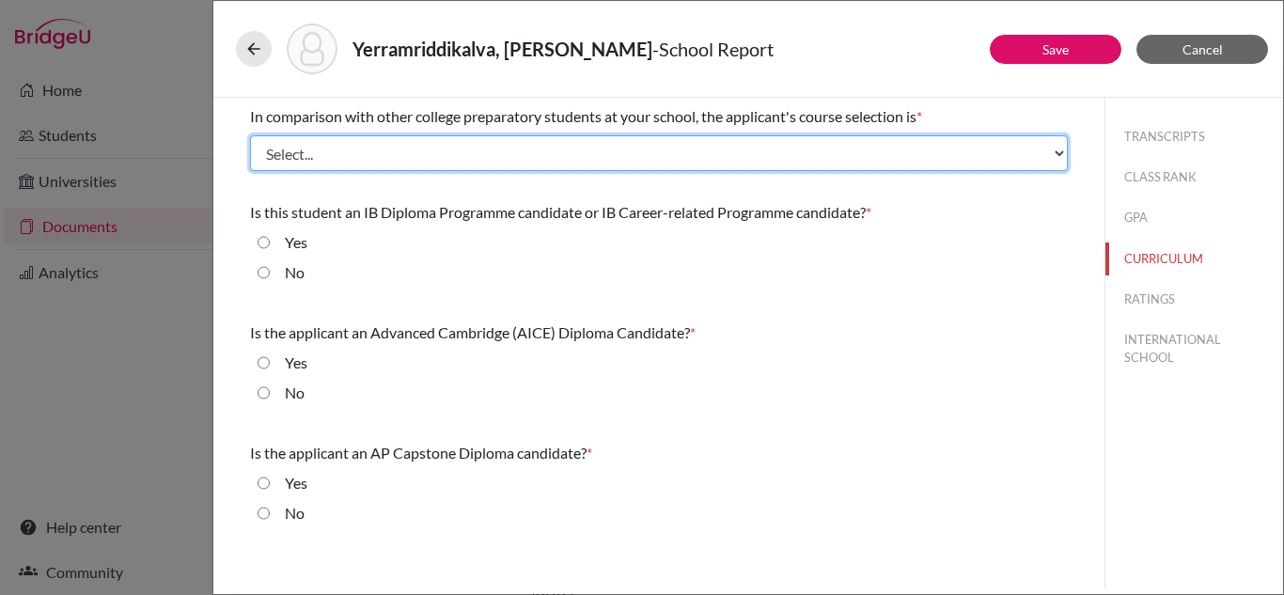
click at [464, 153] on select "Select... Less than demanding Average Demanding Very demanding Most demanding P…" at bounding box center [659, 153] width 818 height 36
select select "4"
click at [250, 135] on select "Select... Less than demanding Average Demanding Very demanding Most demanding P…" at bounding box center [659, 153] width 818 height 36
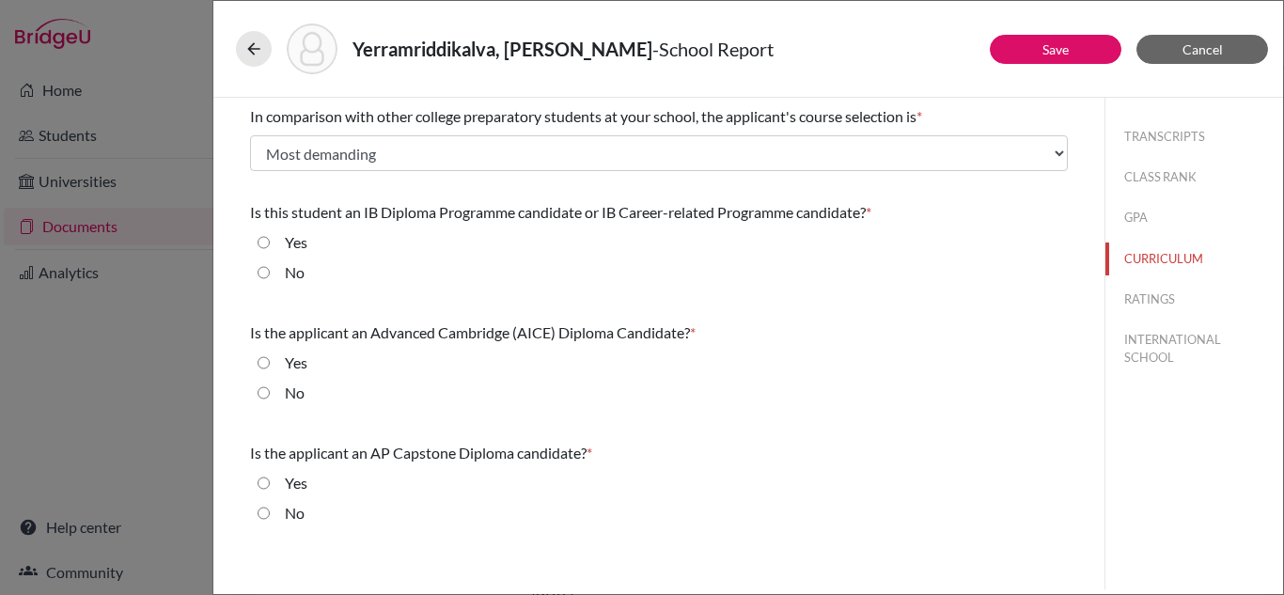
click at [267, 270] on input "No" at bounding box center [264, 272] width 12 height 23
radio input "true"
click at [261, 391] on input "No" at bounding box center [264, 393] width 12 height 23
radio input "true"
click at [263, 515] on input "No" at bounding box center [264, 513] width 12 height 23
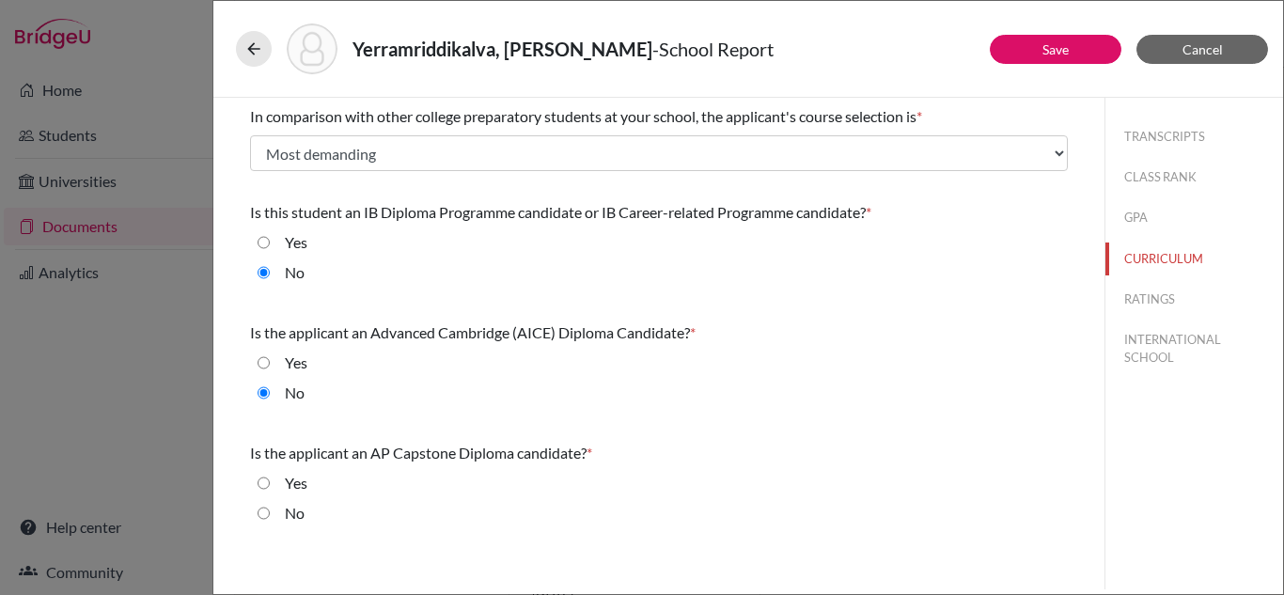
radio input "true"
click at [1150, 297] on button "RATINGS" at bounding box center [1194, 299] width 178 height 33
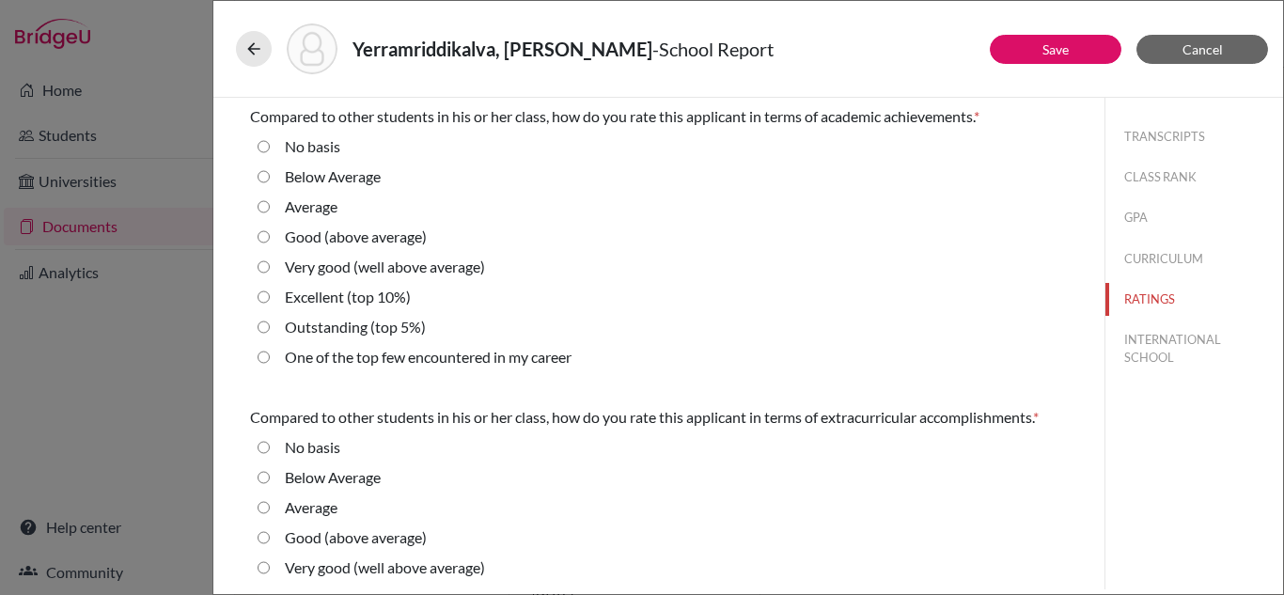
click at [261, 298] on 10\%\) "Excellent (top 10%)" at bounding box center [264, 297] width 12 height 23
radio 10\%\) "true"
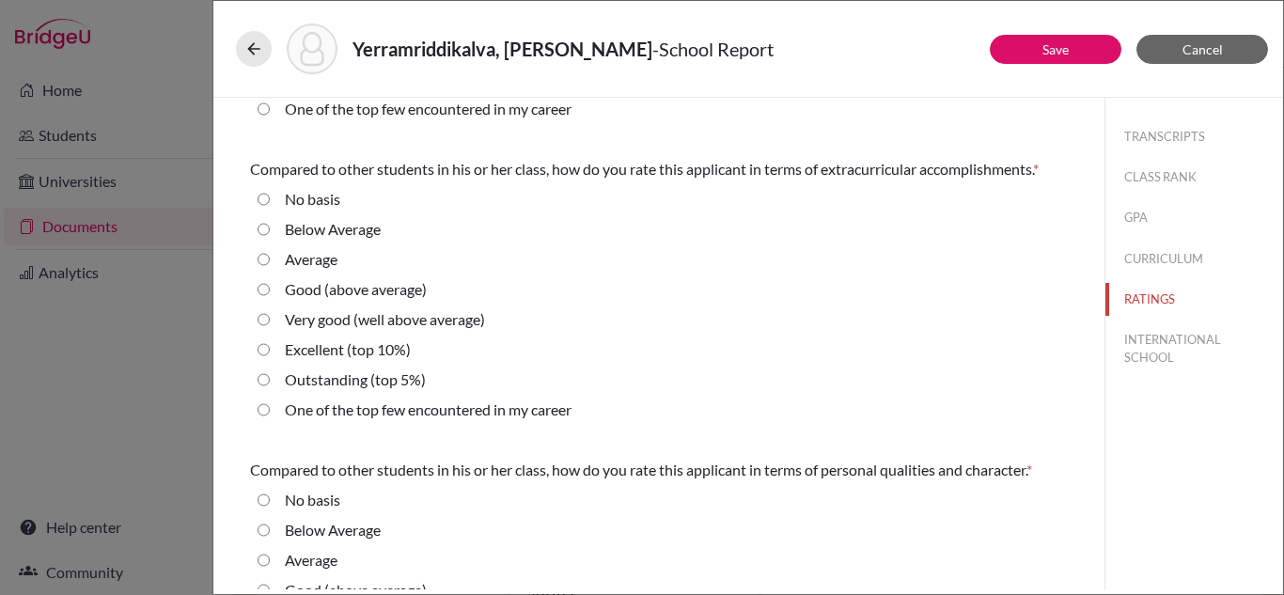
scroll to position [251, 0]
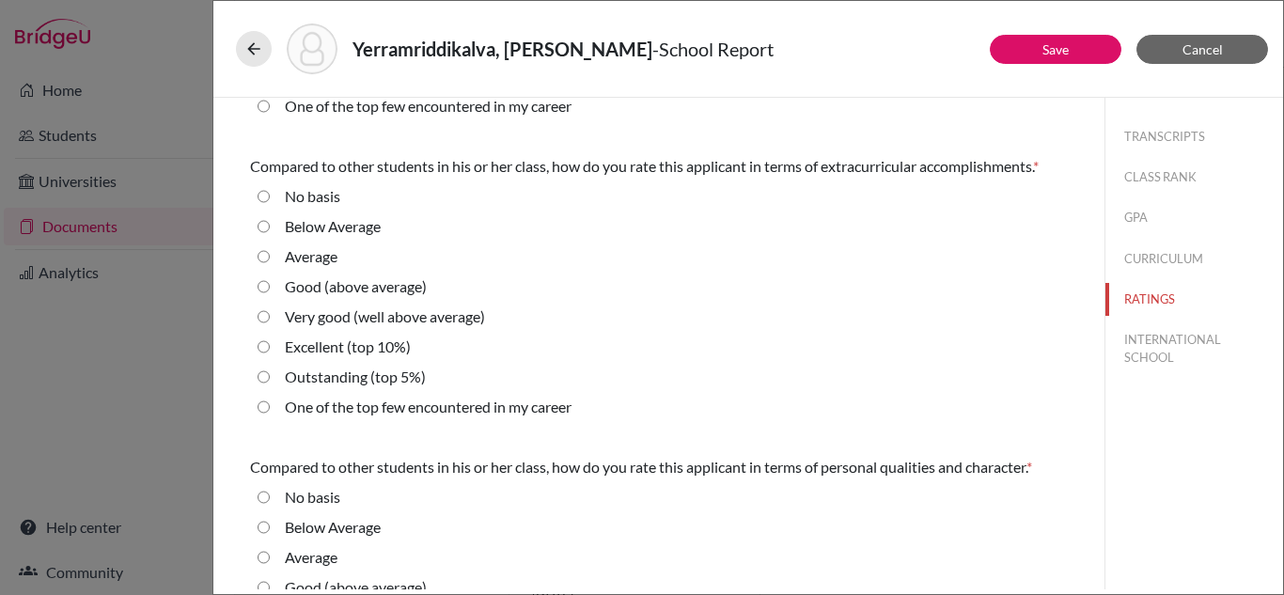
click at [268, 407] on career "One of the top few encountered in my career" at bounding box center [264, 407] width 12 height 23
radio career "true"
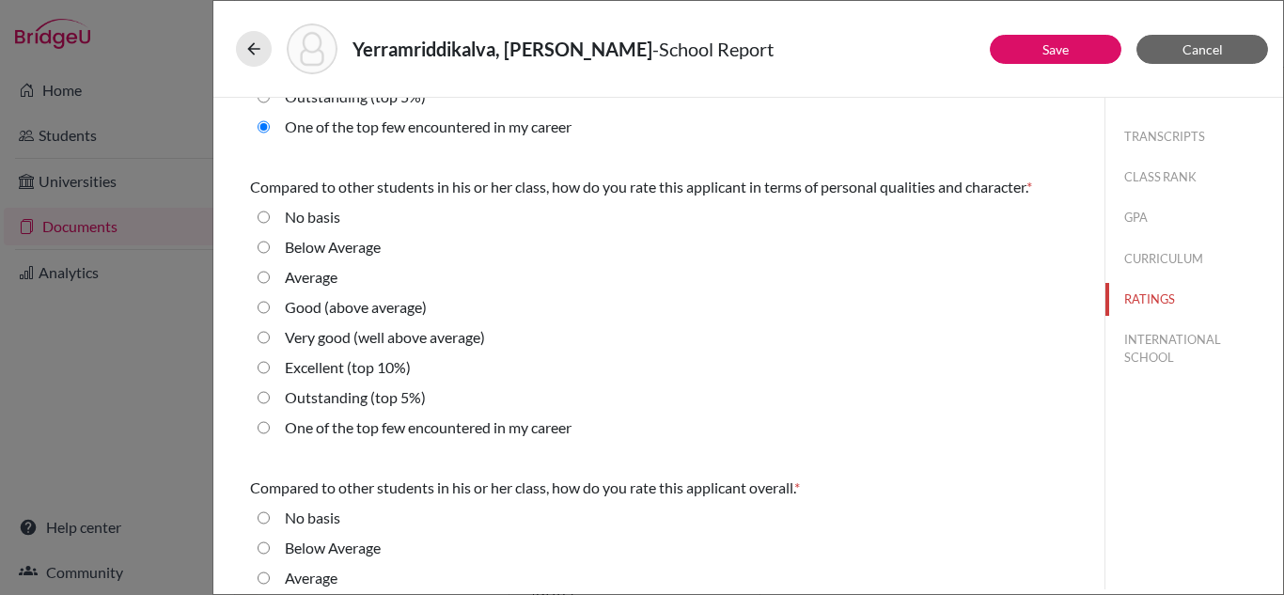
scroll to position [533, 0]
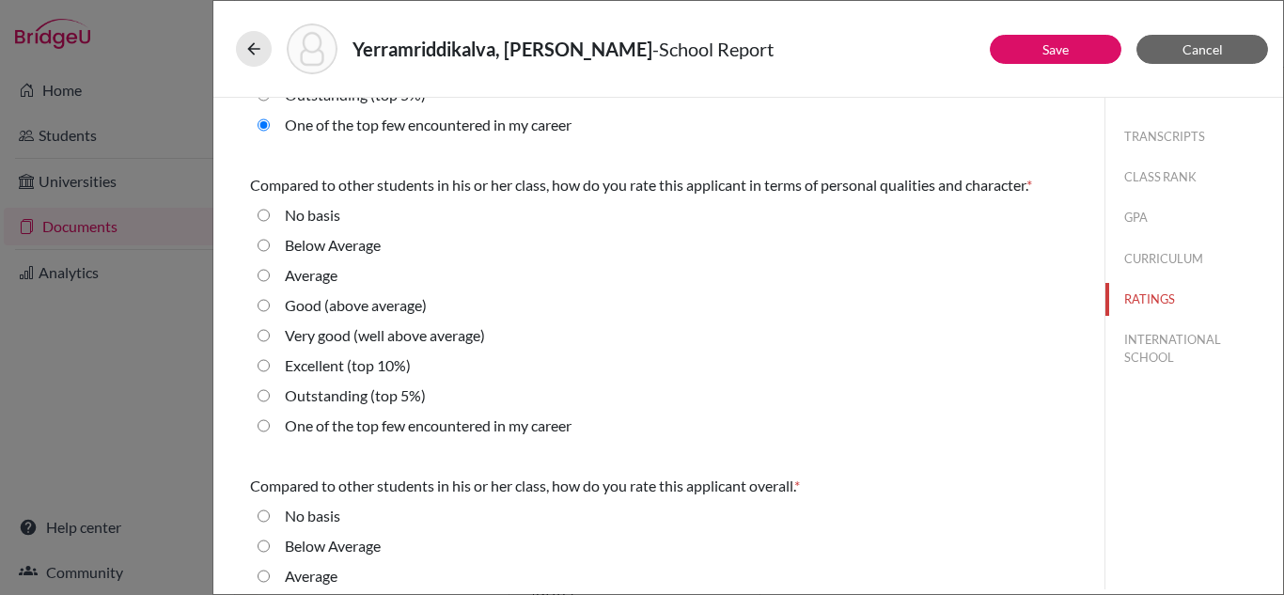
click at [268, 367] on 10\%\) "Excellent (top 10%)" at bounding box center [264, 365] width 12 height 23
radio 10\%\) "true"
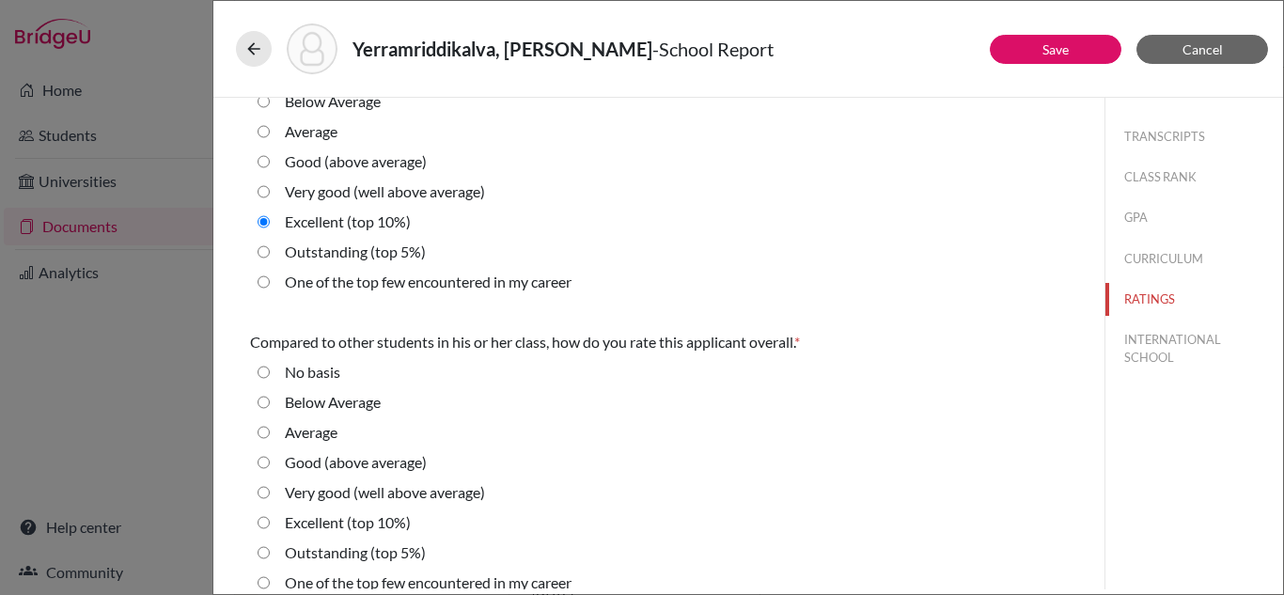
scroll to position [696, 0]
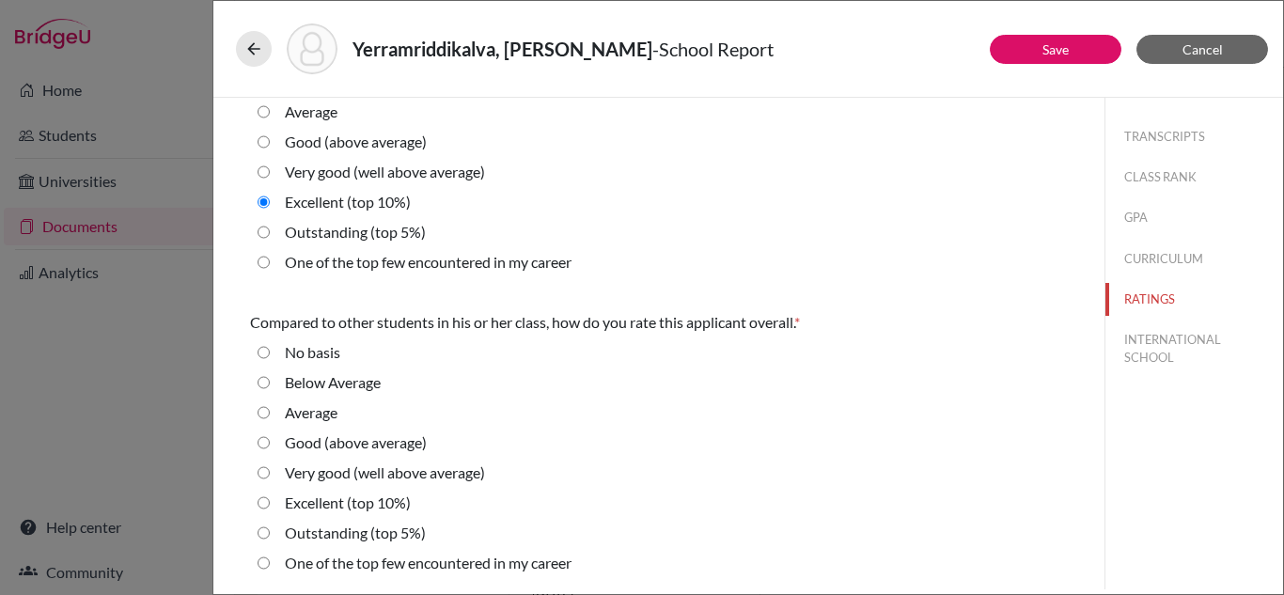
click at [262, 536] on 5\%\) "Outstanding (top 5%)" at bounding box center [264, 533] width 12 height 23
radio 5\%\) "true"
click at [1170, 345] on button "INTERNATIONAL SCHOOL" at bounding box center [1194, 348] width 178 height 51
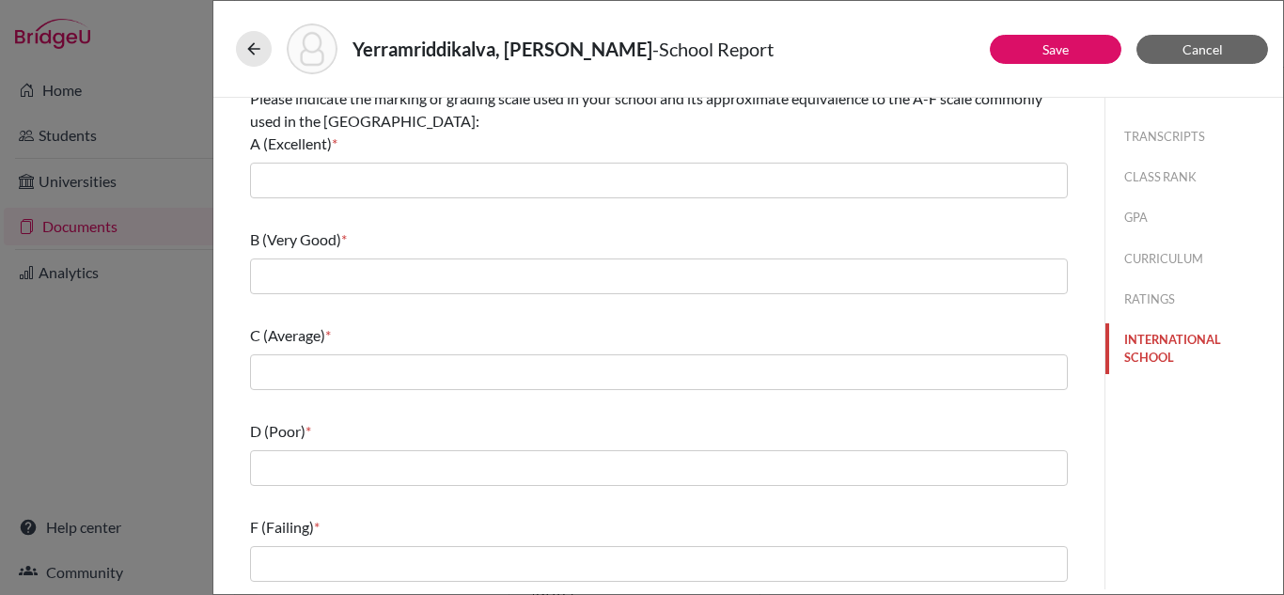
scroll to position [0, 0]
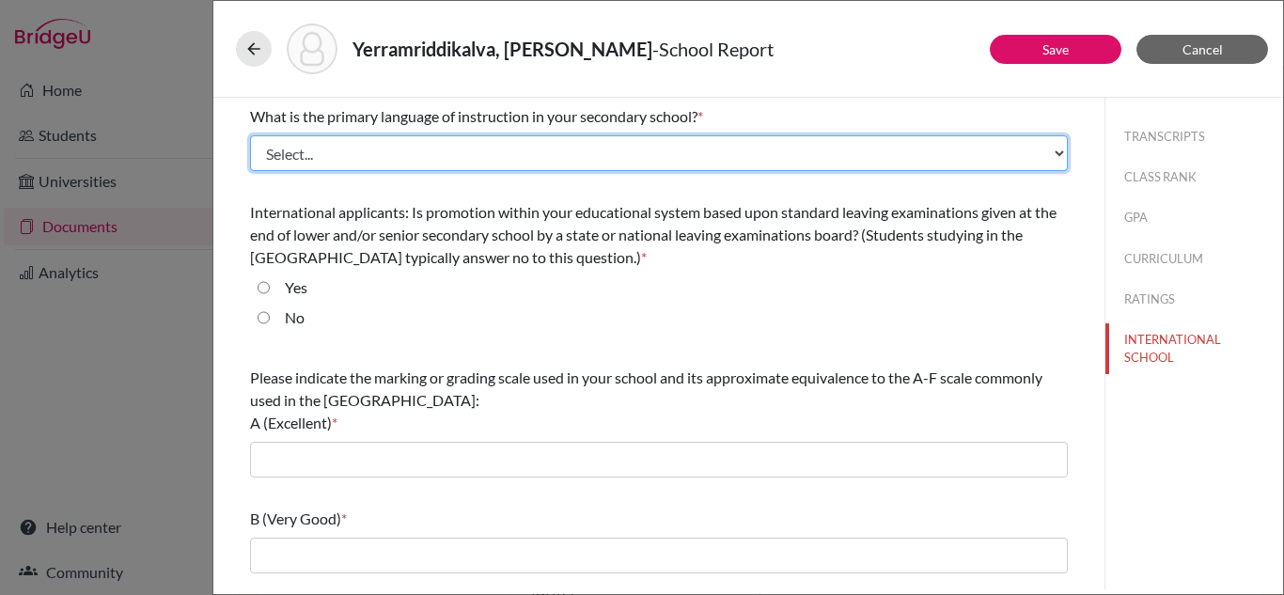
click at [1055, 152] on select "Select... Albanian Arabic Armenian Assamese Azerbaijani Belarusian Bengali Bulg…" at bounding box center [659, 153] width 818 height 36
select select "14"
click at [250, 135] on select "Select... Albanian Arabic Armenian Assamese Azerbaijani Belarusian Bengali Bulg…" at bounding box center [659, 153] width 818 height 36
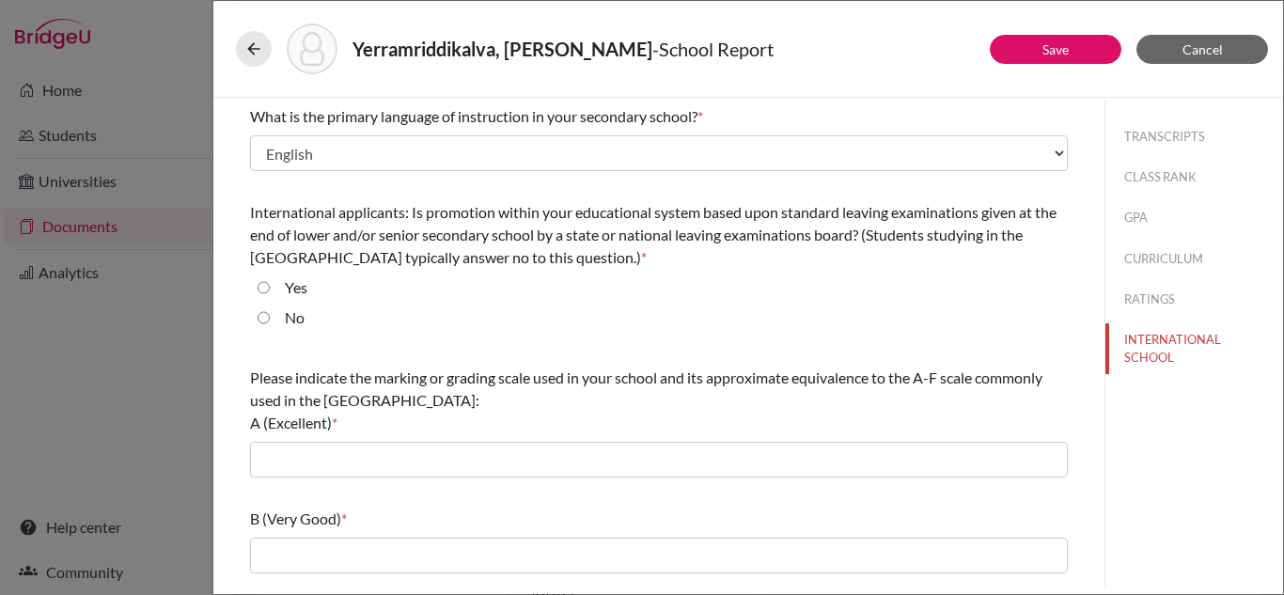
click at [266, 284] on input "Yes" at bounding box center [264, 287] width 12 height 23
radio input "true"
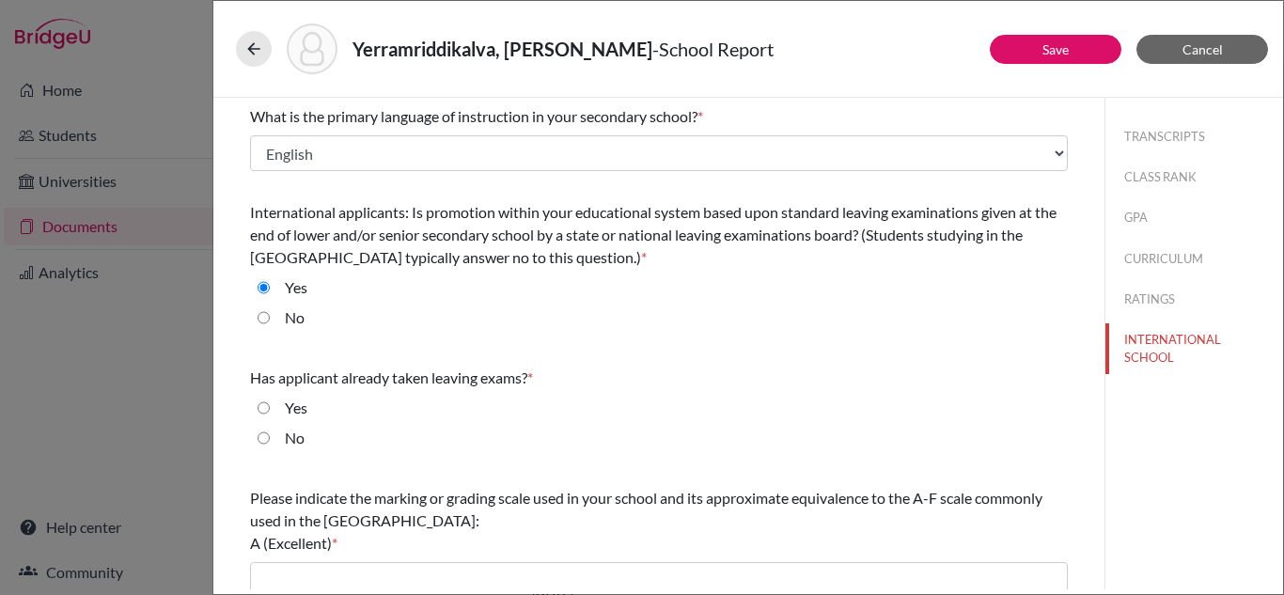
click at [265, 442] on input "No" at bounding box center [264, 438] width 12 height 23
radio input "true"
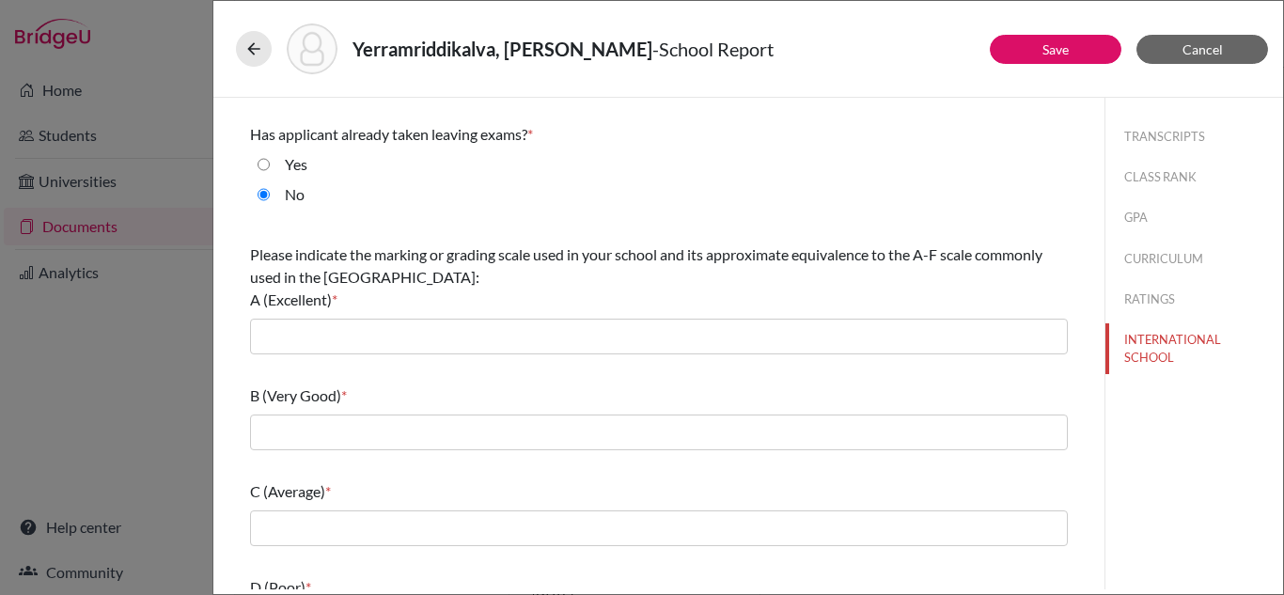
scroll to position [258, 0]
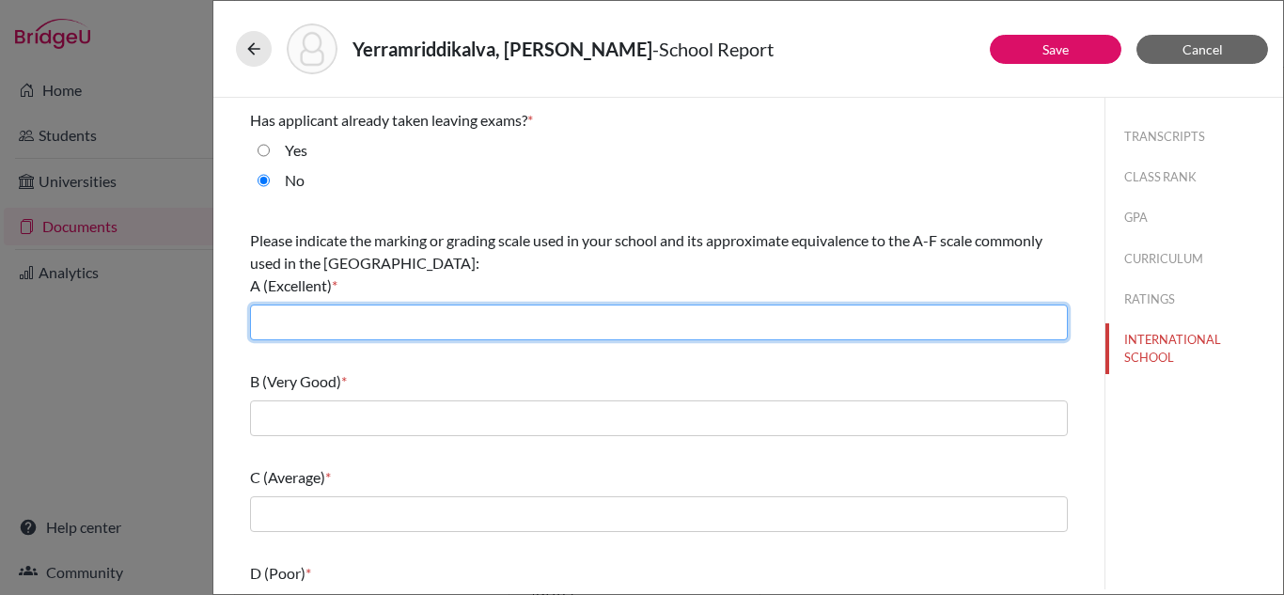
click at [457, 316] on input "text" at bounding box center [659, 323] width 818 height 36
type input "A*(90-100), A(80-89)"
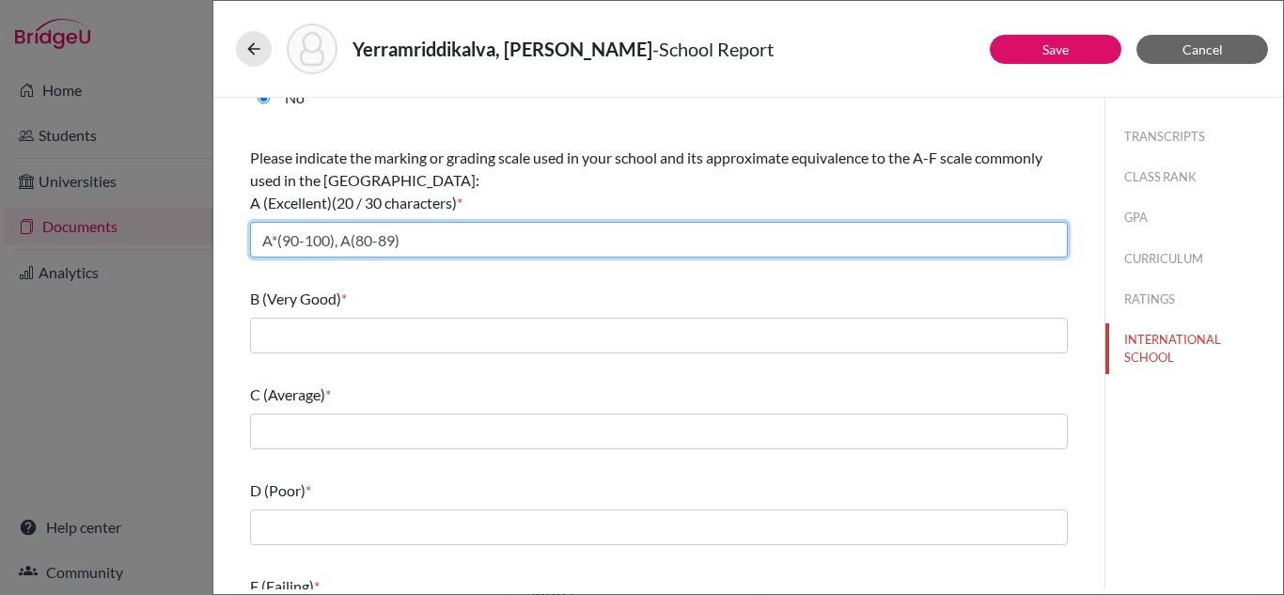
scroll to position [341, 0]
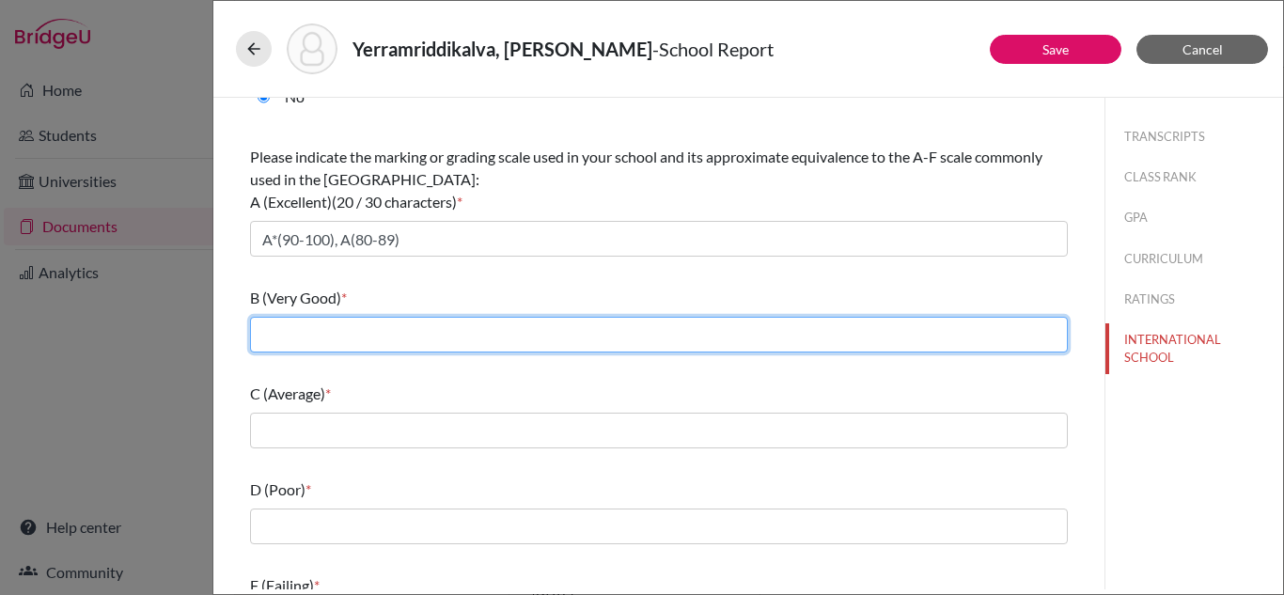
click at [430, 340] on input "text" at bounding box center [659, 335] width 818 height 36
type input "B (70-79)"
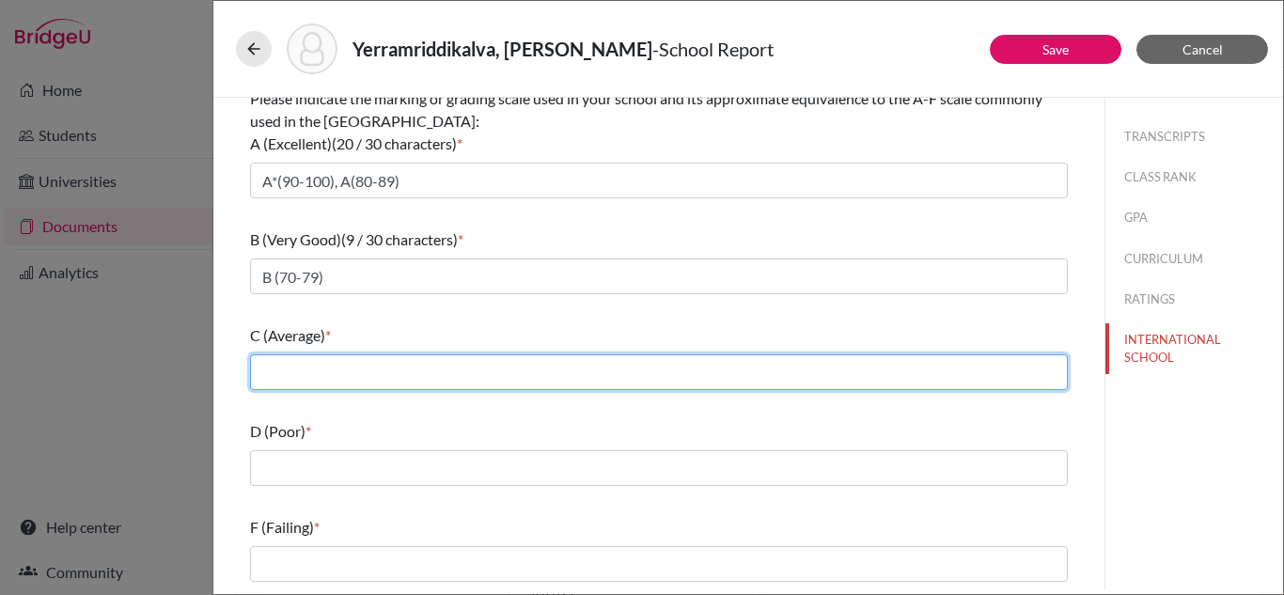
click at [413, 381] on input "text" at bounding box center [659, 372] width 818 height 36
type input "C (60-69), D (50-59)"
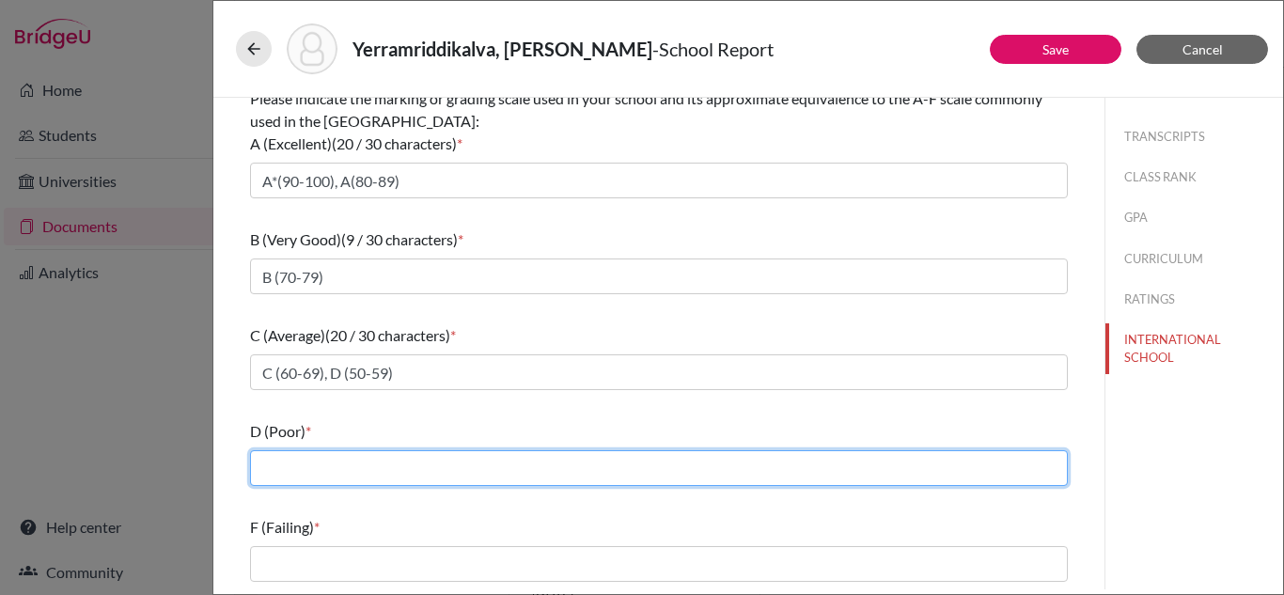
click at [387, 463] on input "text" at bounding box center [659, 468] width 818 height 36
type input "E (40-49)"
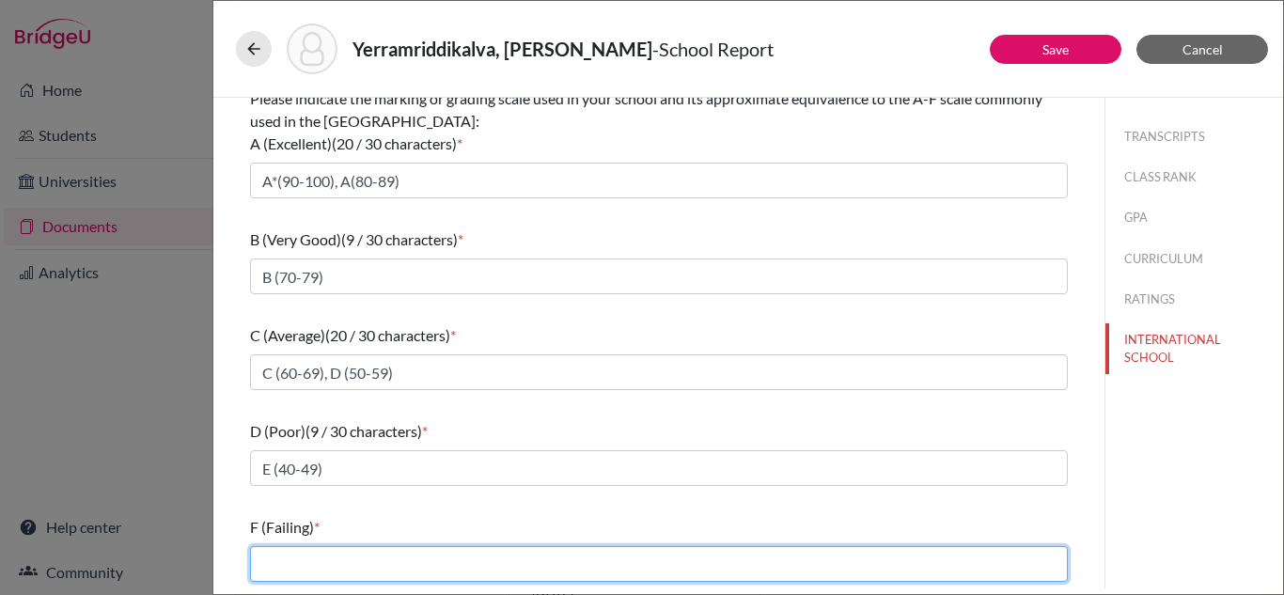
click at [362, 560] on input "text" at bounding box center [659, 564] width 818 height 36
type input "Below 40"
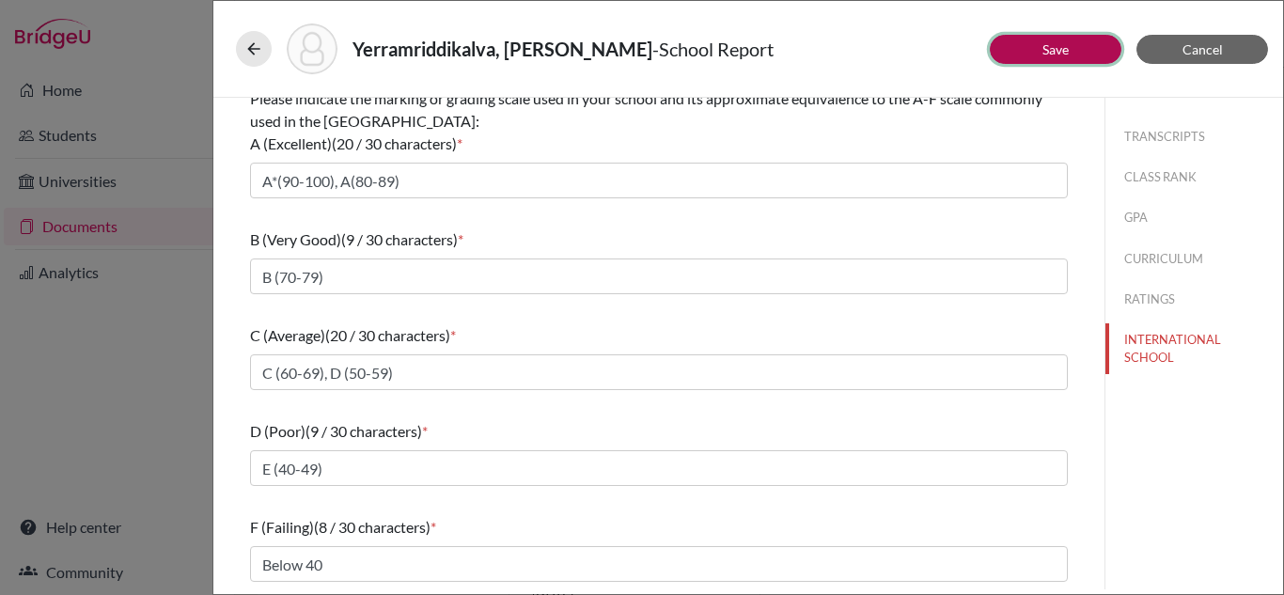
click at [1064, 50] on link "Save" at bounding box center [1055, 49] width 26 height 16
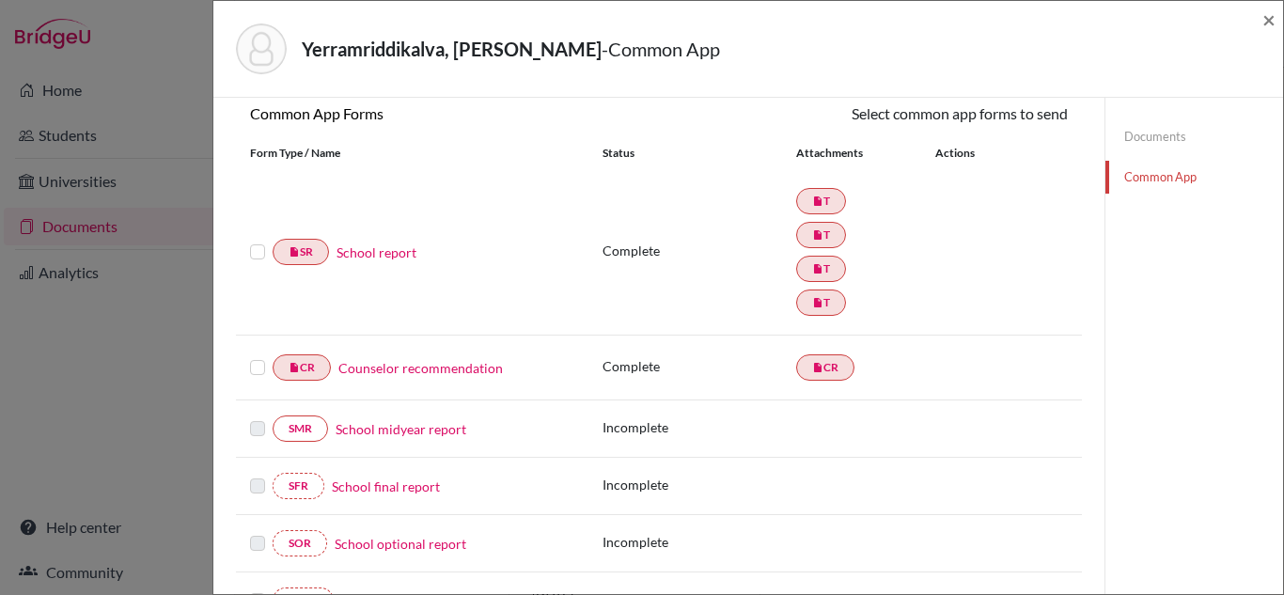
scroll to position [214, 0]
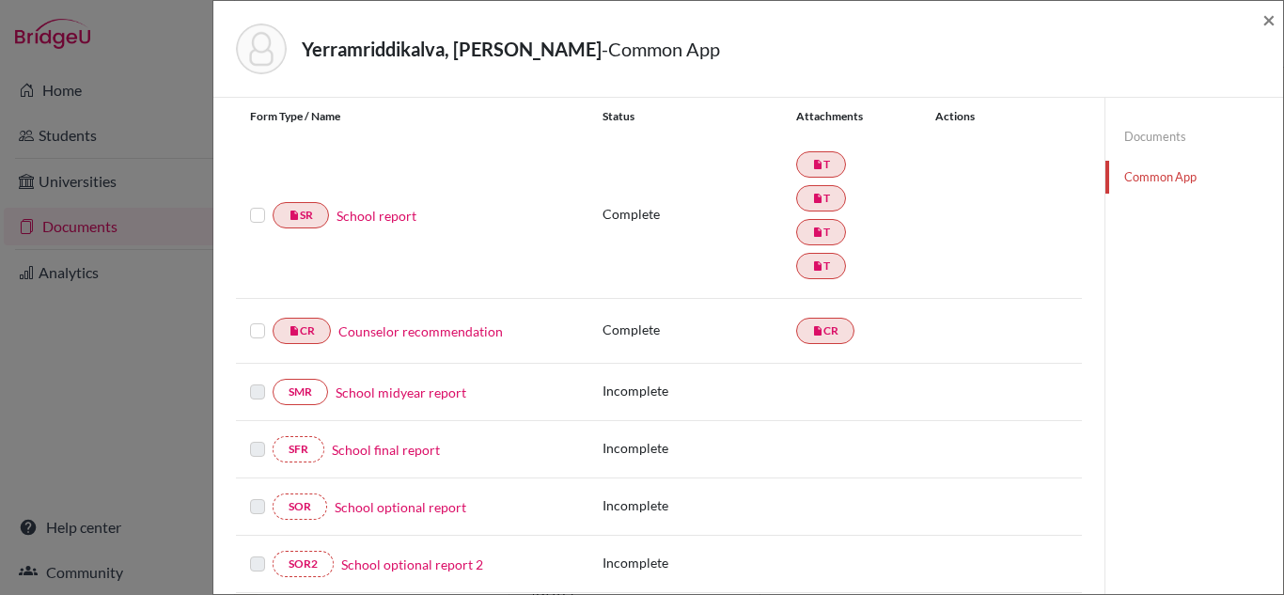
click at [256, 204] on label at bounding box center [257, 204] width 15 height 0
click at [0, 0] on input "checkbox" at bounding box center [0, 0] width 0 height 0
click at [256, 320] on label at bounding box center [257, 320] width 15 height 0
click at [0, 0] on input "checkbox" at bounding box center [0, 0] width 0 height 0
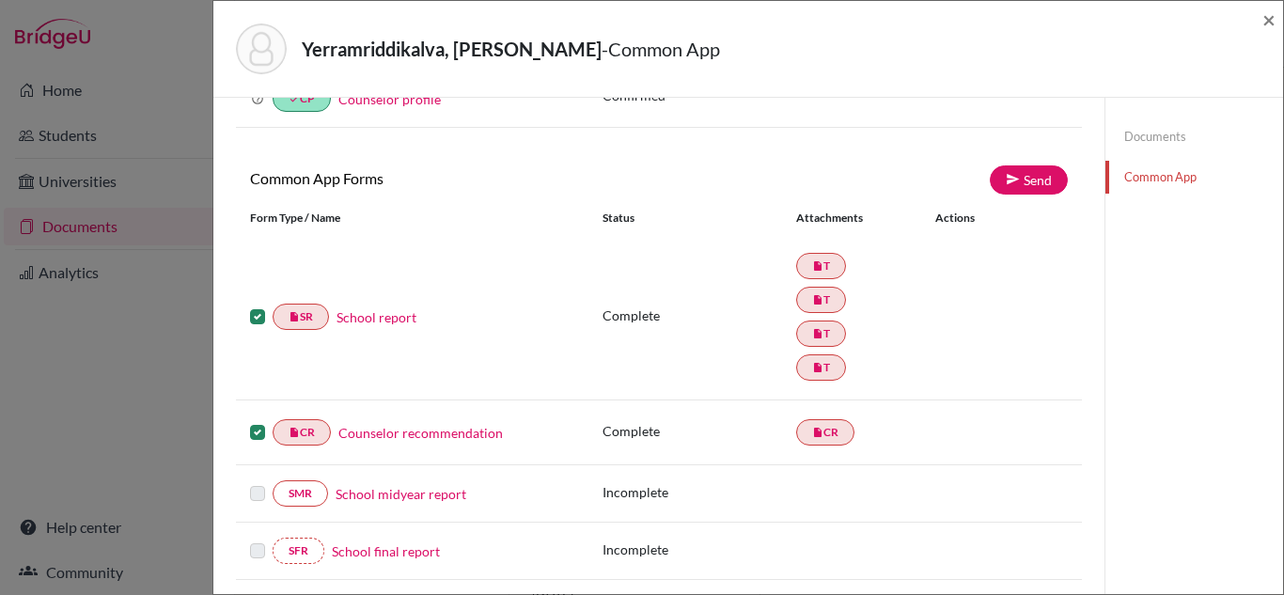
scroll to position [112, 0]
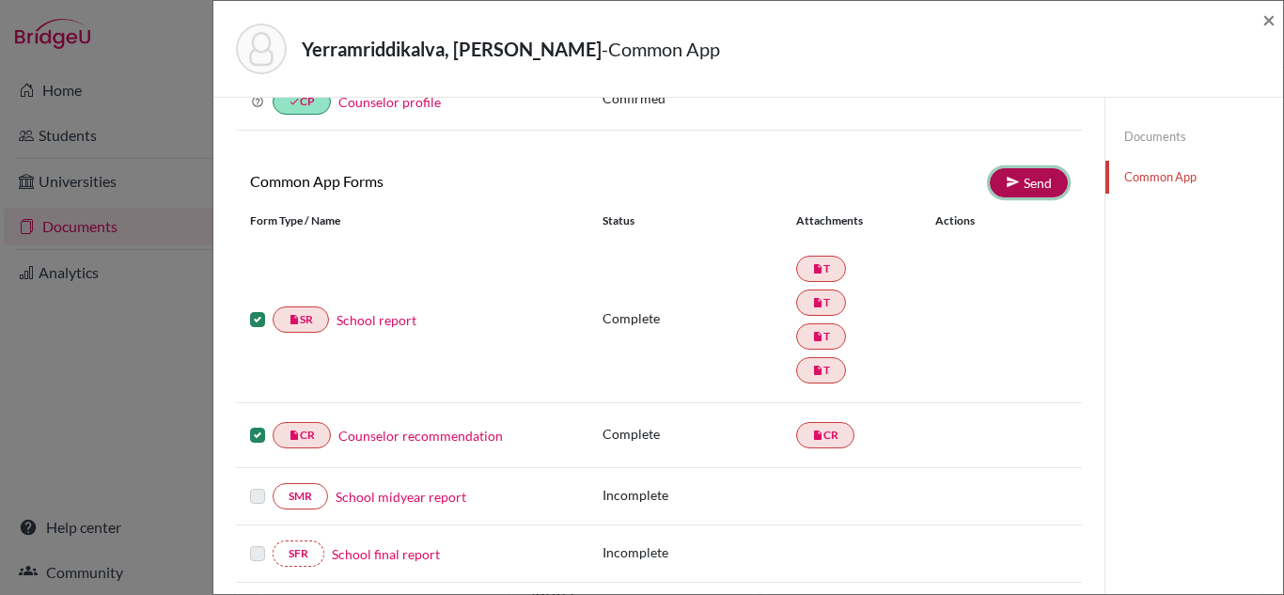
click at [1033, 183] on link "Send" at bounding box center [1029, 182] width 78 height 29
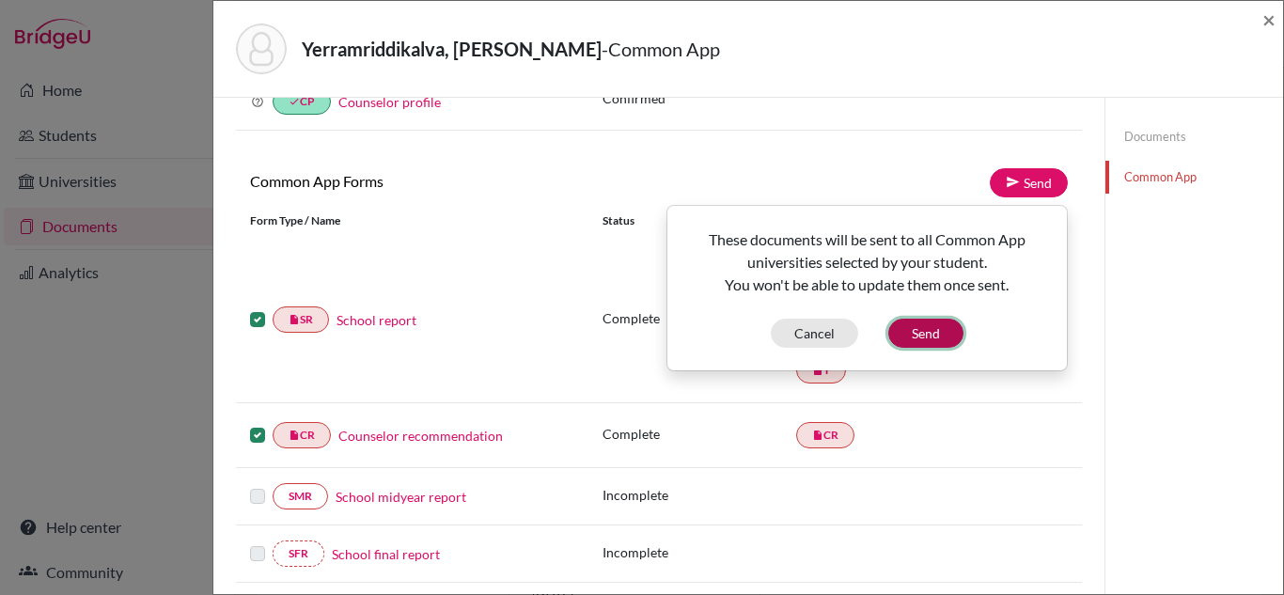
click at [931, 338] on button "Send" at bounding box center [925, 333] width 75 height 29
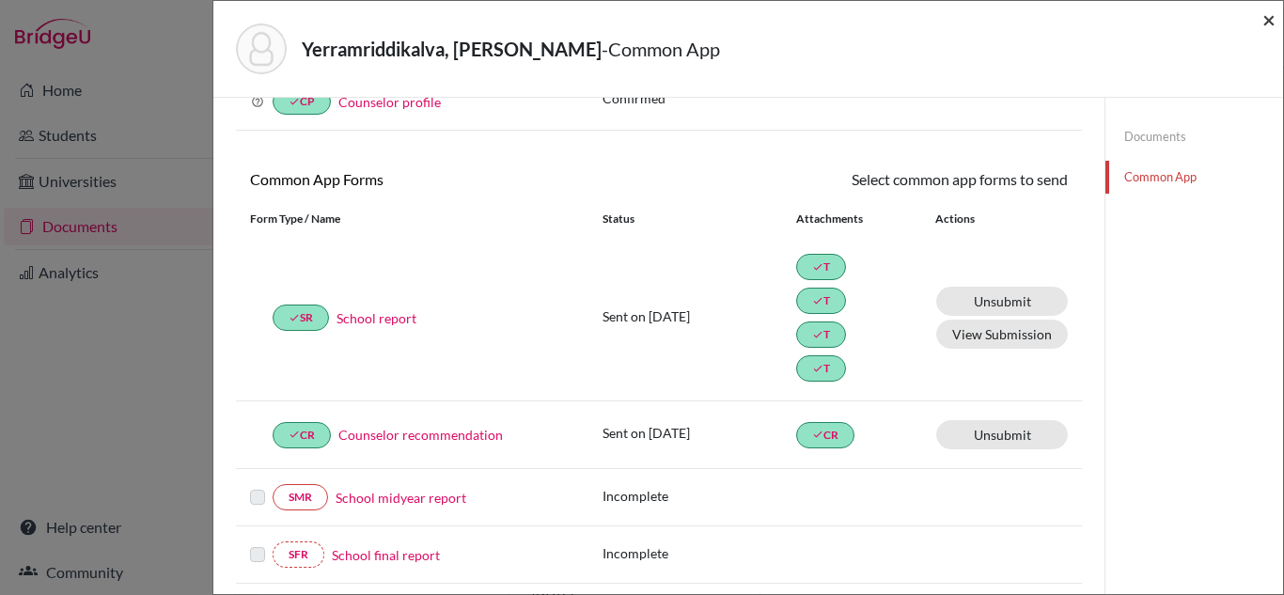
click at [1268, 19] on span "×" at bounding box center [1268, 19] width 13 height 27
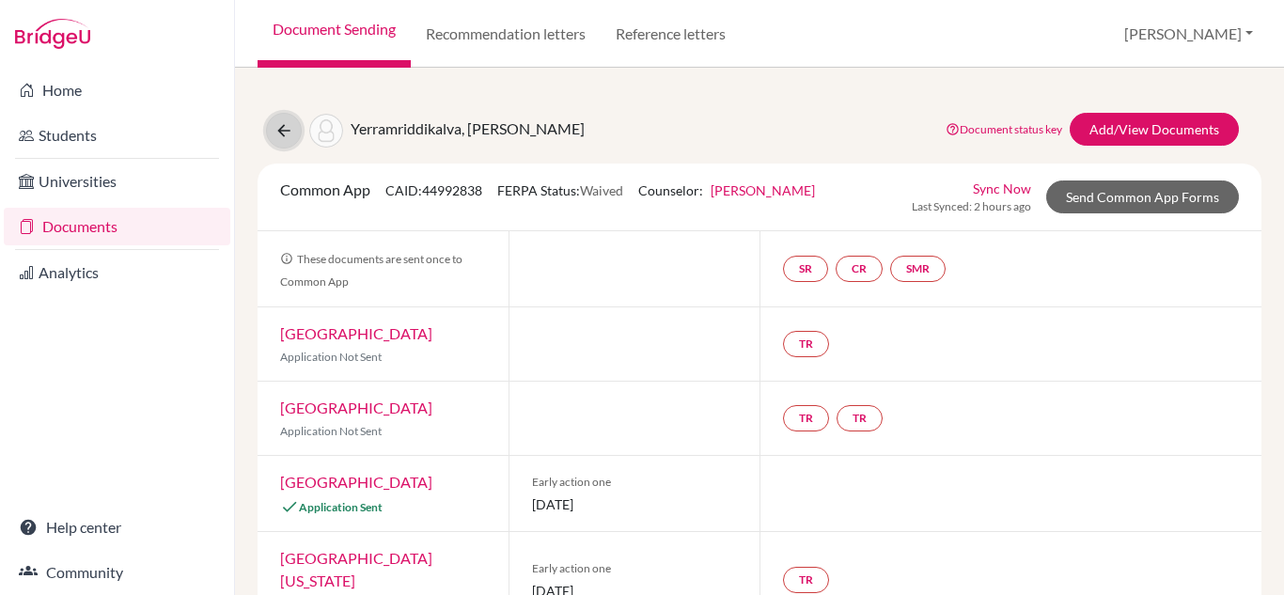
click at [290, 134] on icon at bounding box center [283, 130] width 19 height 19
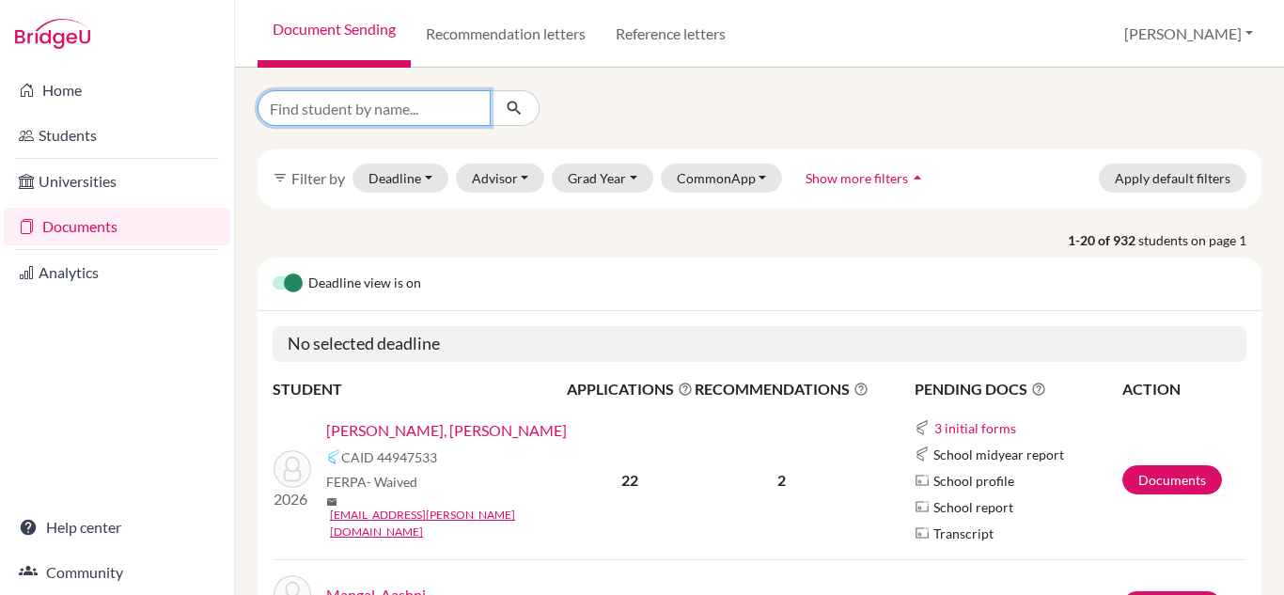
click at [461, 114] on input "Find student by name..." at bounding box center [374, 108] width 233 height 36
click at [377, 442] on link "[PERSON_NAME], [PERSON_NAME]" at bounding box center [446, 430] width 241 height 23
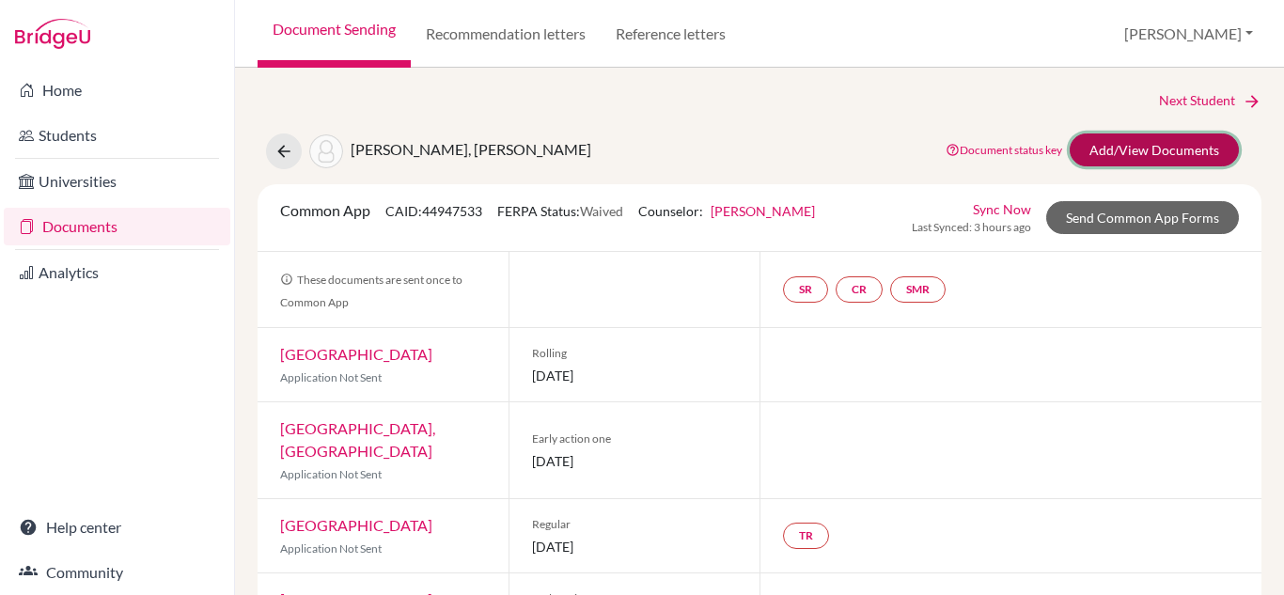
click at [1115, 149] on link "Add/View Documents" at bounding box center [1154, 149] width 169 height 33
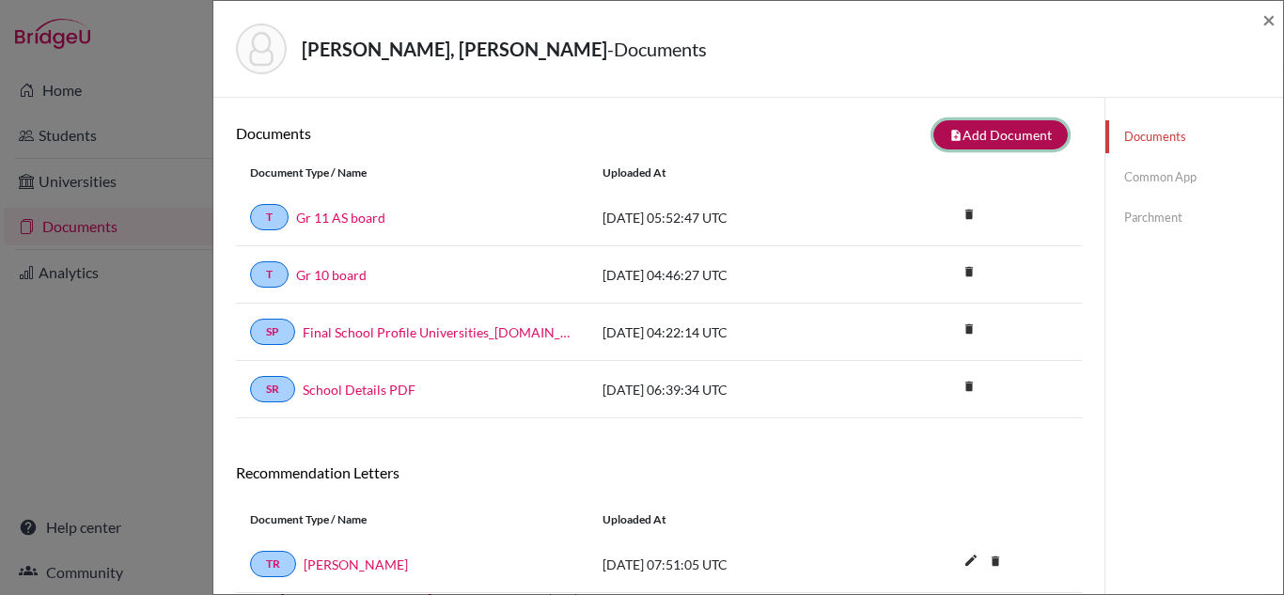
click at [1011, 130] on button "note_add Add Document" at bounding box center [1000, 134] width 134 height 29
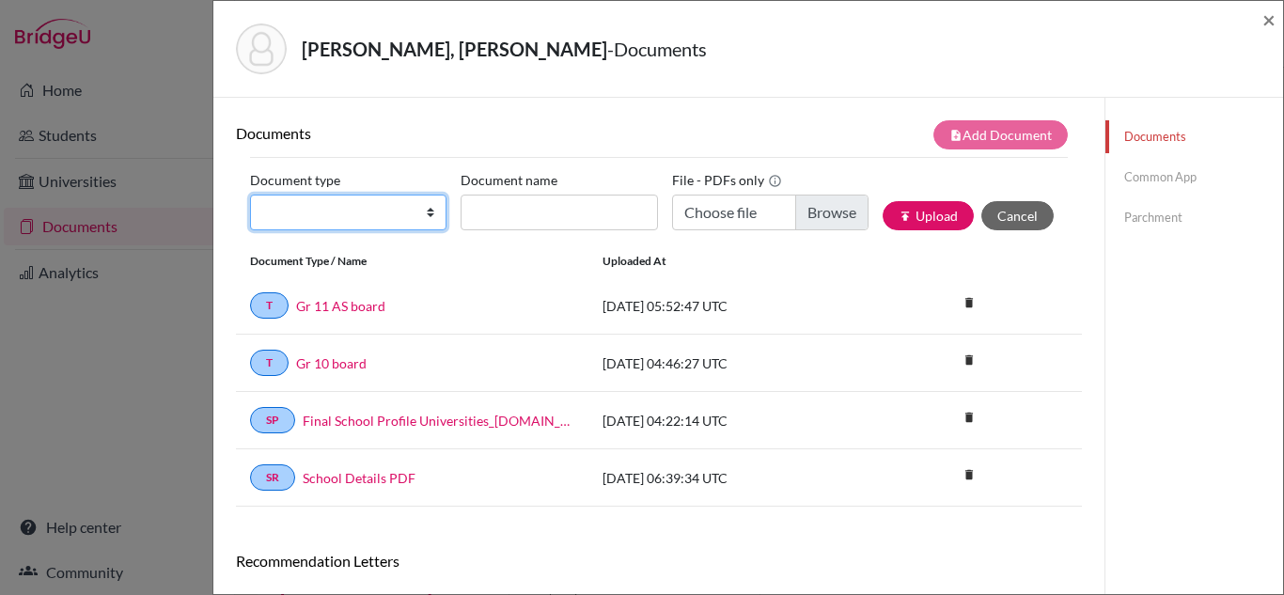
click at [430, 211] on select "Change explanation for Common App reports Counselor recommendation Internationa…" at bounding box center [348, 213] width 196 height 36
select select "4"
click at [250, 195] on select "Change explanation for Common App reports Counselor recommendation Internationa…" at bounding box center [348, 213] width 196 height 36
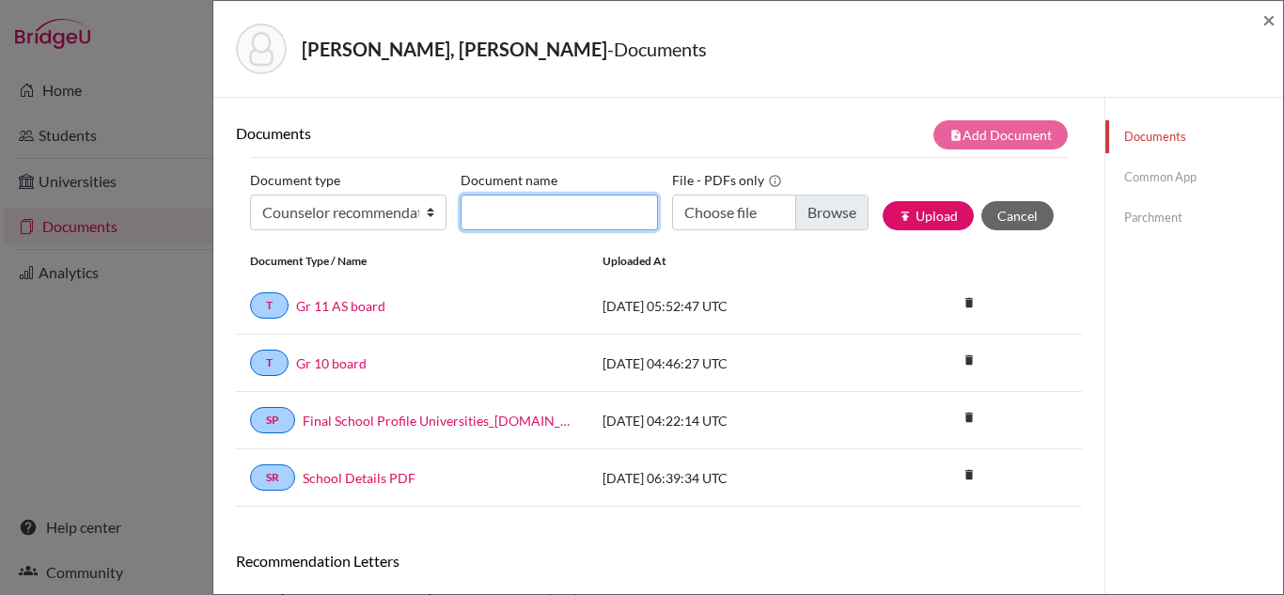
click at [518, 215] on input "Document name" at bounding box center [559, 213] width 196 height 36
type input "Counselor LOR"
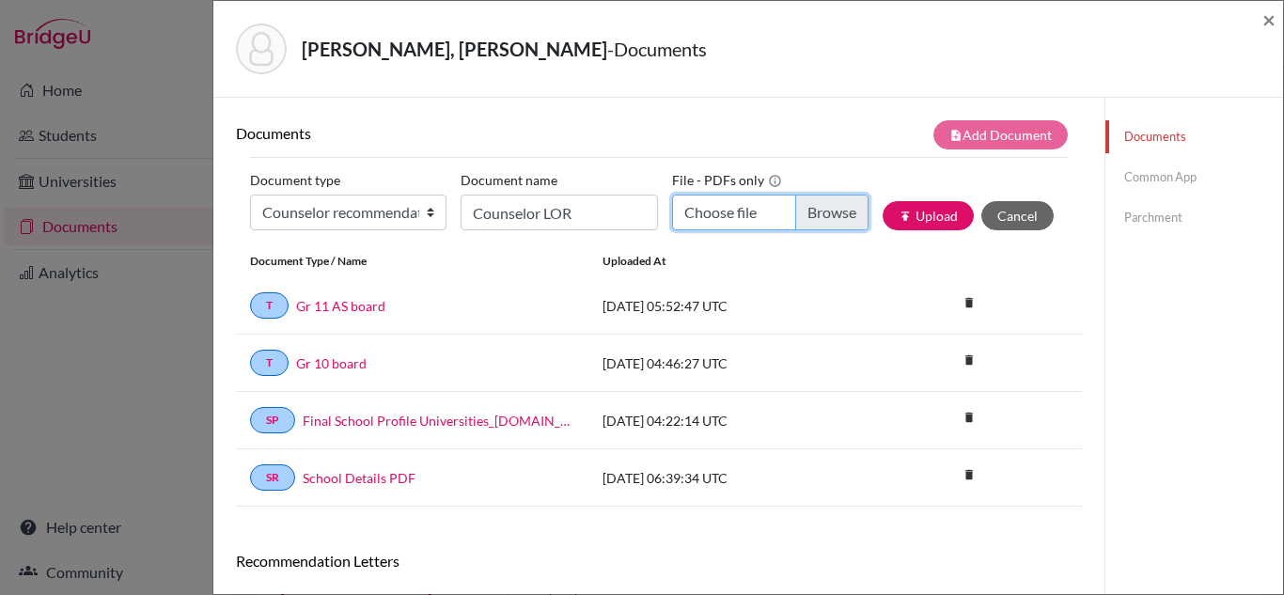
click at [729, 211] on input "Choose file" at bounding box center [770, 213] width 196 height 36
type input "C:\fakepath\[PERSON_NAME] LOR.docx.pdf"
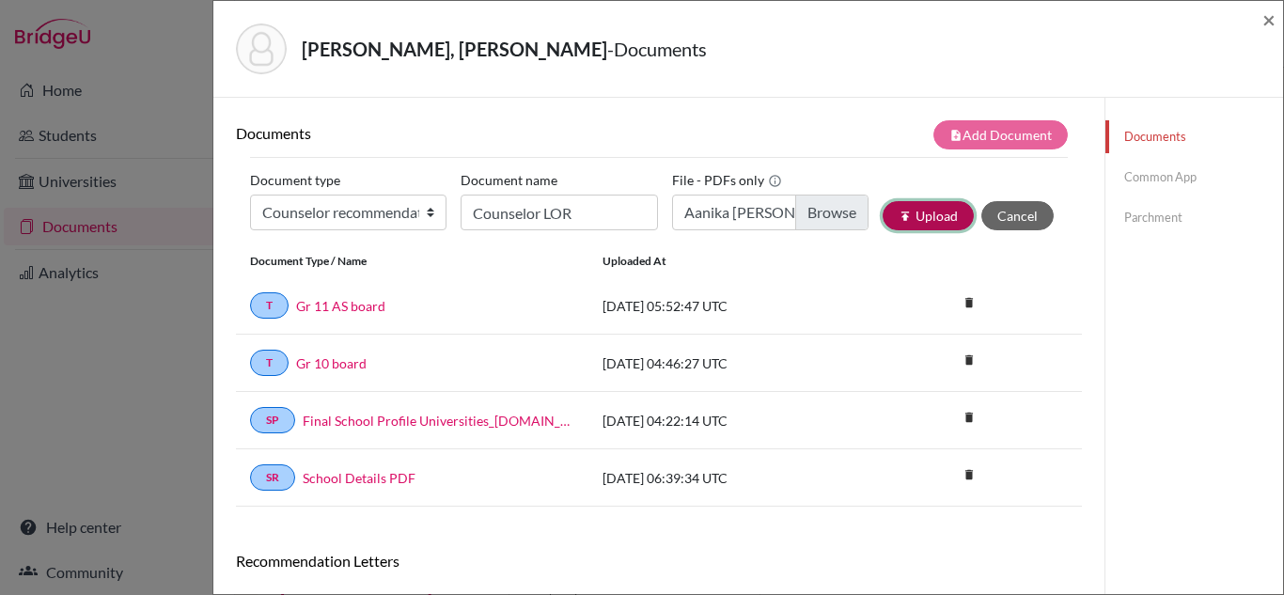
click at [939, 210] on button "publish Upload" at bounding box center [928, 215] width 91 height 29
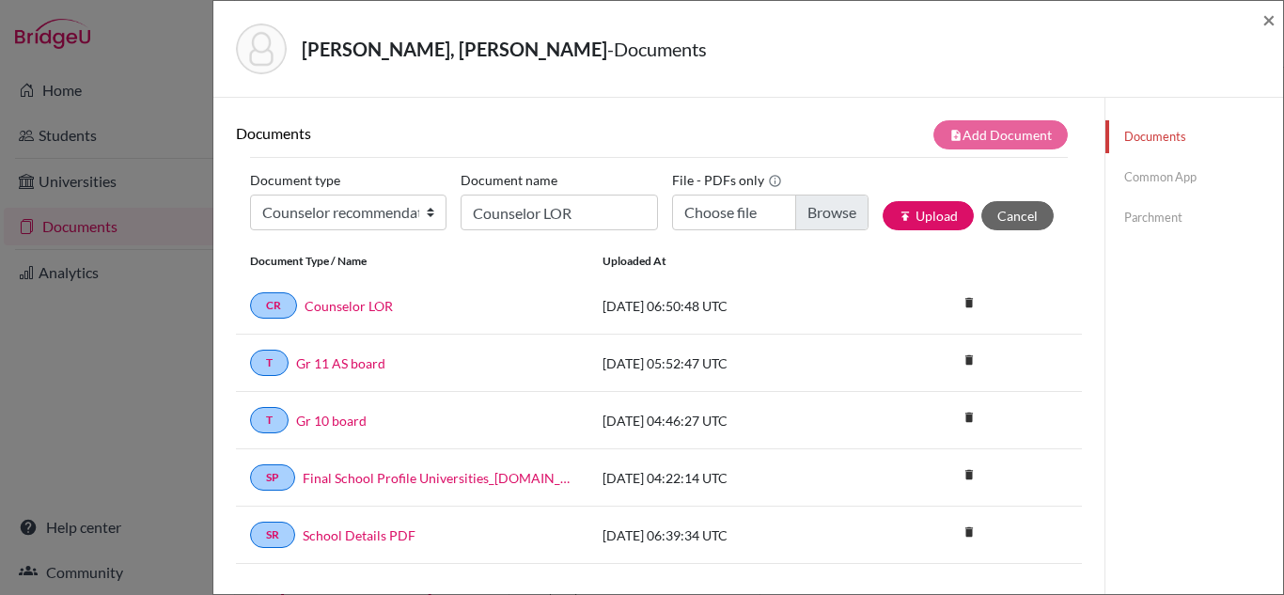
click at [1179, 176] on link "Common App" at bounding box center [1194, 177] width 178 height 33
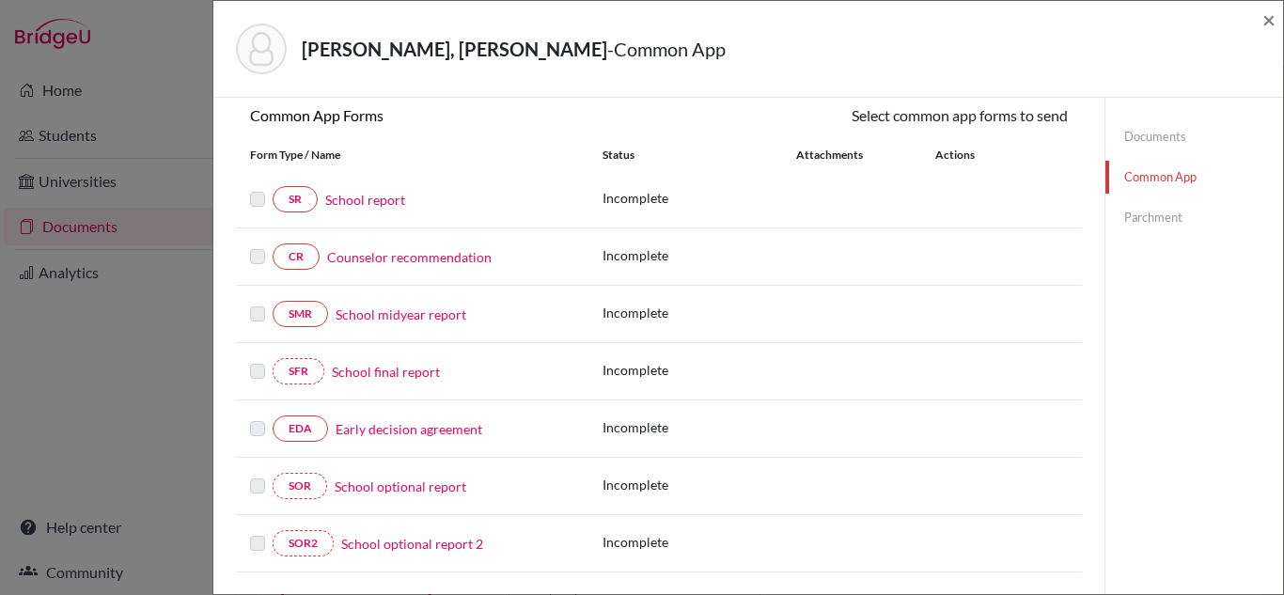
scroll to position [169, 0]
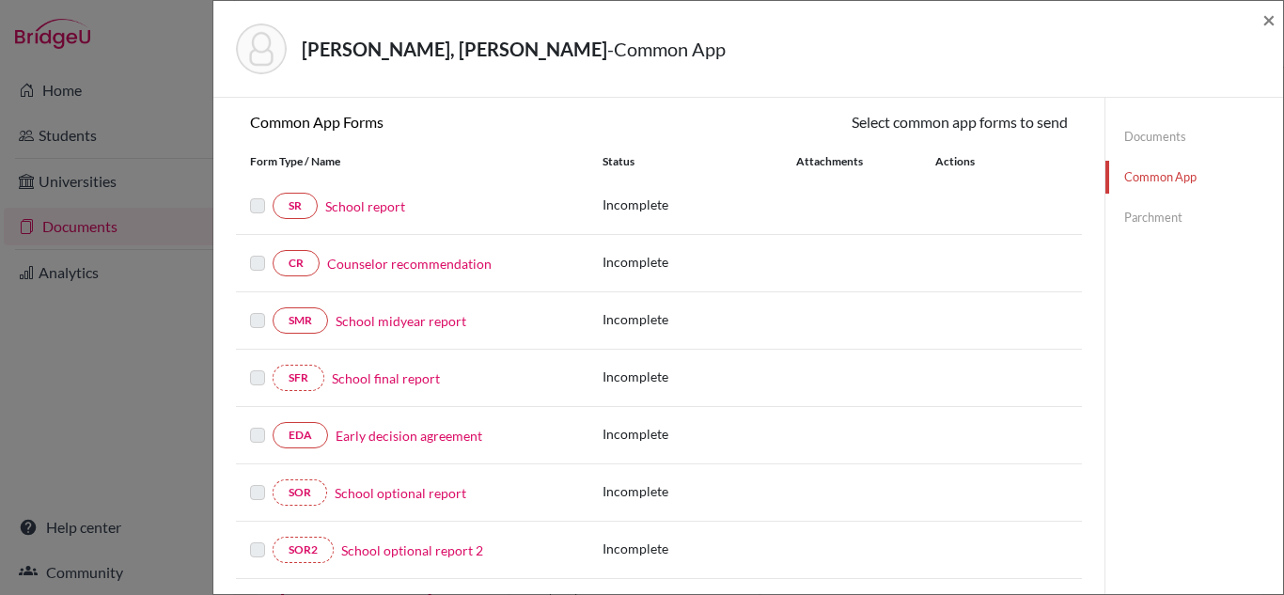
click at [436, 264] on link "Counselor recommendation" at bounding box center [409, 264] width 164 height 20
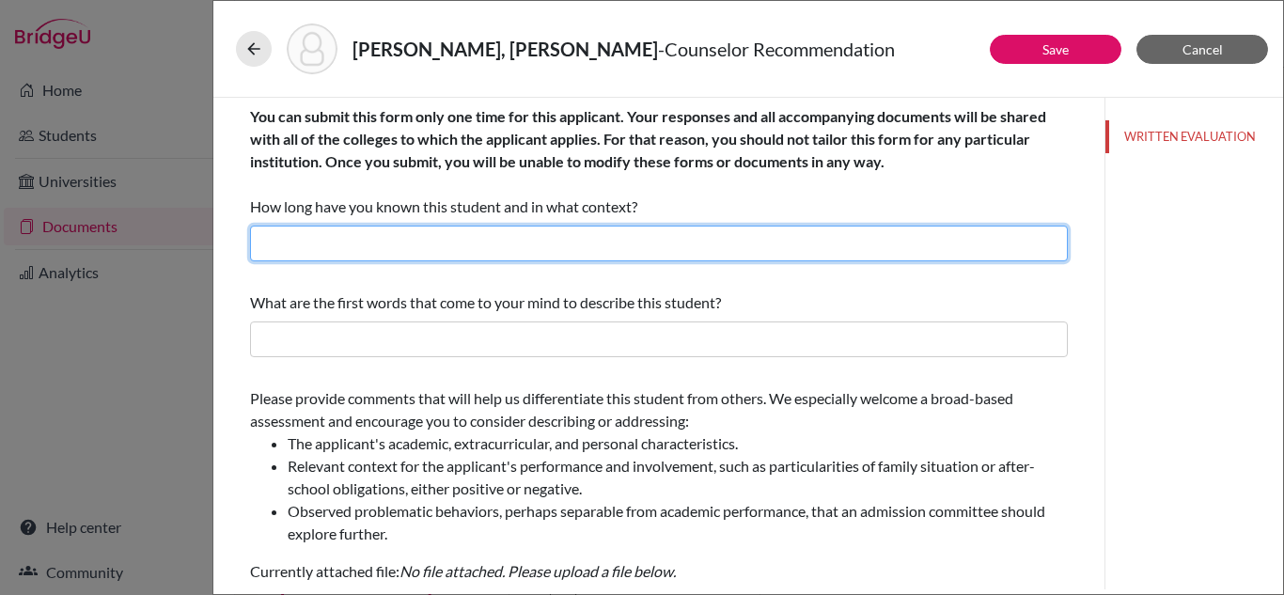
click at [621, 242] on input "text" at bounding box center [659, 244] width 818 height 36
type input "Over 12 months as her Career and College Counselor"
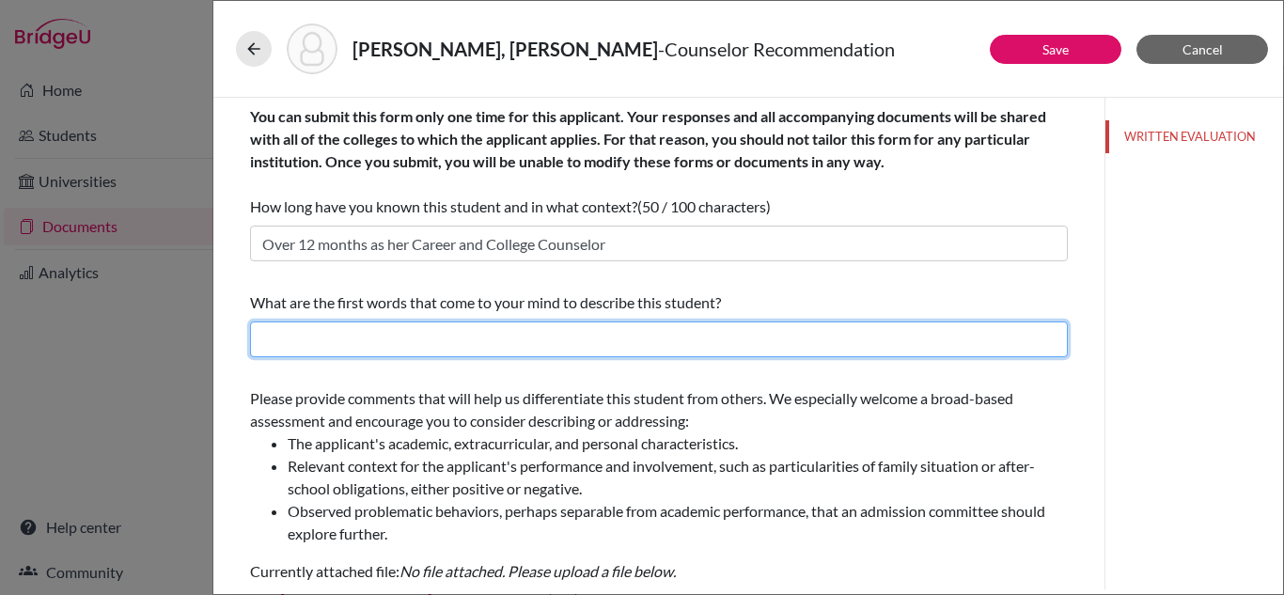
click at [526, 336] on input "text" at bounding box center [659, 339] width 818 height 36
type input "C"
click at [455, 334] on input "text" at bounding box center [659, 339] width 818 height 36
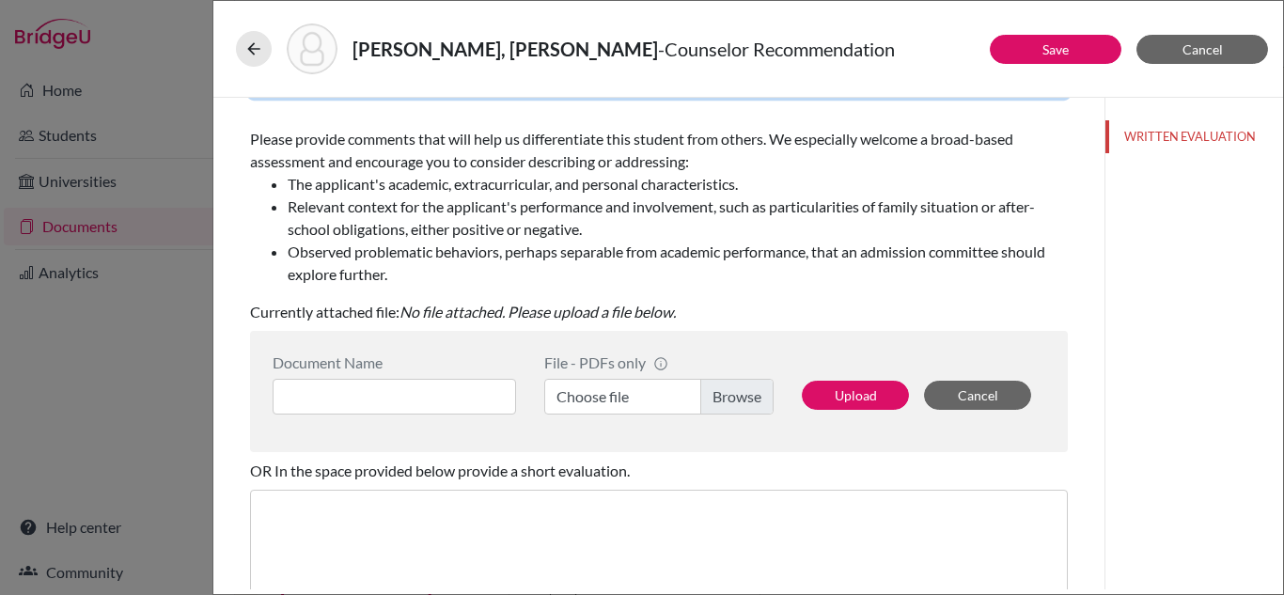
scroll to position [263, 0]
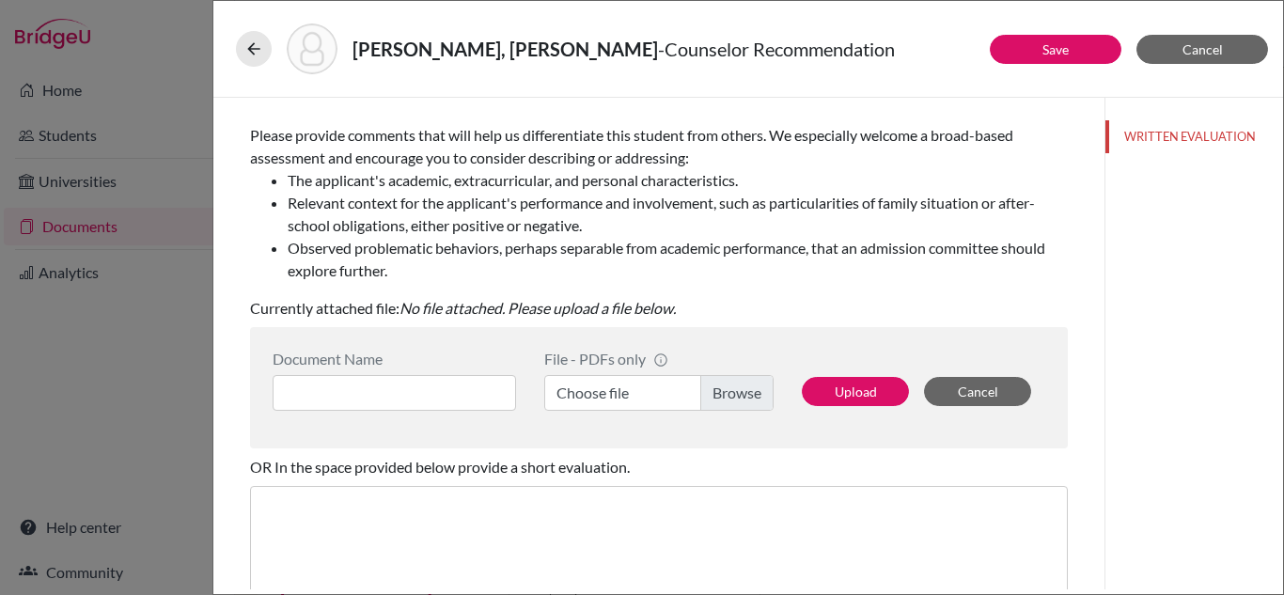
type input "Methodical, Entrepreneurial, Empathetic, Creative"
click at [487, 400] on input at bounding box center [394, 393] width 243 height 36
type input "Counselor LOR"
click at [572, 396] on label "Choose file" at bounding box center [658, 393] width 229 height 36
click at [572, 396] on input "Choose file" at bounding box center [658, 393] width 229 height 36
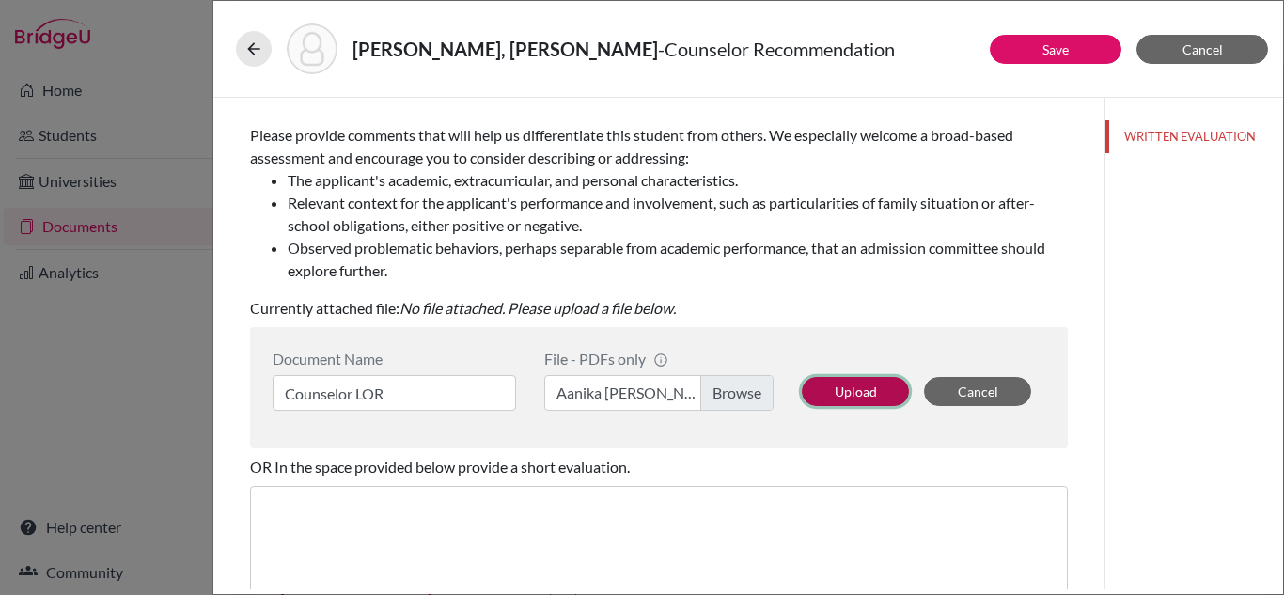
click at [840, 395] on button "Upload" at bounding box center [855, 391] width 107 height 29
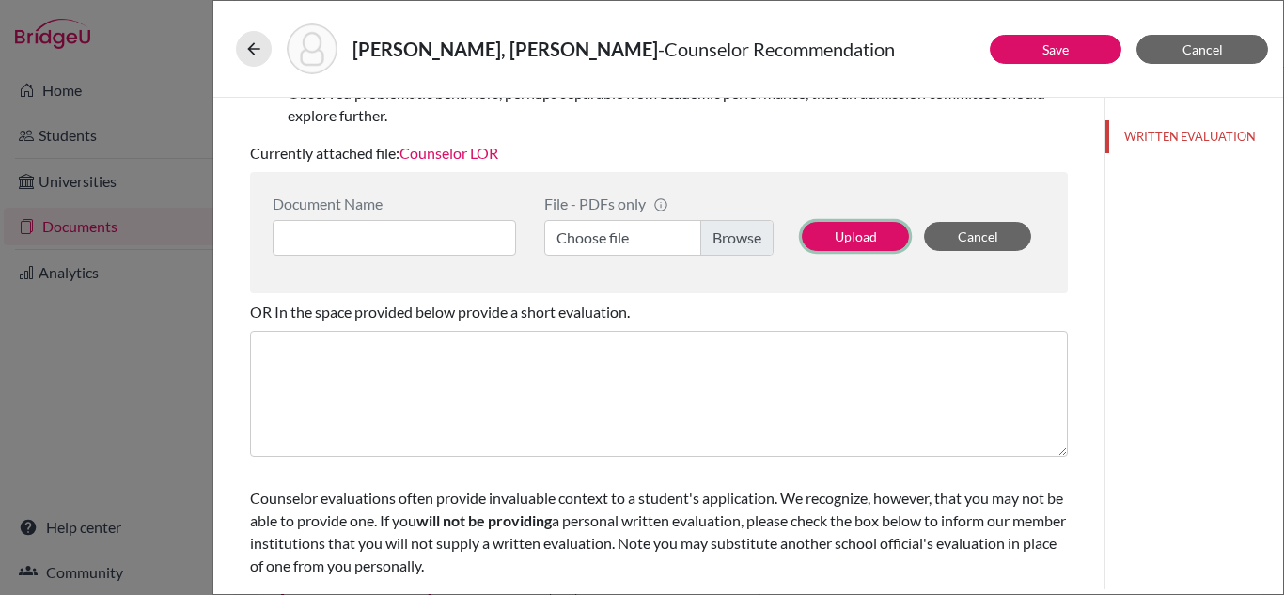
scroll to position [451, 0]
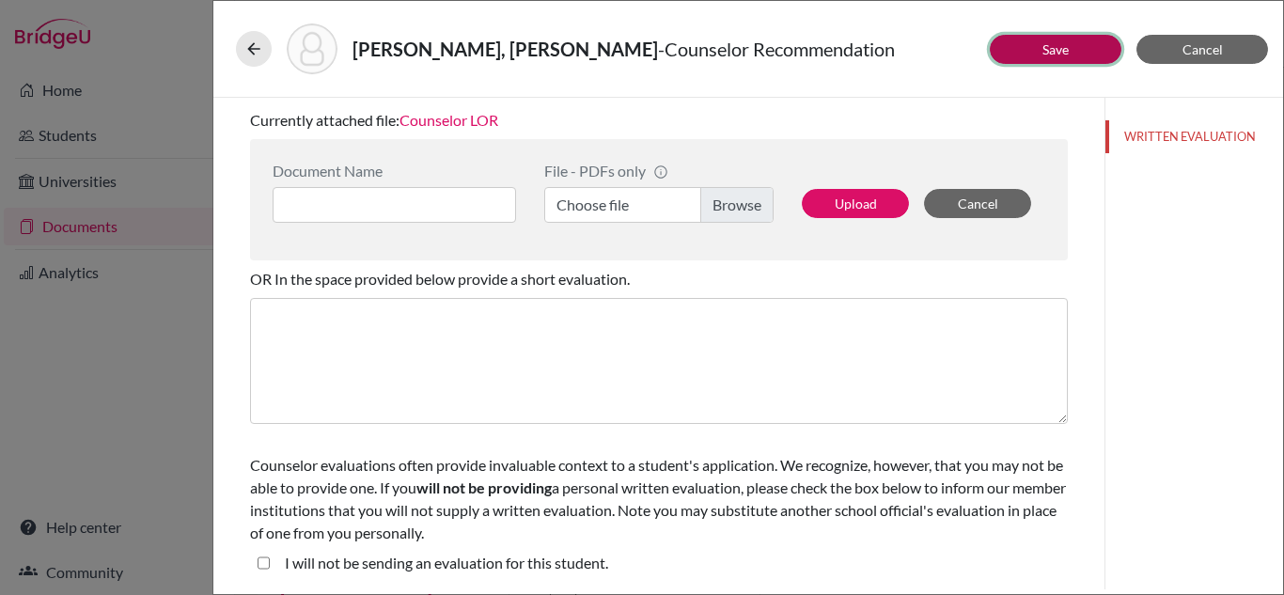
click at [1044, 58] on button "Save" at bounding box center [1056, 49] width 132 height 29
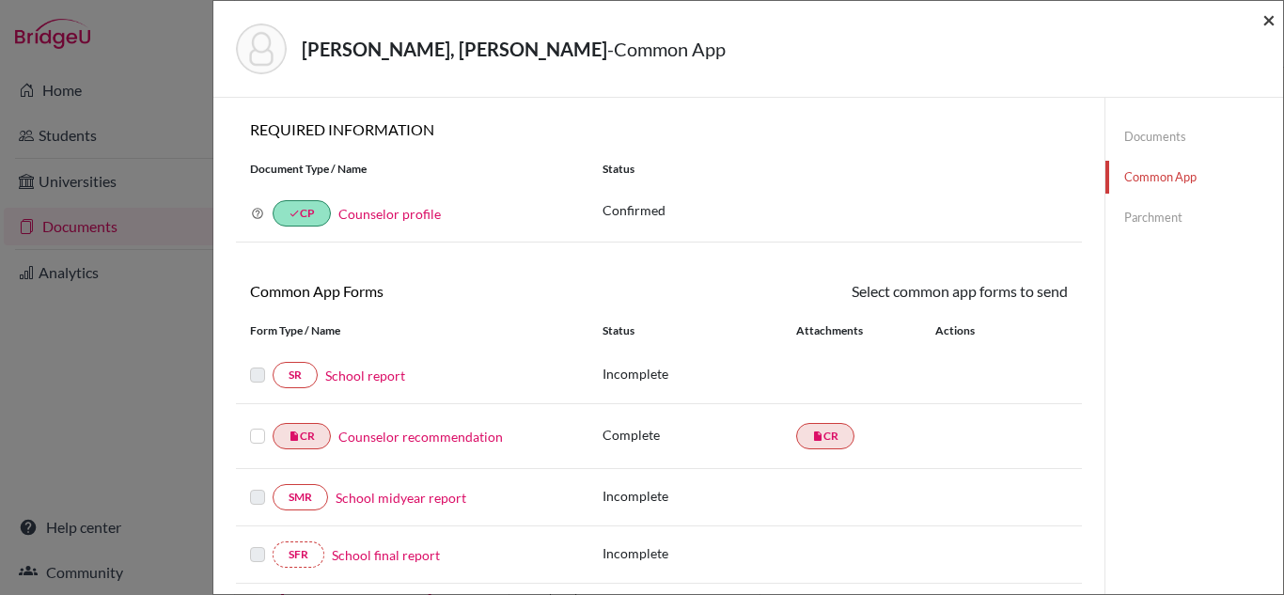
click at [1264, 22] on span "×" at bounding box center [1268, 19] width 13 height 27
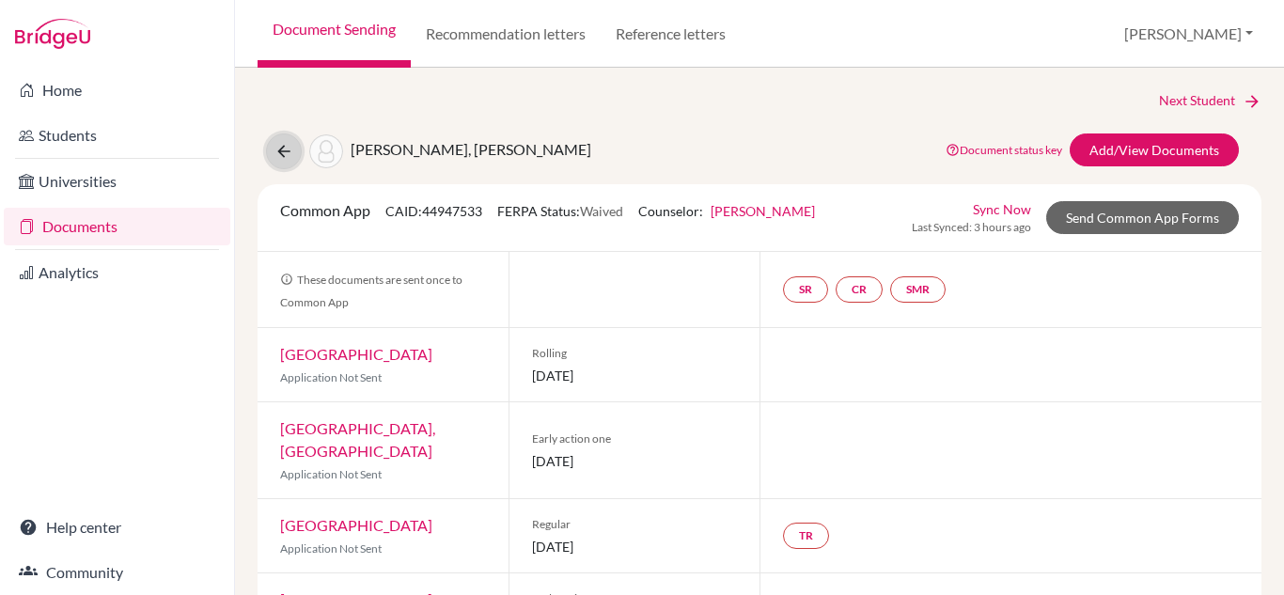
click at [276, 156] on icon at bounding box center [283, 151] width 19 height 19
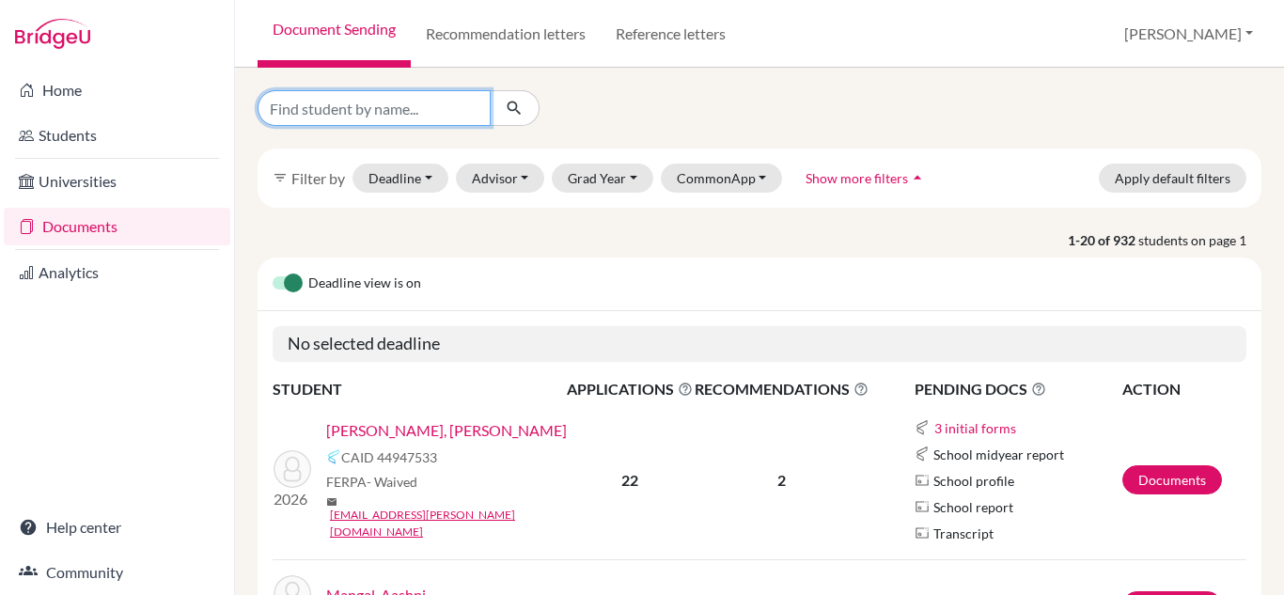
click at [459, 117] on input "Find student by name..." at bounding box center [374, 108] width 233 height 36
type input "mannat"
click button "submit" at bounding box center [515, 108] width 50 height 36
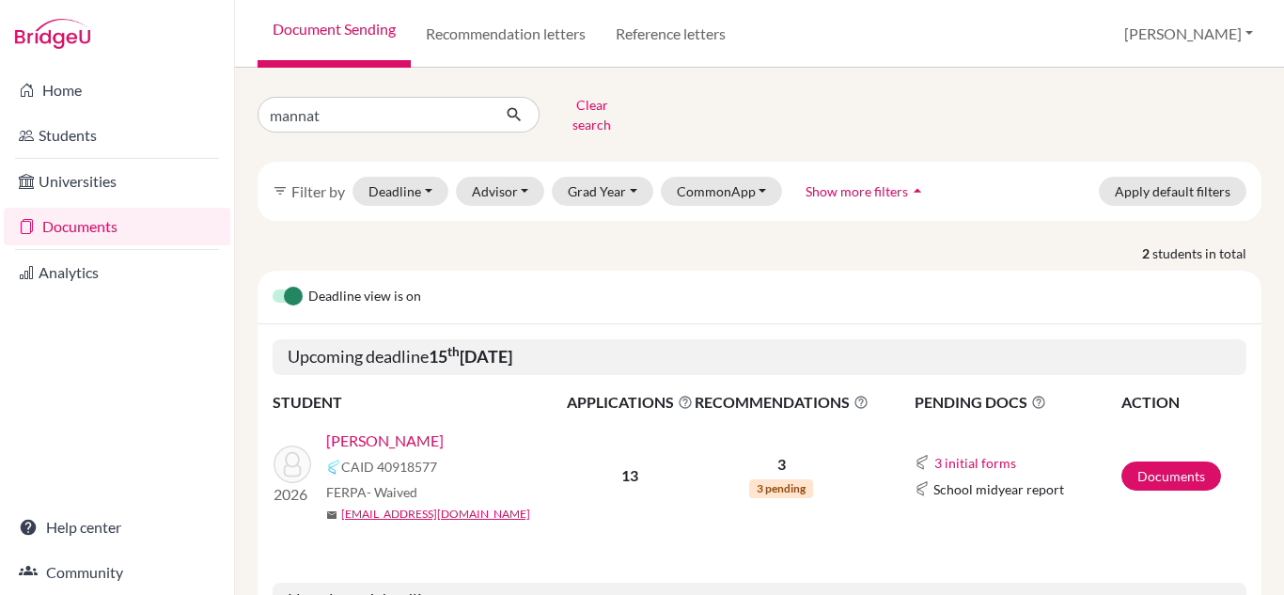
click at [420, 431] on link "[PERSON_NAME]" at bounding box center [384, 441] width 117 height 23
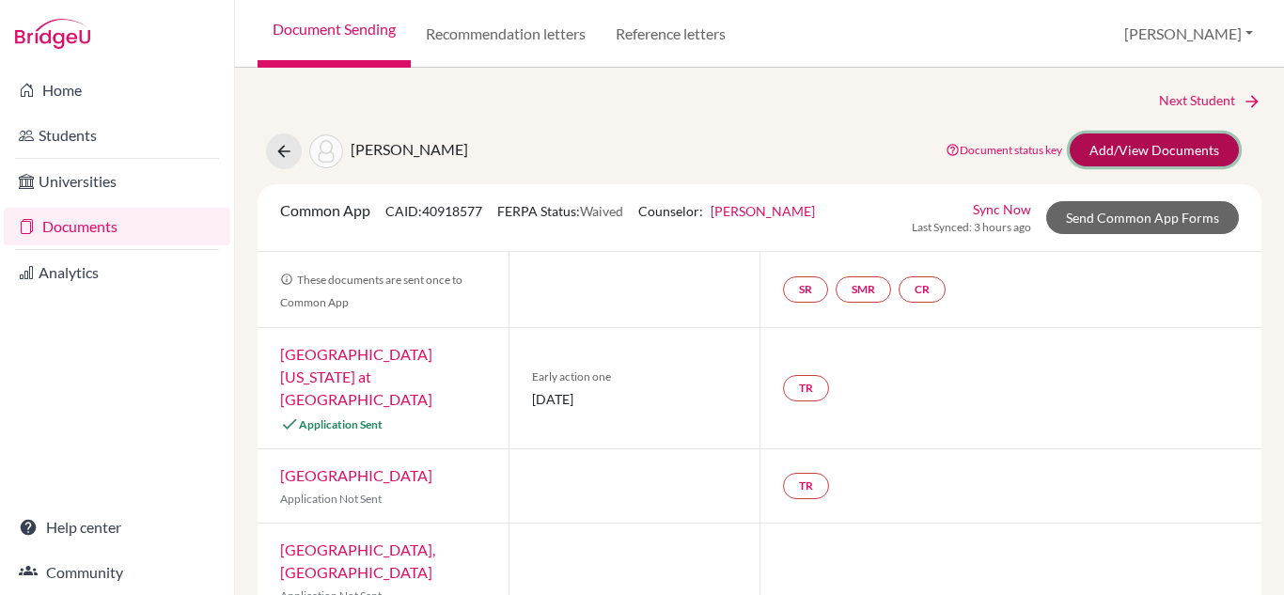
click at [1115, 143] on link "Add/View Documents" at bounding box center [1154, 149] width 169 height 33
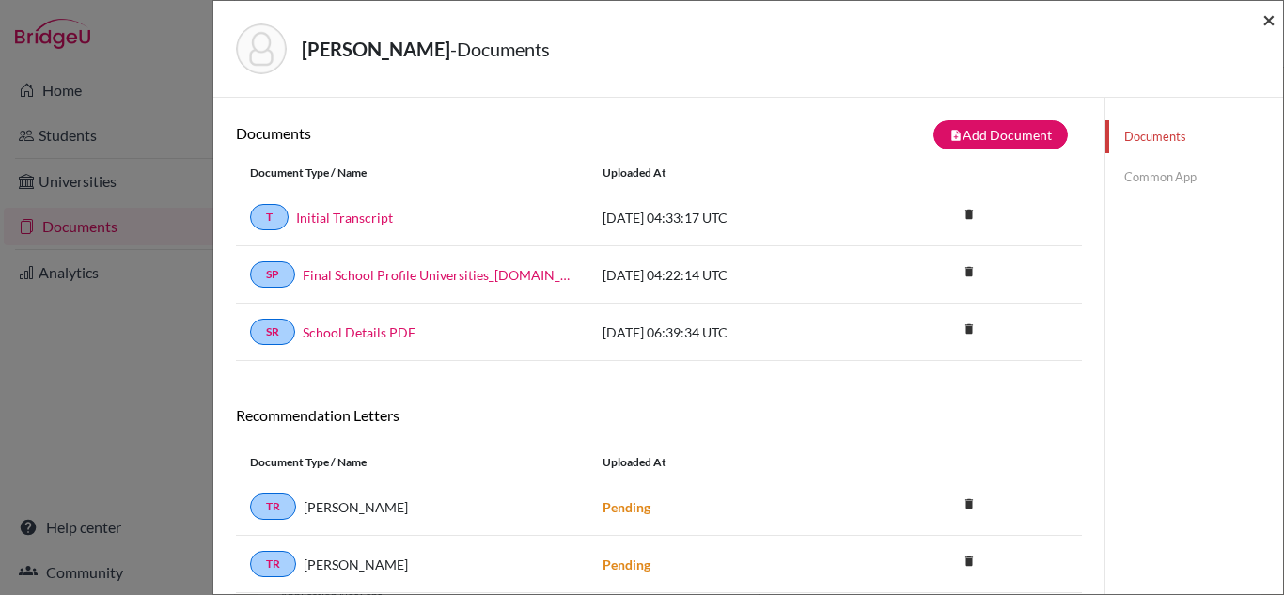
click at [1267, 24] on span "×" at bounding box center [1268, 19] width 13 height 27
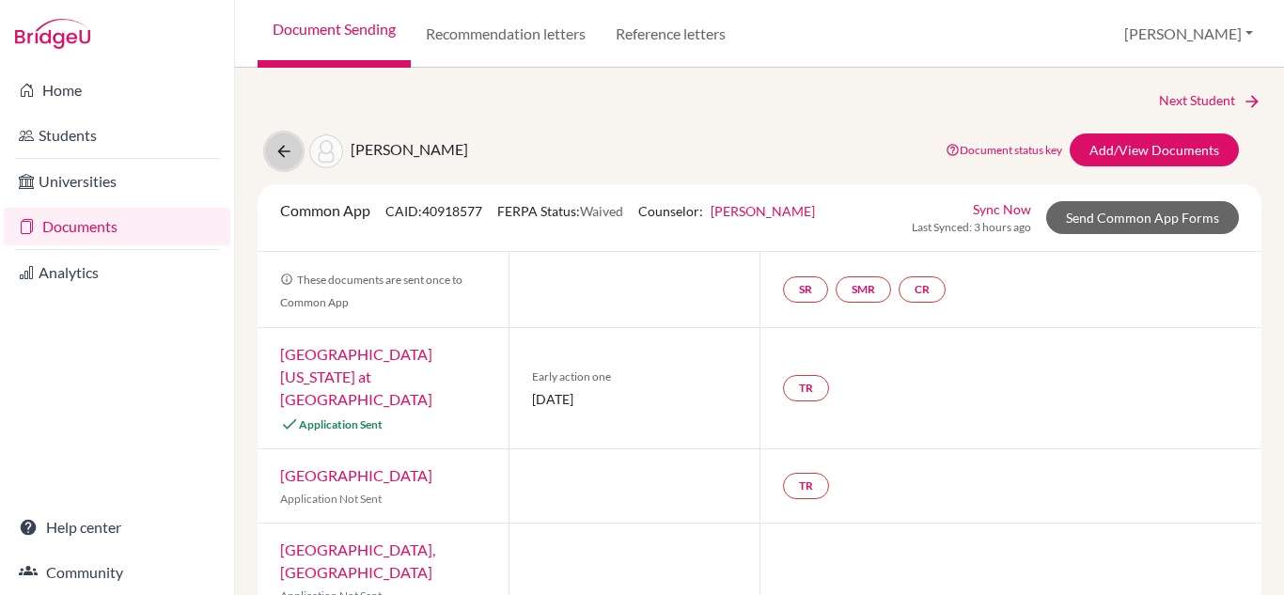
click at [279, 154] on icon at bounding box center [283, 151] width 19 height 19
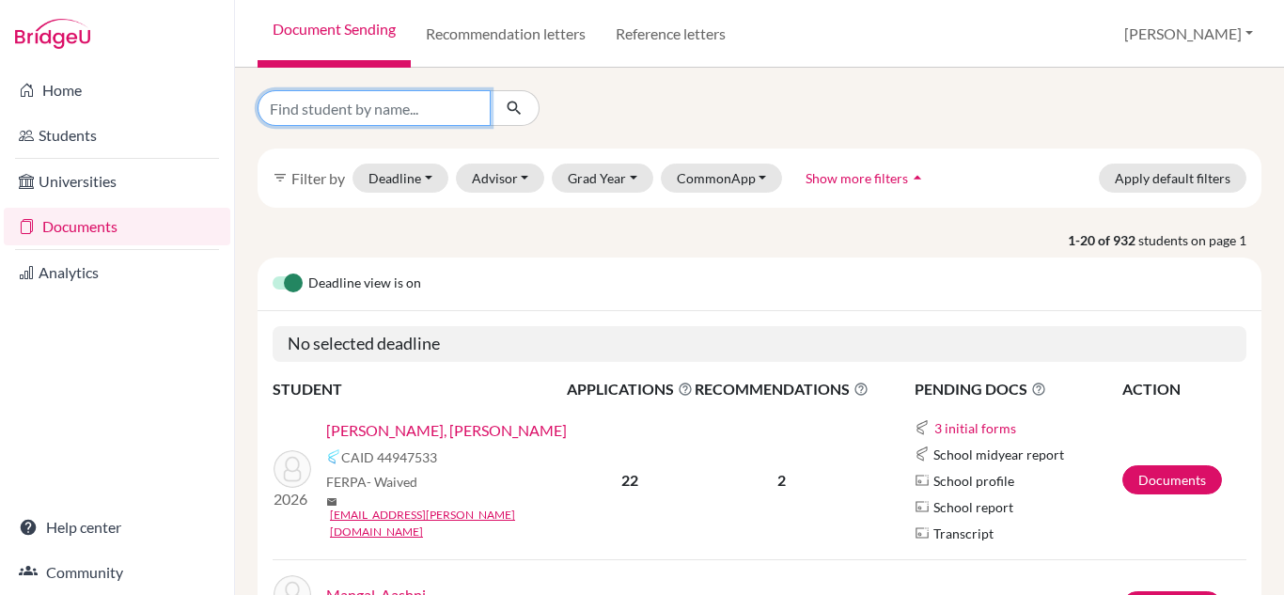
click at [386, 108] on input "Find student by name..." at bounding box center [374, 108] width 233 height 36
type input "[PERSON_NAME]"
click button "submit" at bounding box center [515, 108] width 50 height 36
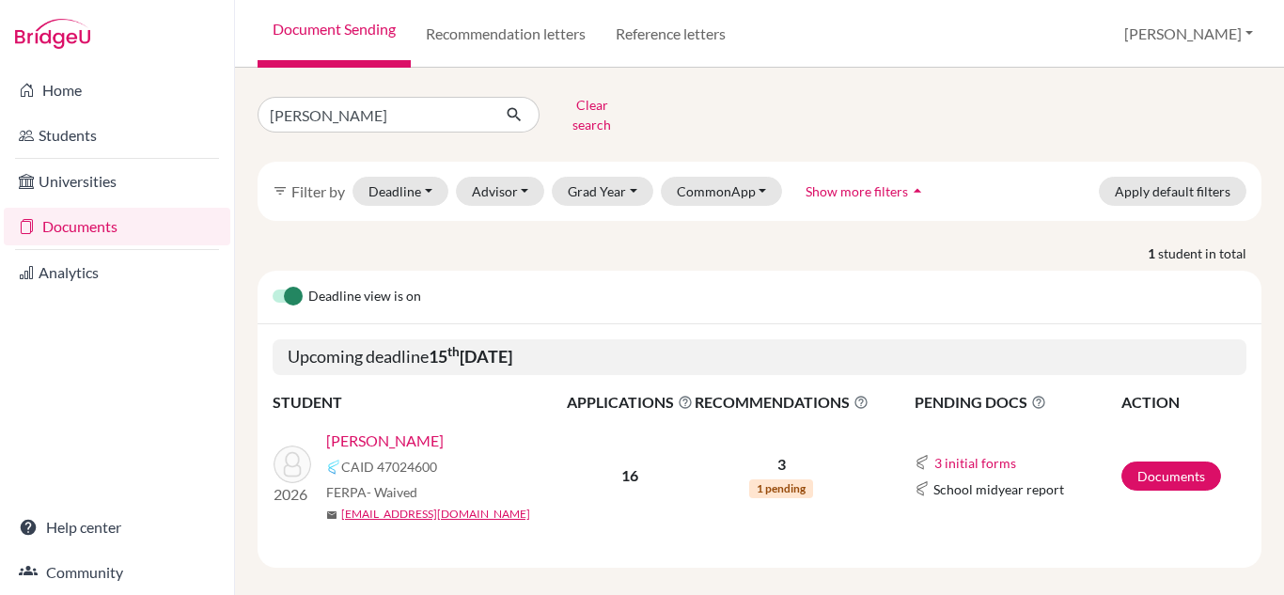
click at [395, 431] on link "[PERSON_NAME]" at bounding box center [384, 441] width 117 height 23
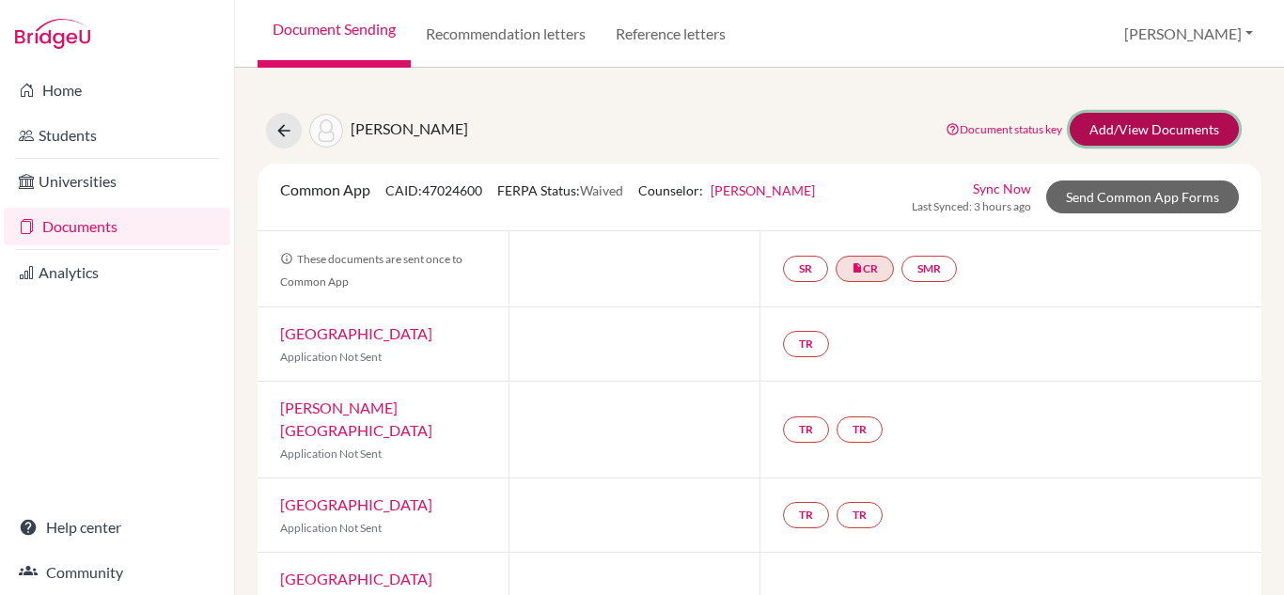
click at [1168, 124] on link "Add/View Documents" at bounding box center [1154, 129] width 169 height 33
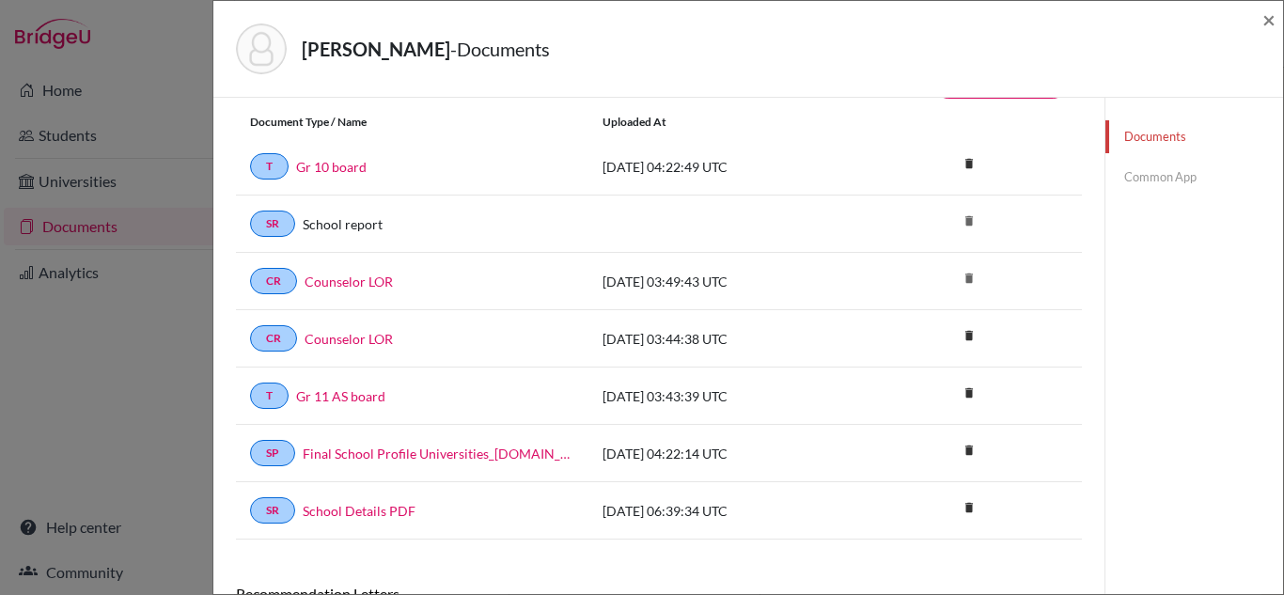
scroll to position [52, 0]
click at [360, 281] on link "Counselor LOR" at bounding box center [349, 281] width 88 height 20
click at [335, 338] on link "Counselor LOR" at bounding box center [349, 338] width 88 height 20
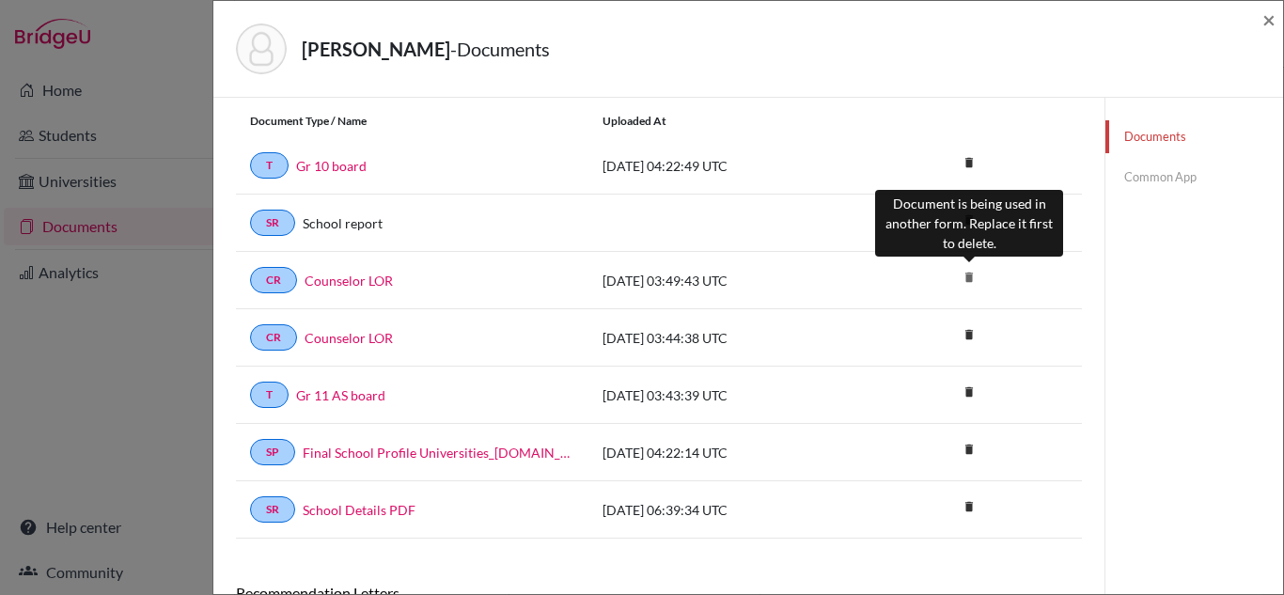
click at [974, 280] on icon "delete" at bounding box center [969, 277] width 28 height 28
click at [966, 274] on icon "delete" at bounding box center [969, 277] width 28 height 28
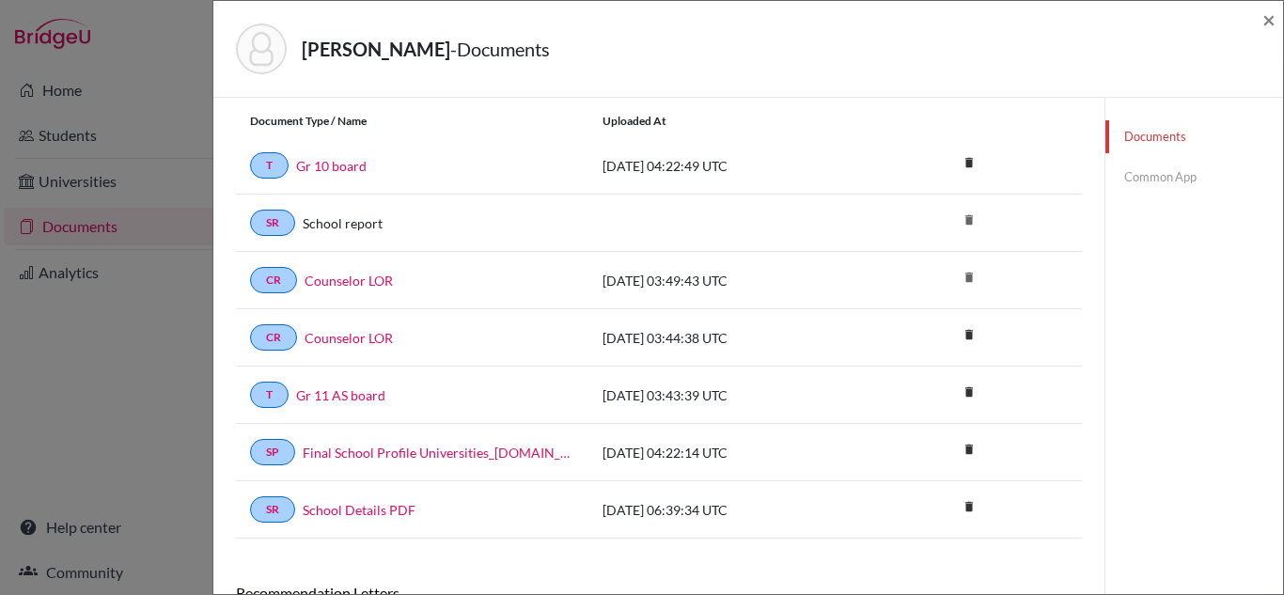
click at [1151, 133] on link "Documents" at bounding box center [1194, 136] width 178 height 33
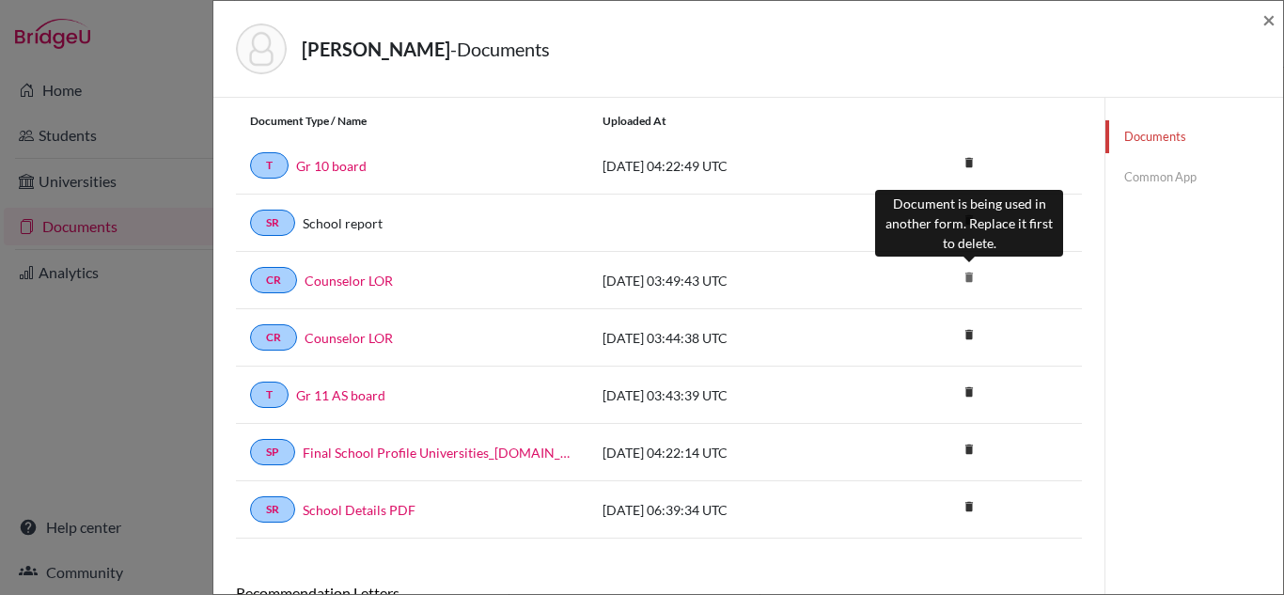
click at [969, 280] on icon "delete" at bounding box center [969, 277] width 28 height 28
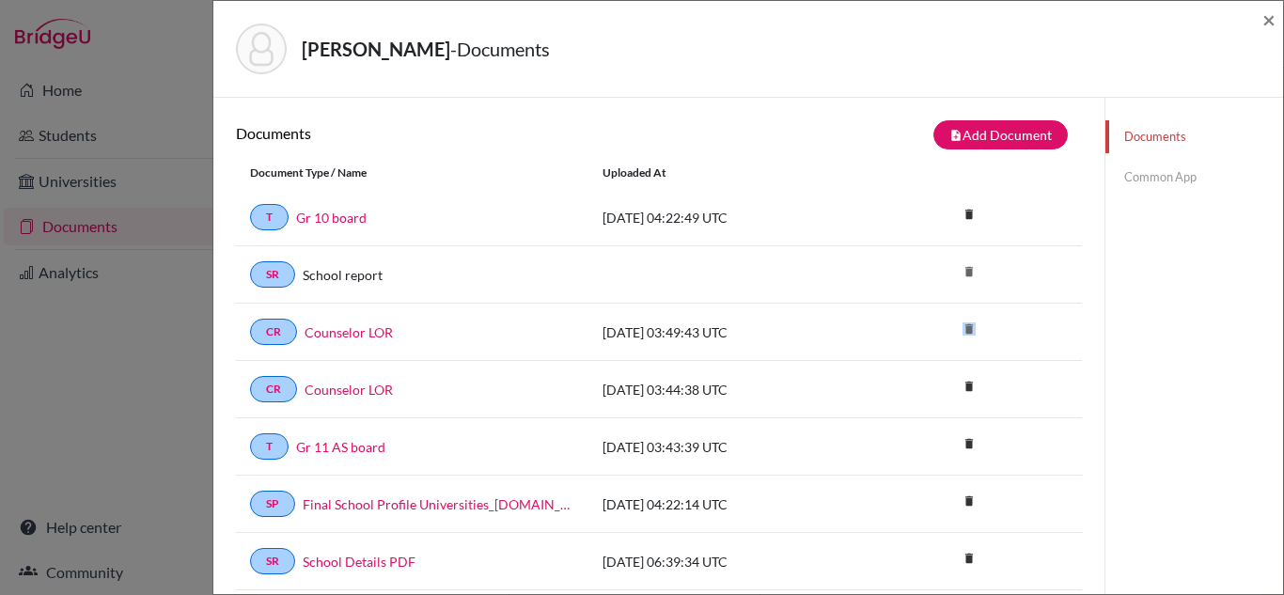
scroll to position [1, 0]
click at [1152, 182] on link "Common App" at bounding box center [1194, 177] width 178 height 33
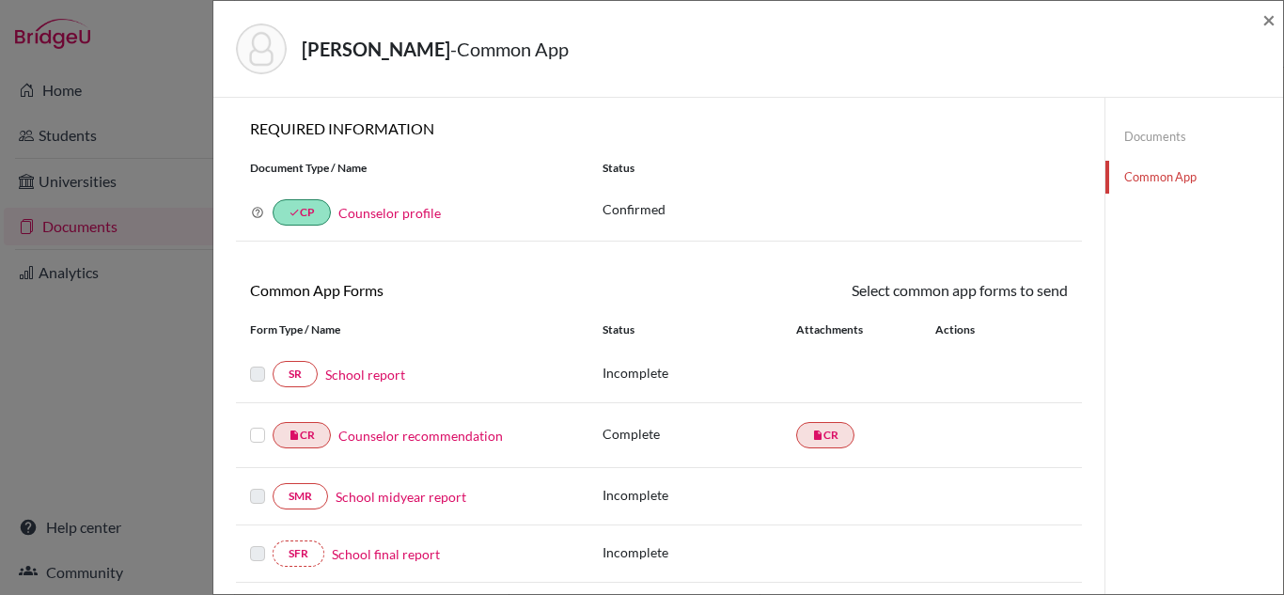
click at [1154, 133] on link "Documents" at bounding box center [1194, 136] width 178 height 33
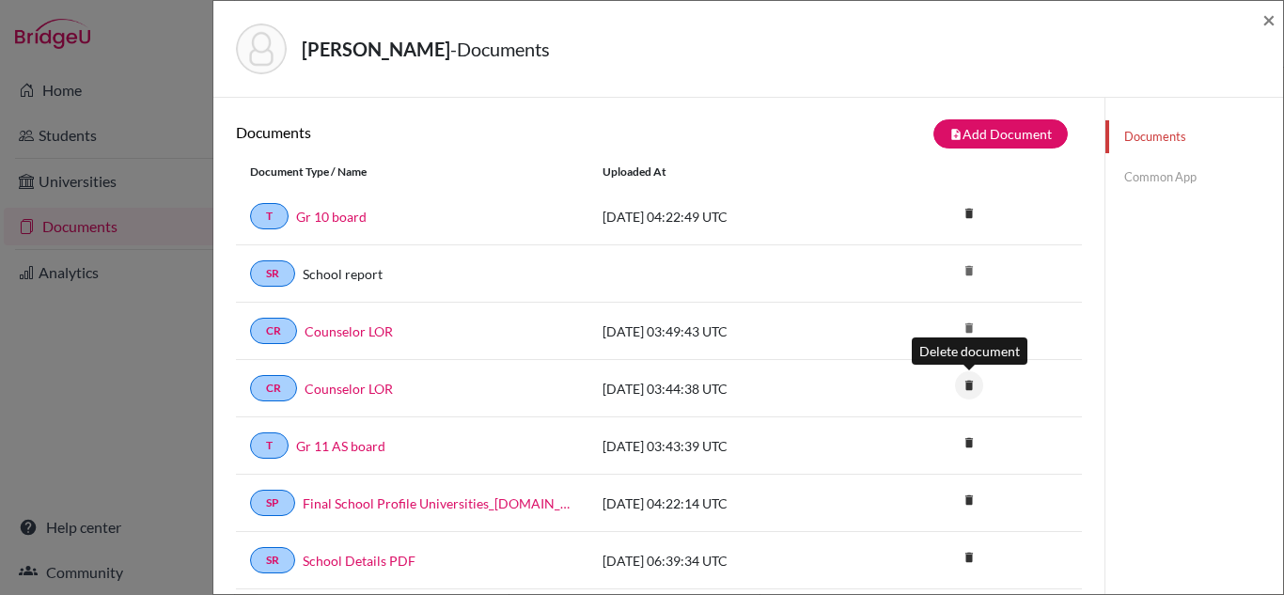
click at [970, 390] on icon "delete" at bounding box center [969, 385] width 28 height 28
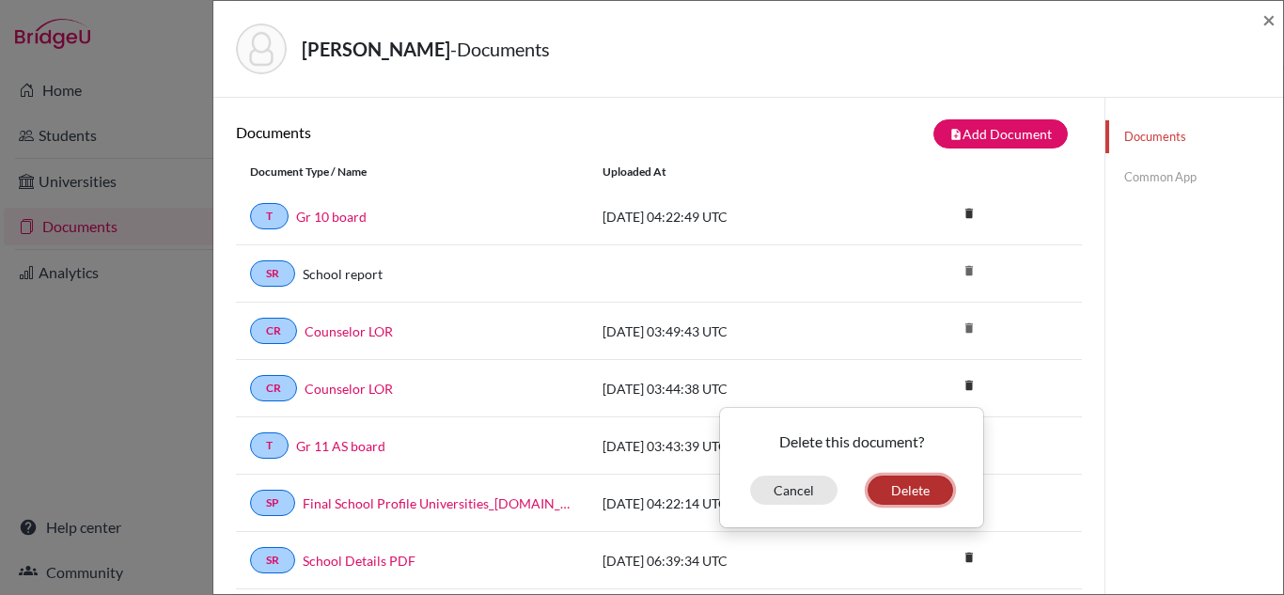
click at [901, 487] on button "Delete" at bounding box center [911, 490] width 86 height 29
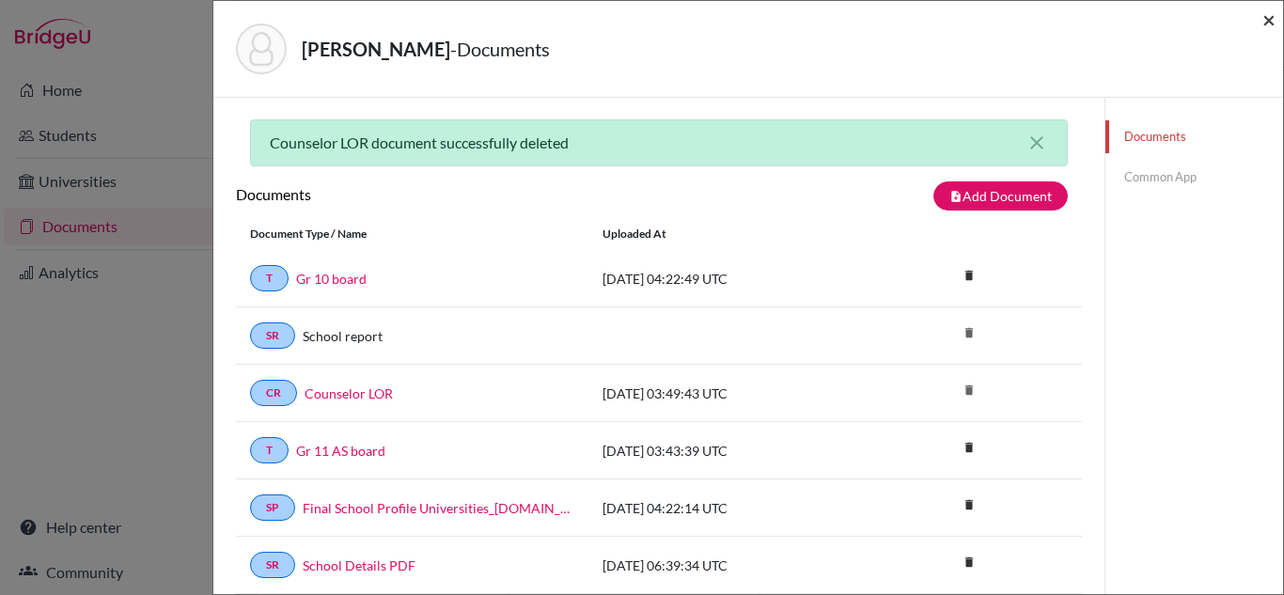
click at [1267, 26] on span "×" at bounding box center [1268, 19] width 13 height 27
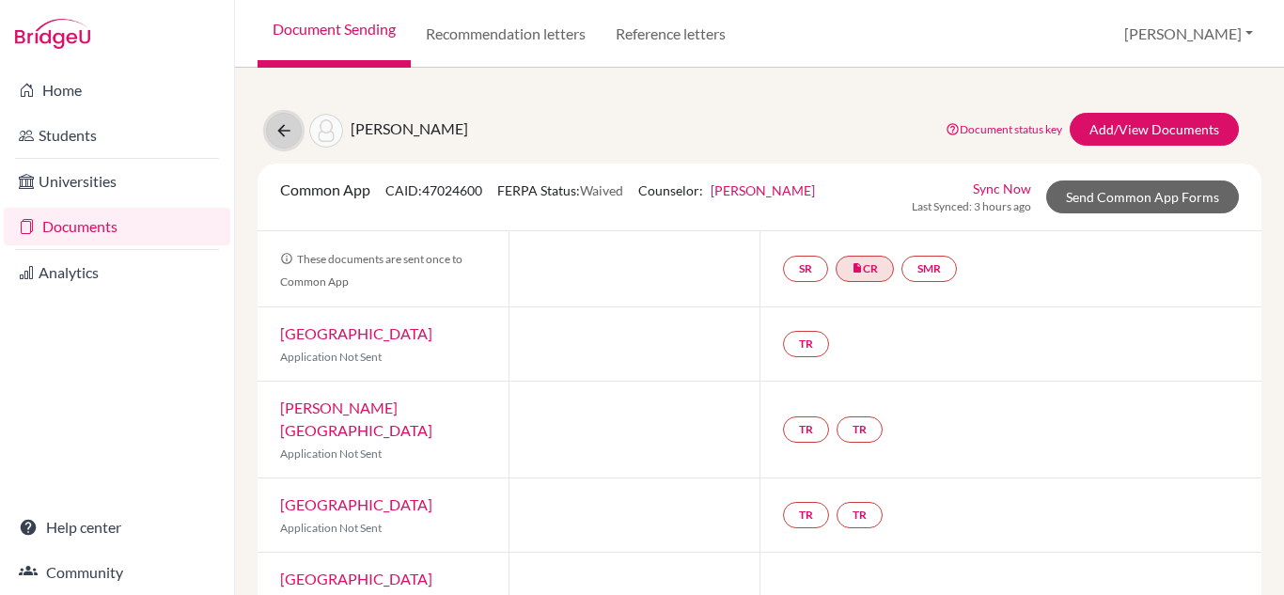
click at [291, 130] on icon at bounding box center [283, 130] width 19 height 19
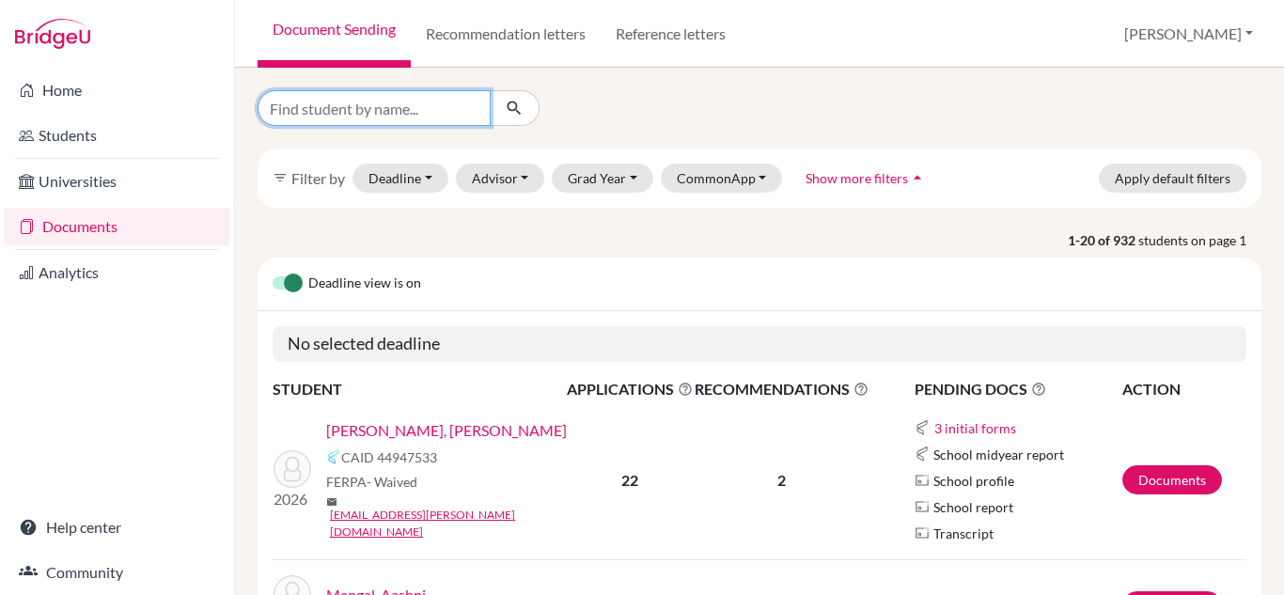
click at [386, 103] on input "Find student by name..." at bounding box center [374, 108] width 233 height 36
type input "mannat"
click button "submit" at bounding box center [515, 108] width 50 height 36
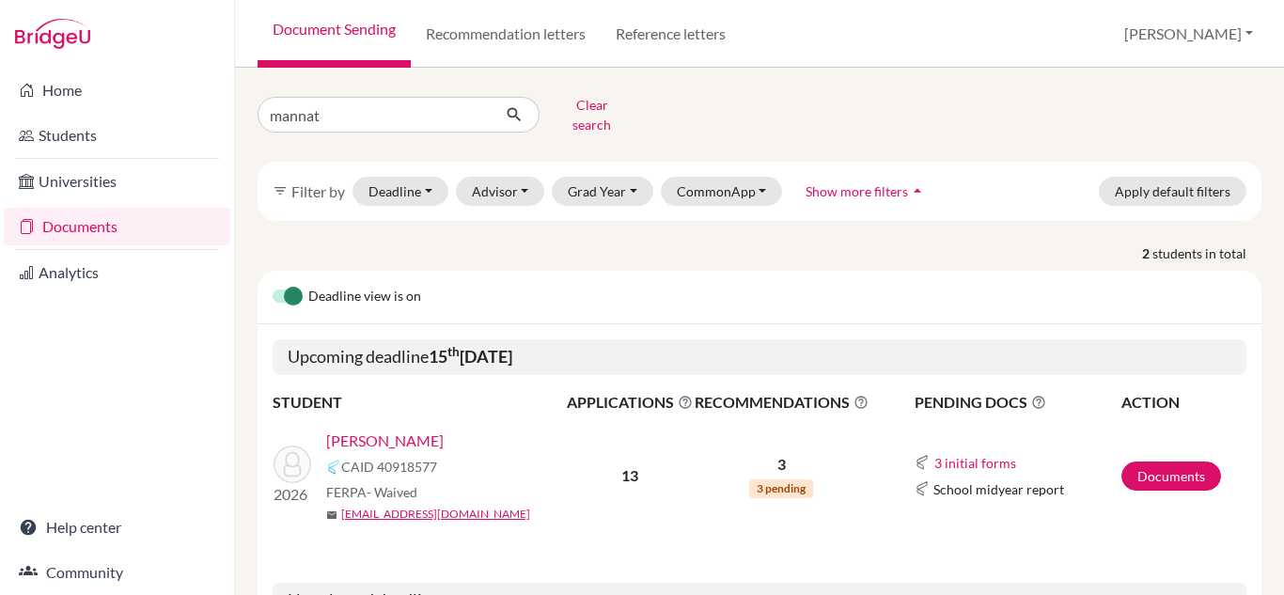
click at [439, 430] on link "[PERSON_NAME]" at bounding box center [384, 441] width 117 height 23
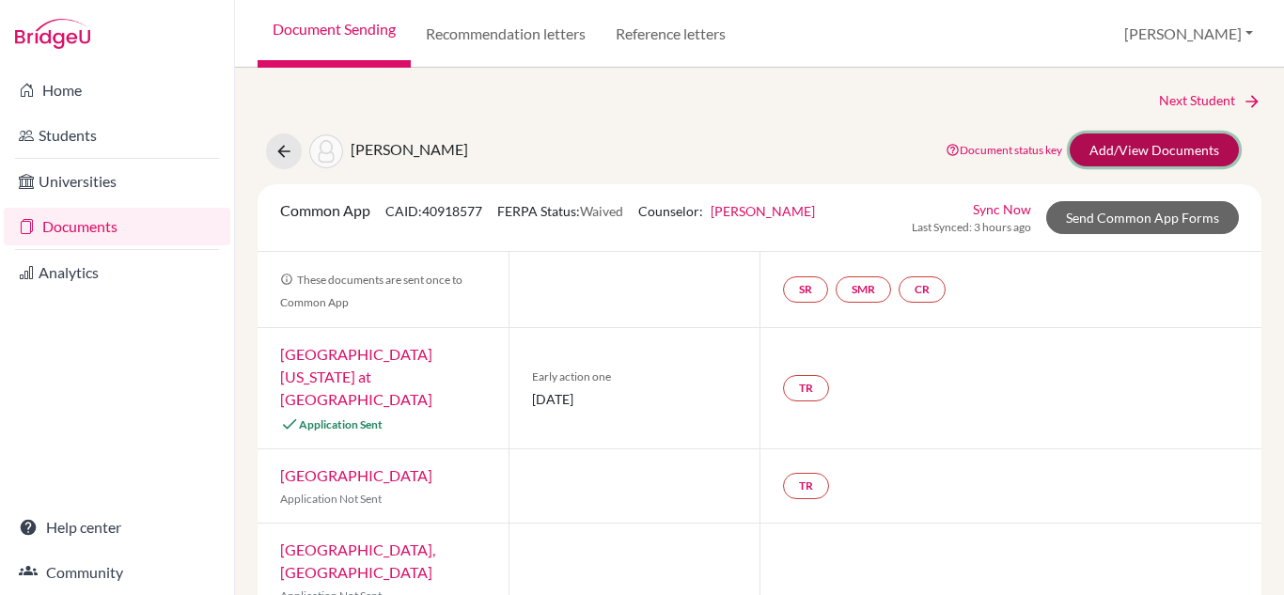
click at [1135, 161] on link "Add/View Documents" at bounding box center [1154, 149] width 169 height 33
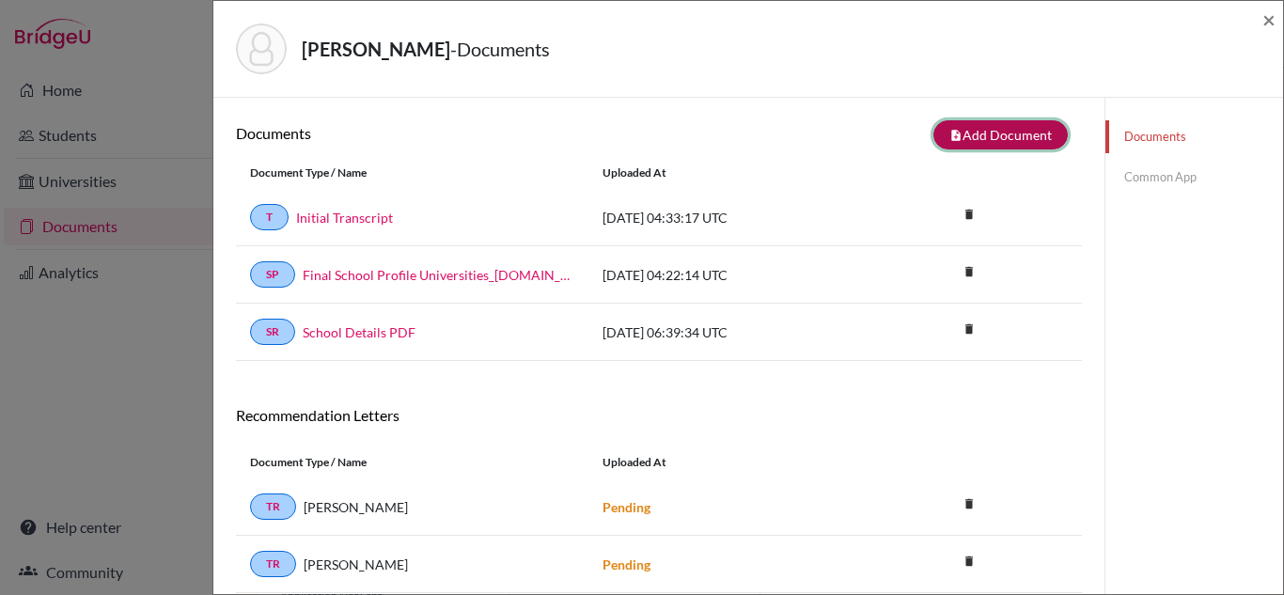
click at [994, 136] on button "note_add Add Document" at bounding box center [1000, 134] width 134 height 29
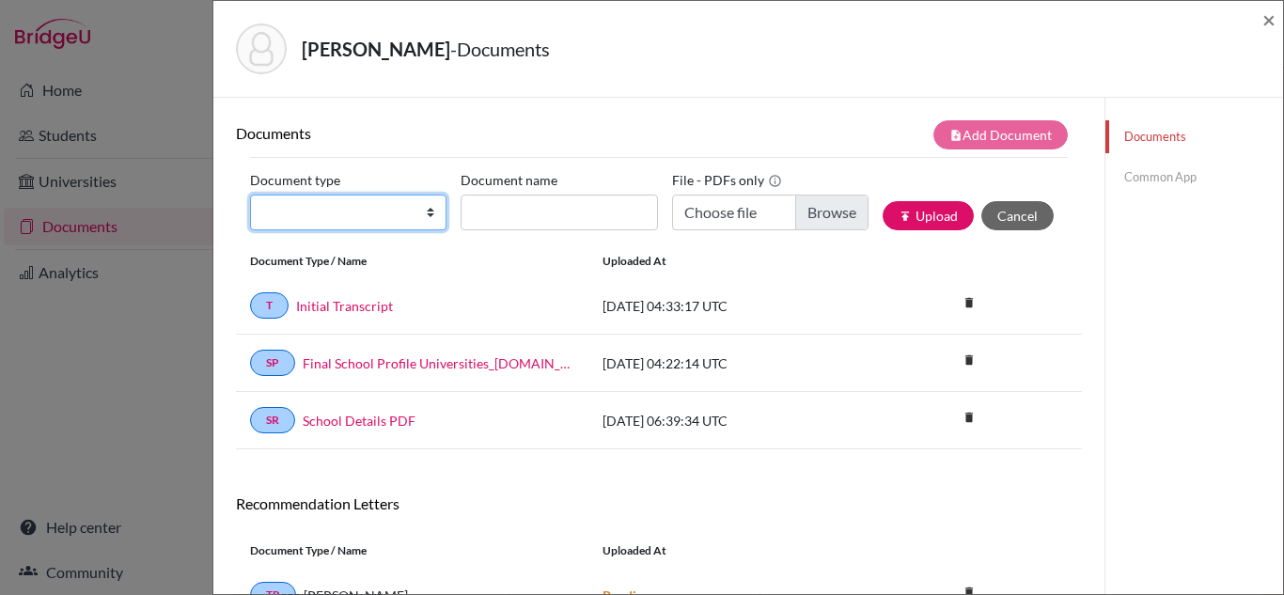
click at [431, 211] on select "Change explanation for Common App reports Counselor recommendation Internationa…" at bounding box center [348, 213] width 196 height 36
click at [250, 195] on select "Change explanation for Common App reports Counselor recommendation Internationa…" at bounding box center [348, 213] width 196 height 36
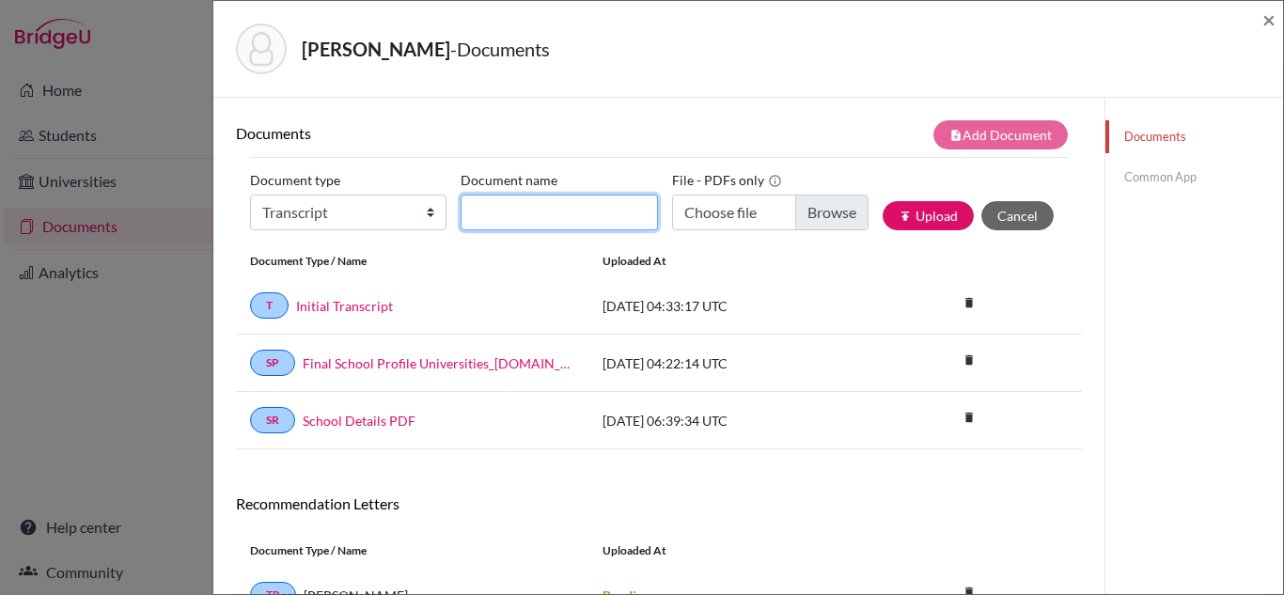
click at [515, 218] on input "Document name" at bounding box center [559, 213] width 196 height 36
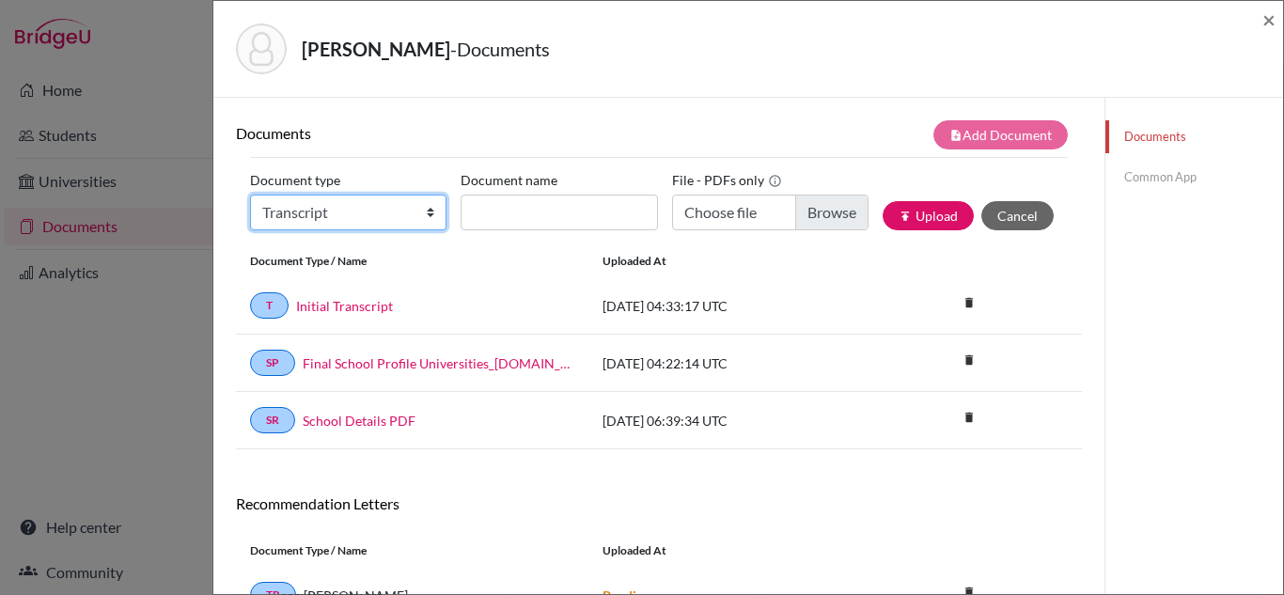
click at [431, 212] on select "Change explanation for Common App reports Counselor recommendation Internationa…" at bounding box center [348, 213] width 196 height 36
select select "4"
click at [250, 195] on select "Change explanation for Common App reports Counselor recommendation Internationa…" at bounding box center [348, 213] width 196 height 36
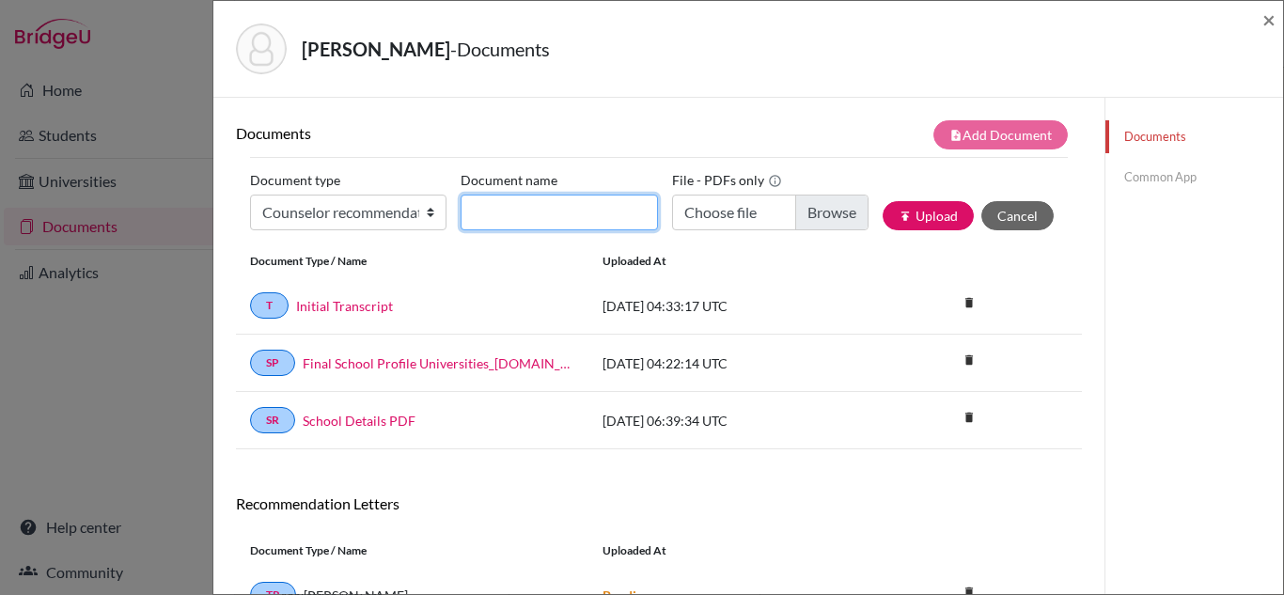
click at [506, 222] on input "Document name" at bounding box center [559, 213] width 196 height 36
type input "Counselor LOR"
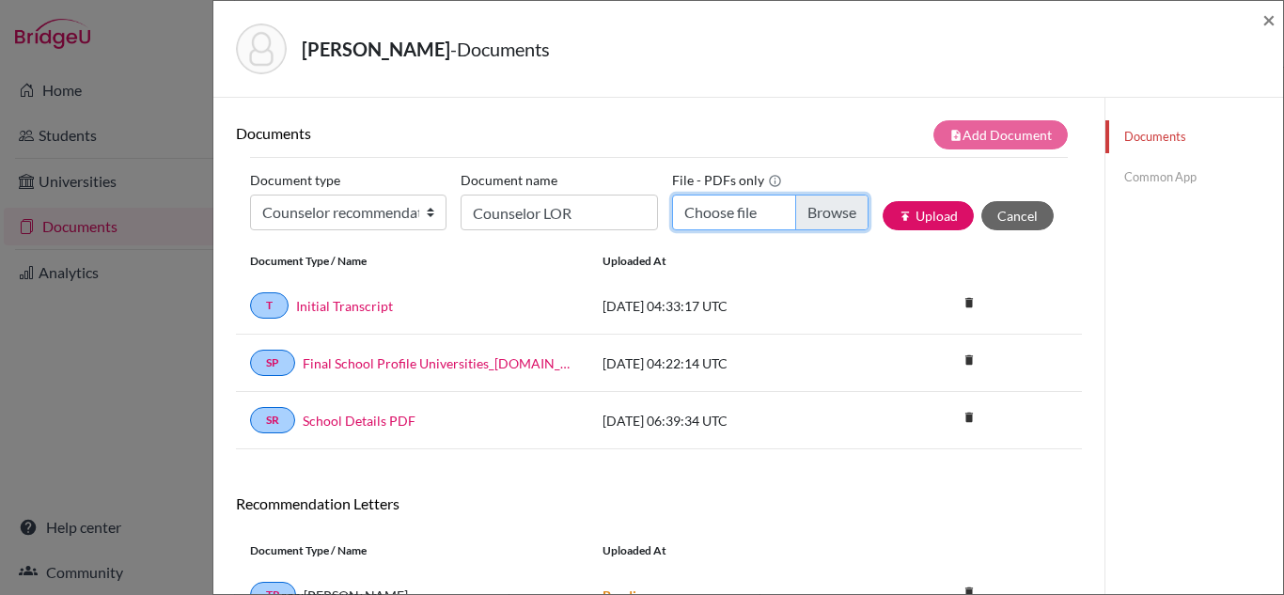
click at [739, 214] on input "Choose file" at bounding box center [770, 213] width 196 height 36
type input "C:\fakepath\[PERSON_NAME] LOR.docx.pdf"
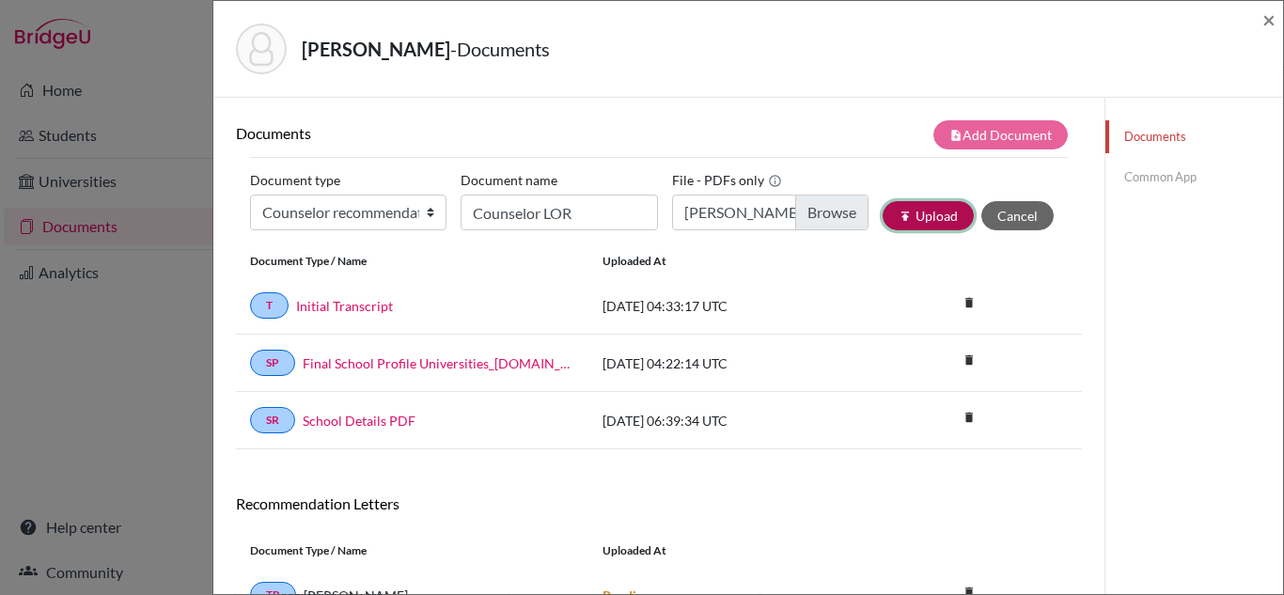
click at [940, 223] on button "publish Upload" at bounding box center [928, 215] width 91 height 29
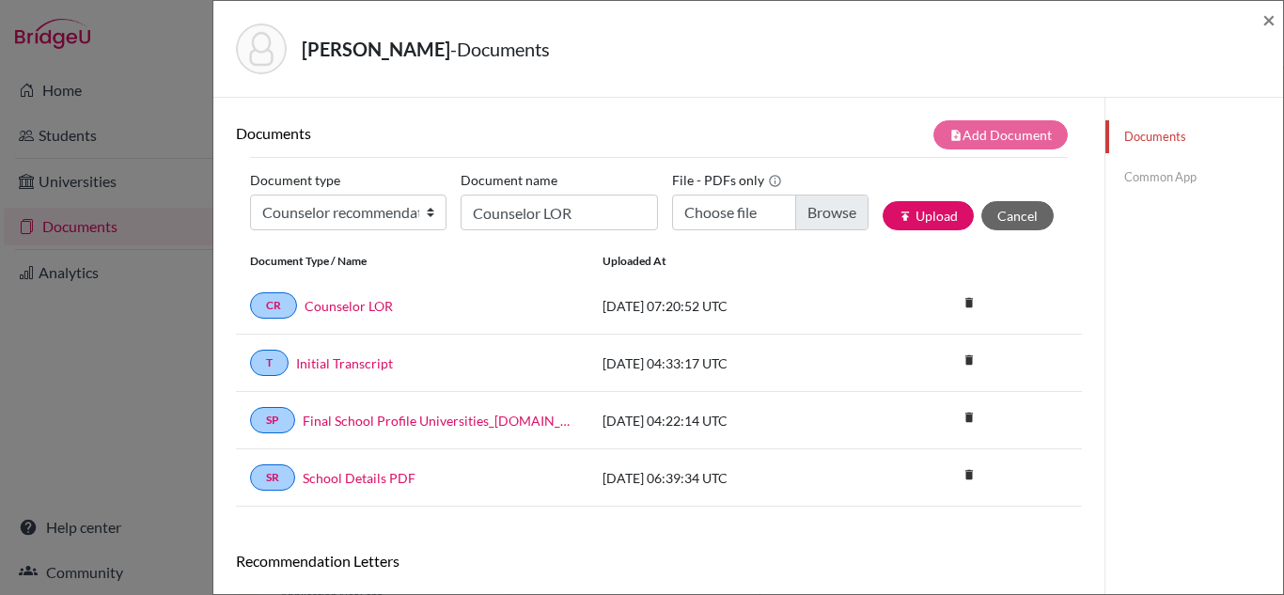
click at [1177, 183] on link "Common App" at bounding box center [1194, 177] width 178 height 33
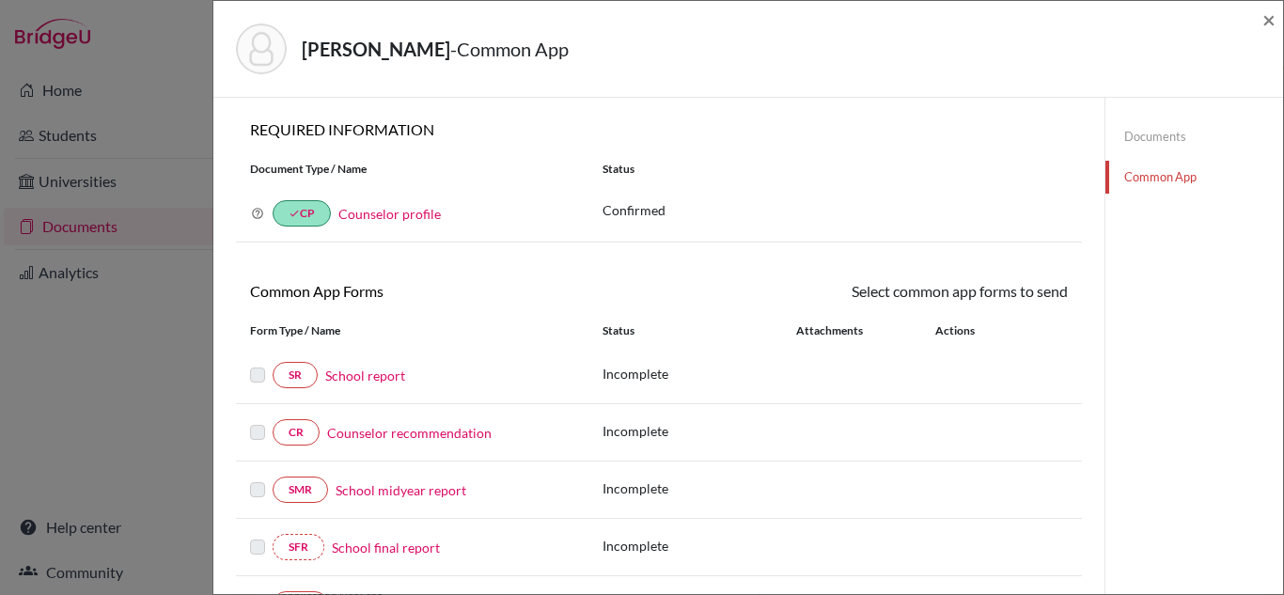
click at [425, 430] on link "Counselor recommendation" at bounding box center [409, 433] width 164 height 20
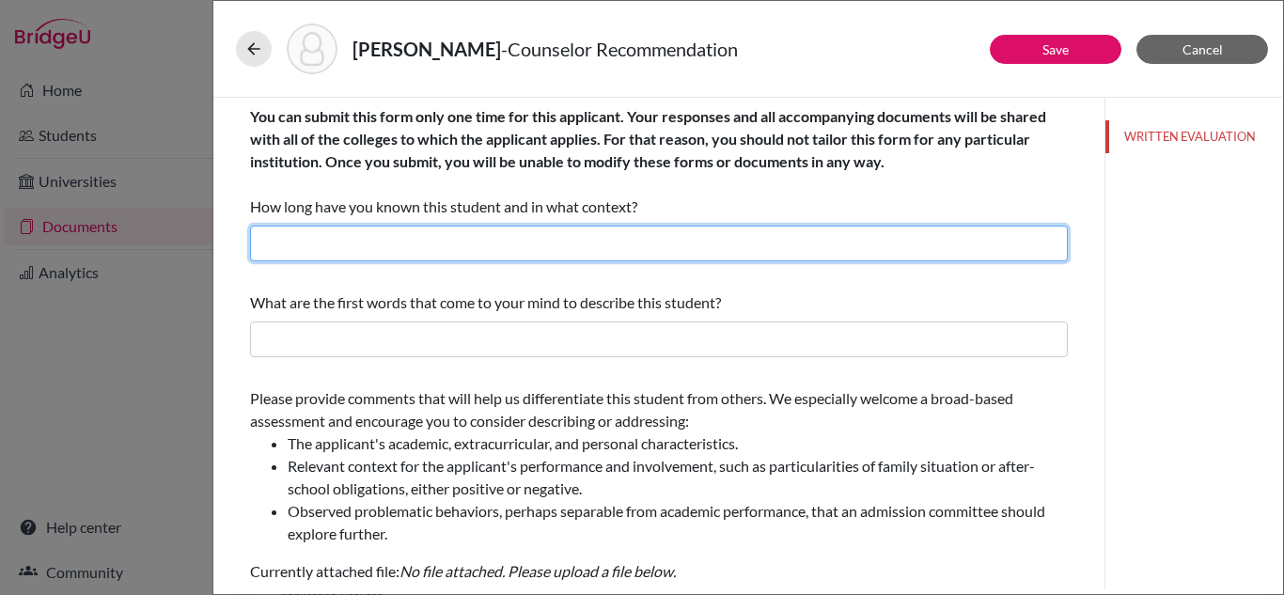
click at [580, 241] on input "text" at bounding box center [659, 244] width 818 height 36
type input "Over 12 months as her Career and College Counselor"
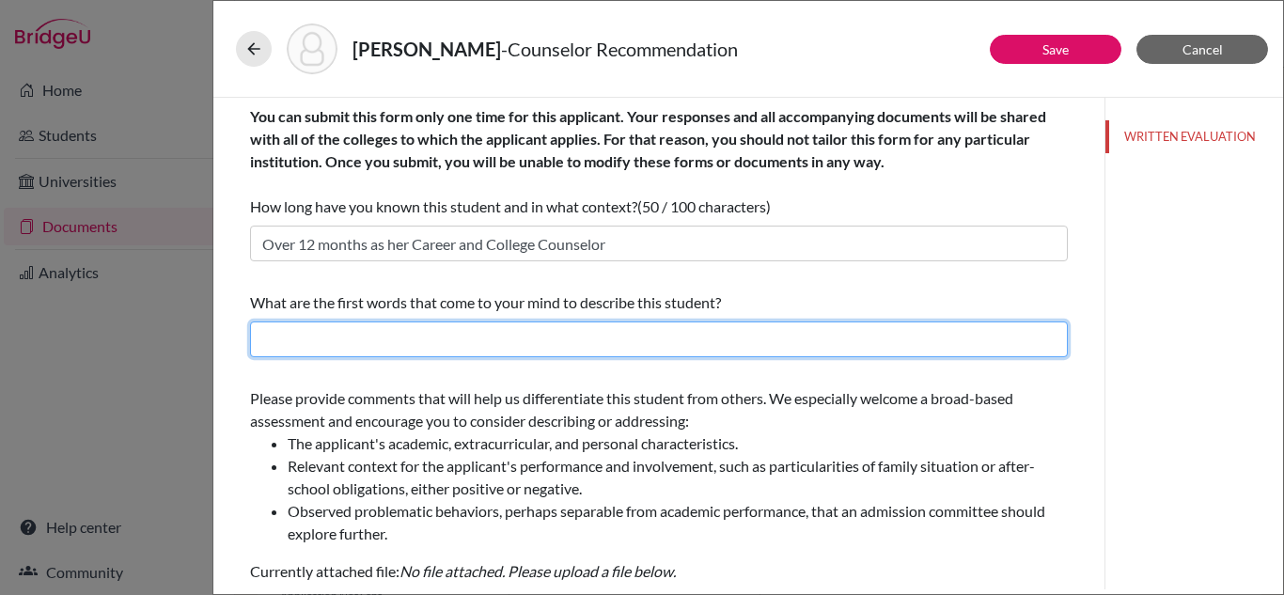
click at [540, 337] on input "text" at bounding box center [659, 339] width 818 height 36
type input "Self-driven, team player, continuous learner striving towards excellence in all…"
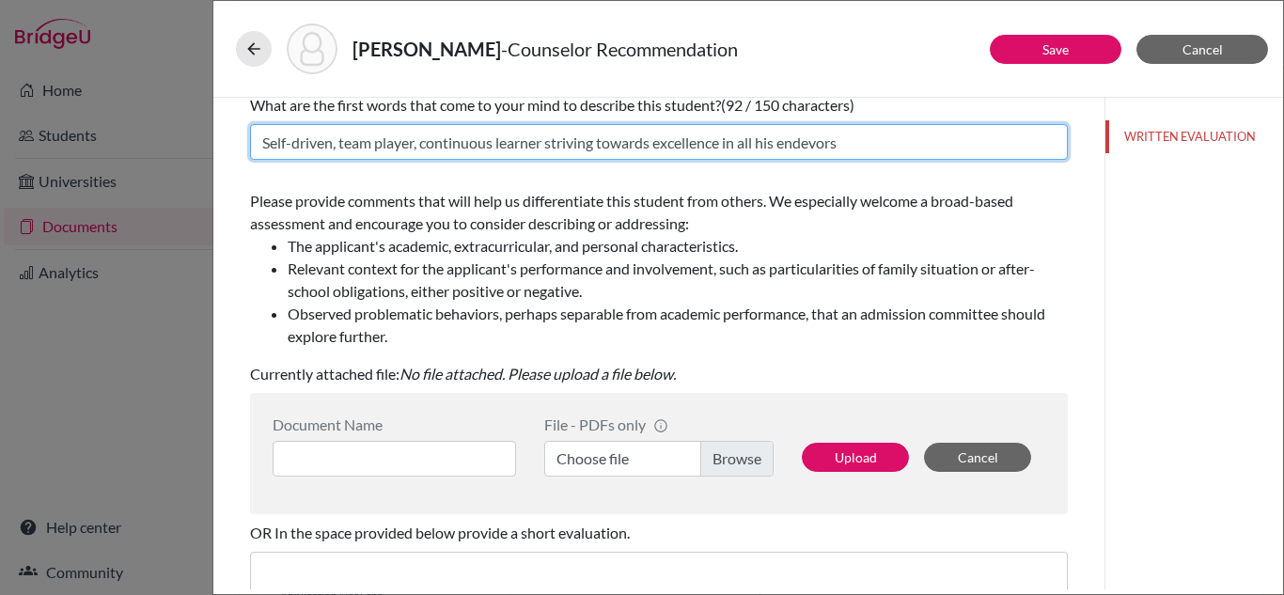
scroll to position [202, 0]
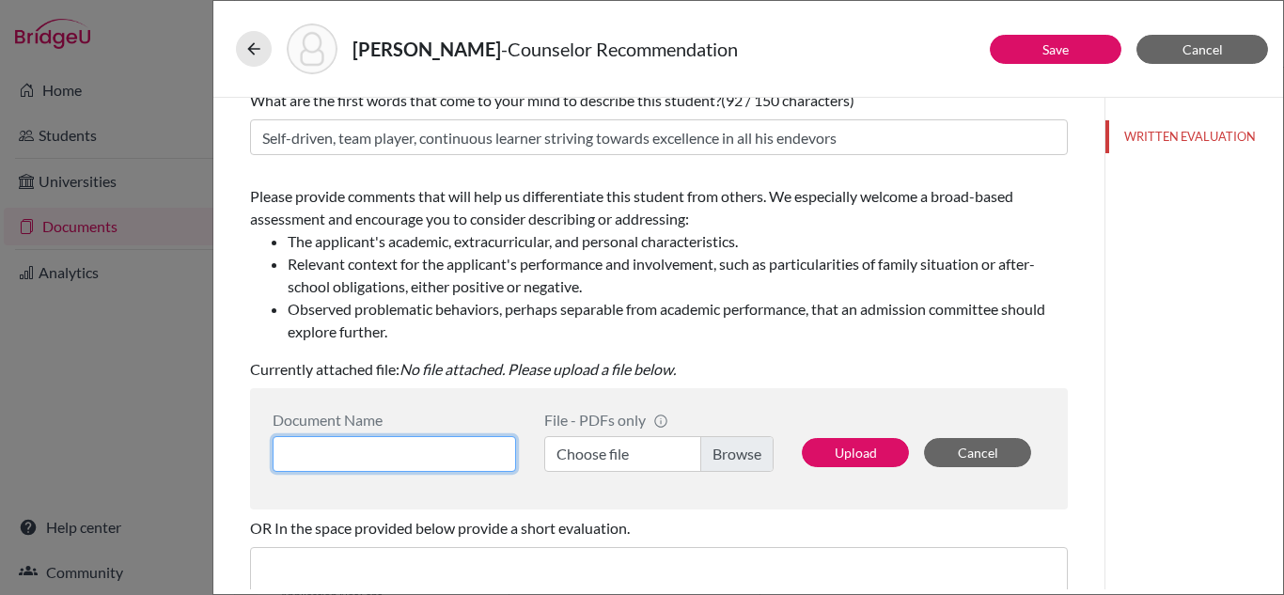
click at [489, 457] on input at bounding box center [394, 454] width 243 height 36
type input "Counselor LOR"
click at [585, 455] on label "Choose file" at bounding box center [658, 454] width 229 height 36
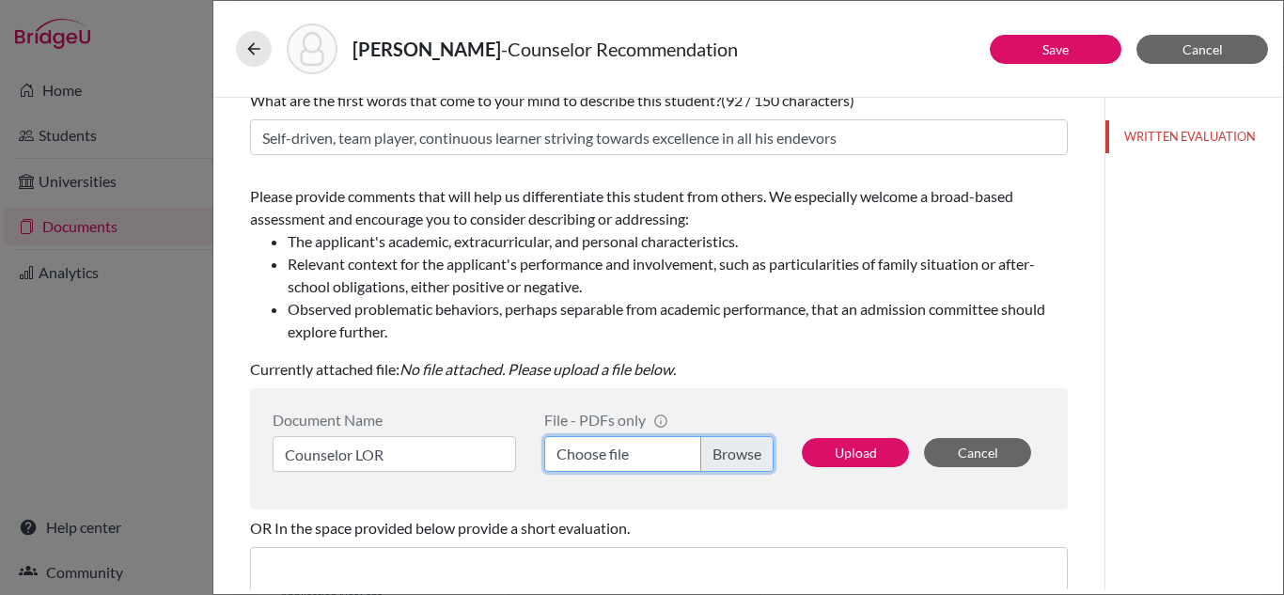
click at [585, 455] on input "Choose file" at bounding box center [658, 454] width 229 height 36
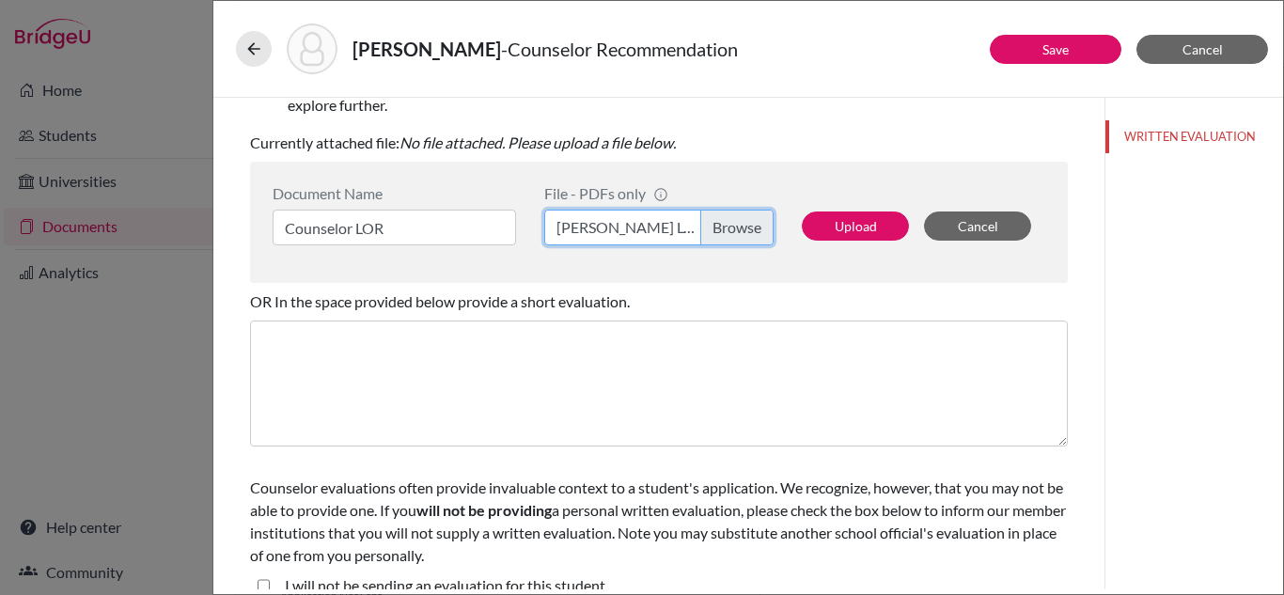
scroll to position [451, 0]
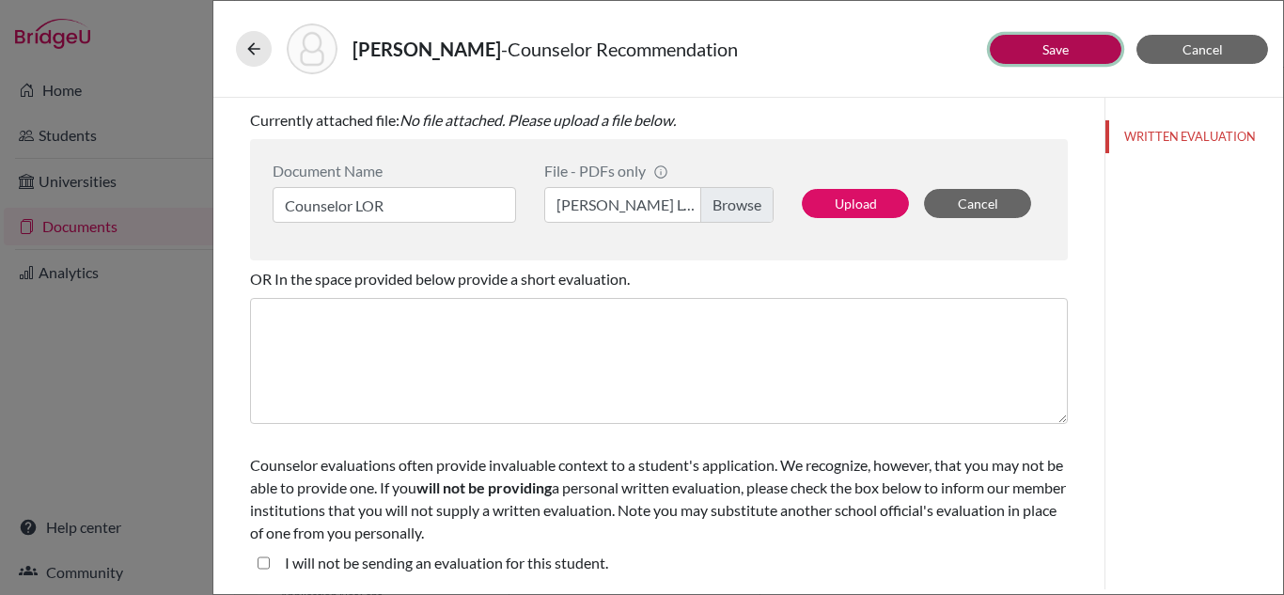
click at [1072, 50] on button "Save" at bounding box center [1056, 49] width 132 height 29
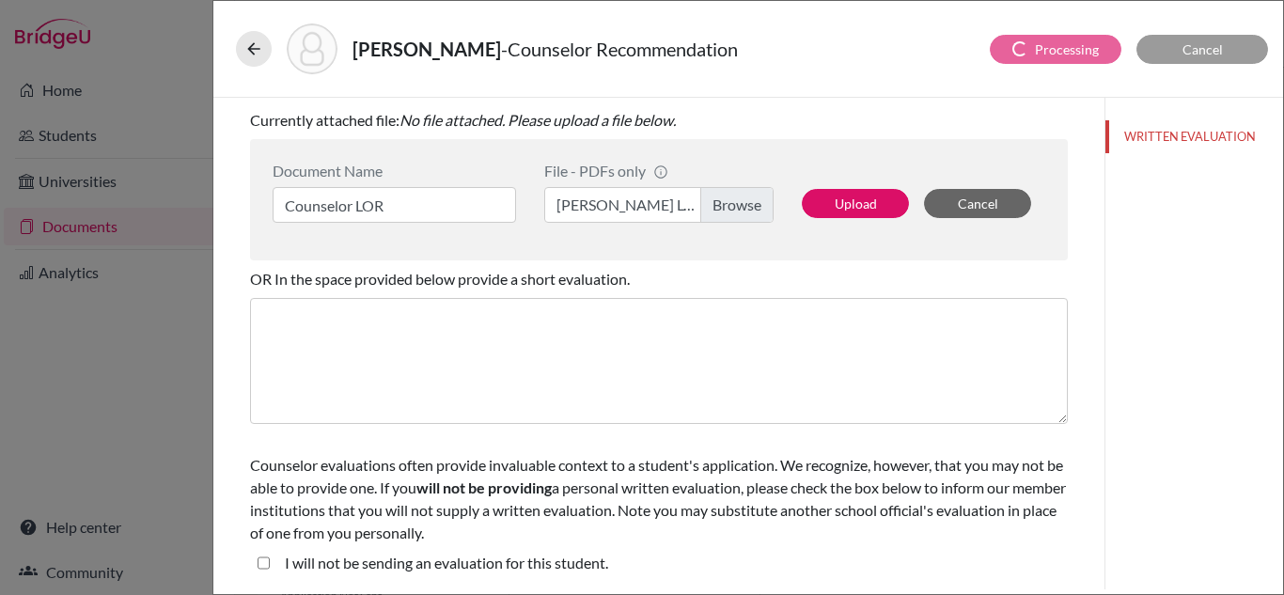
scroll to position [474, 0]
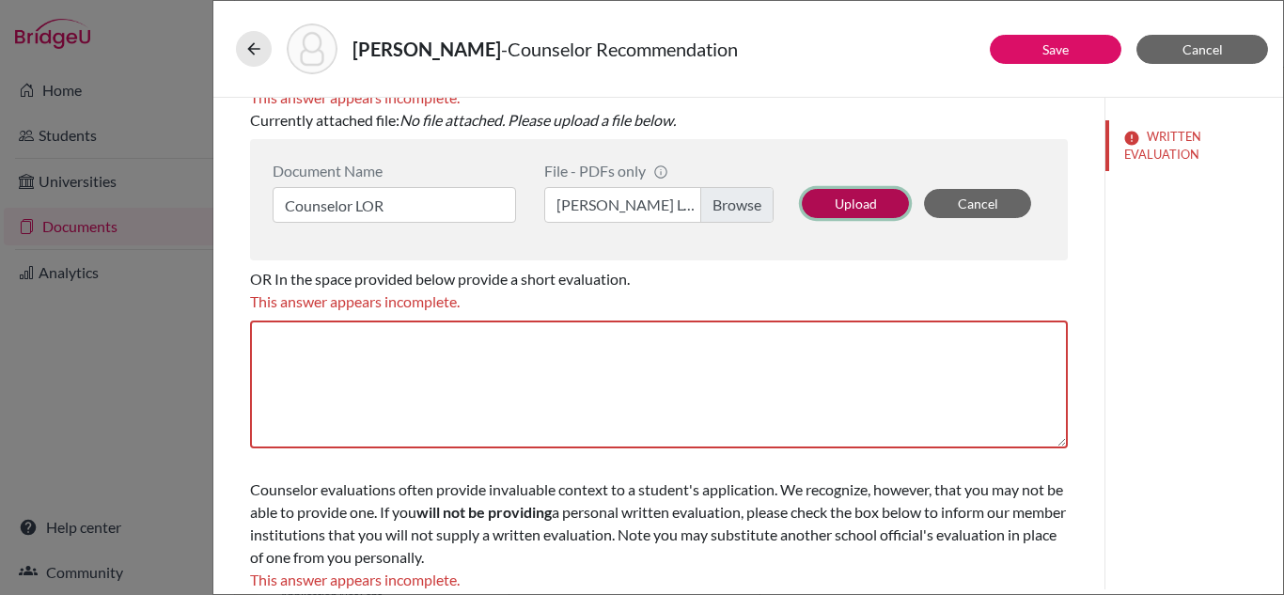
click at [884, 206] on button "Upload" at bounding box center [855, 203] width 107 height 29
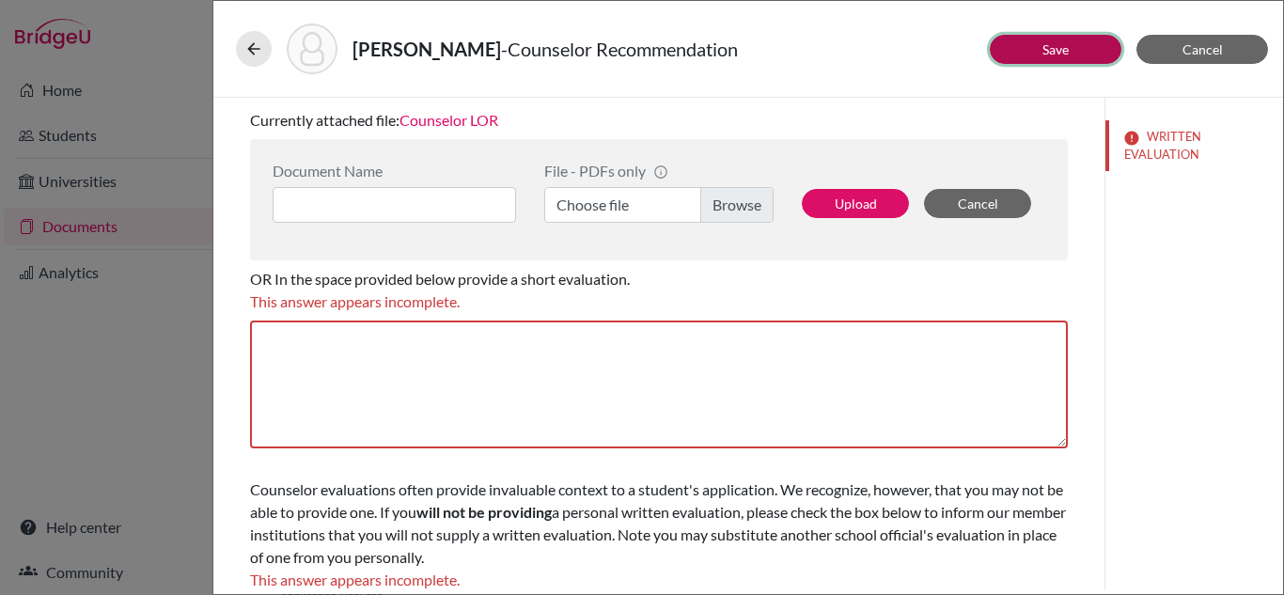
click at [1092, 52] on button "Save" at bounding box center [1056, 49] width 132 height 29
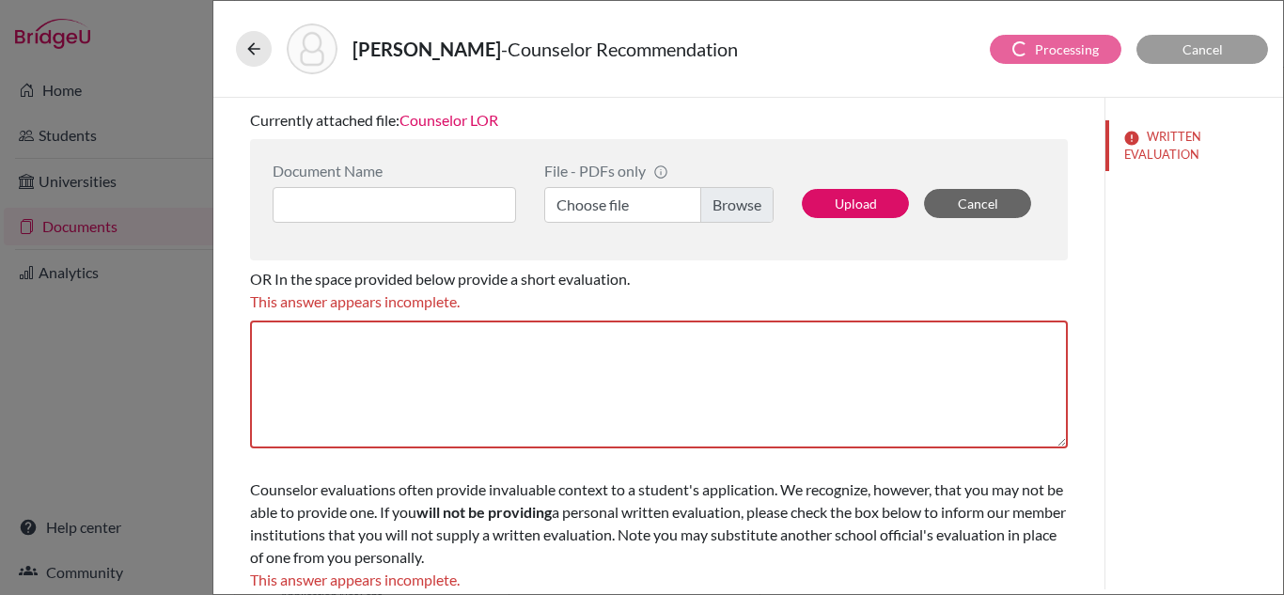
scroll to position [498, 0]
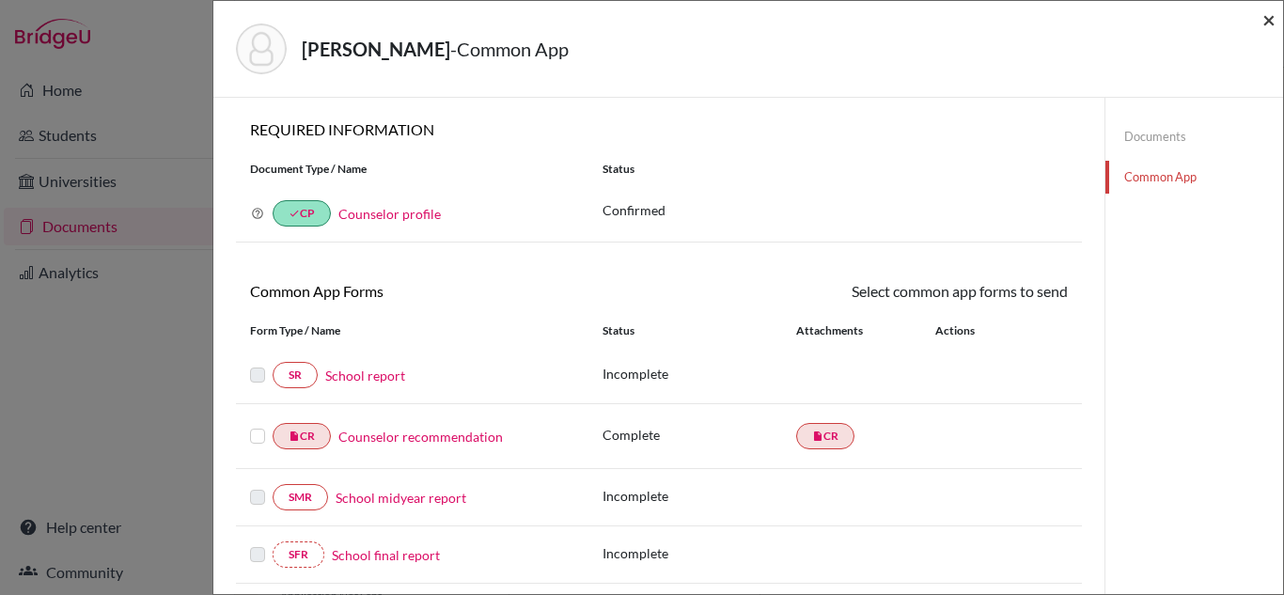
click at [1267, 23] on span "×" at bounding box center [1268, 19] width 13 height 27
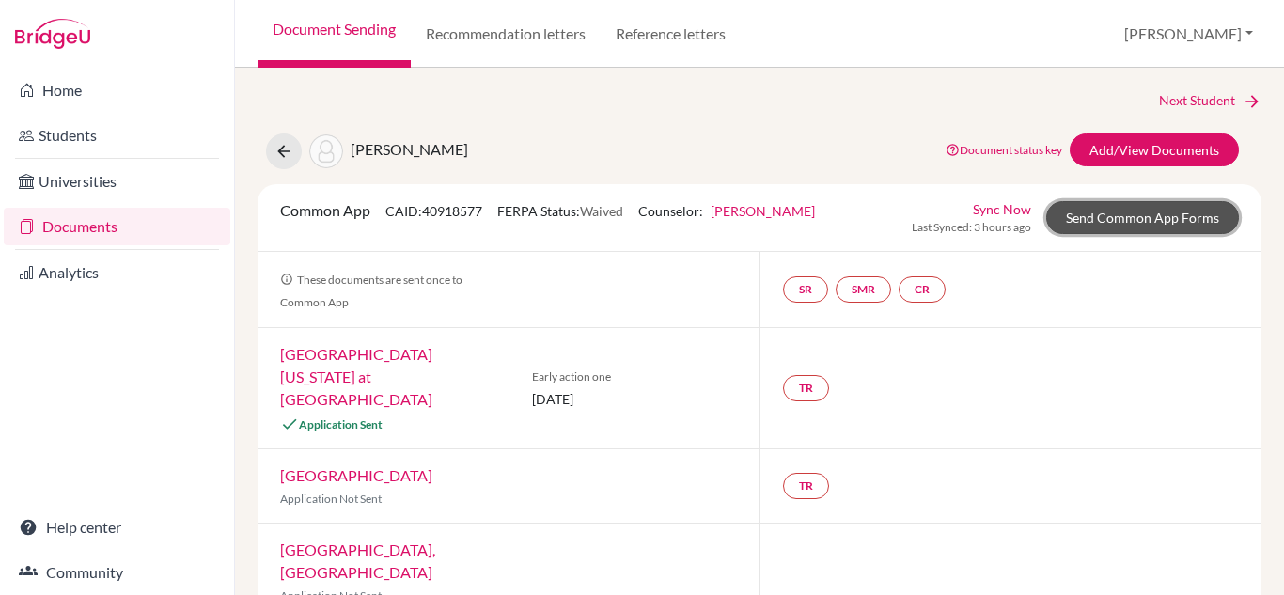
click at [1143, 225] on link "Send Common App Forms" at bounding box center [1142, 217] width 193 height 33
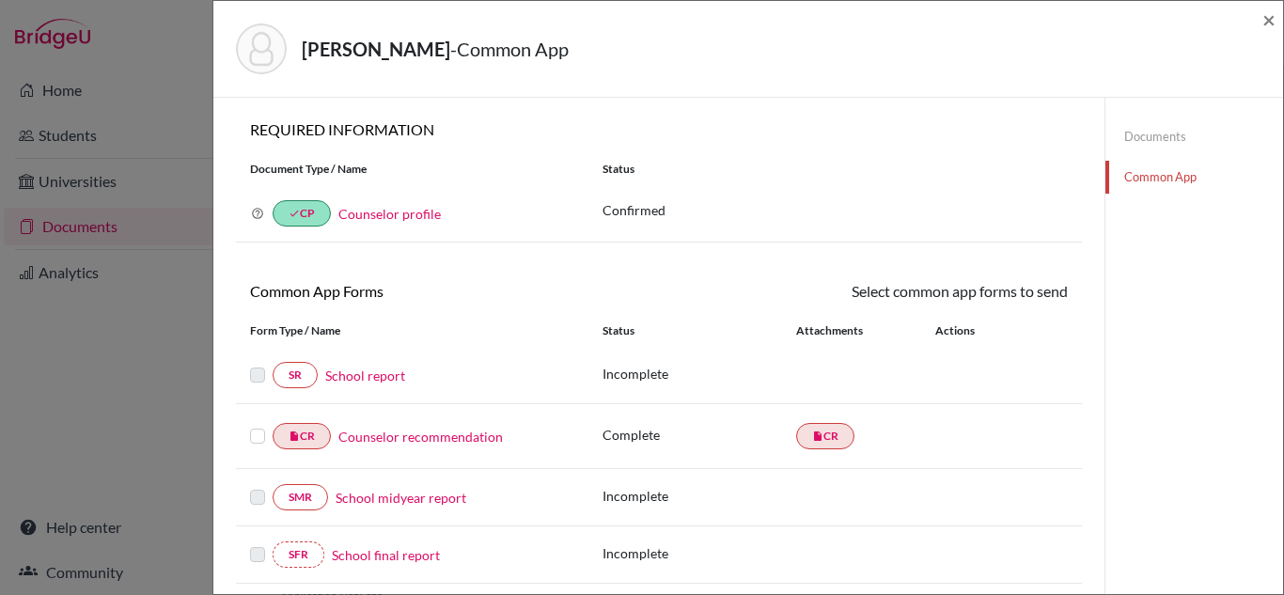
click at [376, 438] on link "Counselor recommendation" at bounding box center [420, 437] width 164 height 20
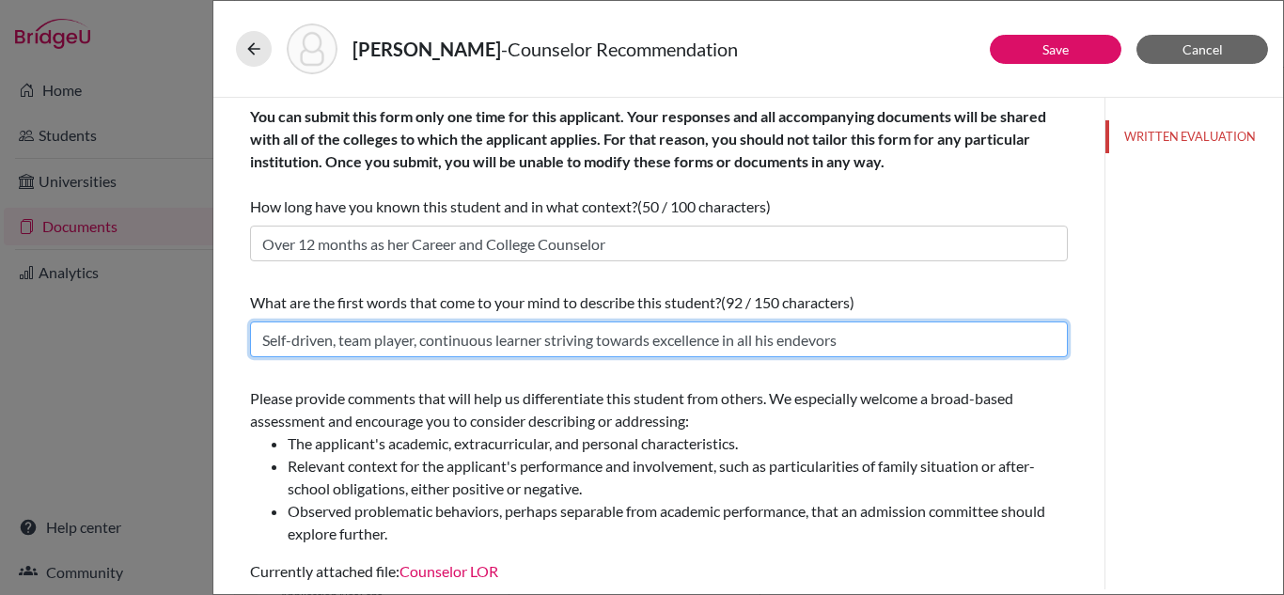
click at [905, 345] on input "Self-driven, team player, continuous learner striving towards excellence in all…" at bounding box center [659, 339] width 818 height 36
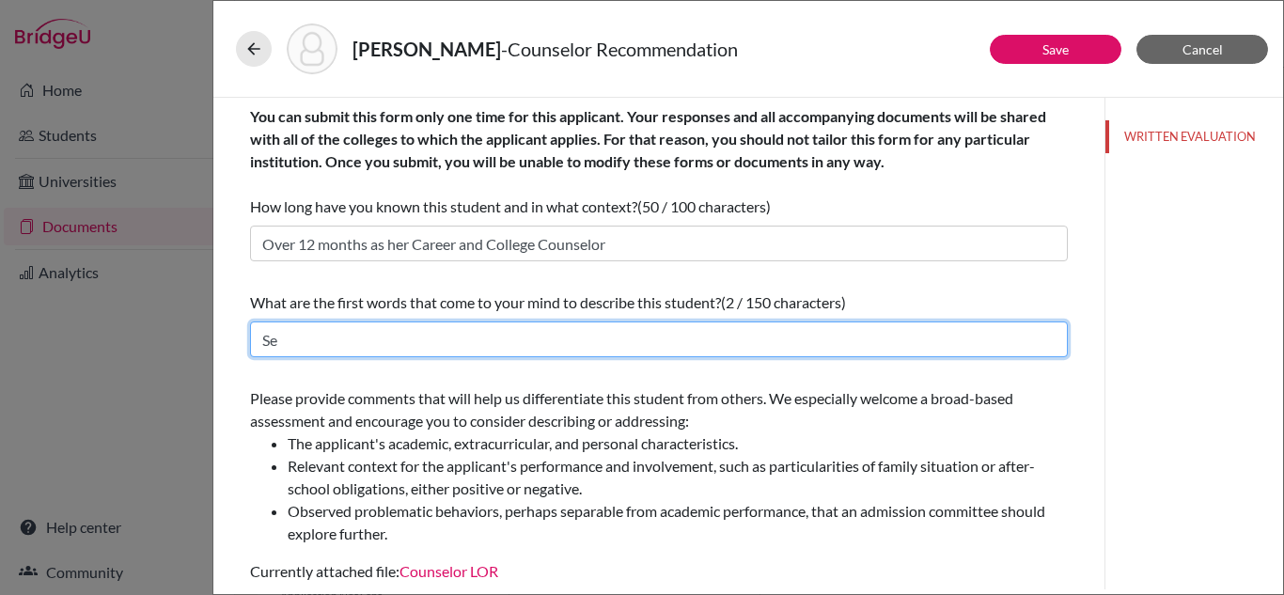
type input "S"
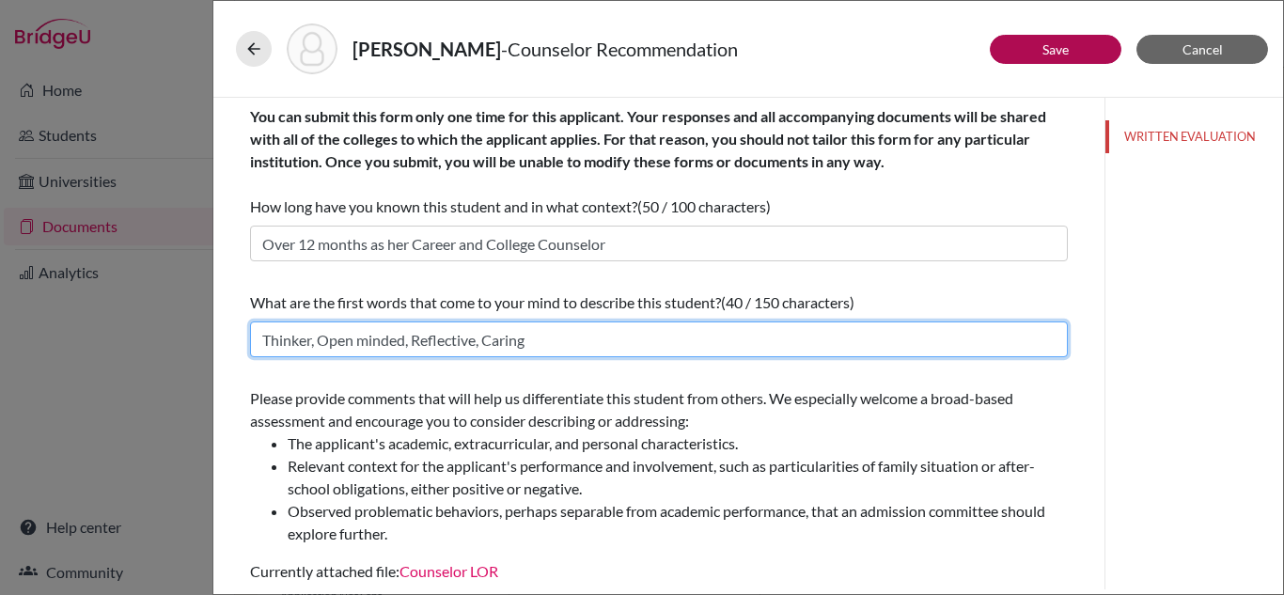
type input "Thinker, Open minded, Reflective, Caring"
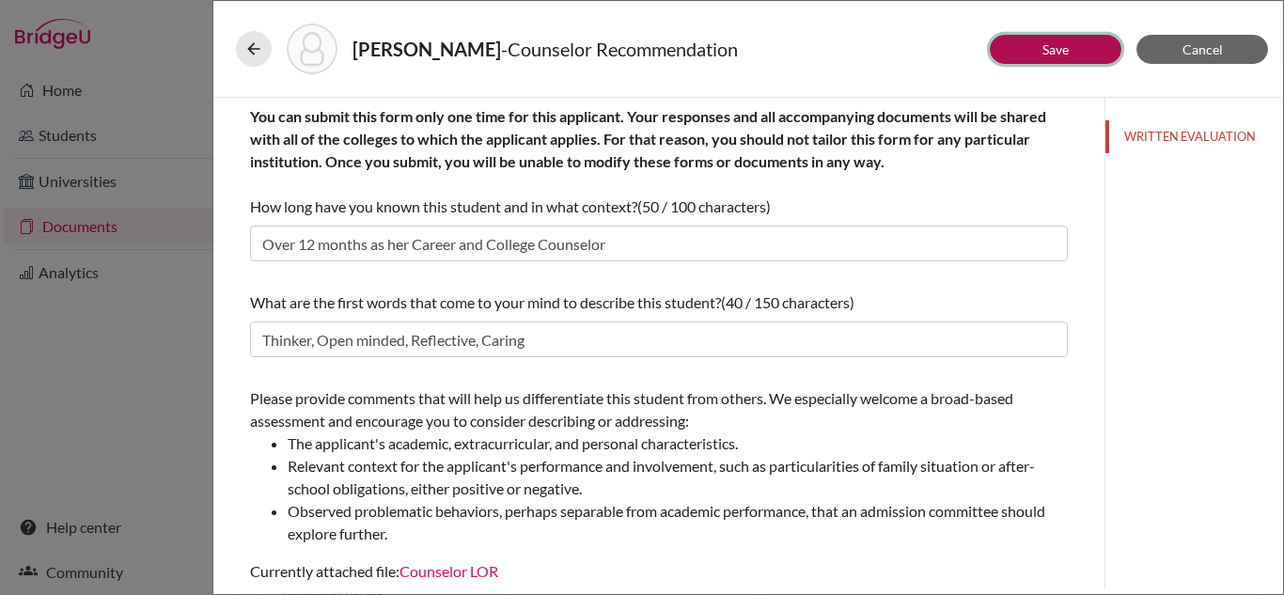
click at [1058, 55] on link "Save" at bounding box center [1055, 49] width 26 height 16
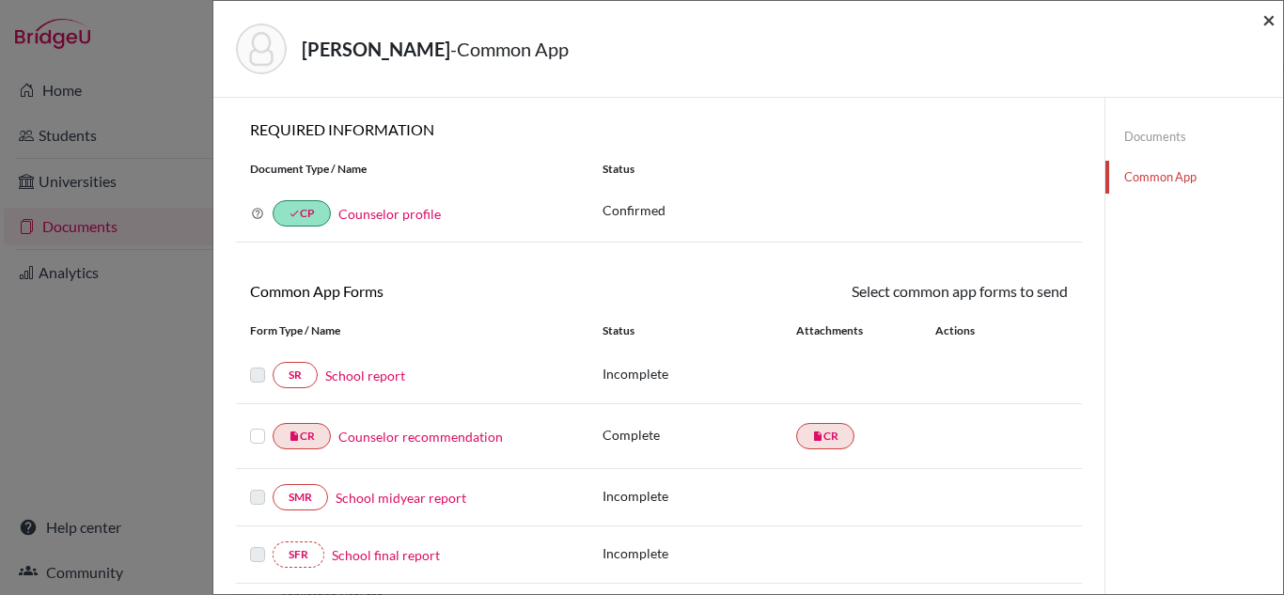
click at [1272, 17] on span "×" at bounding box center [1268, 19] width 13 height 27
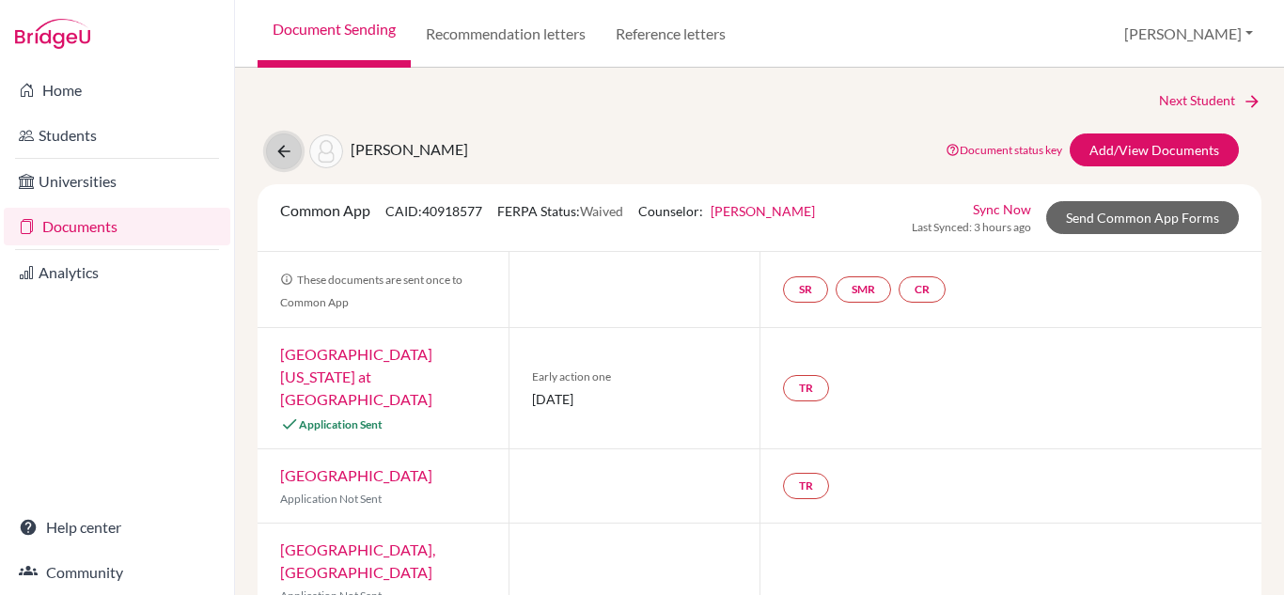
click at [284, 149] on icon at bounding box center [283, 151] width 19 height 19
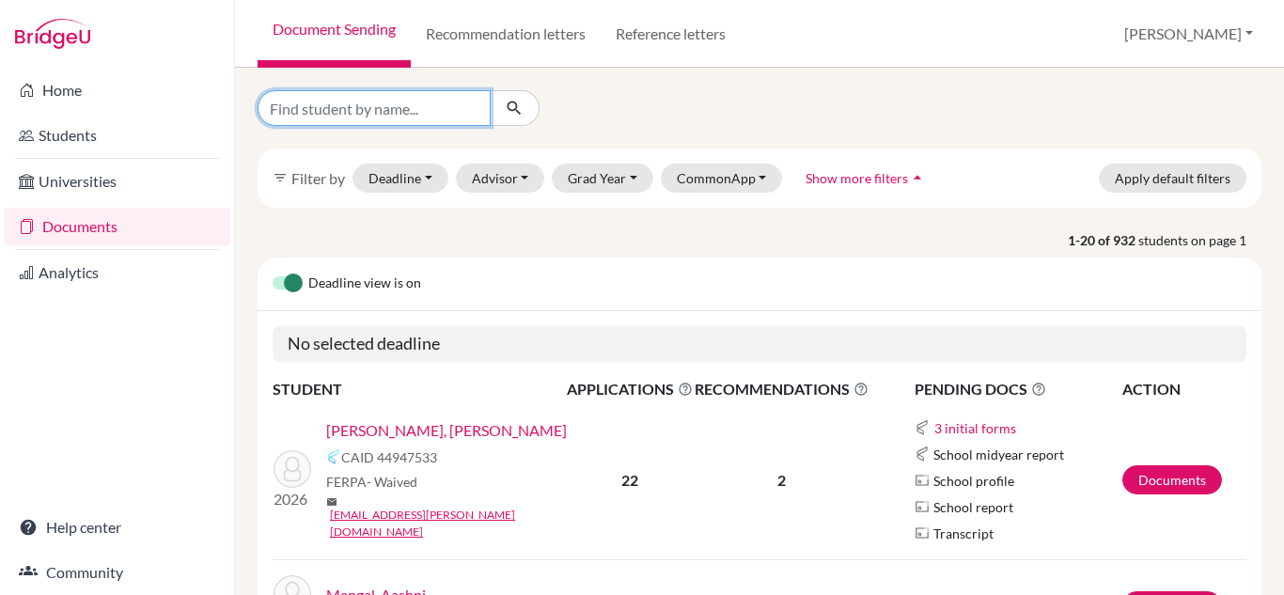
click at [390, 112] on input "Find student by name..." at bounding box center [374, 108] width 233 height 36
type input "[PERSON_NAME]"
click button "submit" at bounding box center [515, 108] width 50 height 36
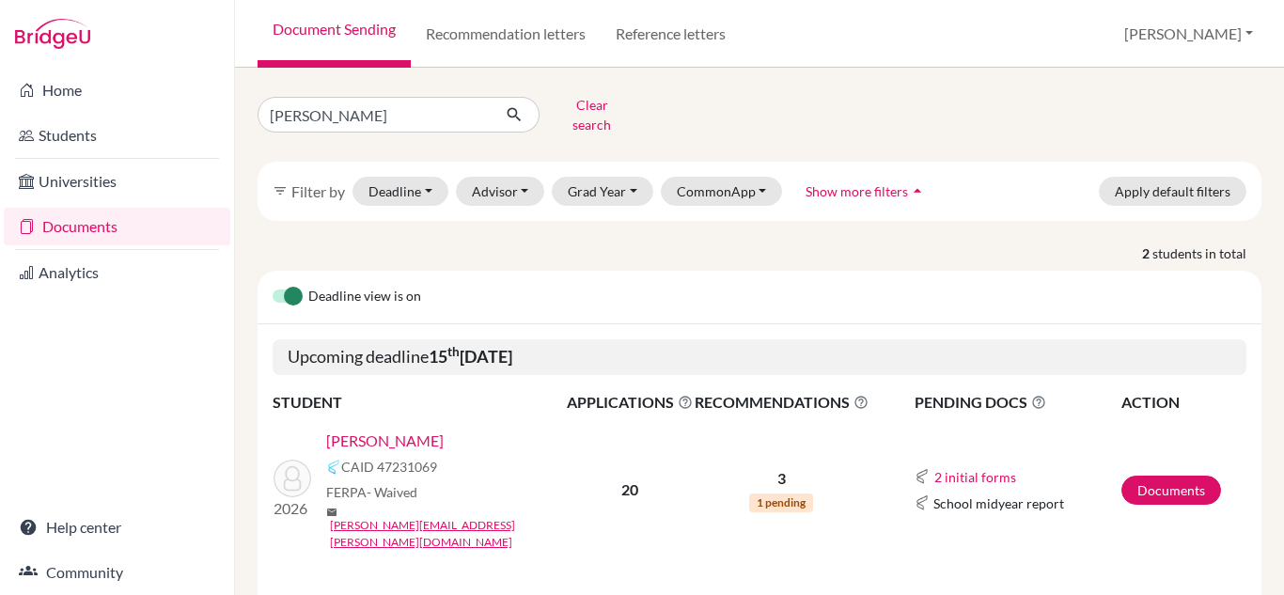
click at [444, 430] on link "[PERSON_NAME]" at bounding box center [384, 441] width 117 height 23
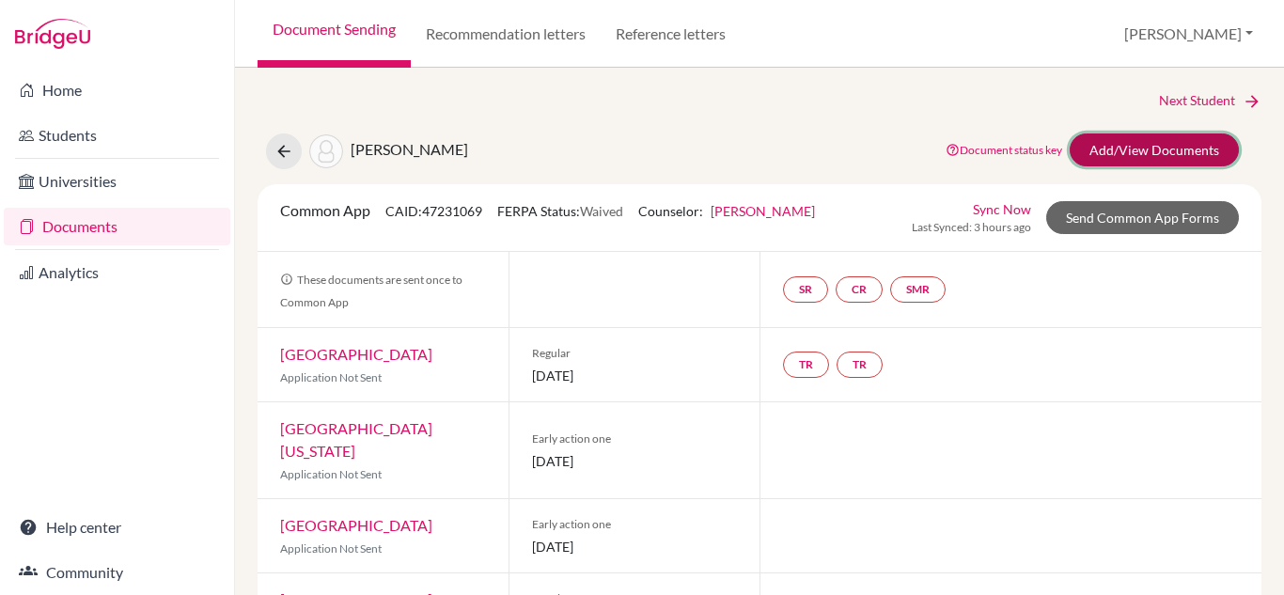
click at [1129, 149] on link "Add/View Documents" at bounding box center [1154, 149] width 169 height 33
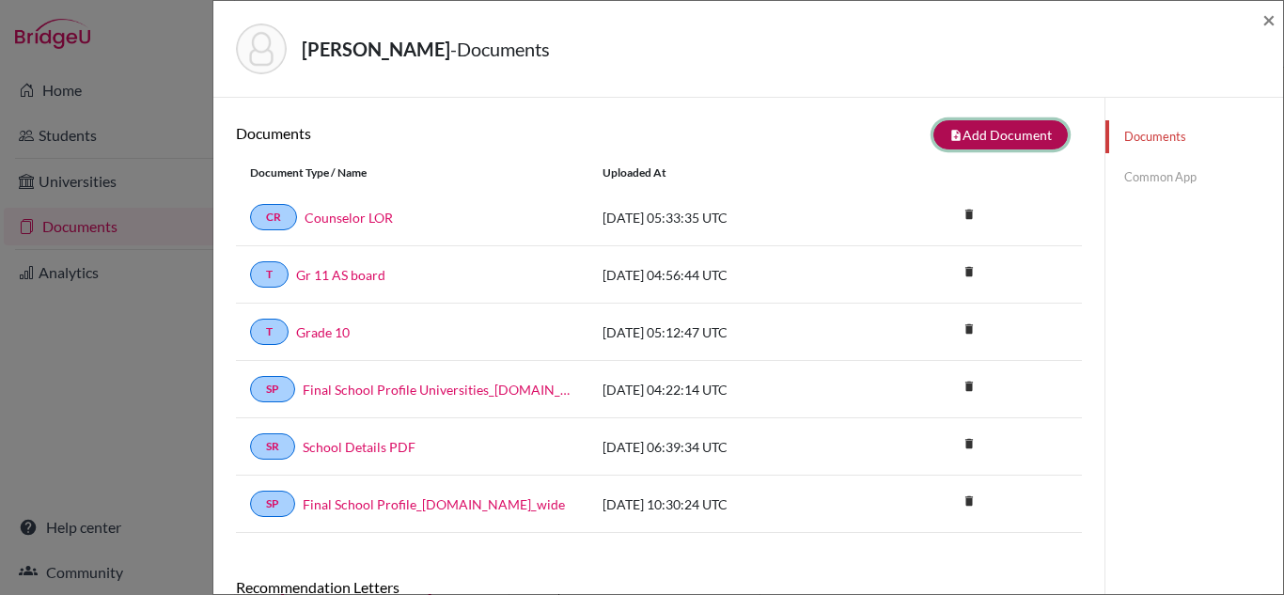
click at [945, 127] on button "note_add Add Document" at bounding box center [1000, 134] width 134 height 29
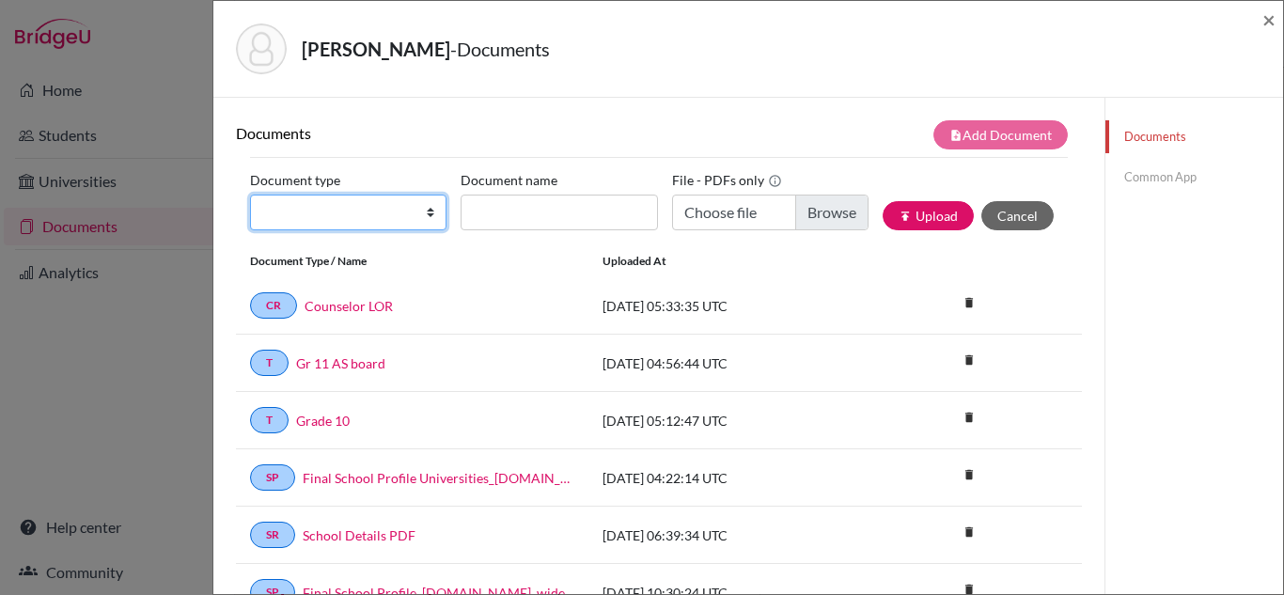
click at [430, 215] on select "Change explanation for Common App reports Counselor recommendation Internationa…" at bounding box center [348, 213] width 196 height 36
select select "2"
click at [250, 195] on select "Change explanation for Common App reports Counselor recommendation Internationa…" at bounding box center [348, 213] width 196 height 36
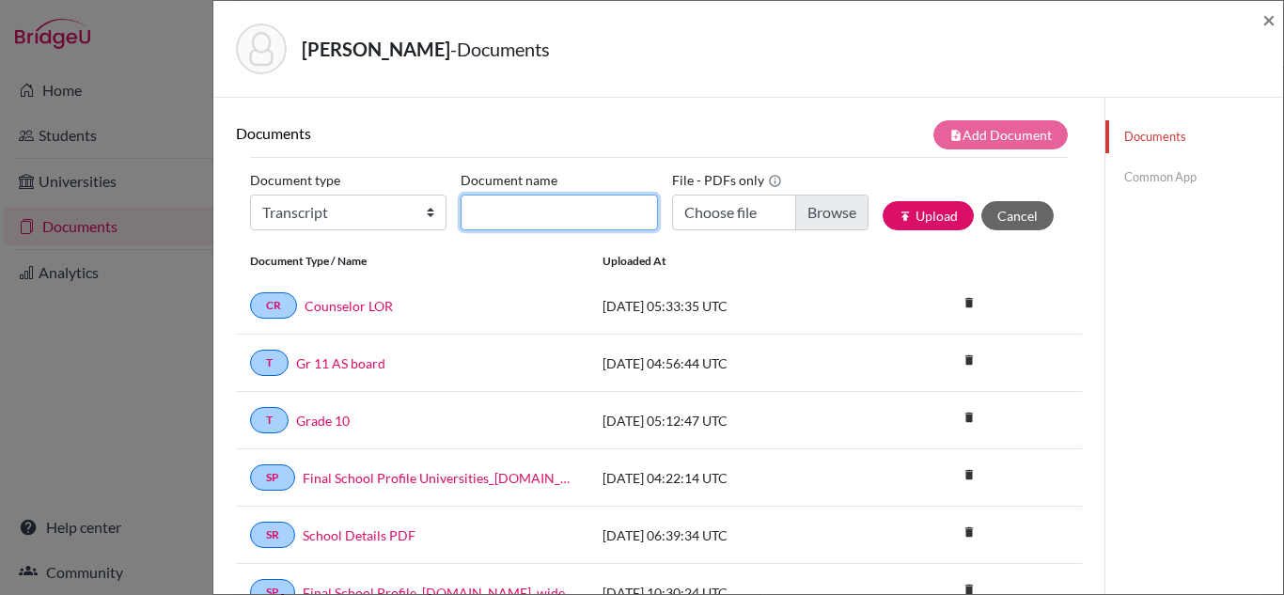
click at [538, 222] on input "Document name" at bounding box center [559, 213] width 196 height 36
type input "Initial Transcript"
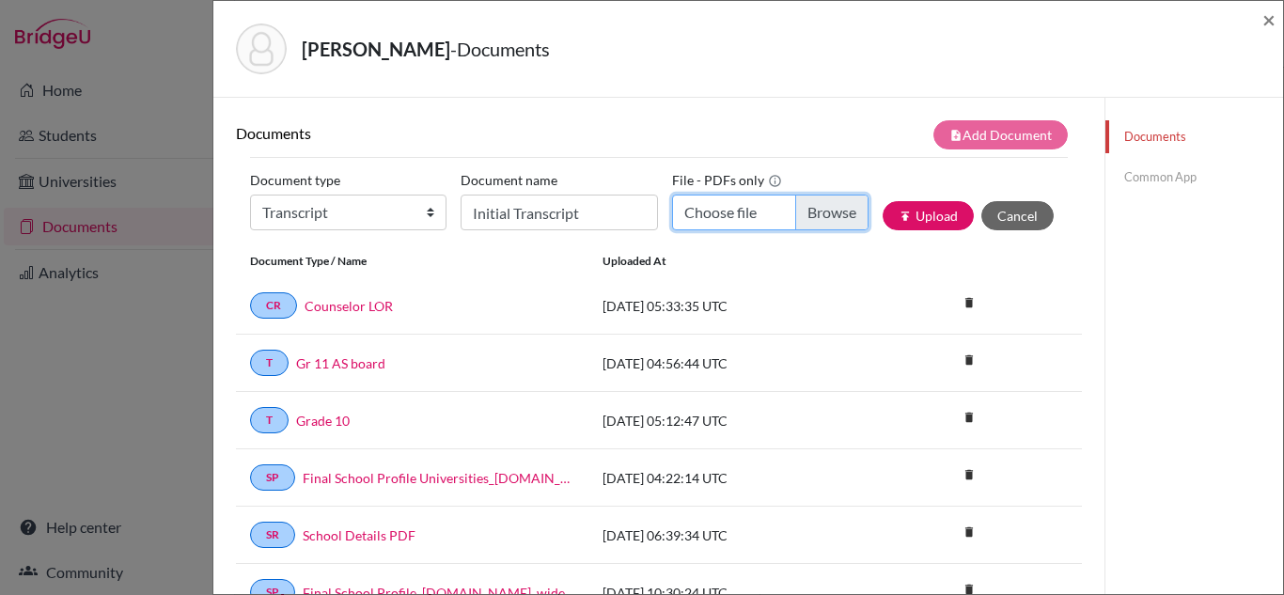
click at [739, 209] on input "Choose file" at bounding box center [770, 213] width 196 height 36
type input "C:\fakepath\Shambhavi Madhusudhanan_Initial Transcripts.pdf"
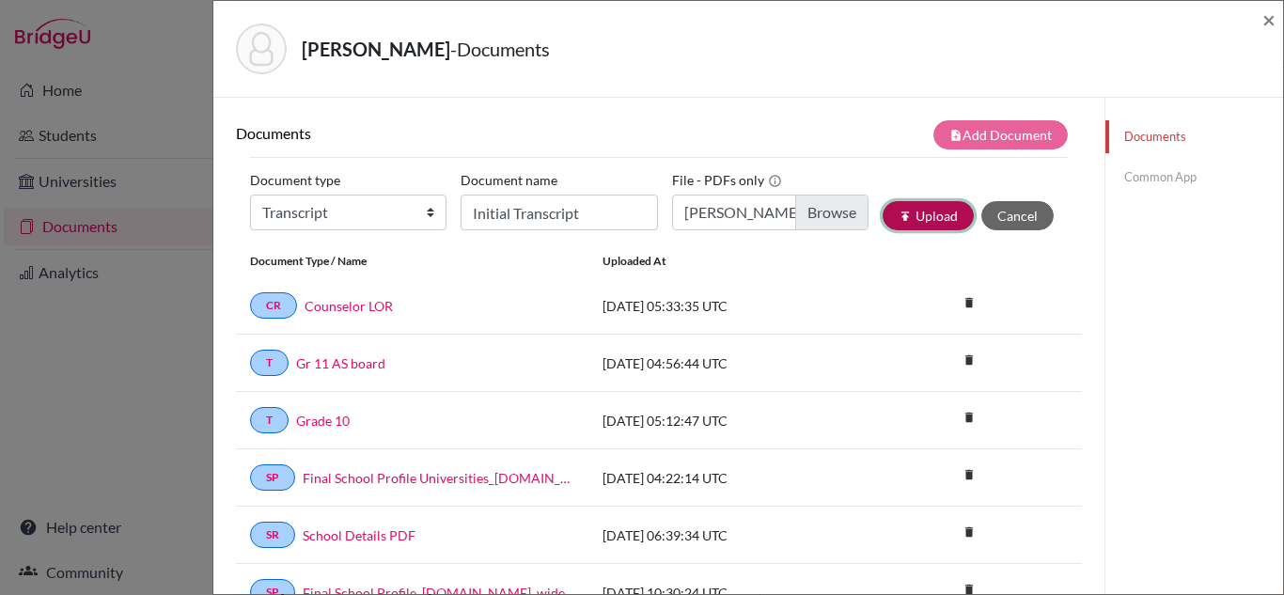
click at [935, 218] on button "publish Upload" at bounding box center [928, 215] width 91 height 29
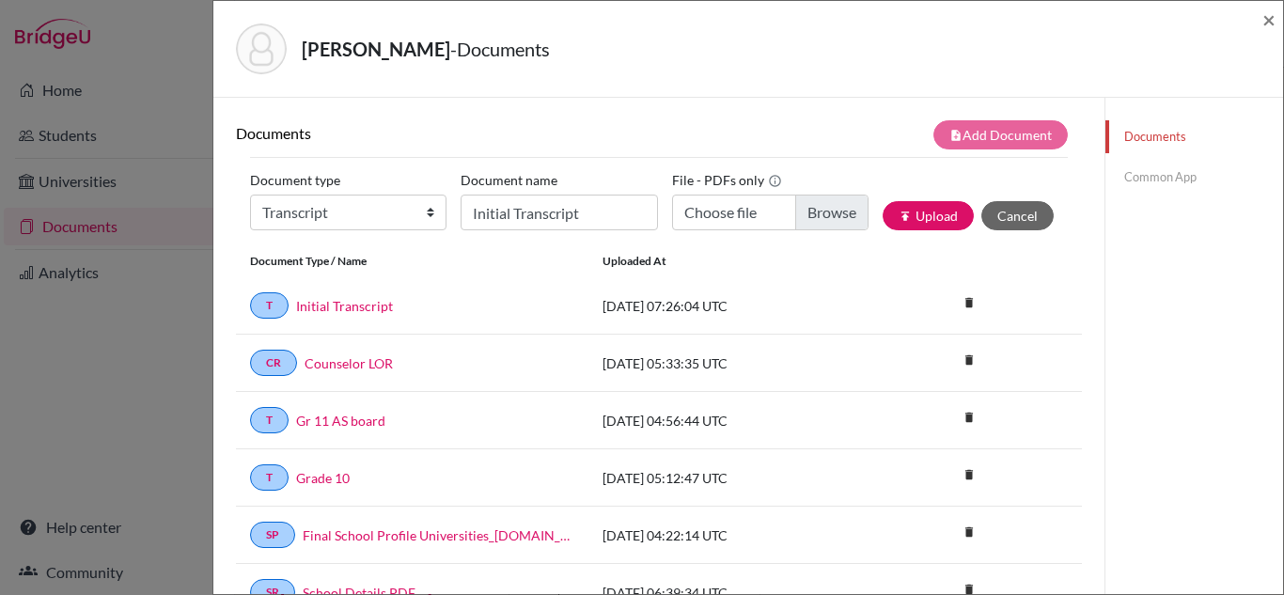
click at [1145, 171] on link "Common App" at bounding box center [1194, 177] width 178 height 33
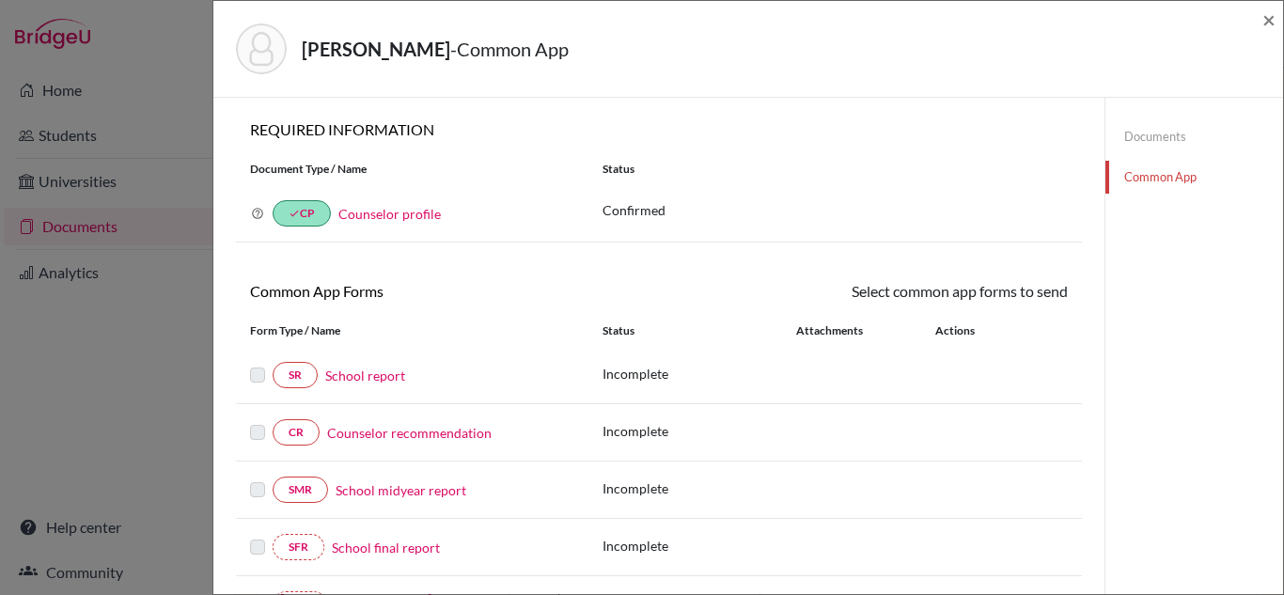
scroll to position [2, 0]
click at [1178, 133] on link "Documents" at bounding box center [1194, 136] width 178 height 33
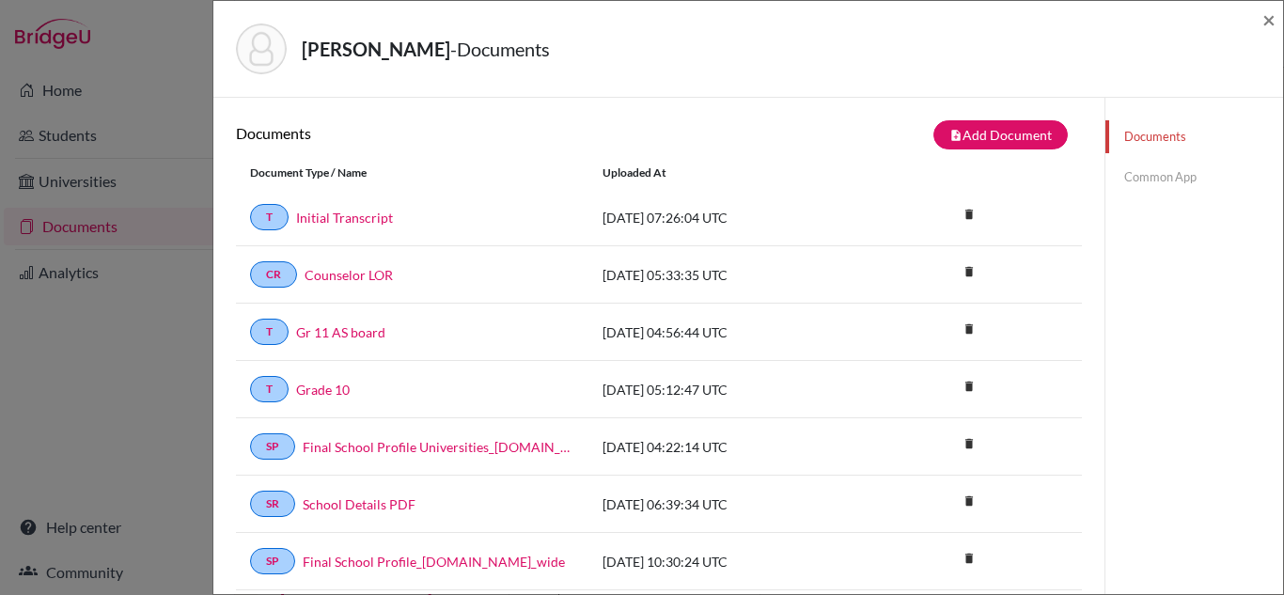
click at [1162, 179] on link "Common App" at bounding box center [1194, 177] width 178 height 33
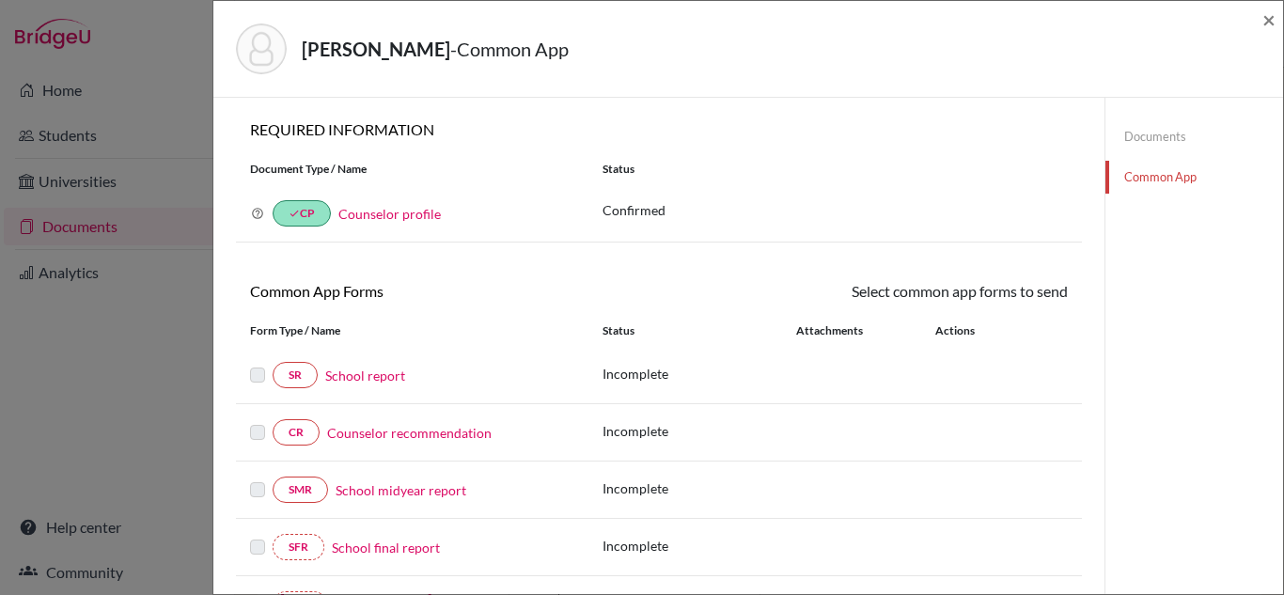
click at [378, 378] on link "School report" at bounding box center [365, 376] width 80 height 20
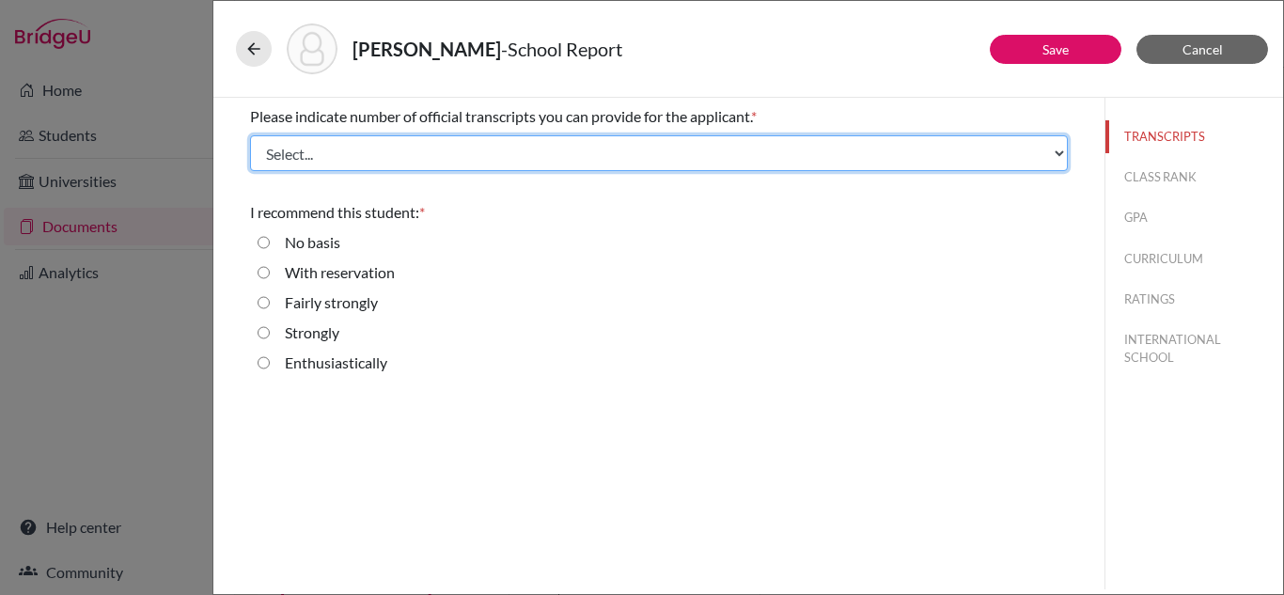
click at [467, 163] on select "Select... 1 2 3 4" at bounding box center [659, 153] width 818 height 36
select select "3"
click at [250, 135] on select "Select... 1 2 3 4" at bounding box center [659, 153] width 818 height 36
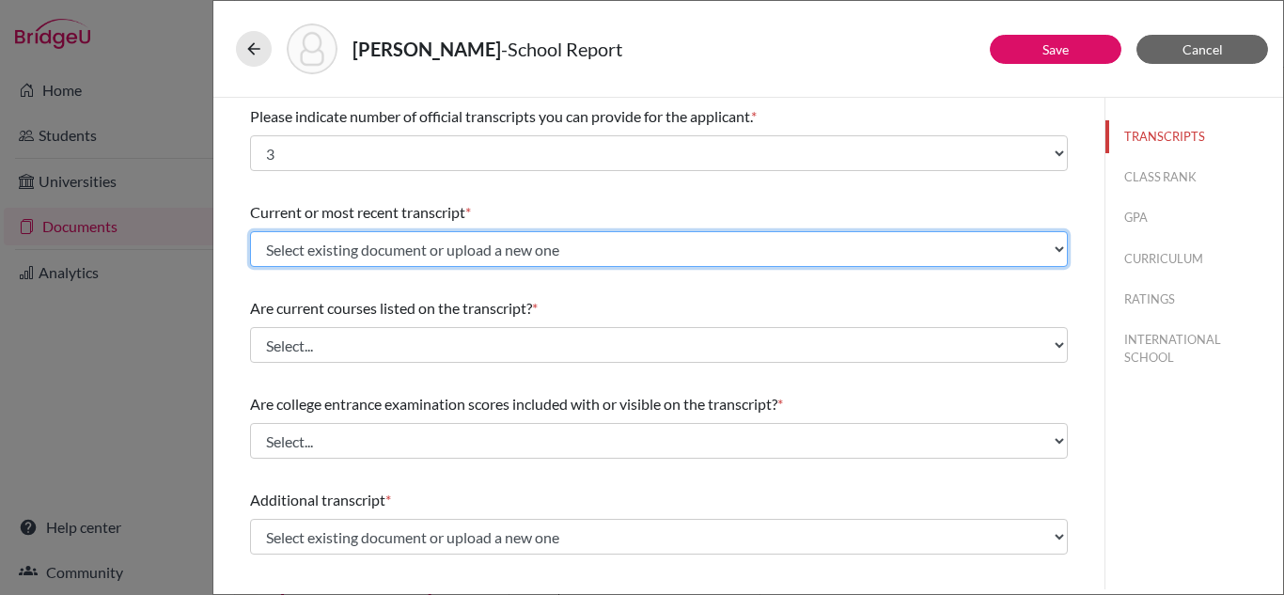
click at [447, 248] on select "Select existing document or upload a new one Gr 11 AS board Initial Transcript …" at bounding box center [659, 249] width 818 height 36
select select "690700"
click at [250, 231] on select "Select existing document or upload a new one Gr 11 AS board Initial Transcript …" at bounding box center [659, 249] width 818 height 36
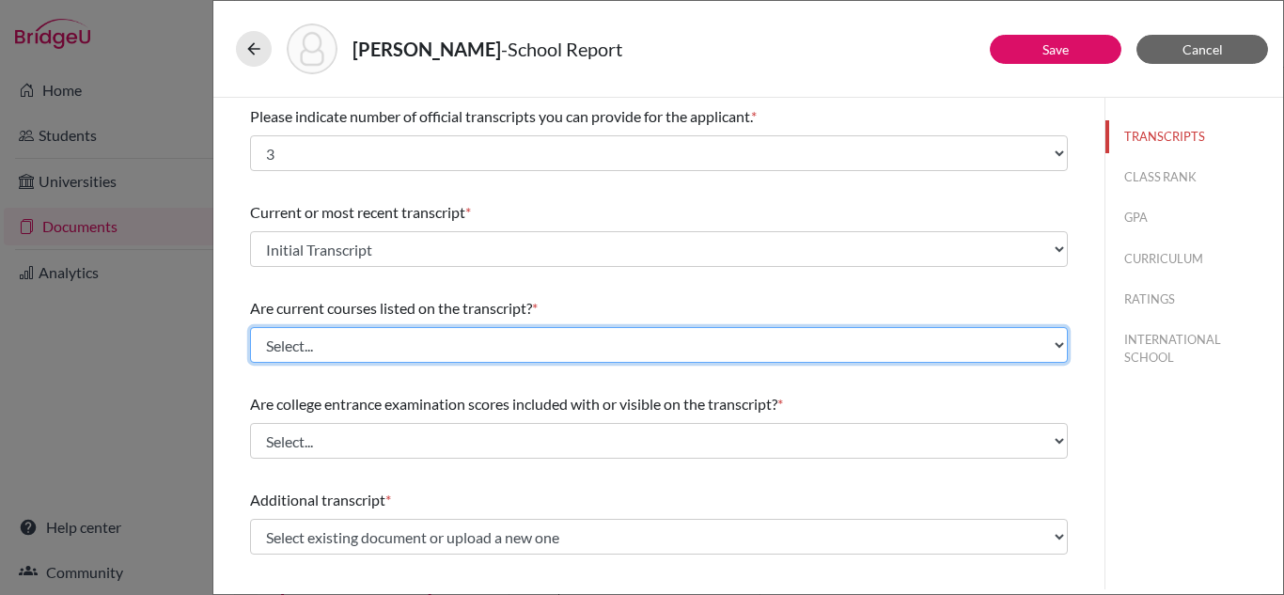
click at [403, 344] on select "Select... Yes No" at bounding box center [659, 345] width 818 height 36
select select "0"
click at [250, 327] on select "Select... Yes No" at bounding box center [659, 345] width 818 height 36
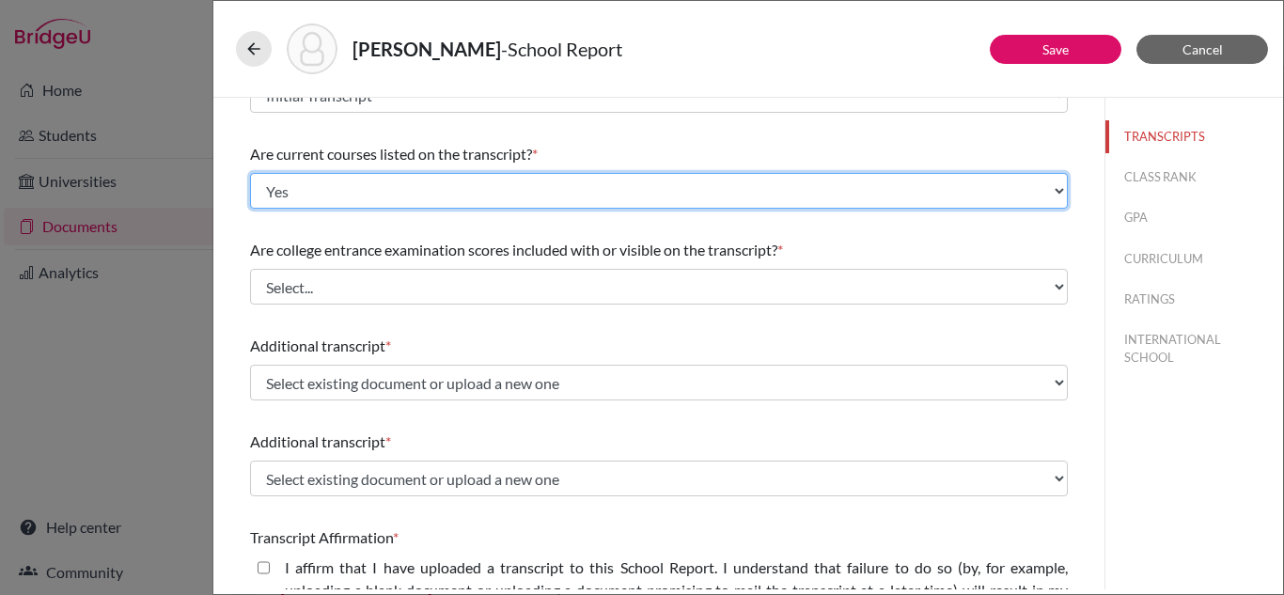
scroll to position [158, 0]
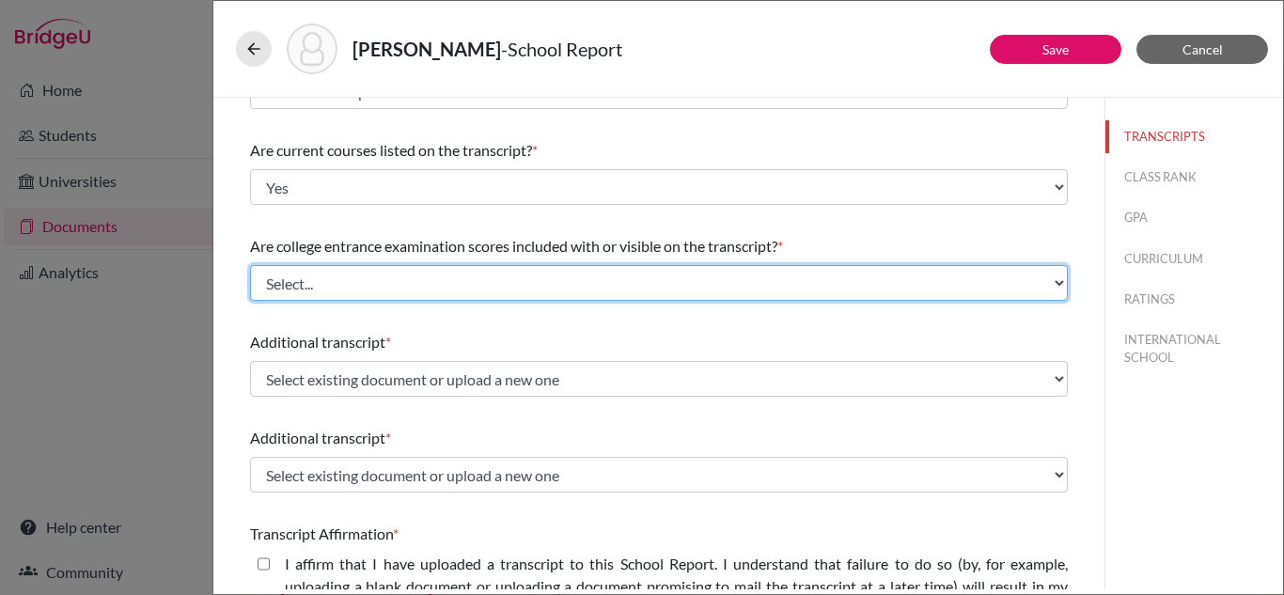
click at [398, 287] on select "Select... Yes No" at bounding box center [659, 283] width 818 height 36
select select "1"
click at [250, 265] on select "Select... Yes No" at bounding box center [659, 283] width 818 height 36
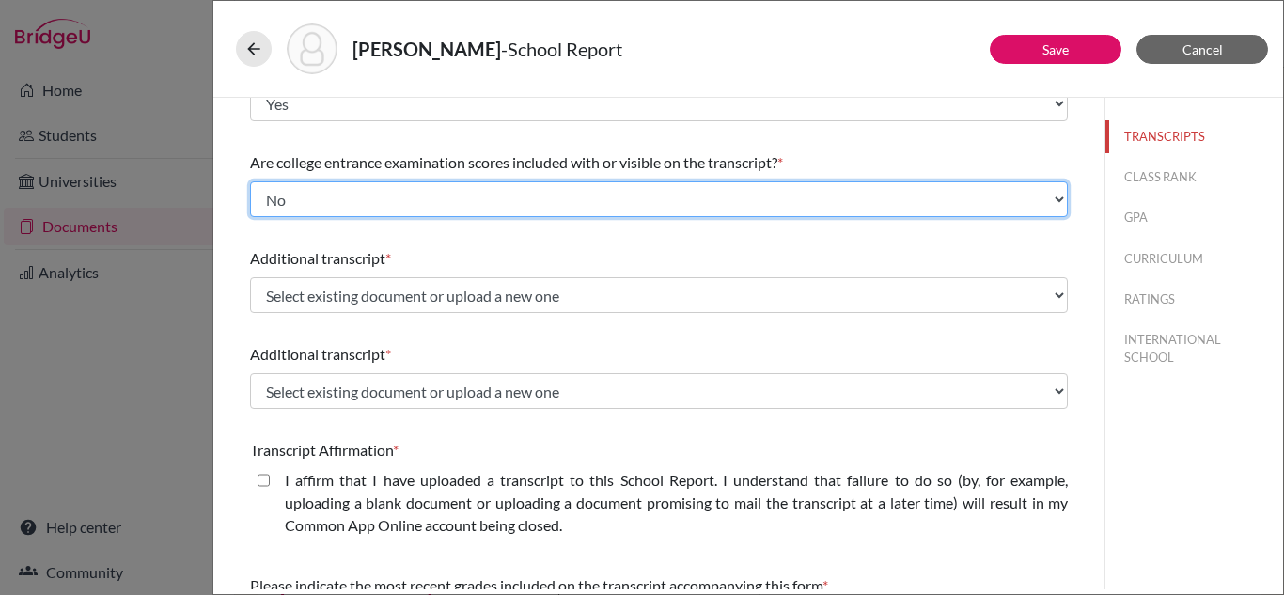
scroll to position [243, 0]
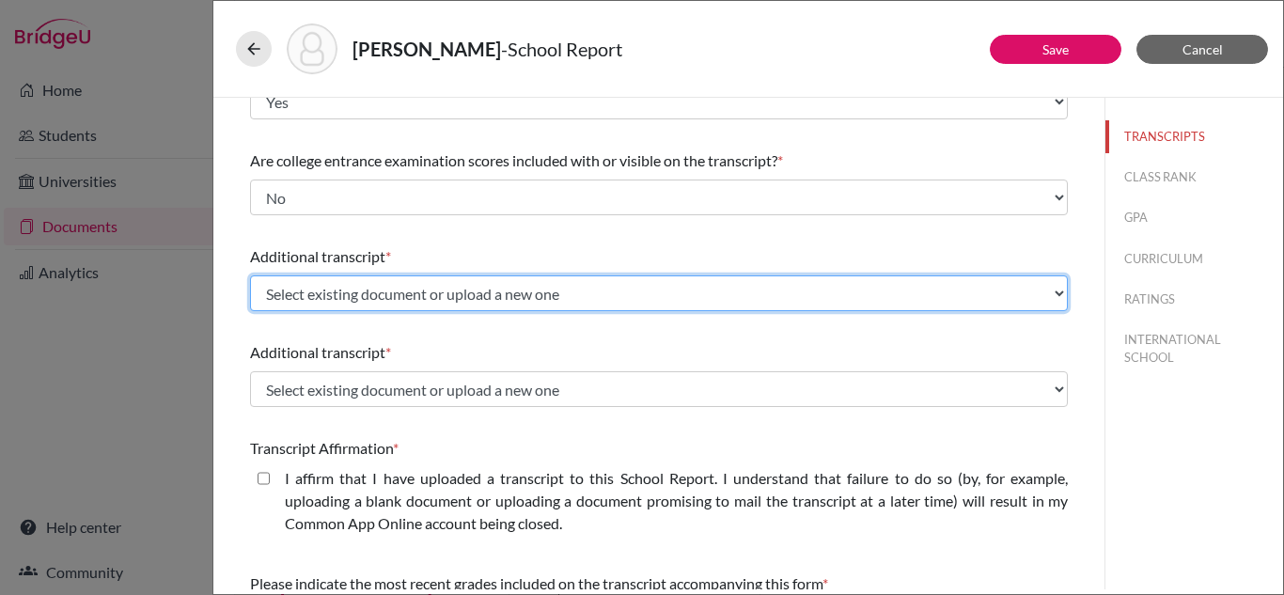
click at [395, 289] on select "Select existing document or upload a new one Gr 11 AS board Initial Transcript …" at bounding box center [659, 293] width 818 height 36
select select "688853"
click at [250, 275] on select "Select existing document or upload a new one Gr 11 AS board Initial Transcript …" at bounding box center [659, 293] width 818 height 36
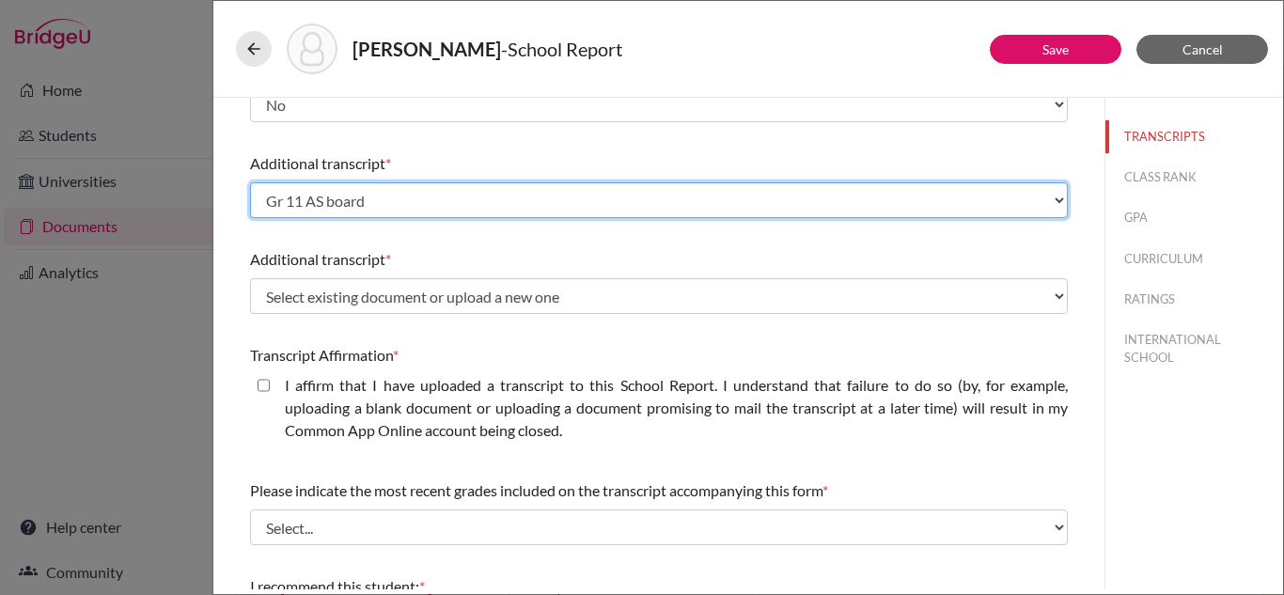
scroll to position [342, 0]
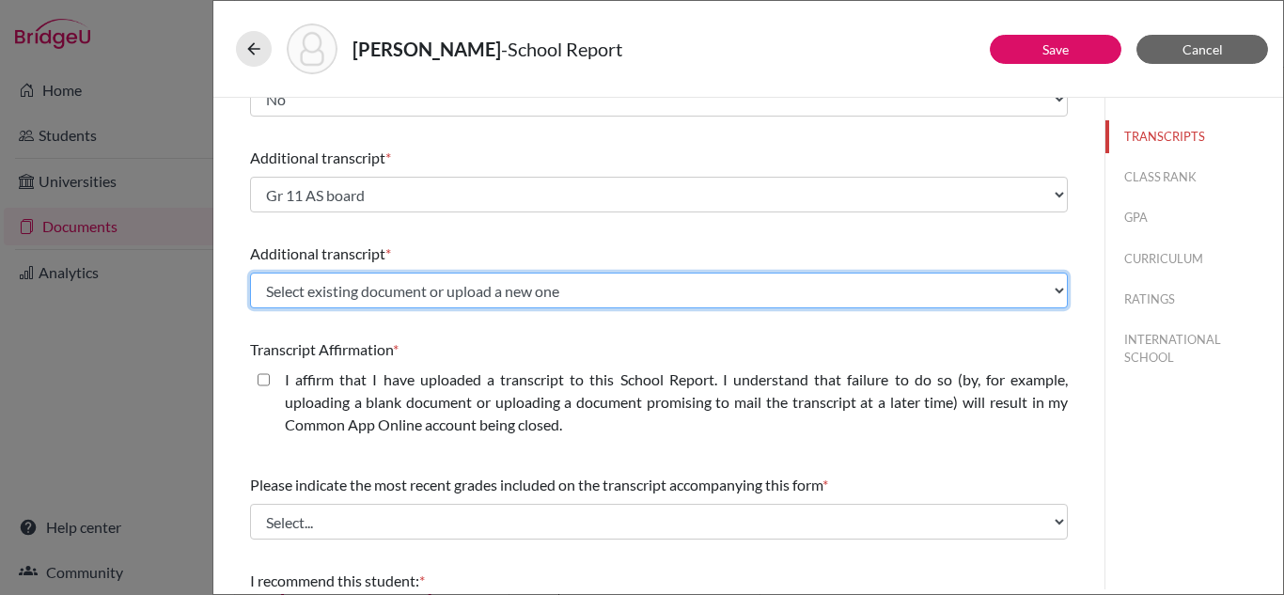
click at [417, 291] on select "Select existing document or upload a new one Gr 11 AS board Initial Transcript …" at bounding box center [659, 291] width 818 height 36
select select "687272"
click at [250, 273] on select "Select existing document or upload a new one Gr 11 AS board Initial Transcript …" at bounding box center [659, 291] width 818 height 36
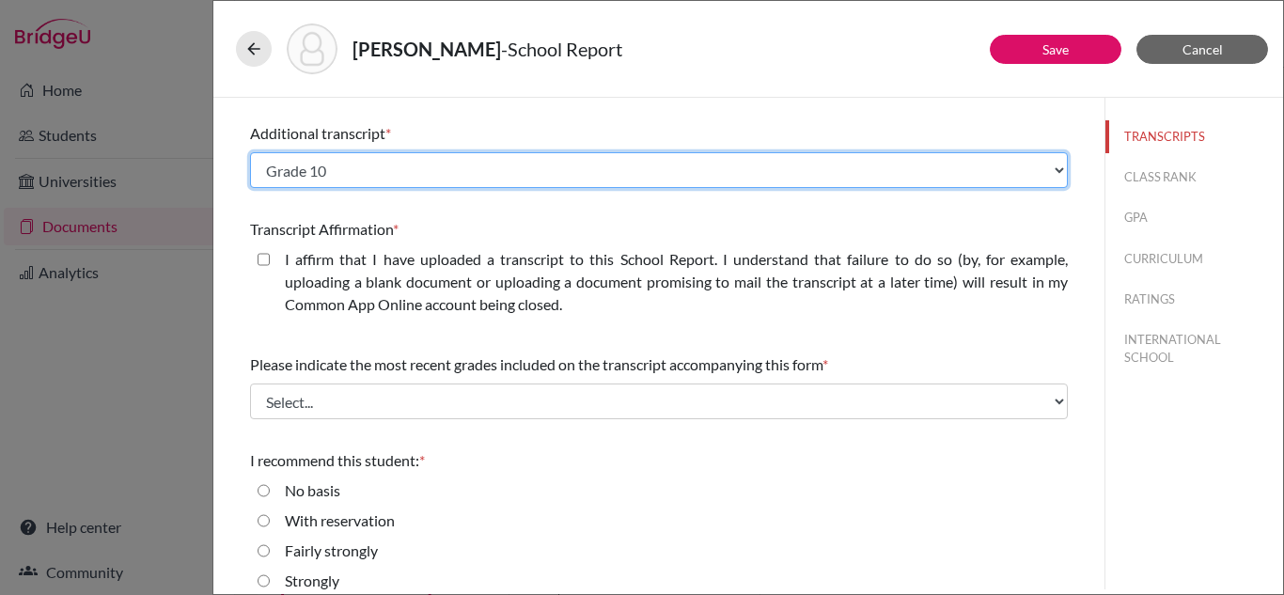
scroll to position [467, 0]
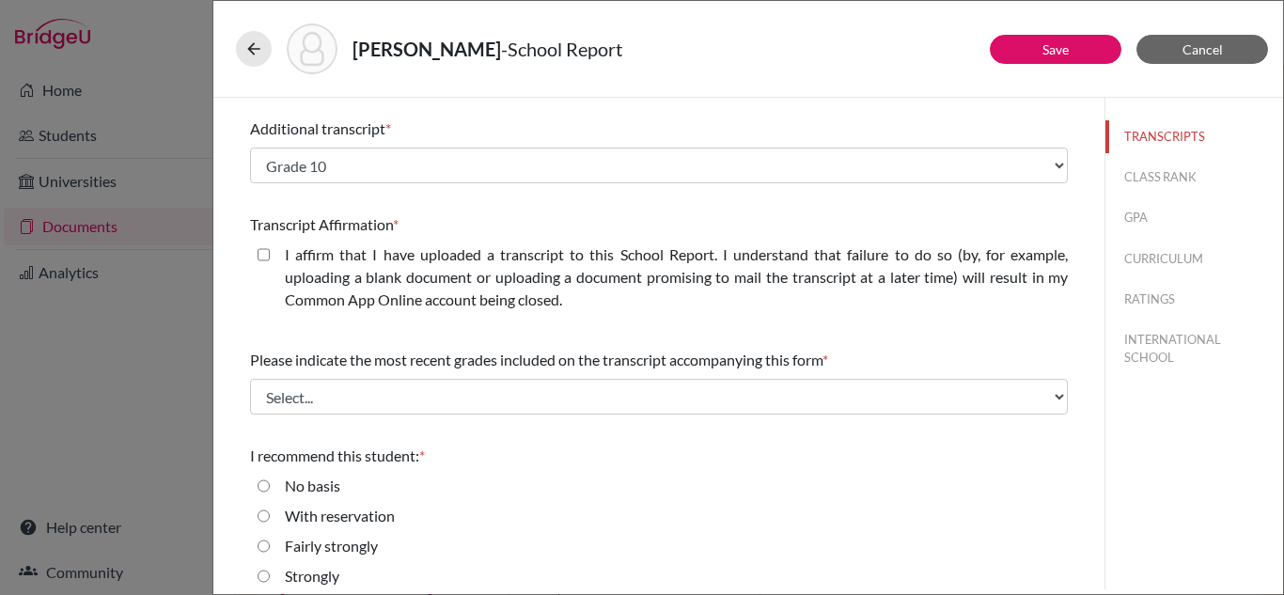
click at [262, 255] on closed\ "I affirm that I have uploaded a transcript to this School Report. I understand …" at bounding box center [264, 254] width 12 height 23
checkbox closed\ "true"
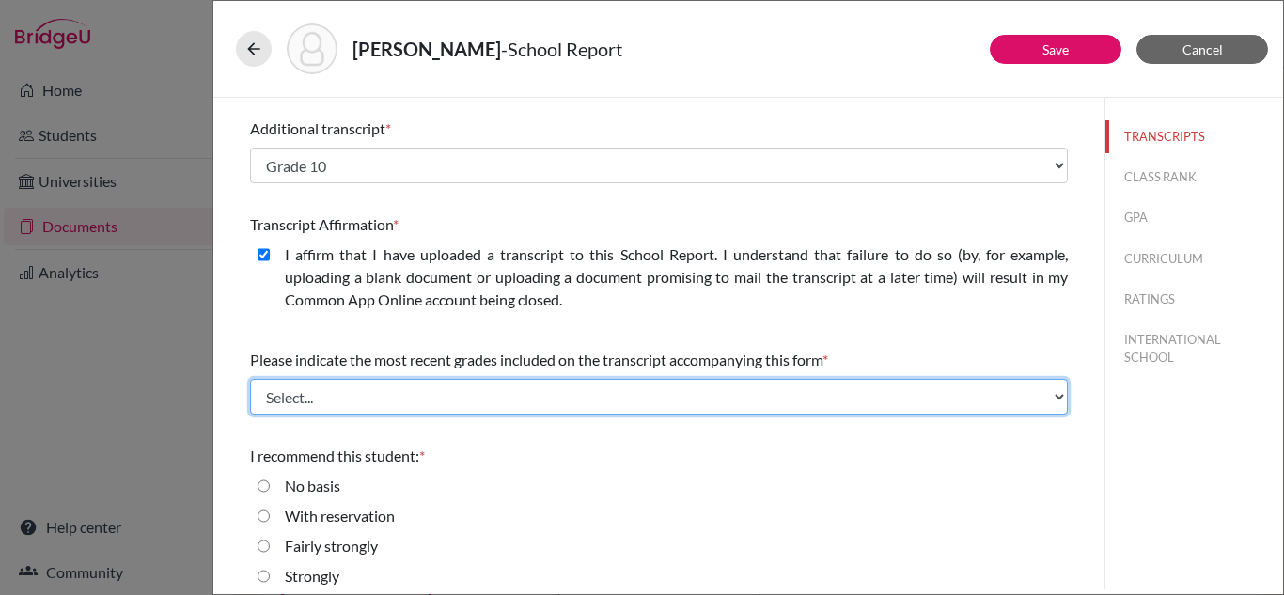
click at [398, 390] on select "Select... Final junior year grades 1st Quarter senior year grades 2nd Quarter/1…" at bounding box center [659, 397] width 818 height 36
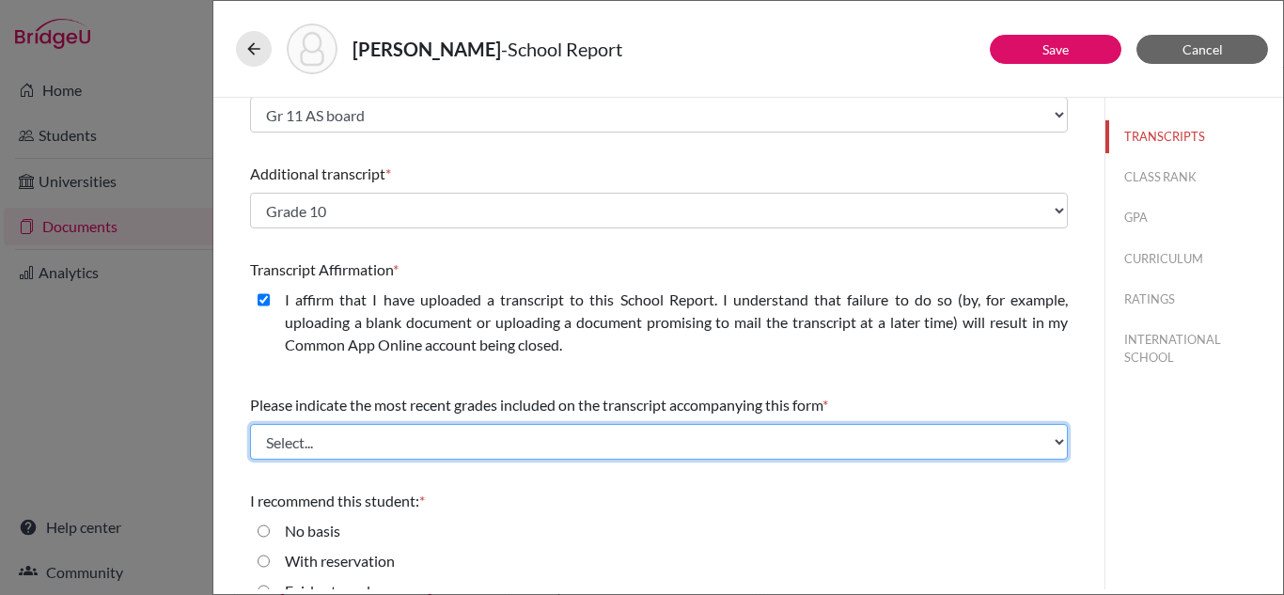
scroll to position [421, 0]
click at [379, 447] on select "Select... Final junior year grades 1st Quarter senior year grades 2nd Quarter/1…" at bounding box center [659, 443] width 818 height 36
select select "1"
click at [250, 425] on select "Select... Final junior year grades 1st Quarter senior year grades 2nd Quarter/1…" at bounding box center [659, 443] width 818 height 36
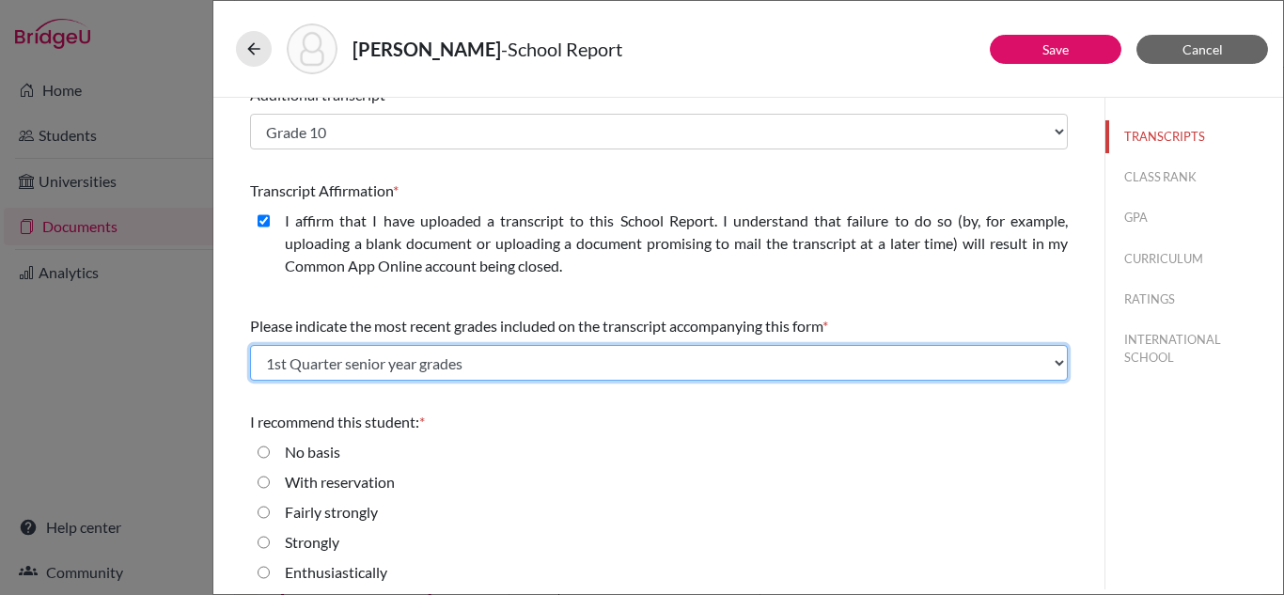
scroll to position [510, 0]
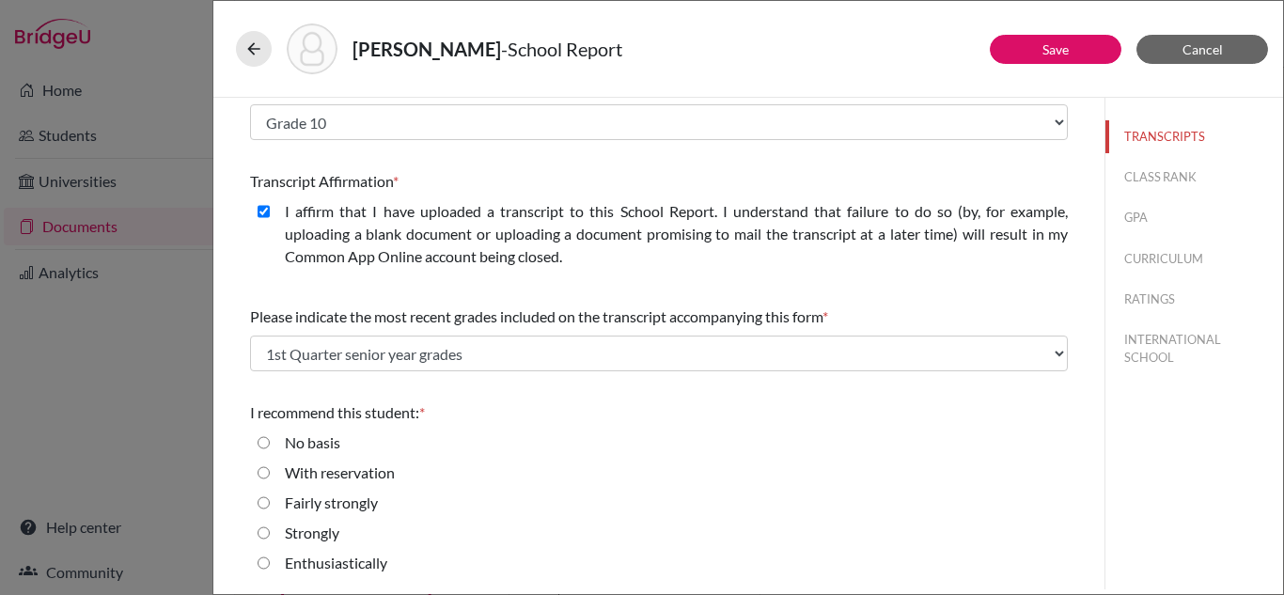
click at [264, 564] on input "Enthusiastically" at bounding box center [264, 563] width 12 height 23
radio input "true"
click at [266, 528] on input "Strongly" at bounding box center [264, 533] width 12 height 23
radio input "true"
click at [267, 562] on input "Enthusiastically" at bounding box center [264, 563] width 12 height 23
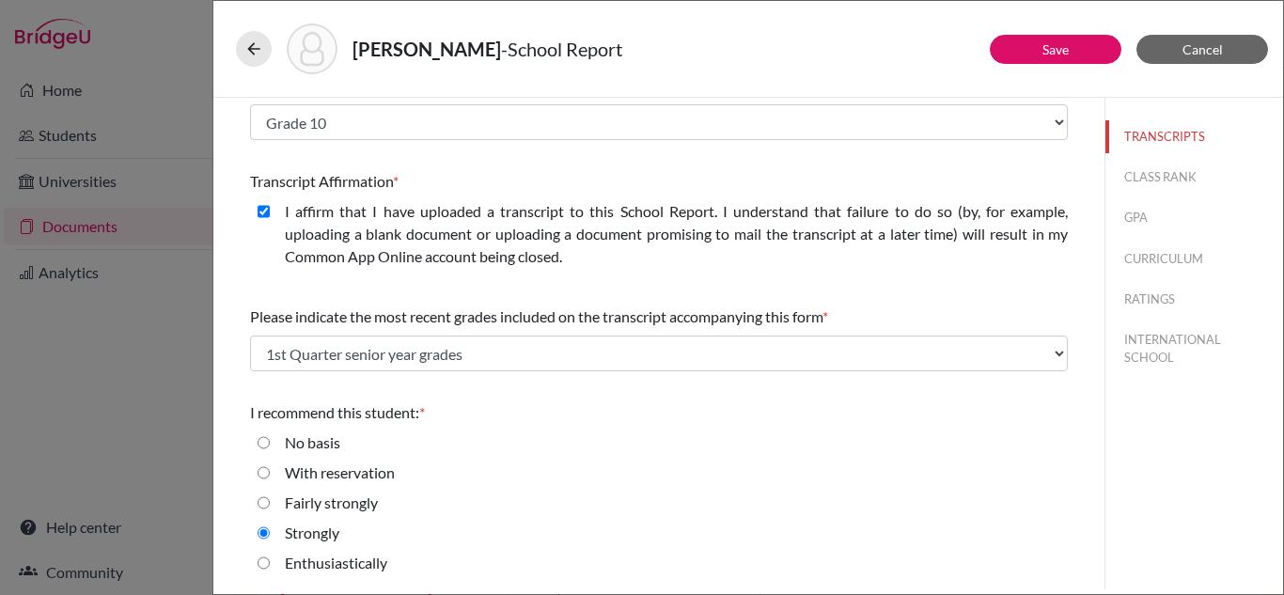
radio input "true"
click at [1164, 181] on button "CLASS RANK" at bounding box center [1194, 177] width 178 height 33
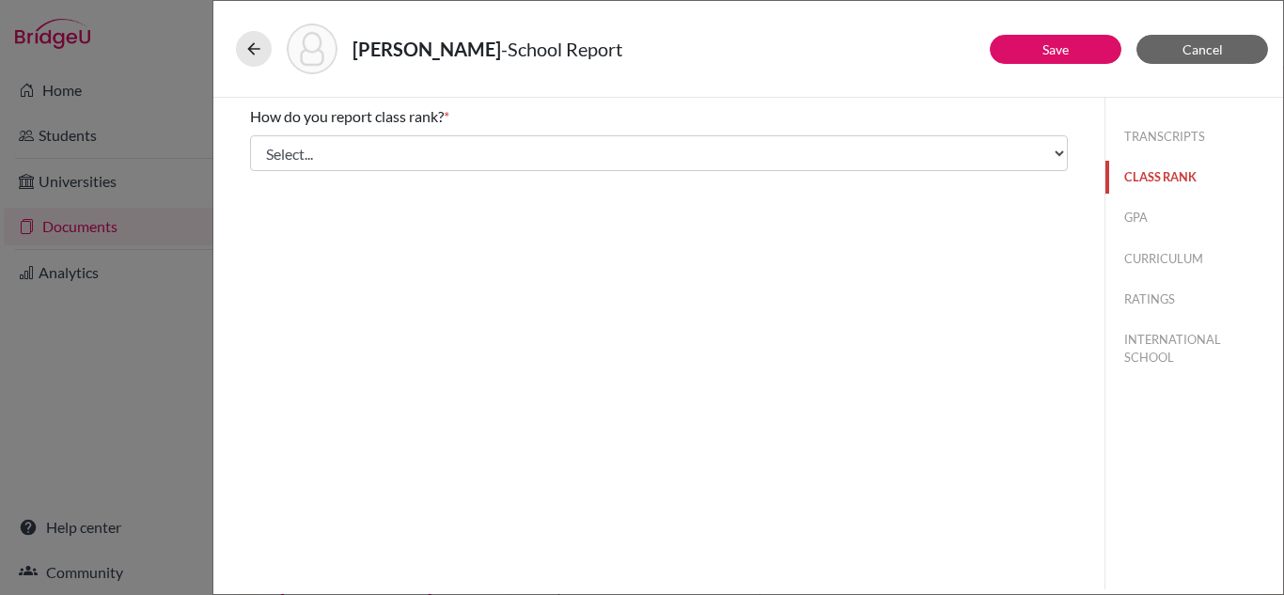
scroll to position [0, 0]
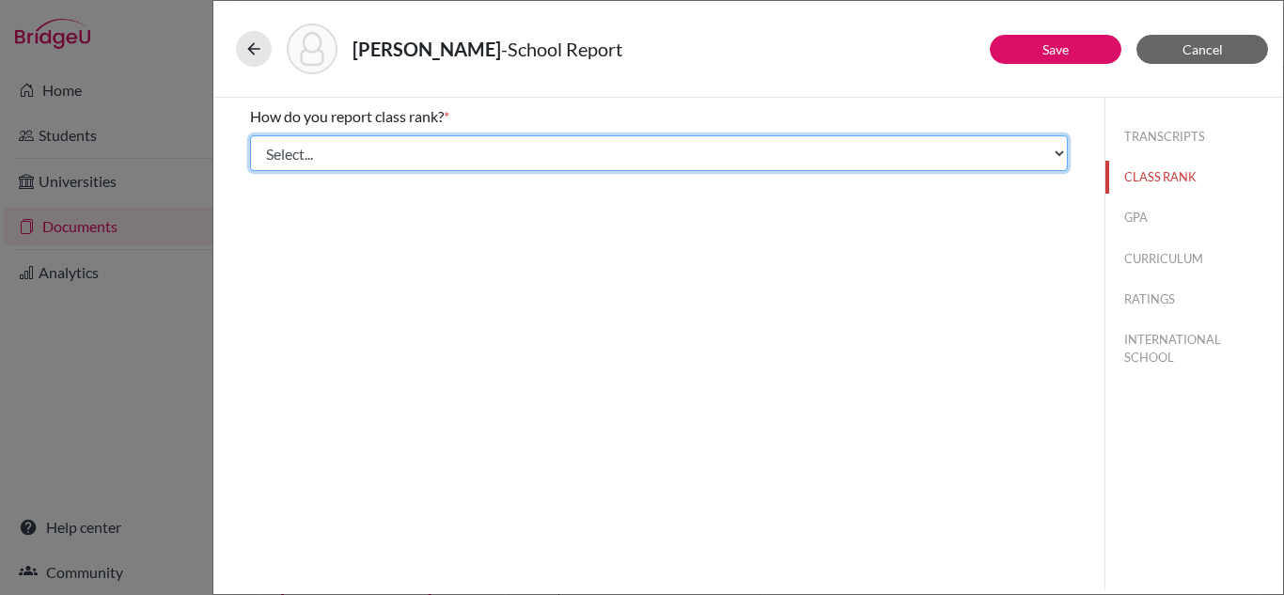
click at [1050, 155] on select "Select... Exact Decile Quintile Quartile None" at bounding box center [659, 153] width 818 height 36
select select "5"
click at [250, 135] on select "Select... Exact Decile Quintile Quartile None" at bounding box center [659, 153] width 818 height 36
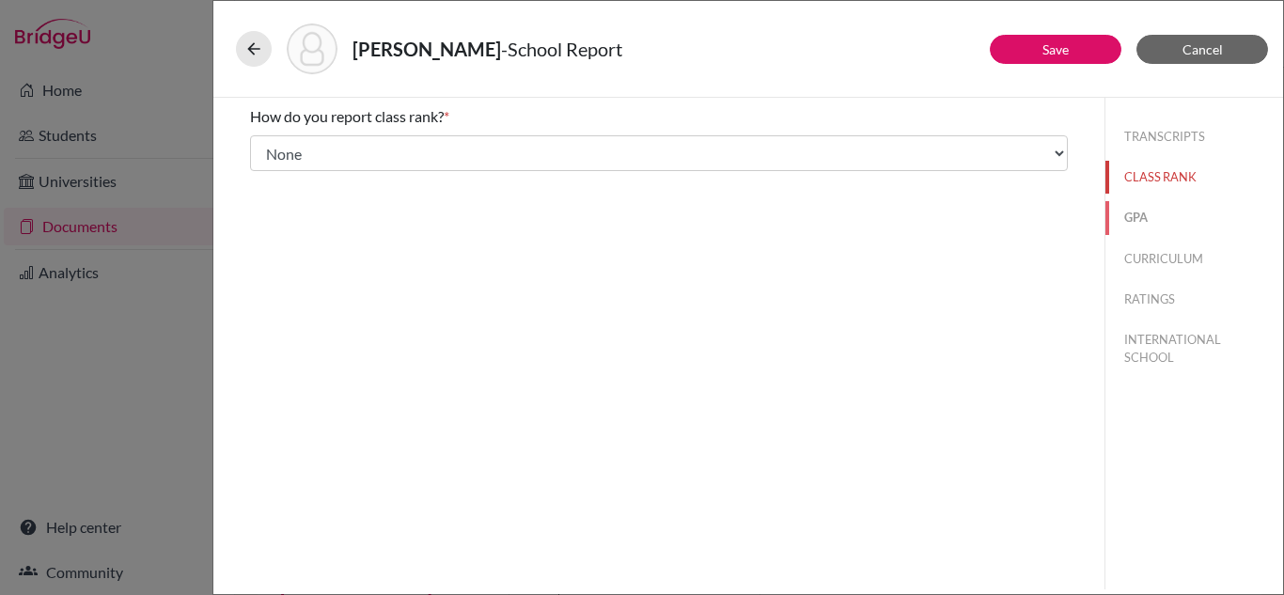
click at [1159, 210] on button "GPA" at bounding box center [1194, 217] width 178 height 33
click at [268, 173] on input "No" at bounding box center [264, 176] width 12 height 23
radio input "true"
click at [1144, 255] on button "CURRICULUM" at bounding box center [1194, 259] width 178 height 33
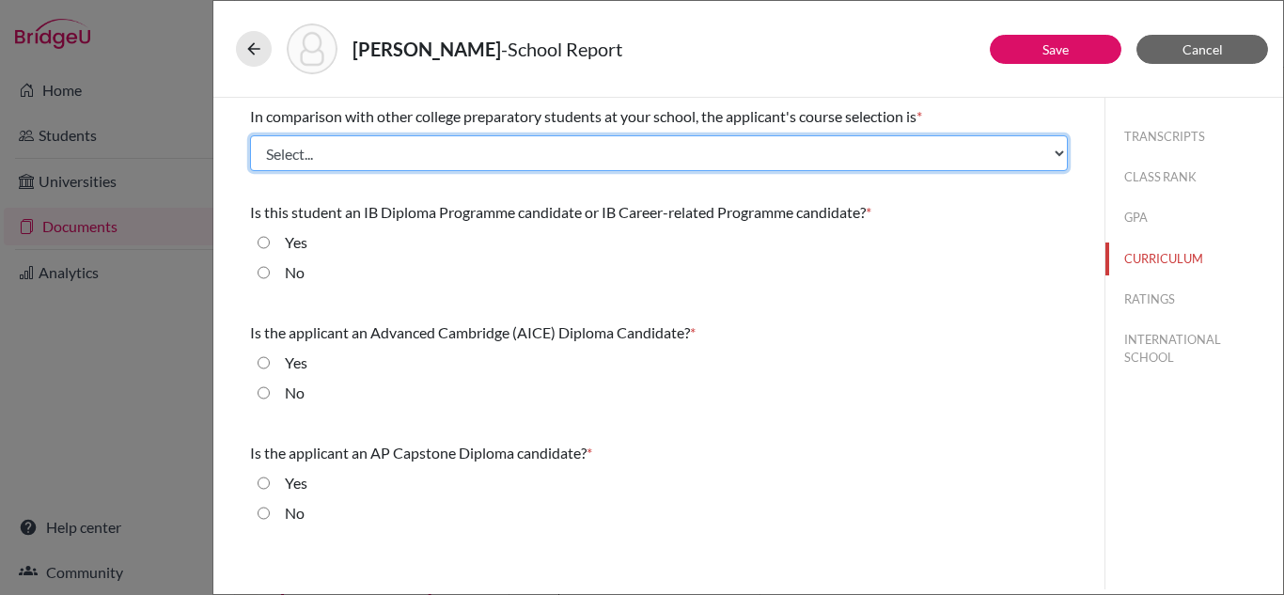
click at [665, 139] on select "Select... Less than demanding Average Demanding Very demanding Most demanding P…" at bounding box center [659, 153] width 818 height 36
select select "4"
click at [250, 135] on select "Select... Less than demanding Average Demanding Very demanding Most demanding P…" at bounding box center [659, 153] width 818 height 36
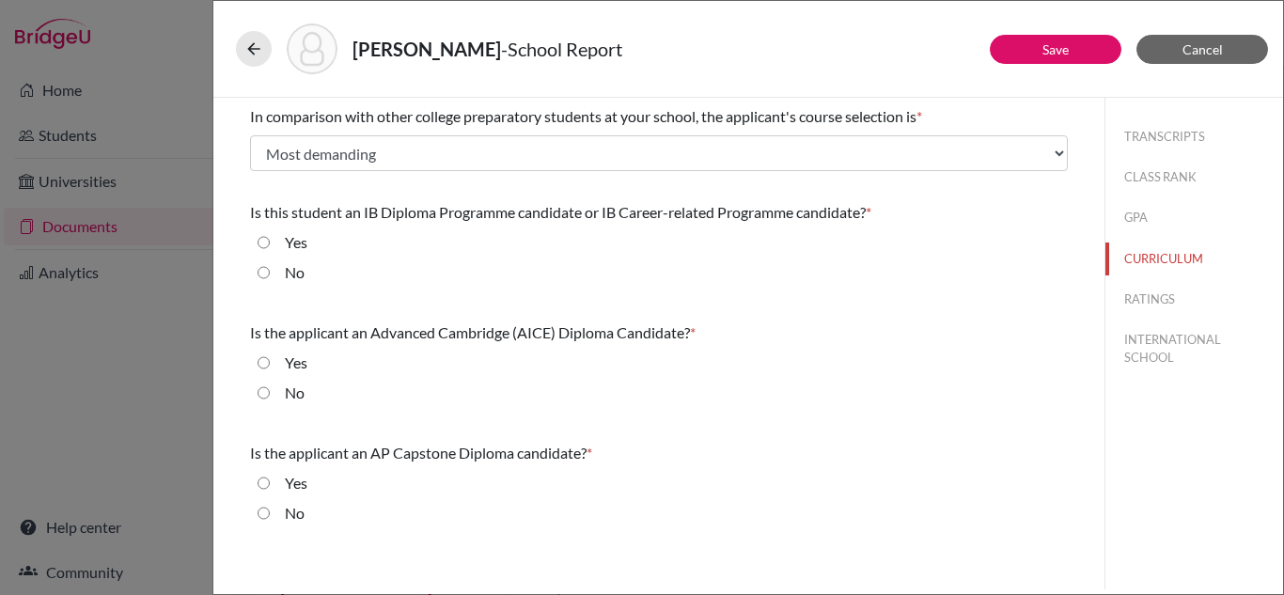
click at [263, 273] on input "No" at bounding box center [264, 272] width 12 height 23
radio input "true"
click at [261, 398] on input "No" at bounding box center [264, 393] width 12 height 23
radio input "true"
click at [256, 517] on div "No" at bounding box center [659, 517] width 818 height 30
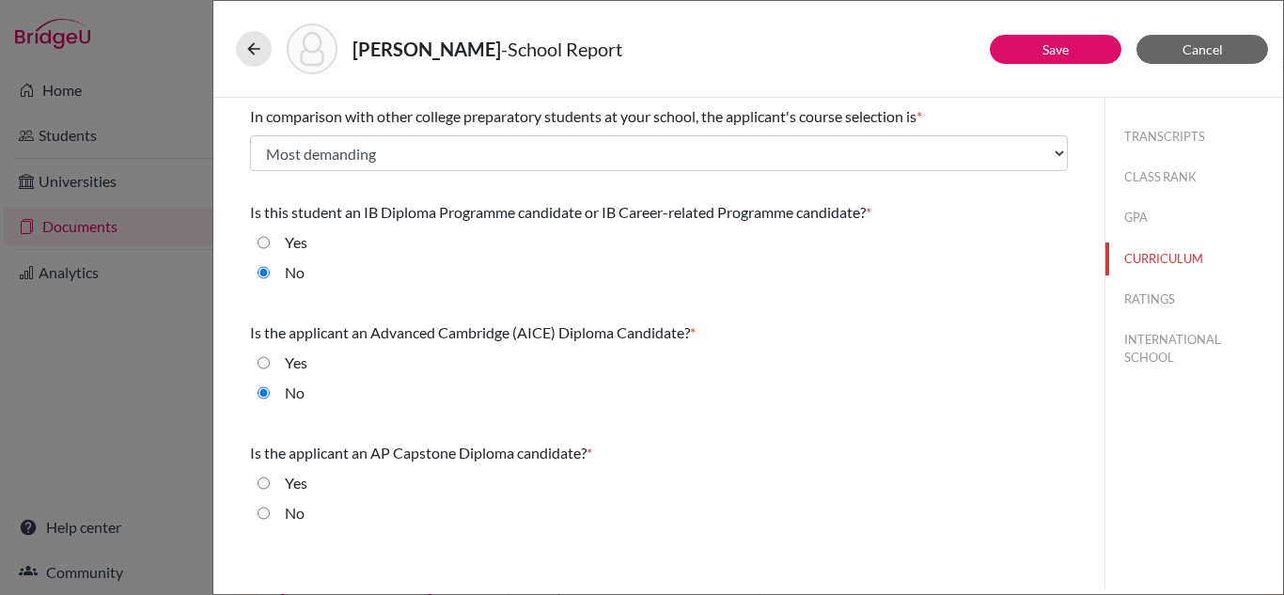
click at [267, 511] on input "No" at bounding box center [264, 513] width 12 height 23
radio input "true"
click at [1150, 301] on button "RATINGS" at bounding box center [1194, 299] width 178 height 33
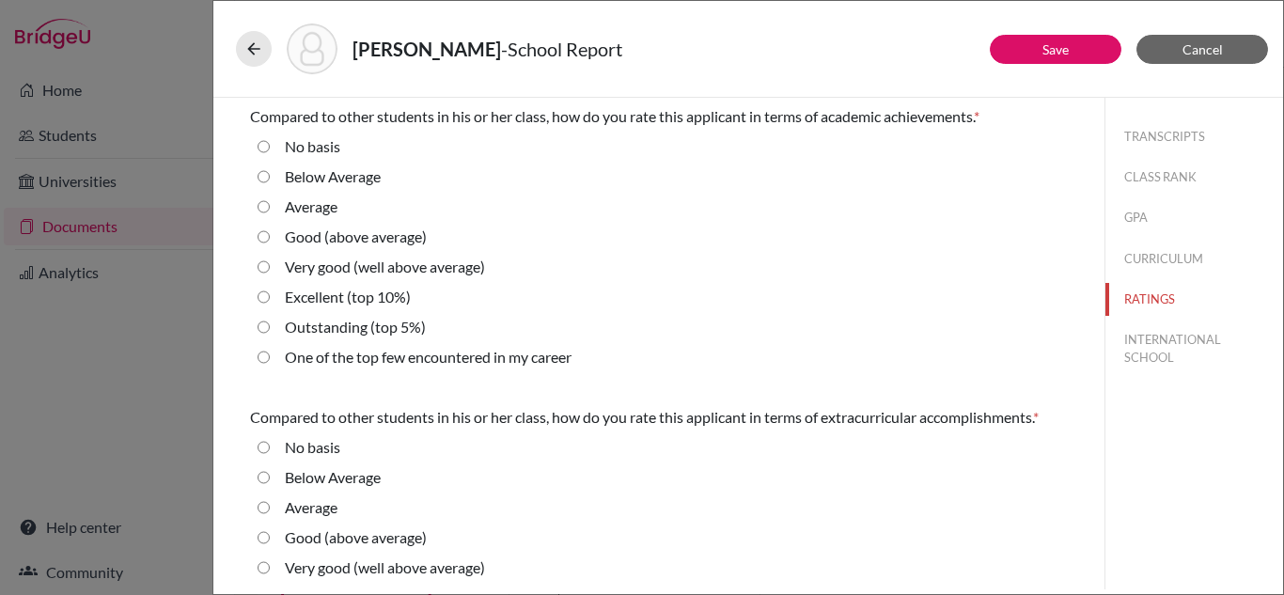
click at [267, 293] on 10\%\) "Excellent (top 10%)" at bounding box center [264, 297] width 12 height 23
radio 10\%\) "true"
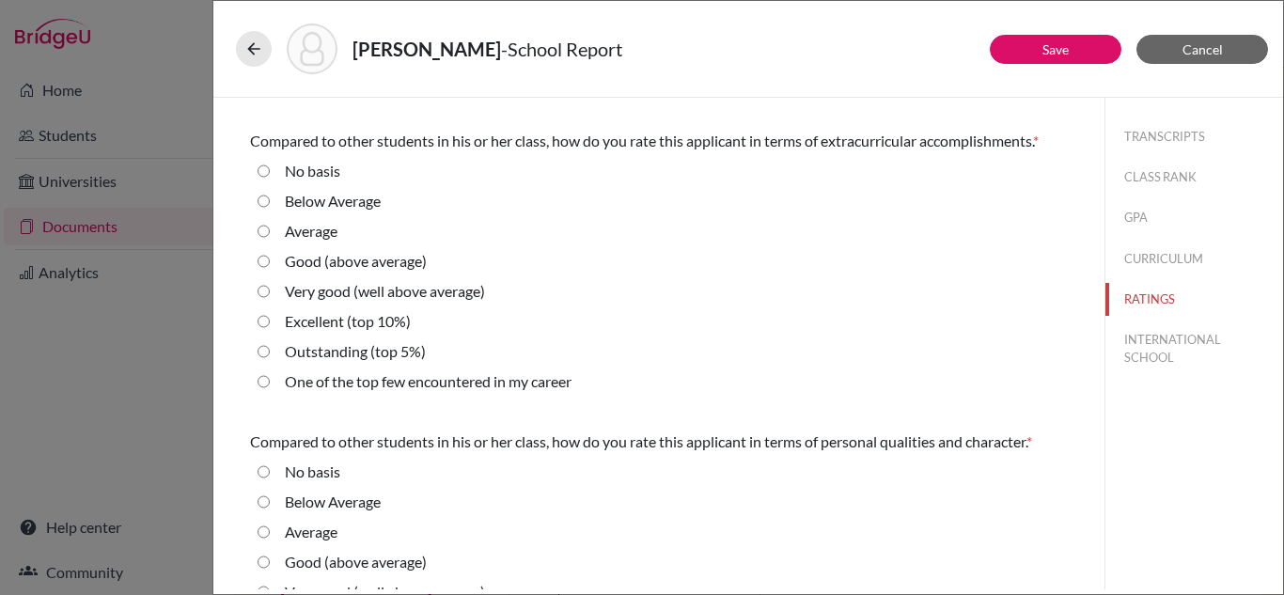
scroll to position [277, 0]
click at [265, 288] on average\) "Very good (well above average)" at bounding box center [264, 290] width 12 height 23
radio average\) "true"
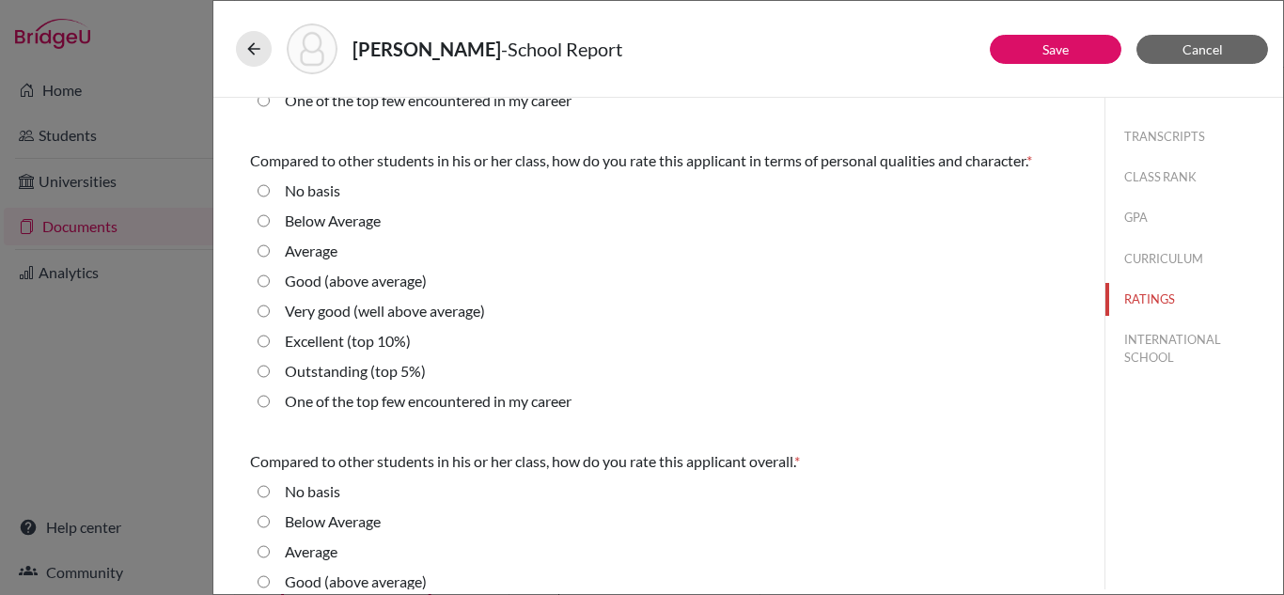
scroll to position [560, 0]
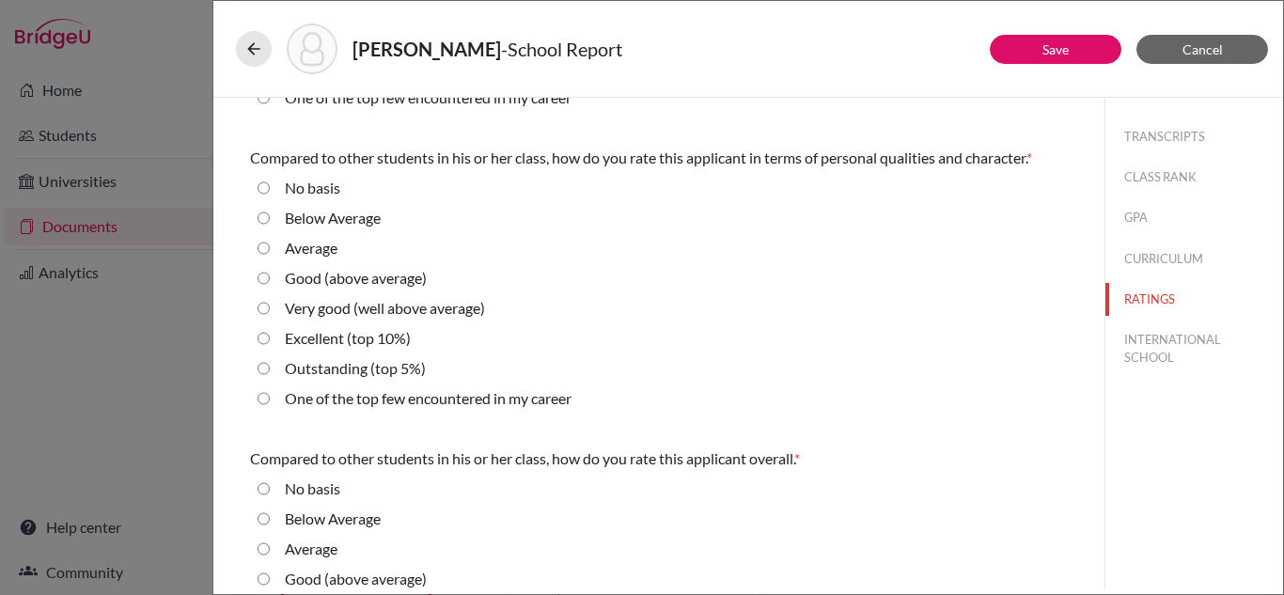
click at [262, 367] on 5\%\) "Outstanding (top 5%)" at bounding box center [264, 368] width 12 height 23
radio 5\%\) "true"
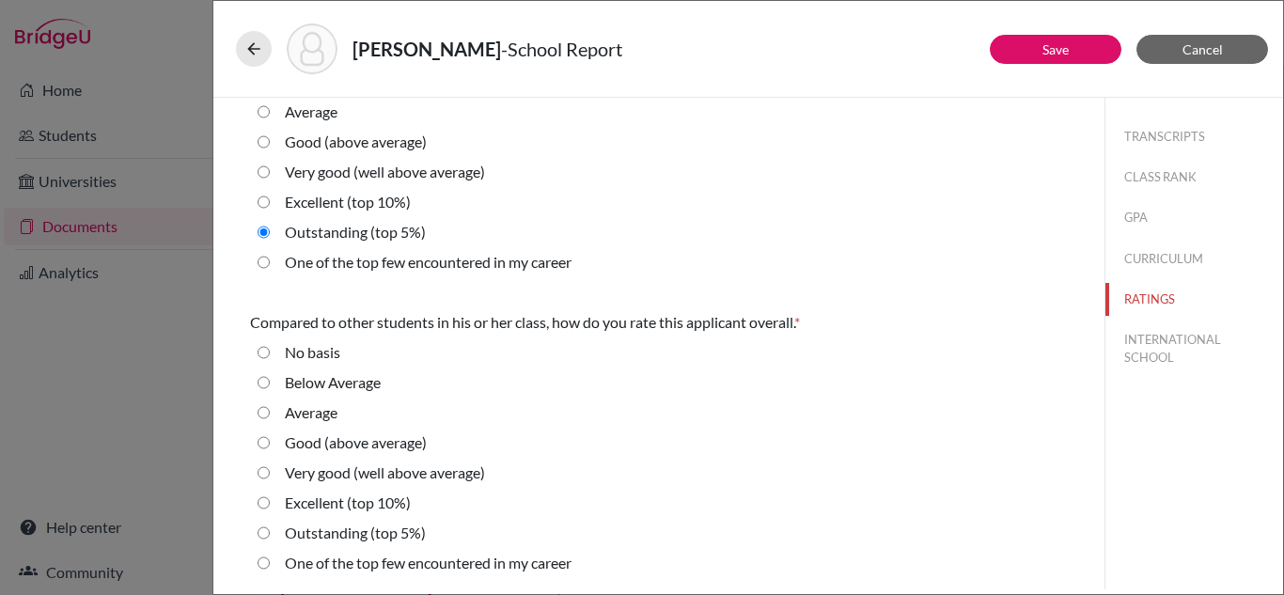
click at [264, 506] on 10\%\) "Excellent (top 10%)" at bounding box center [264, 503] width 12 height 23
radio 10\%\) "true"
click at [1145, 337] on button "INTERNATIONAL SCHOOL" at bounding box center [1194, 348] width 178 height 51
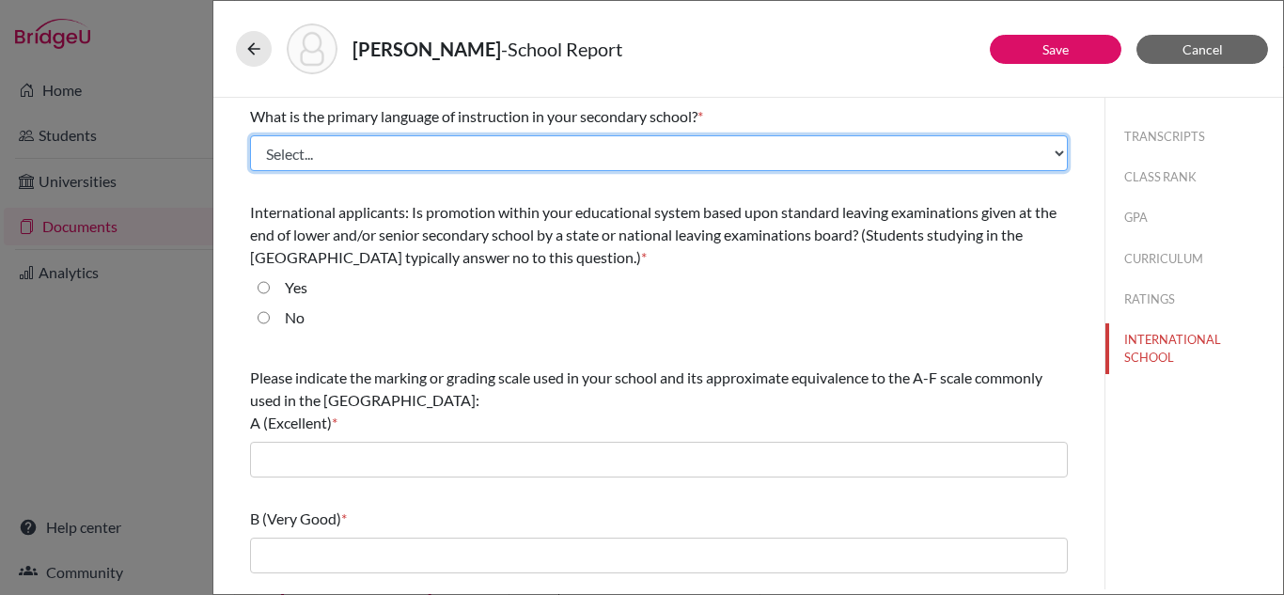
click at [692, 141] on select "Select... Albanian Arabic Armenian Assamese Azerbaijani Belarusian Bengali Bulg…" at bounding box center [659, 153] width 818 height 36
select select "14"
click at [250, 135] on select "Select... Albanian Arabic Armenian Assamese Azerbaijani Belarusian Bengali Bulg…" at bounding box center [659, 153] width 818 height 36
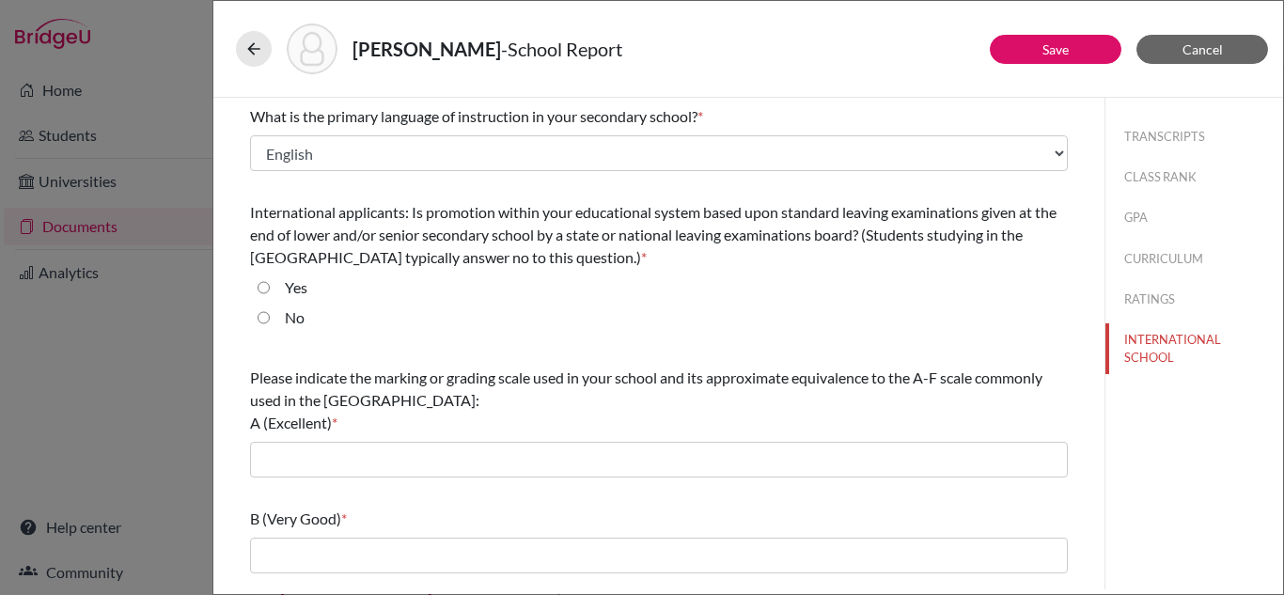
click at [267, 290] on input "Yes" at bounding box center [264, 287] width 12 height 23
radio input "true"
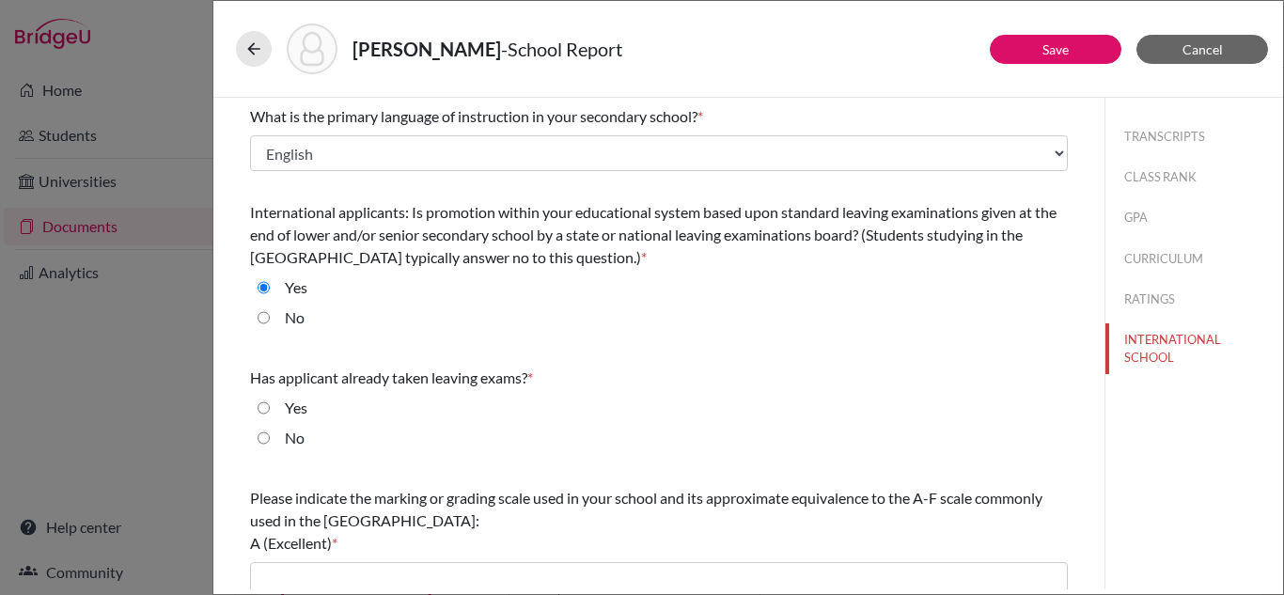
click at [266, 437] on input "No" at bounding box center [264, 438] width 12 height 23
radio input "true"
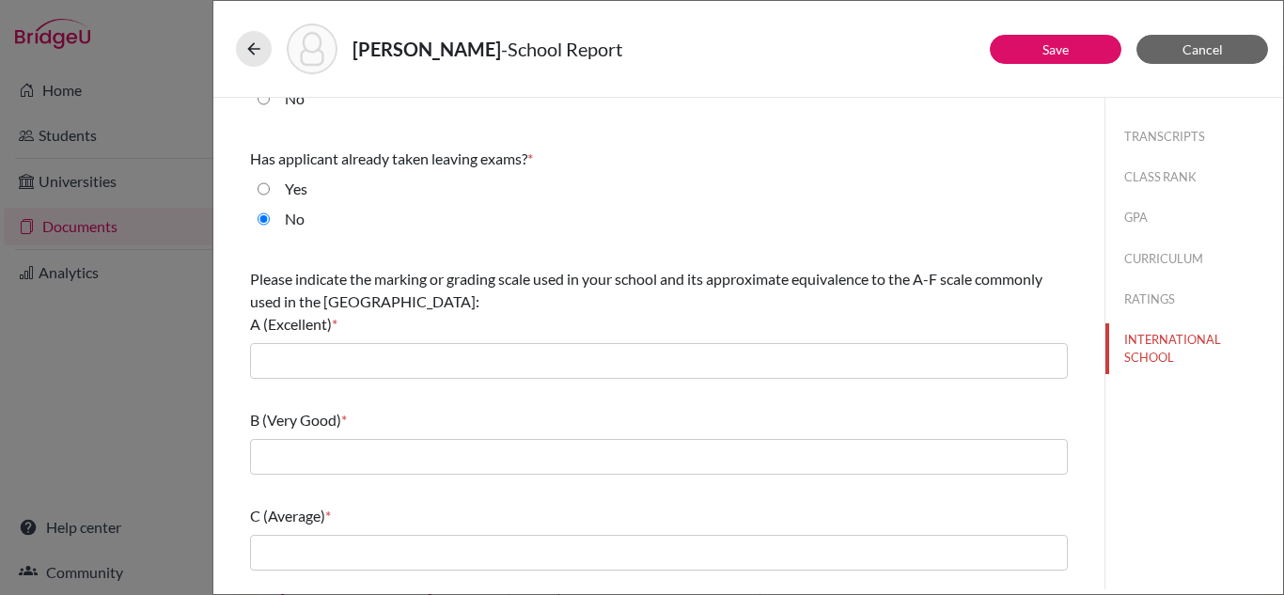
scroll to position [225, 0]
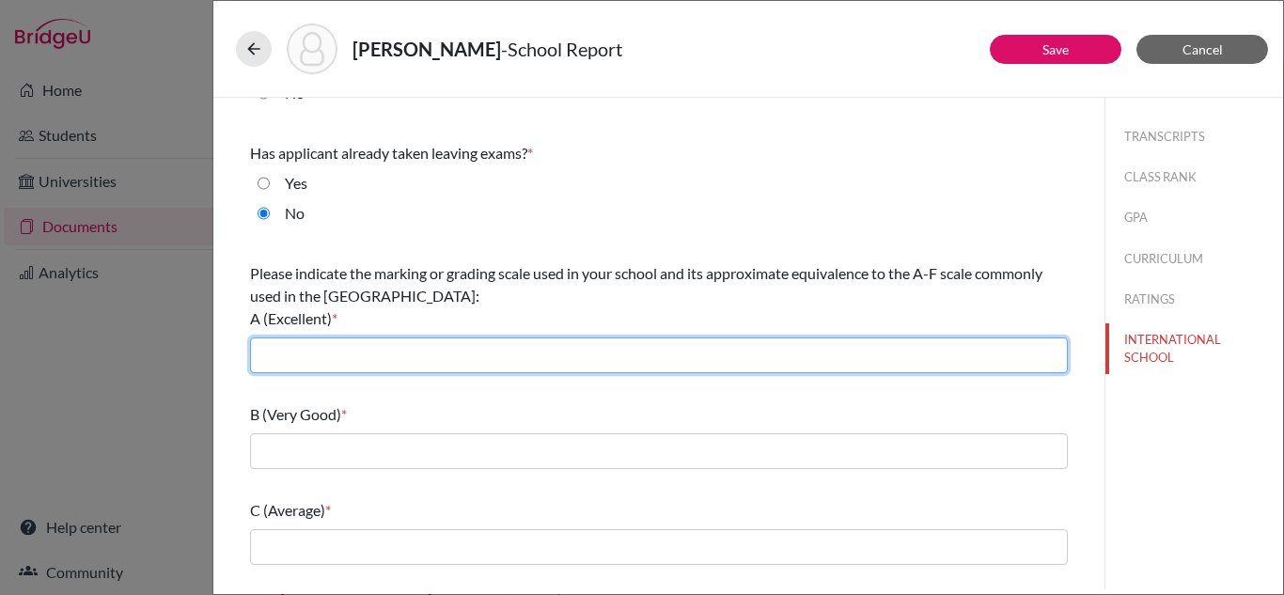
click at [633, 362] on input "text" at bounding box center [659, 355] width 818 height 36
click at [431, 368] on input "text" at bounding box center [659, 355] width 818 height 36
type input "A*"
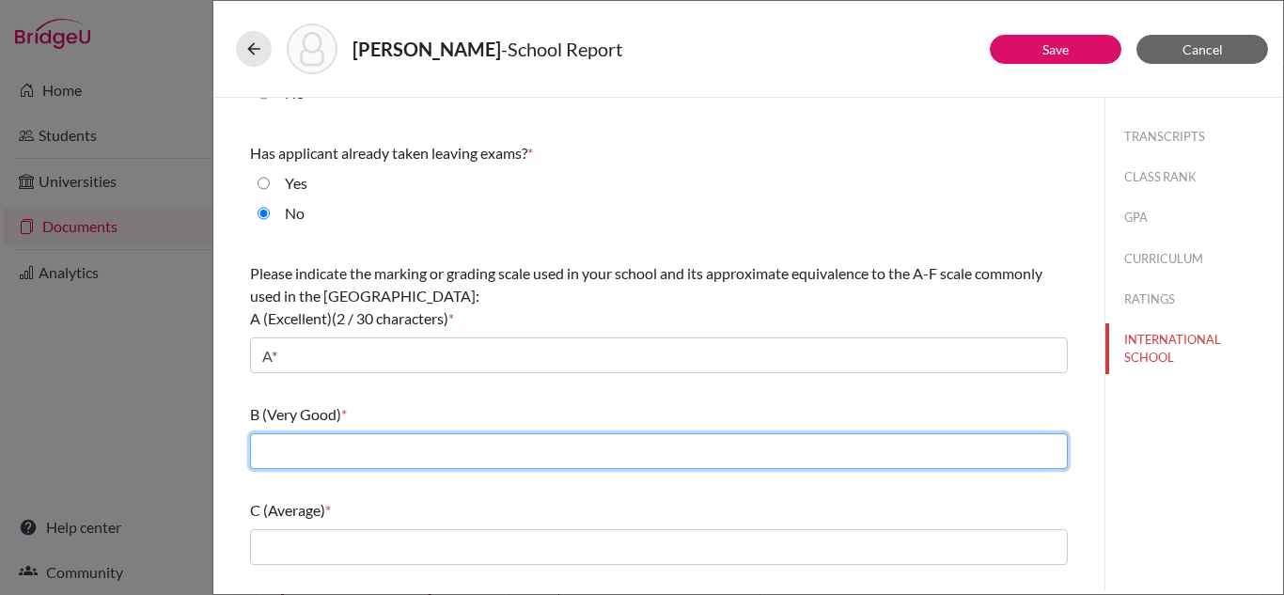
click at [382, 449] on input "text" at bounding box center [659, 451] width 818 height 36
type input "B (70-79)"
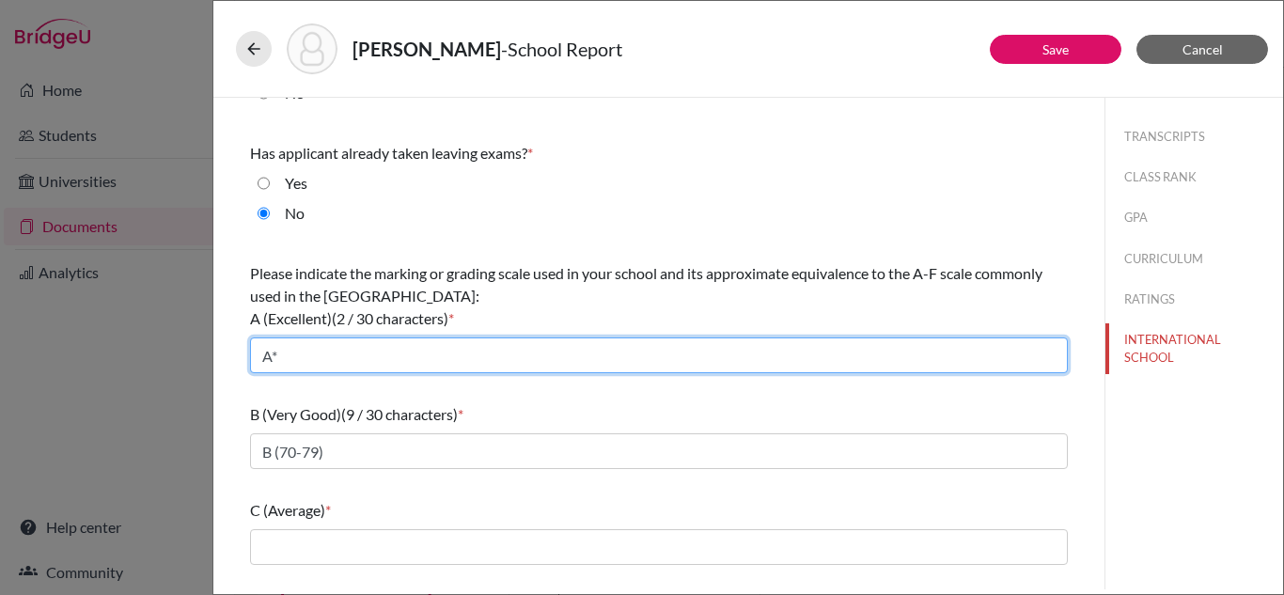
click at [362, 351] on input "A*" at bounding box center [659, 355] width 818 height 36
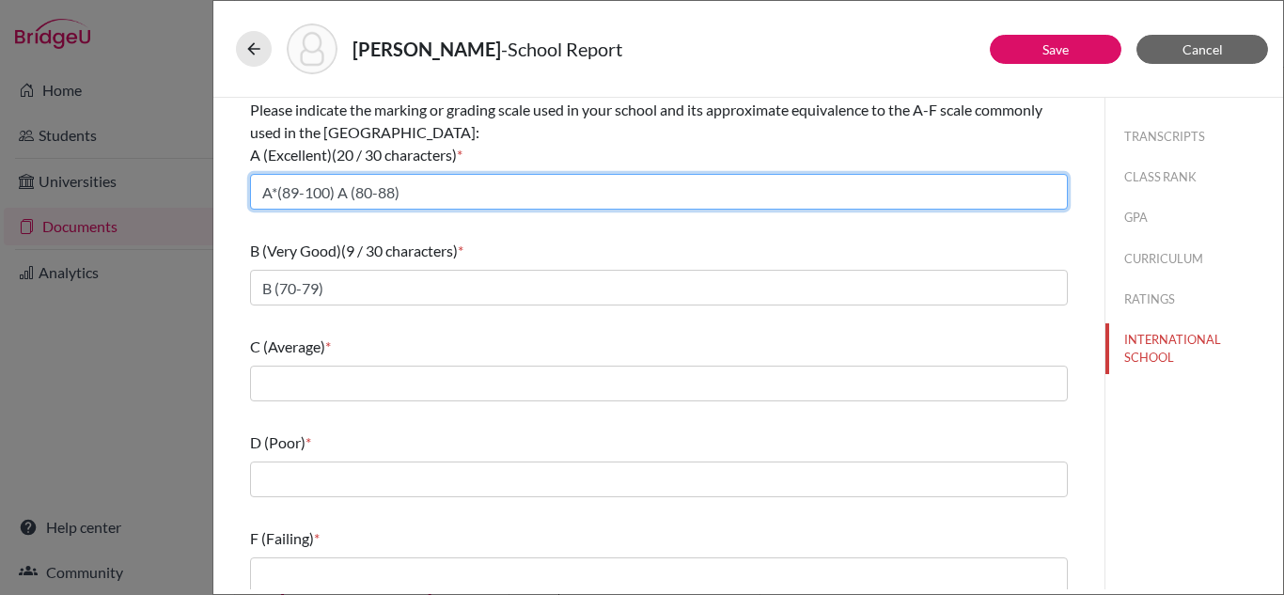
scroll to position [399, 0]
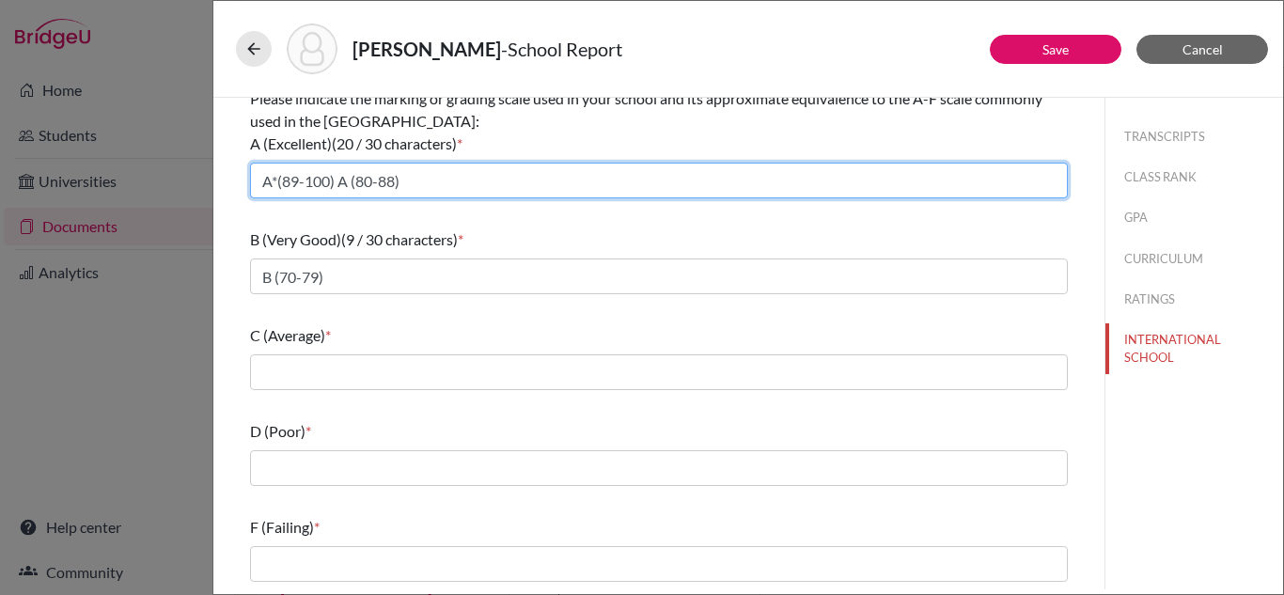
type input "A*(89-100) A (80-88)"
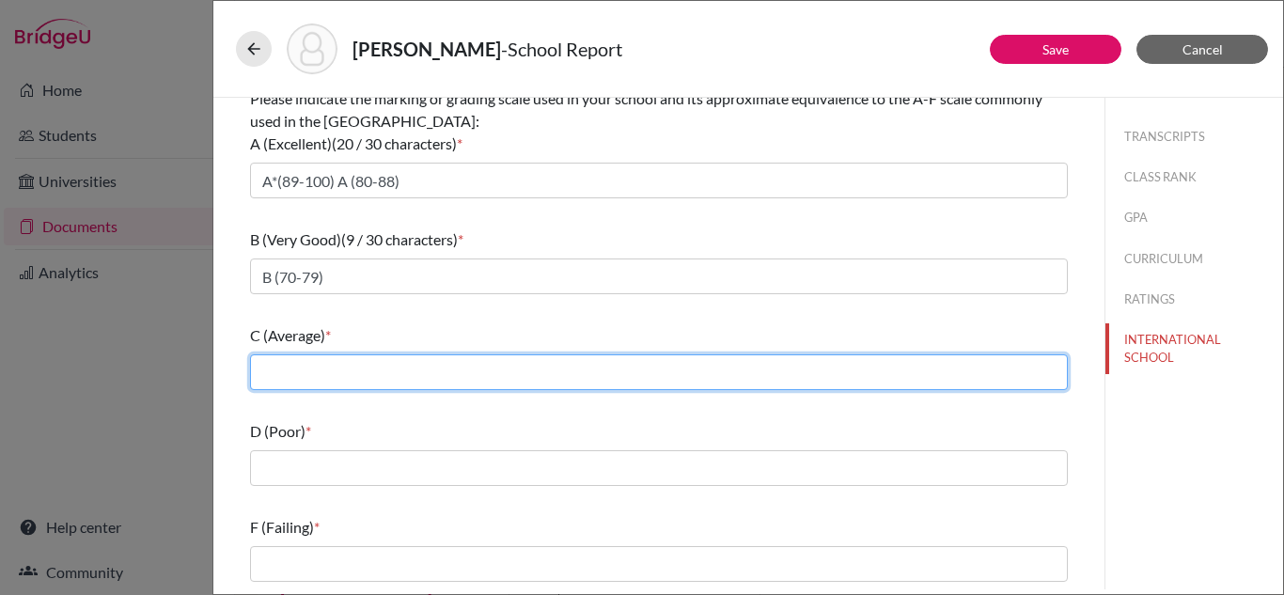
click at [437, 362] on input "text" at bounding box center [659, 372] width 818 height 36
type input "C (60-69), D (50-59)"
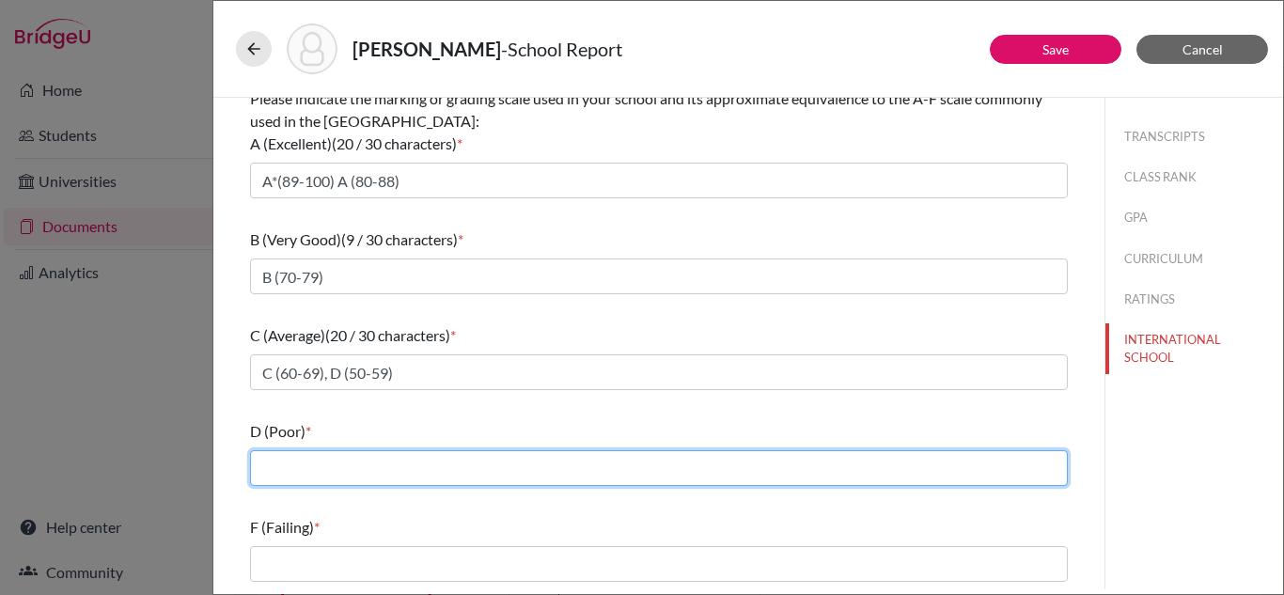
click at [378, 464] on input "text" at bounding box center [659, 468] width 818 height 36
type input "E (40-49)"
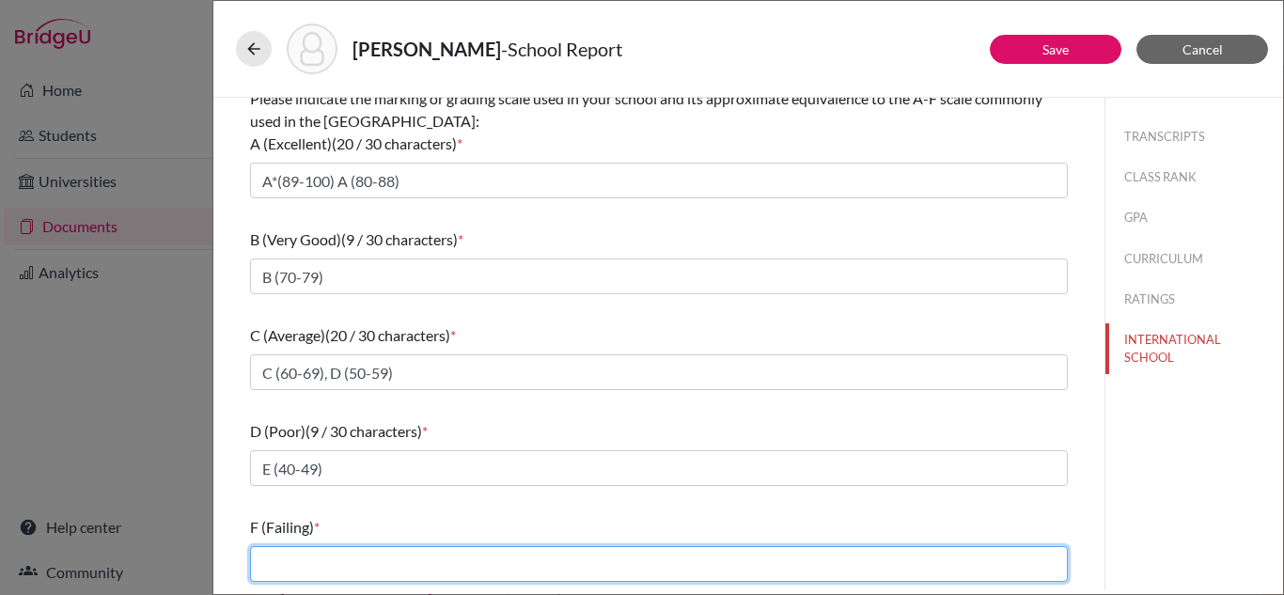
click at [353, 557] on input "text" at bounding box center [659, 564] width 818 height 36
type input "Below 40"
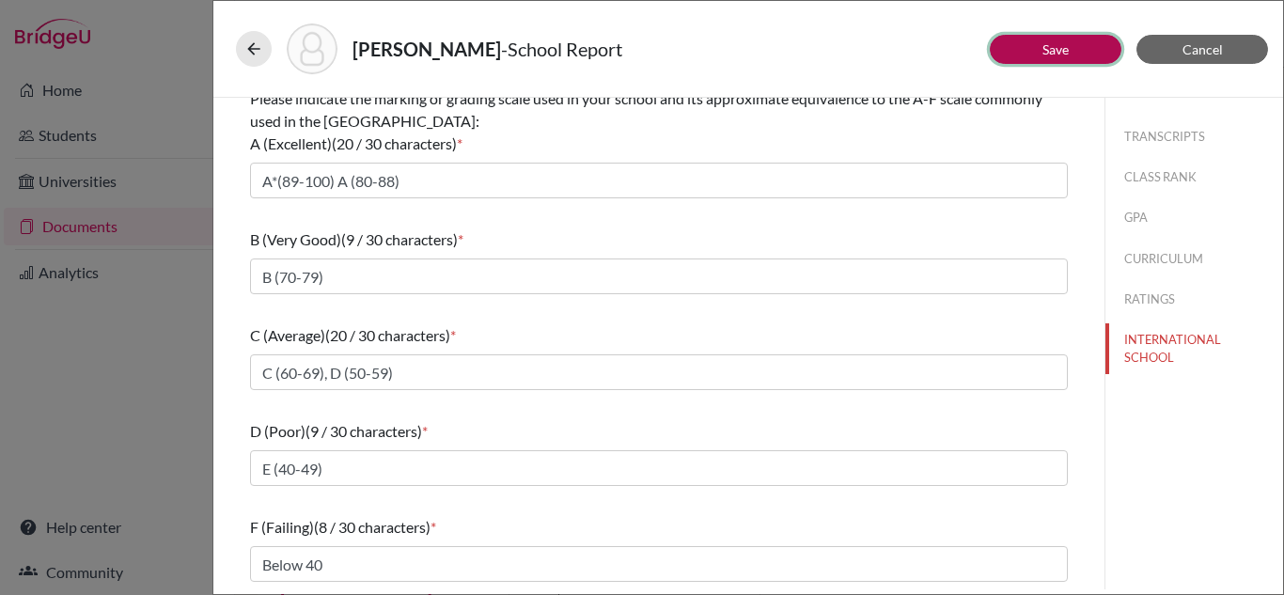
click at [1079, 53] on button "Save" at bounding box center [1056, 49] width 132 height 29
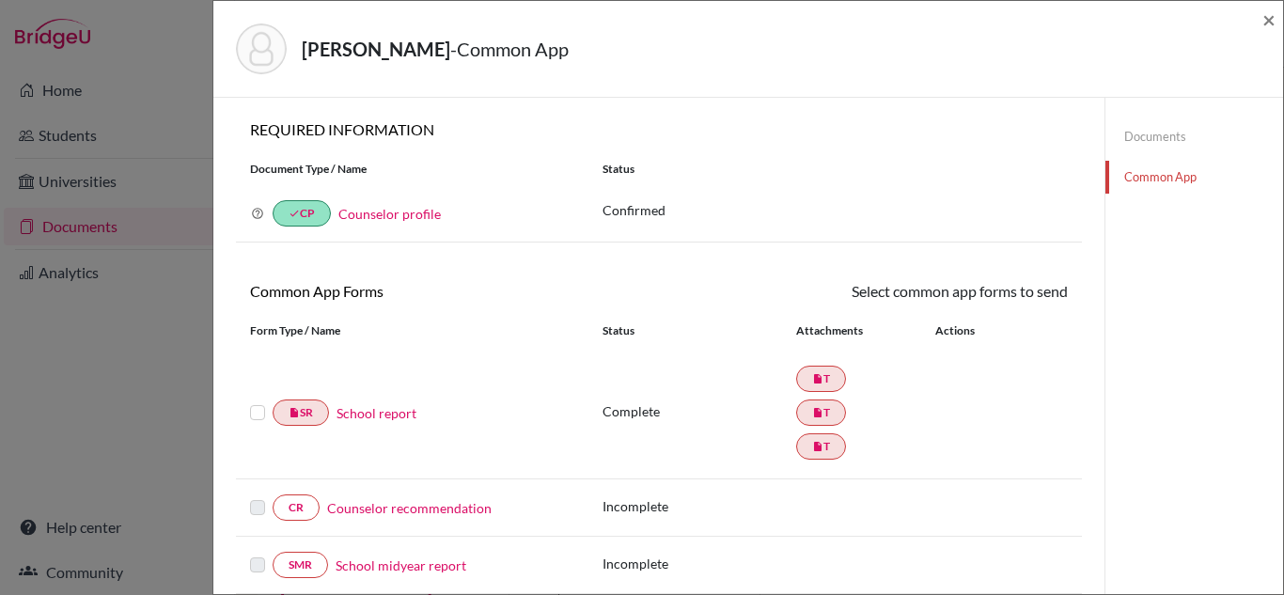
click at [443, 511] on link "Counselor recommendation" at bounding box center [409, 508] width 164 height 20
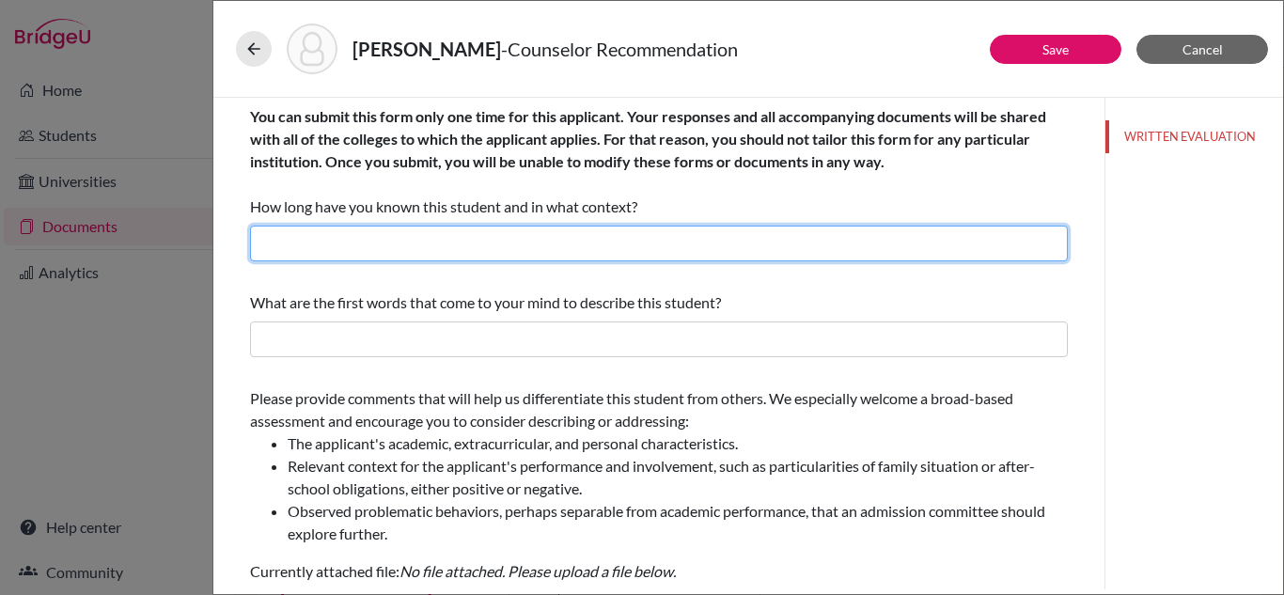
click at [669, 243] on input "text" at bounding box center [659, 244] width 818 height 36
type input "Over 12 months as her Career and College Counselor"
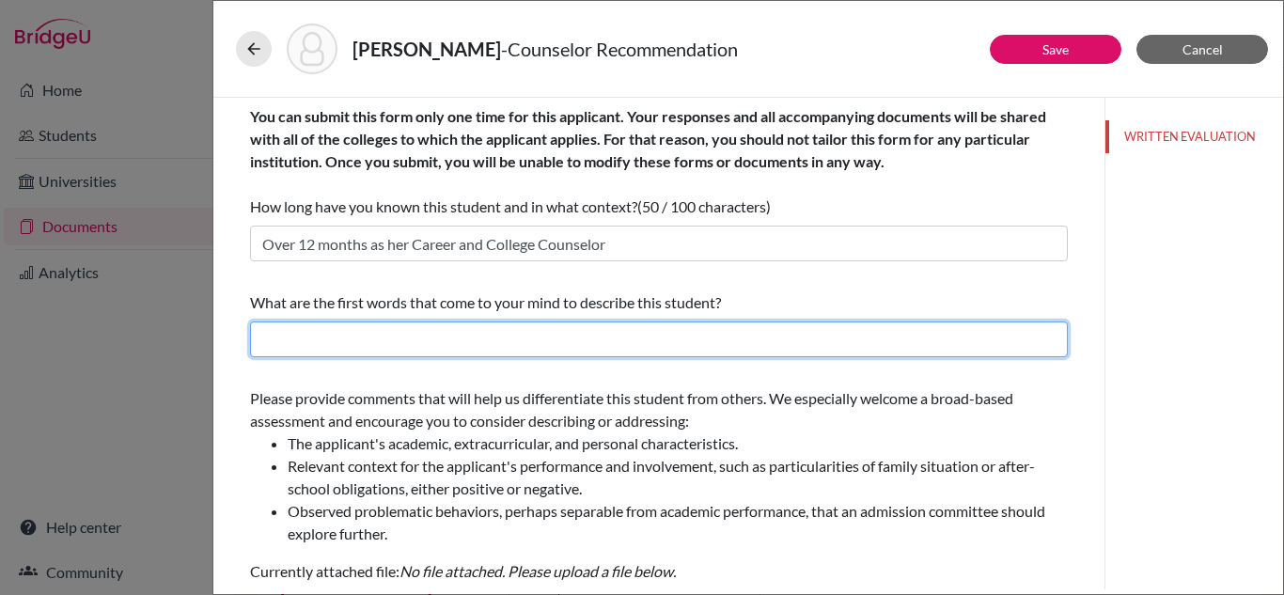
click at [648, 347] on input "text" at bounding box center [659, 339] width 818 height 36
type input "Knowledgeable, Principled, Inquirer"
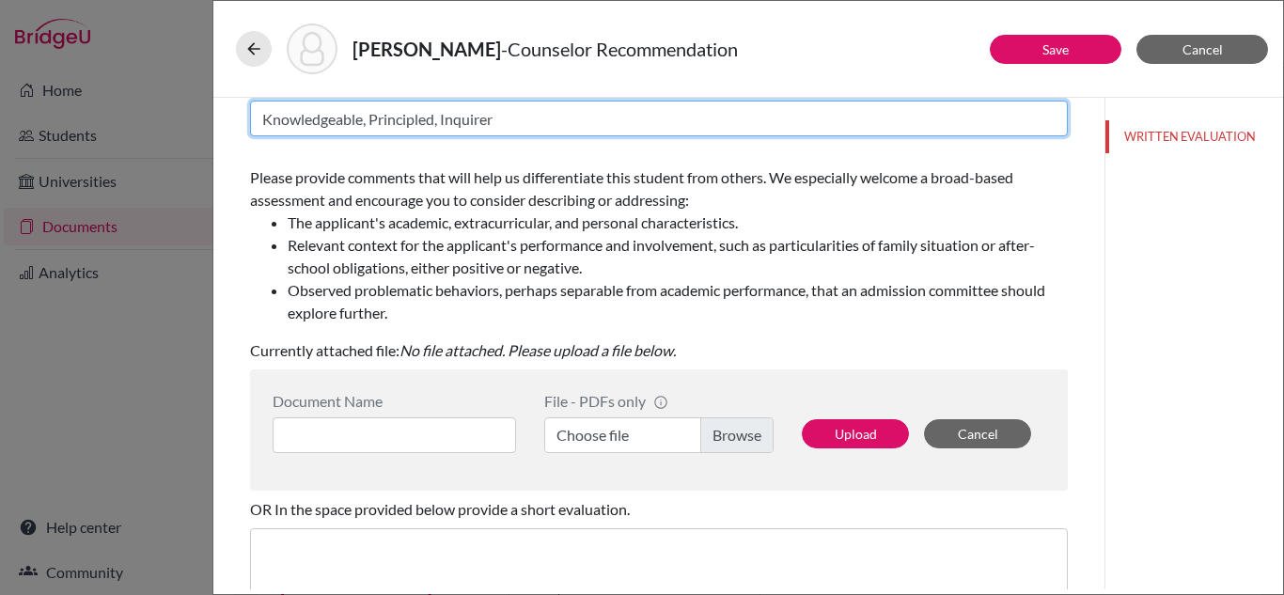
scroll to position [222, 0]
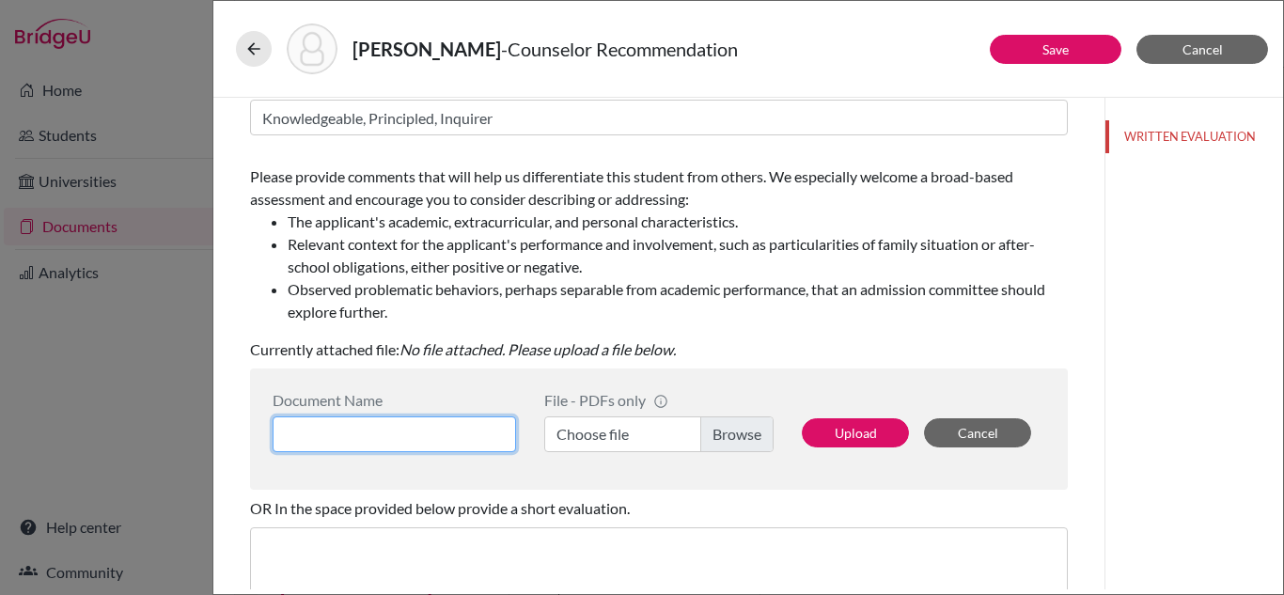
click at [481, 437] on input at bounding box center [394, 434] width 243 height 36
type input "Counselor LOR"
click at [575, 430] on label "Choose file" at bounding box center [658, 434] width 229 height 36
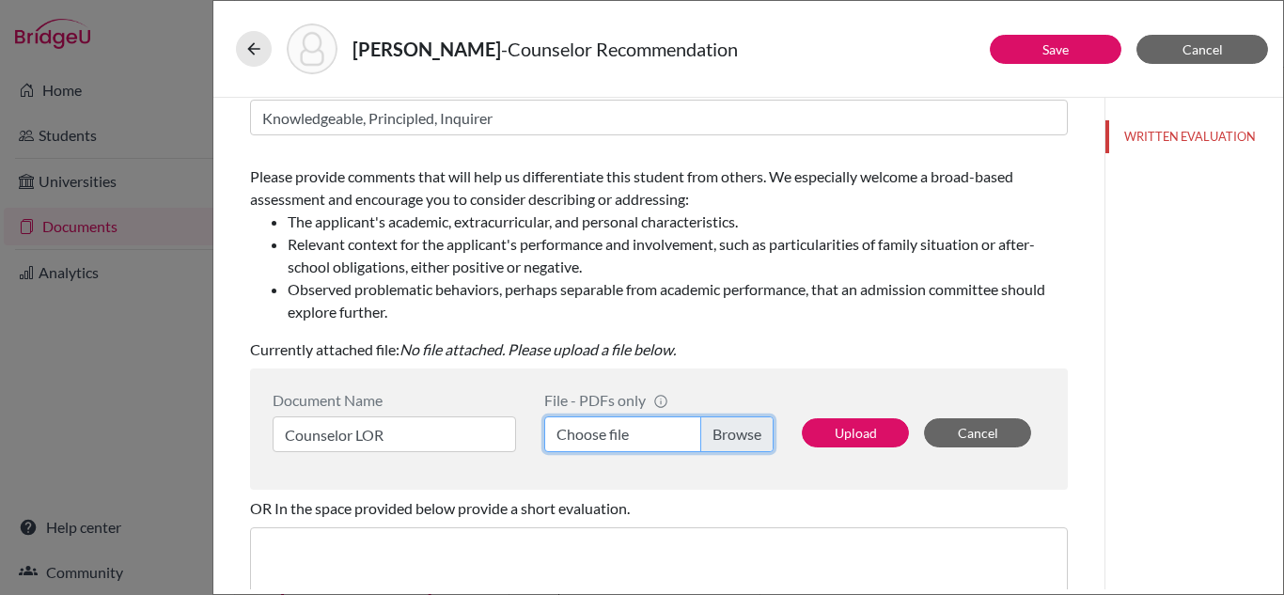
click at [575, 430] on input "Choose file" at bounding box center [658, 434] width 229 height 36
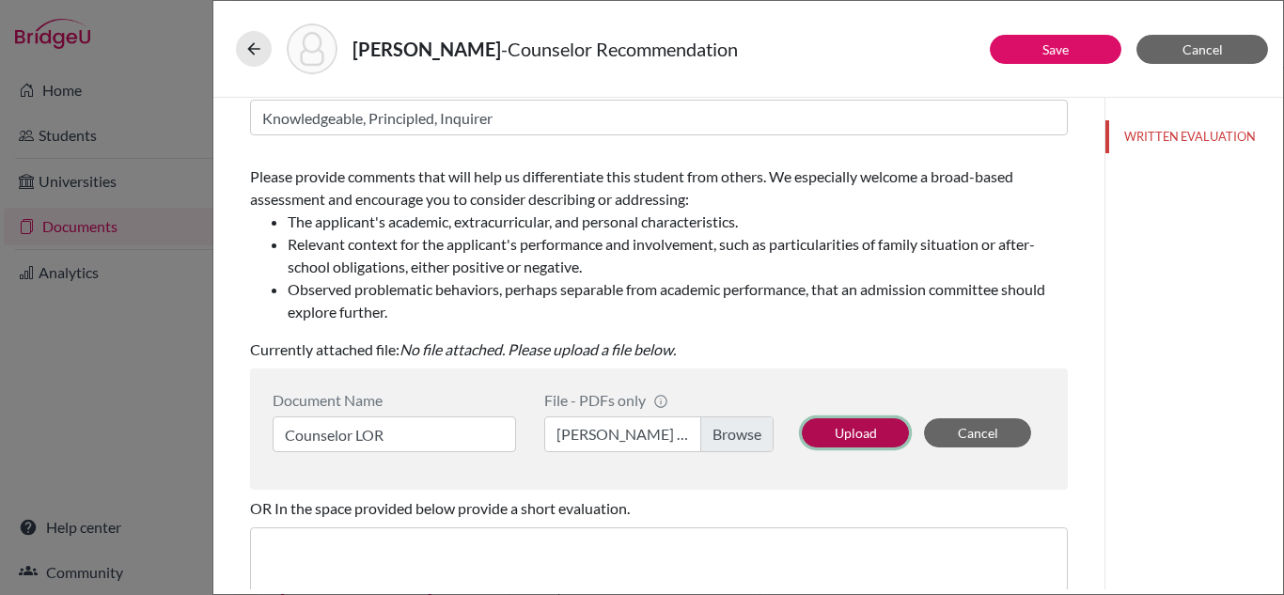
click at [854, 436] on button "Upload" at bounding box center [855, 432] width 107 height 29
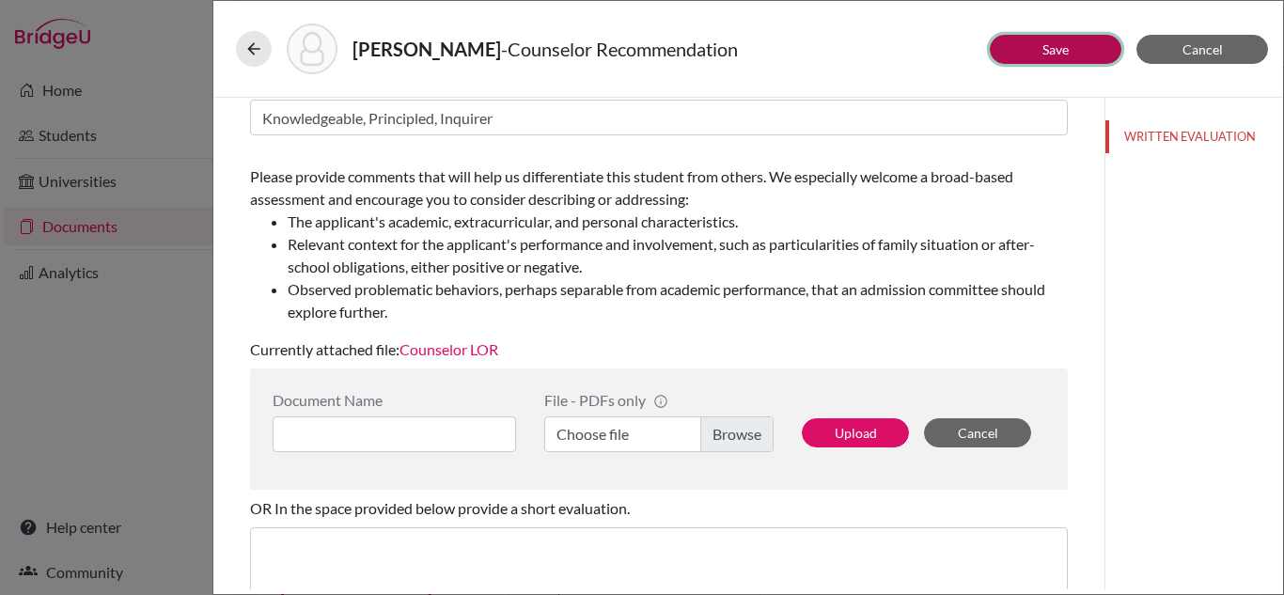
click at [1080, 54] on button "Save" at bounding box center [1056, 49] width 132 height 29
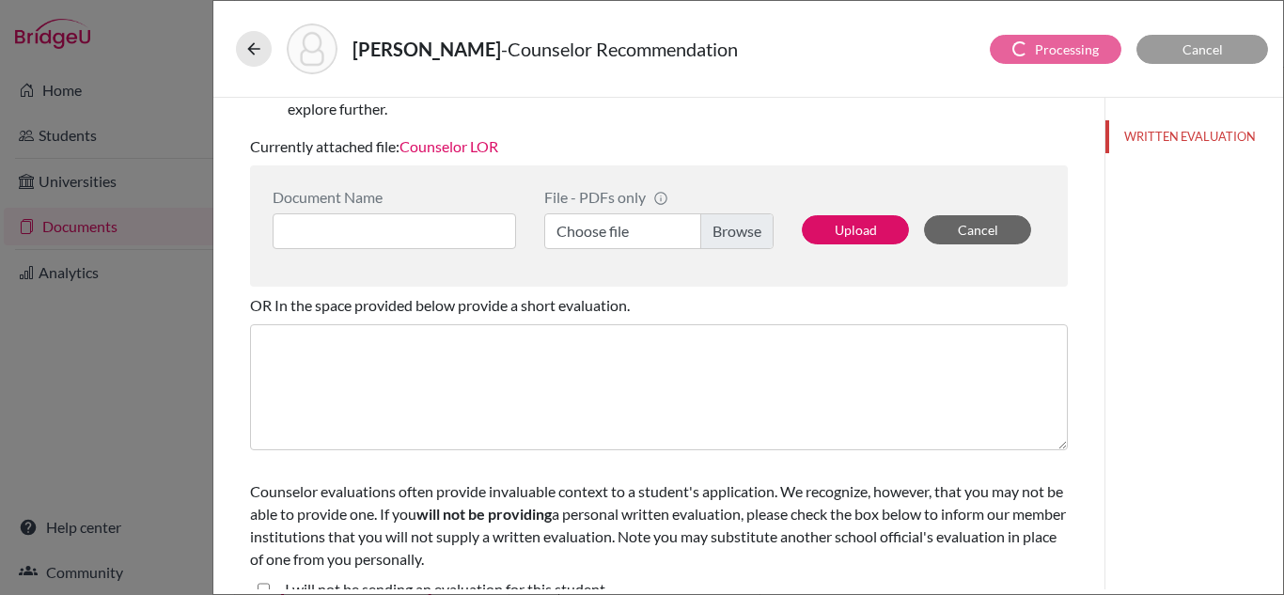
scroll to position [440, 0]
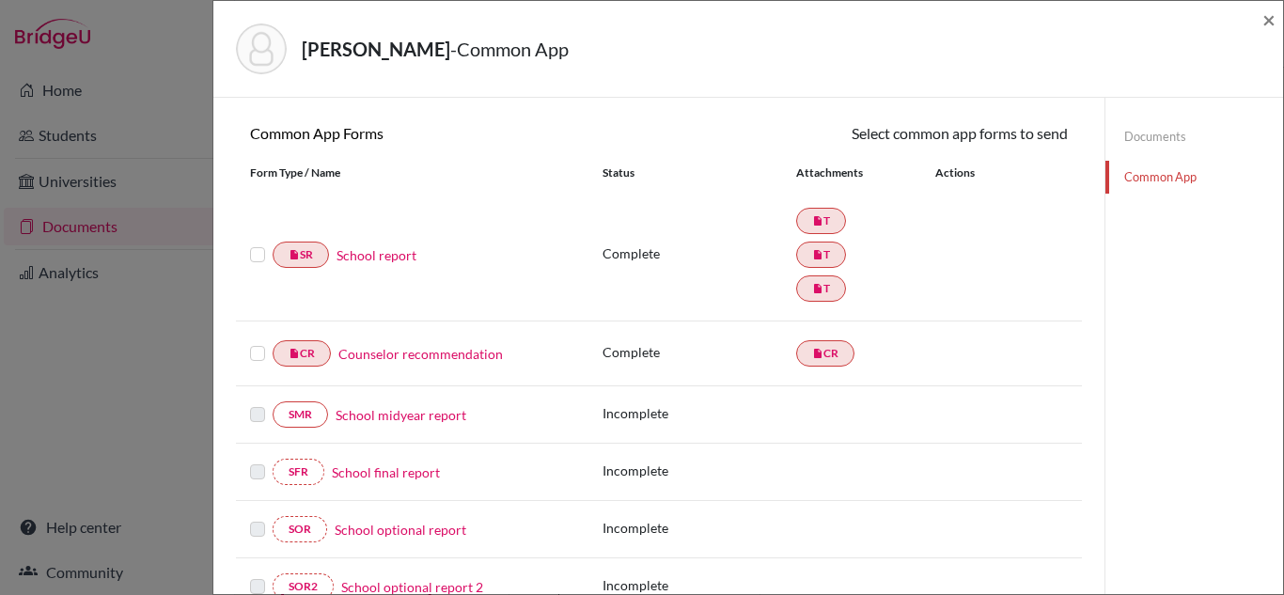
scroll to position [162, 0]
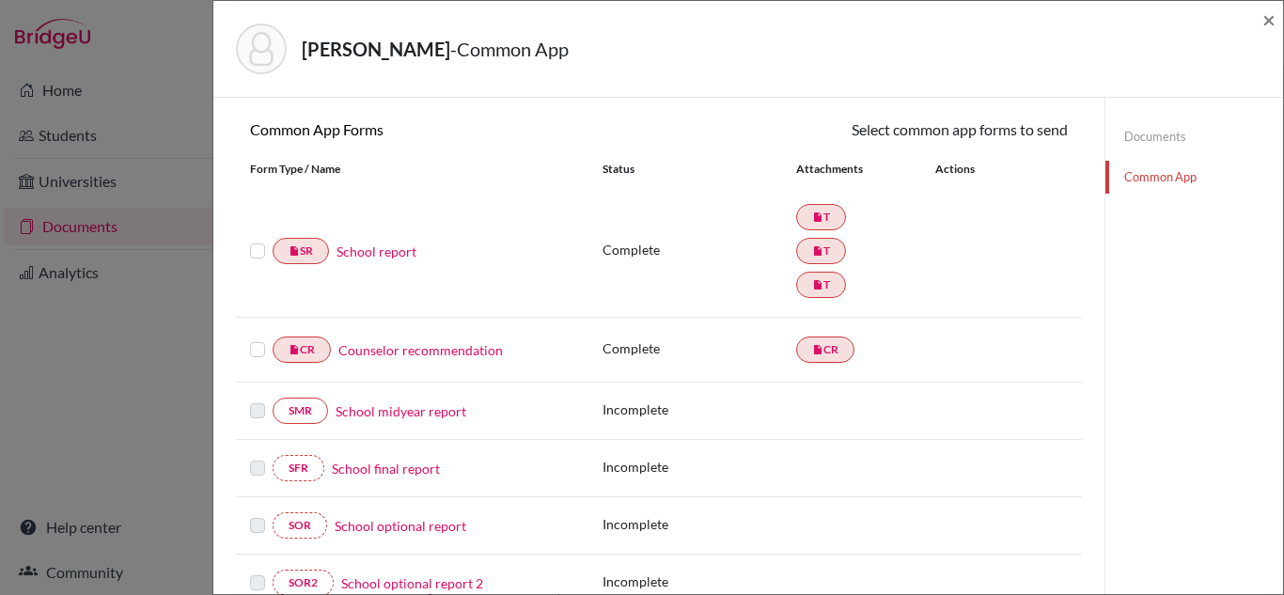
click at [255, 240] on label at bounding box center [257, 240] width 15 height 0
click at [0, 0] on input "checkbox" at bounding box center [0, 0] width 0 height 0
click at [257, 340] on label at bounding box center [257, 340] width 15 height 0
click at [0, 0] on input "checkbox" at bounding box center [0, 0] width 0 height 0
click at [1031, 138] on link "Send" at bounding box center [1029, 132] width 78 height 29
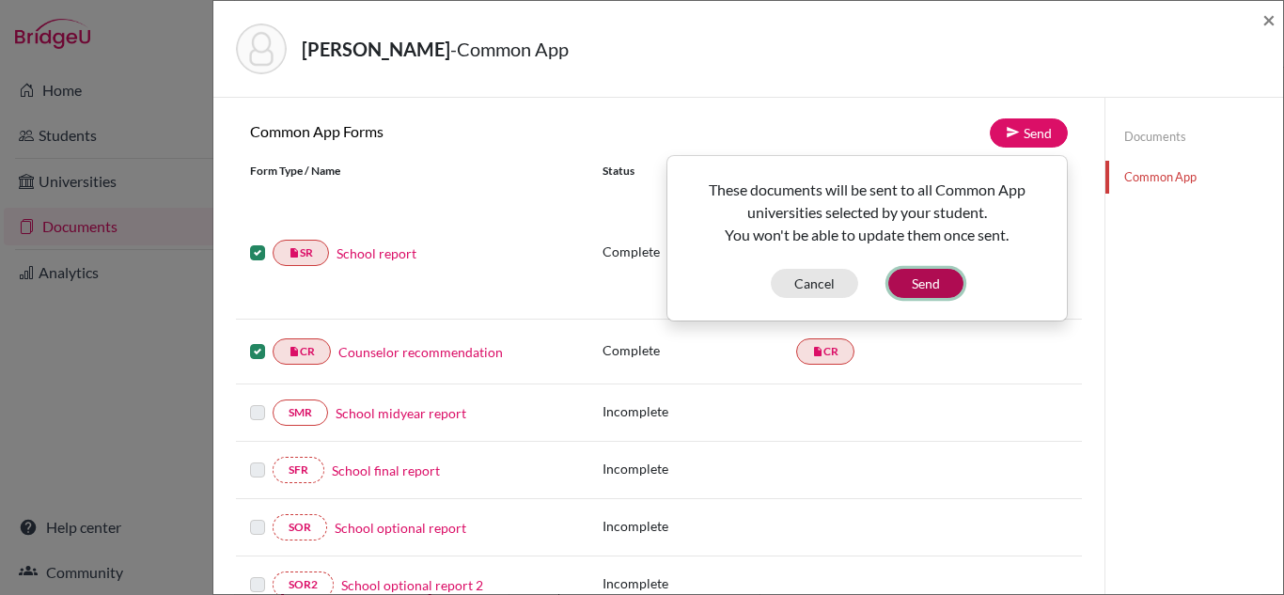
click at [925, 286] on button "Send" at bounding box center [925, 283] width 75 height 29
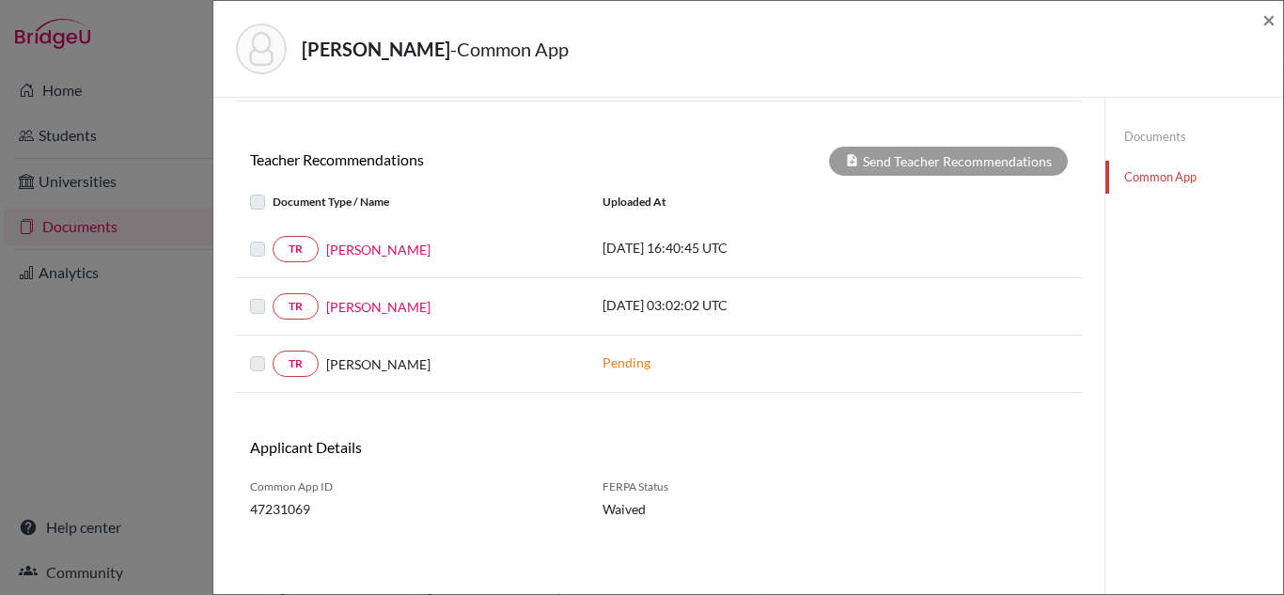
scroll to position [672, 0]
click at [273, 238] on label at bounding box center [273, 238] width 0 height 0
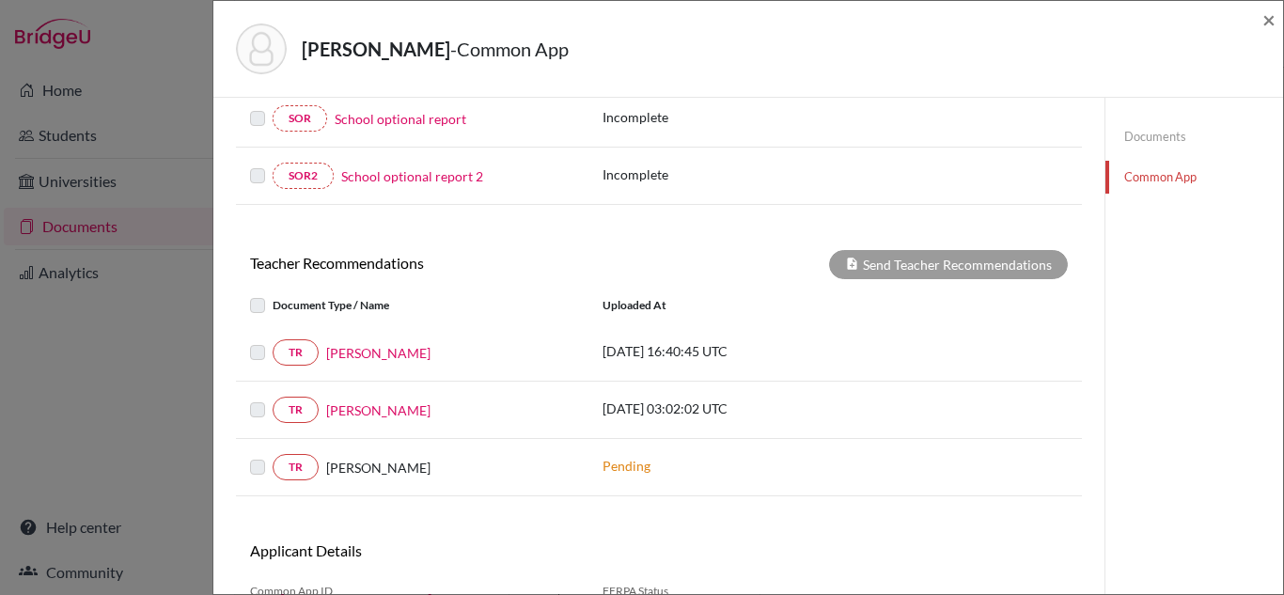
scroll to position [628, 0]
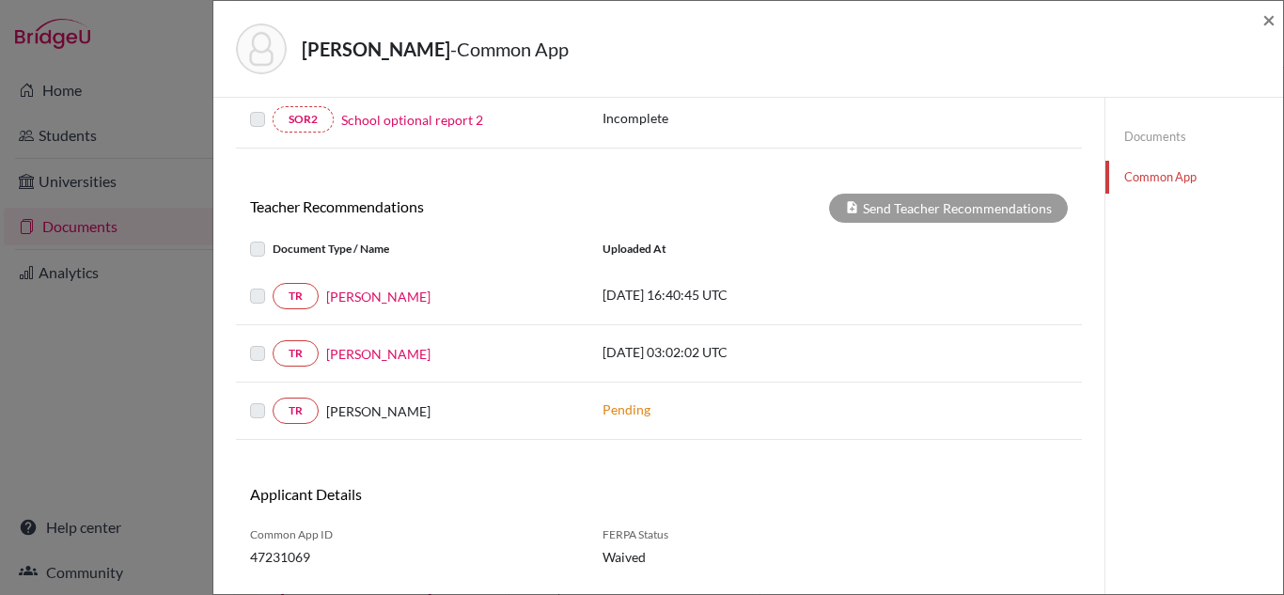
click at [273, 285] on label at bounding box center [273, 285] width 0 height 0
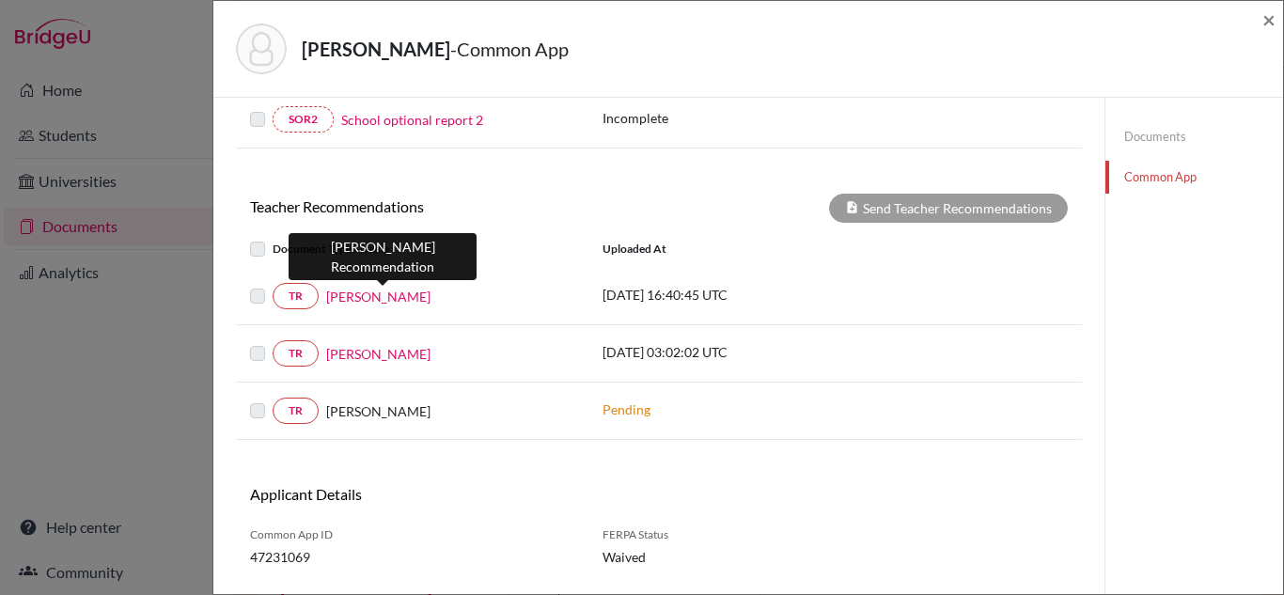
click at [407, 295] on link "Mohammed Ruman" at bounding box center [378, 297] width 104 height 20
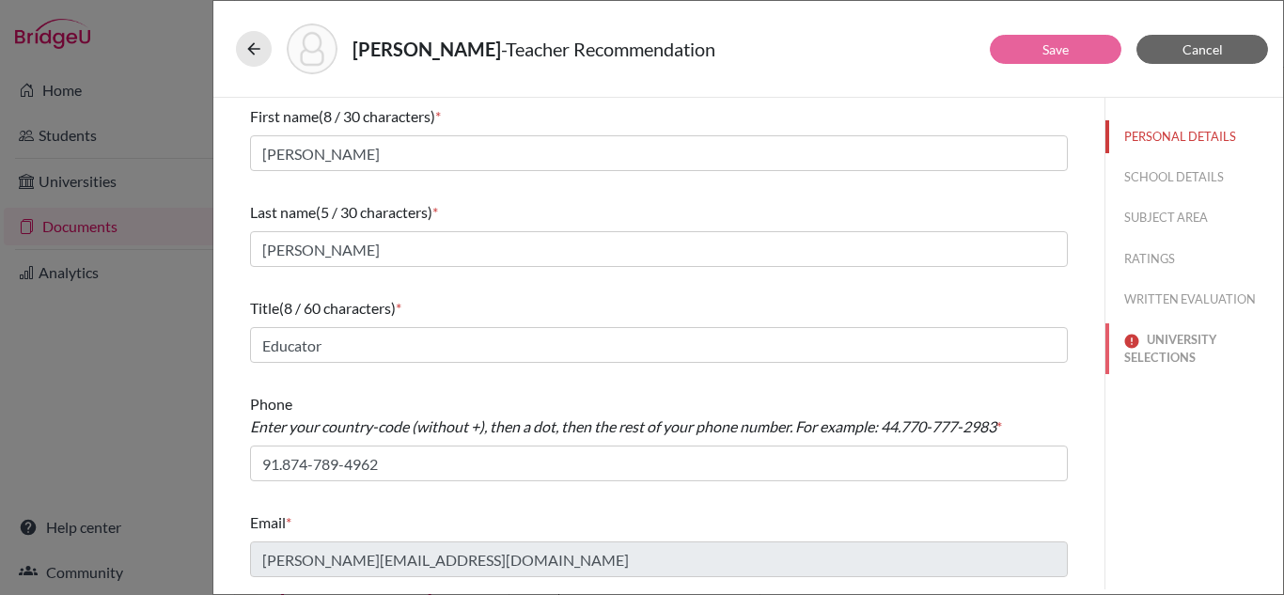
click at [1179, 365] on button "UNIVERSITY SELECTIONS" at bounding box center [1194, 348] width 178 height 51
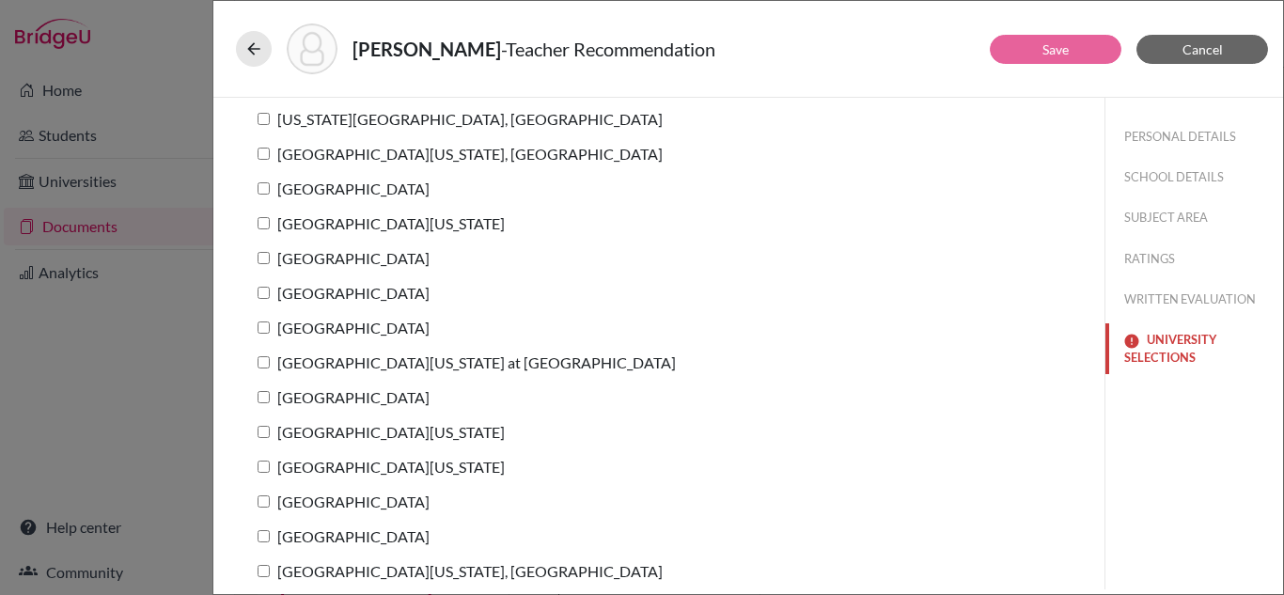
scroll to position [162, 0]
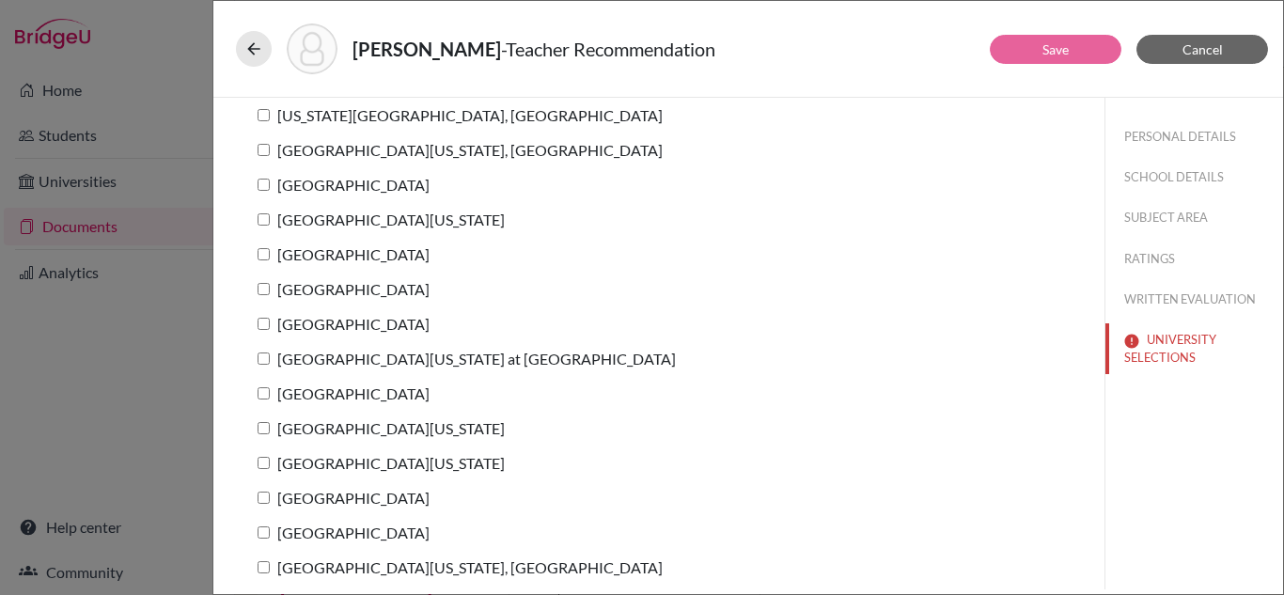
click at [264, 360] on input "University of North Carolina at Chapel Hill" at bounding box center [264, 358] width 12 height 12
checkbox input "true"
click at [1060, 57] on button "Save" at bounding box center [1056, 49] width 132 height 29
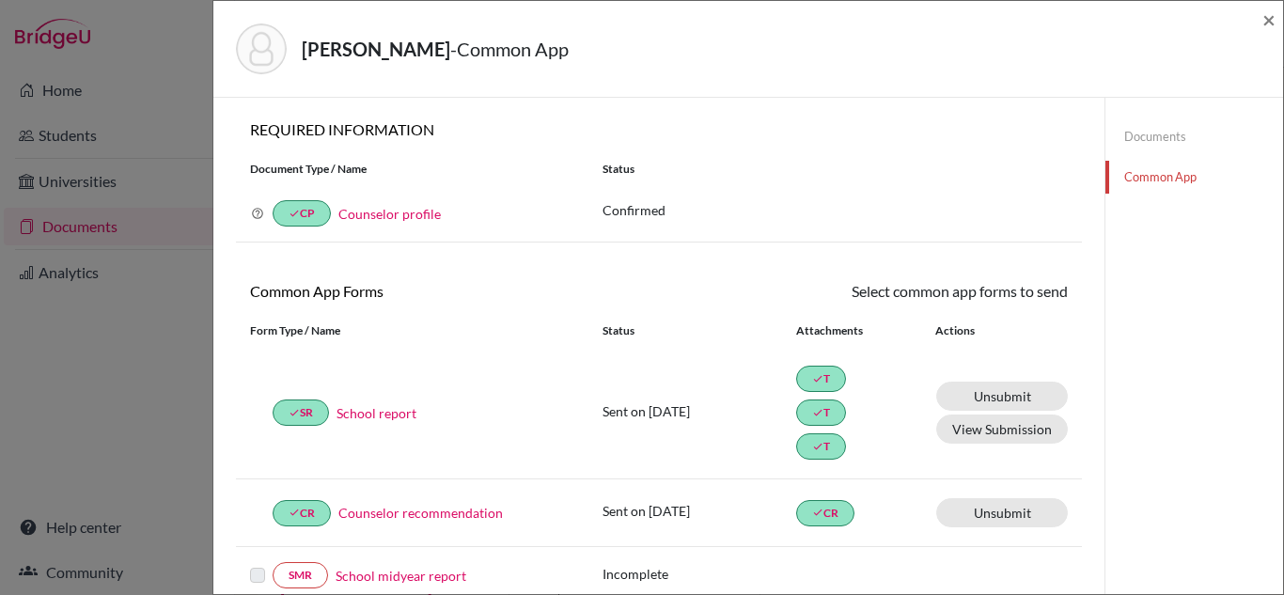
scroll to position [676, 0]
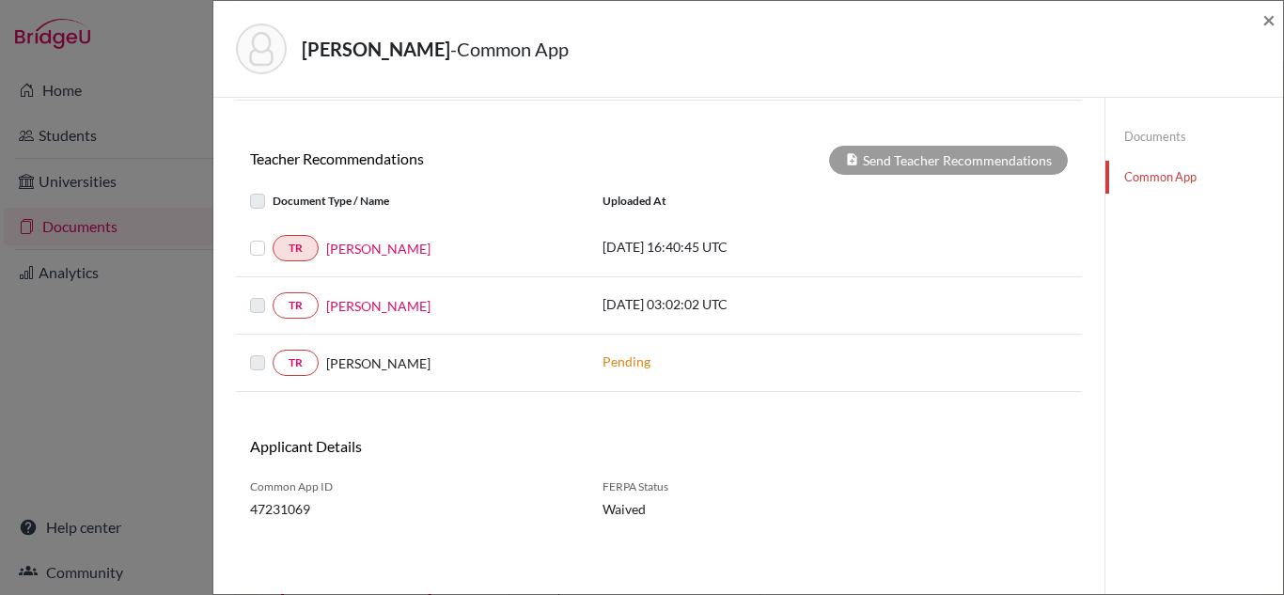
click at [273, 237] on label at bounding box center [273, 237] width 0 height 0
click at [0, 0] on input "checkbox" at bounding box center [0, 0] width 0 height 0
click at [273, 237] on label at bounding box center [273, 237] width 0 height 0
click at [0, 0] on input "checkbox" at bounding box center [0, 0] width 0 height 0
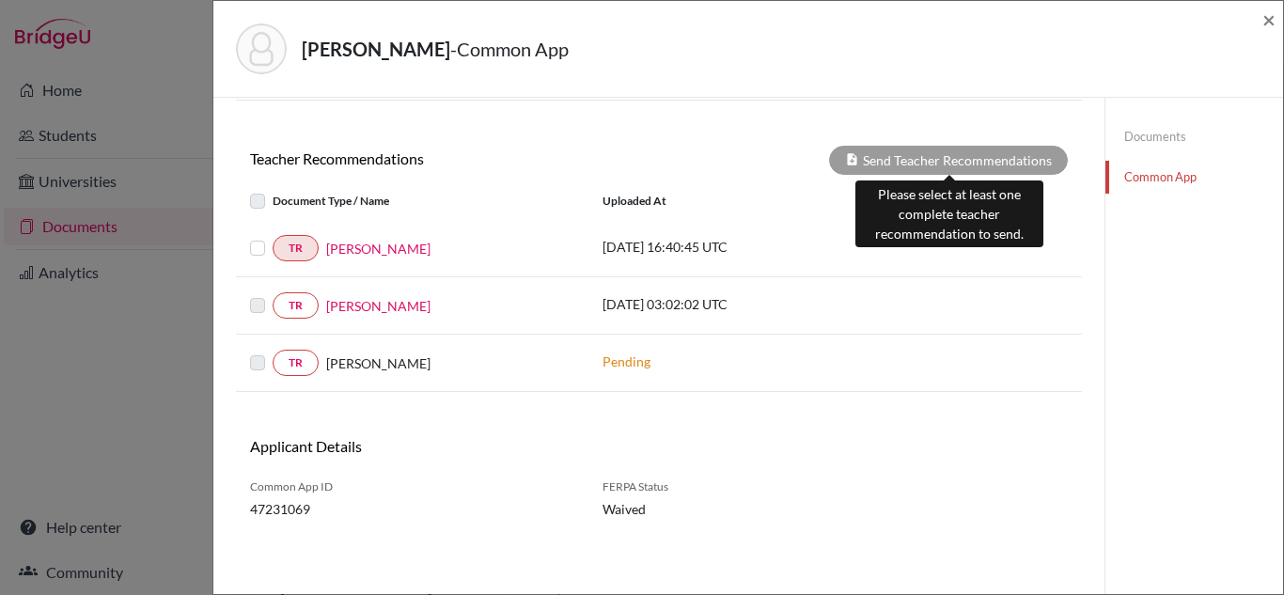
click at [907, 162] on div "Send Teacher Recommendations" at bounding box center [948, 160] width 239 height 29
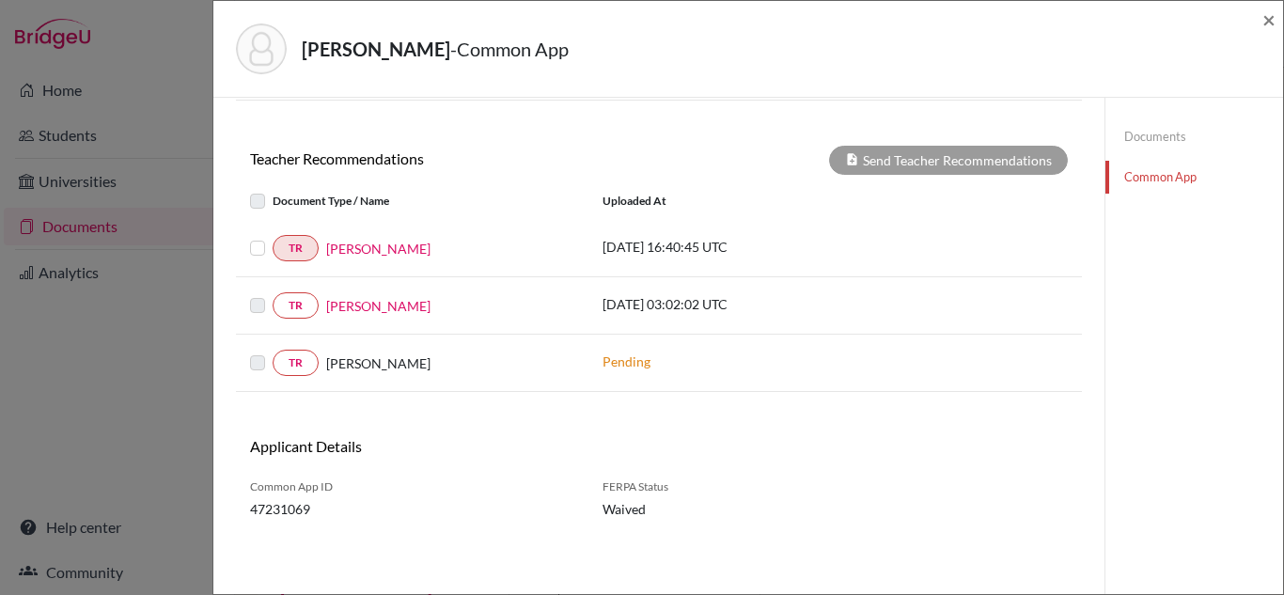
click at [273, 237] on label at bounding box center [273, 237] width 0 height 0
click at [0, 0] on input "checkbox" at bounding box center [0, 0] width 0 height 0
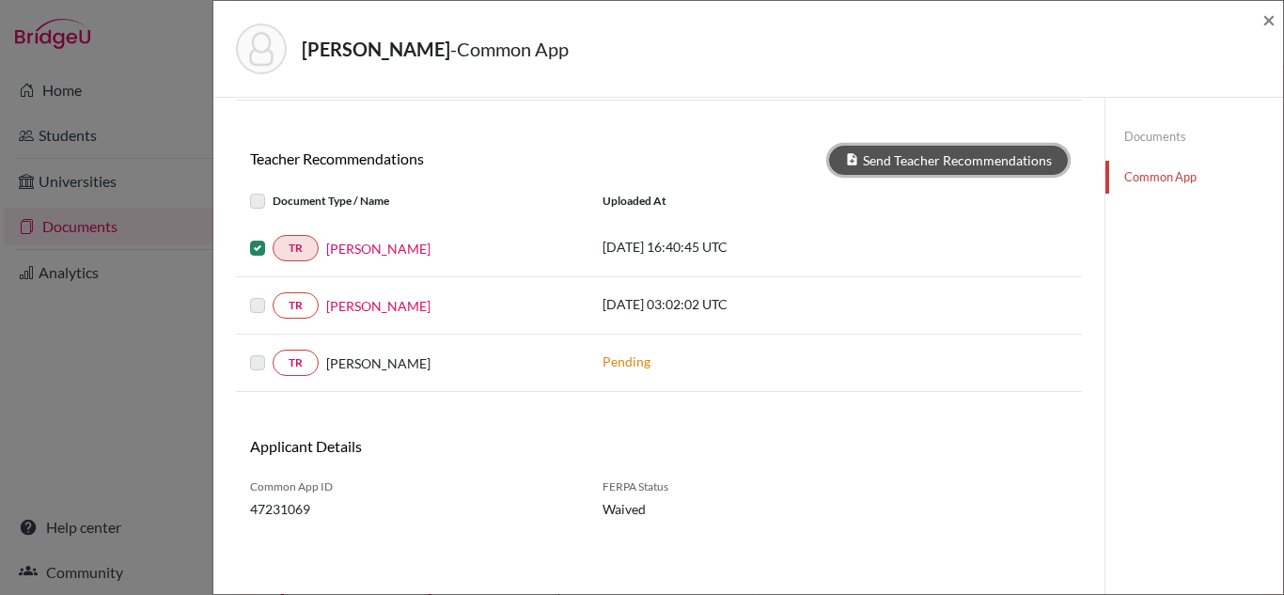
click at [900, 169] on button "Send Teacher Recommendations" at bounding box center [948, 160] width 239 height 29
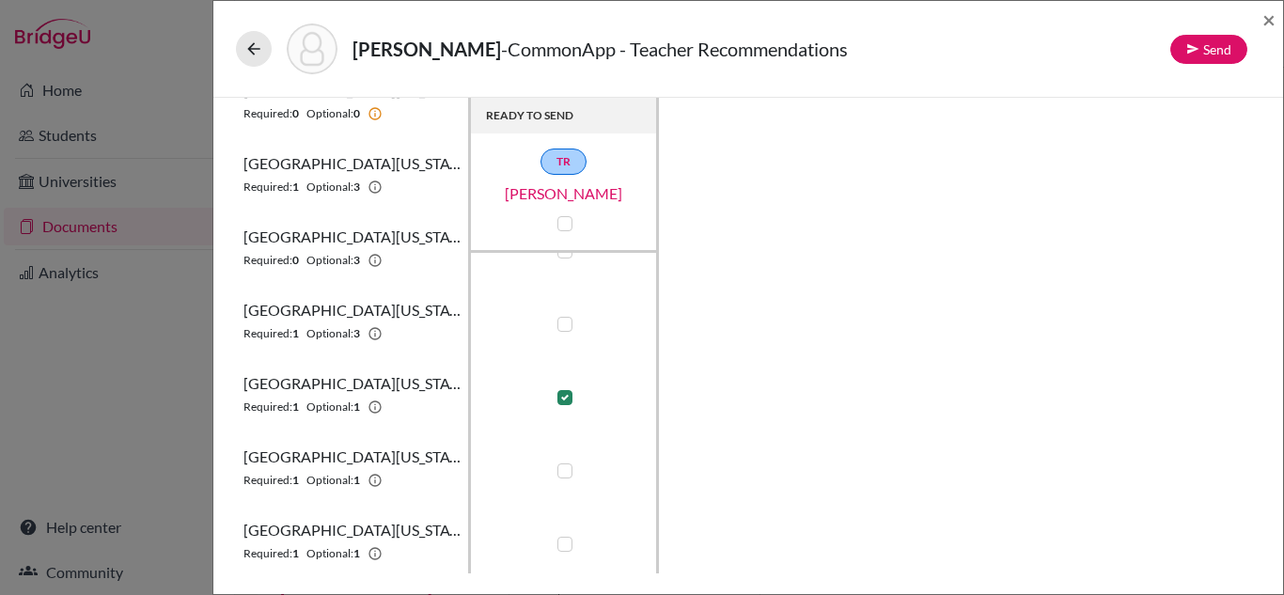
scroll to position [998, 0]
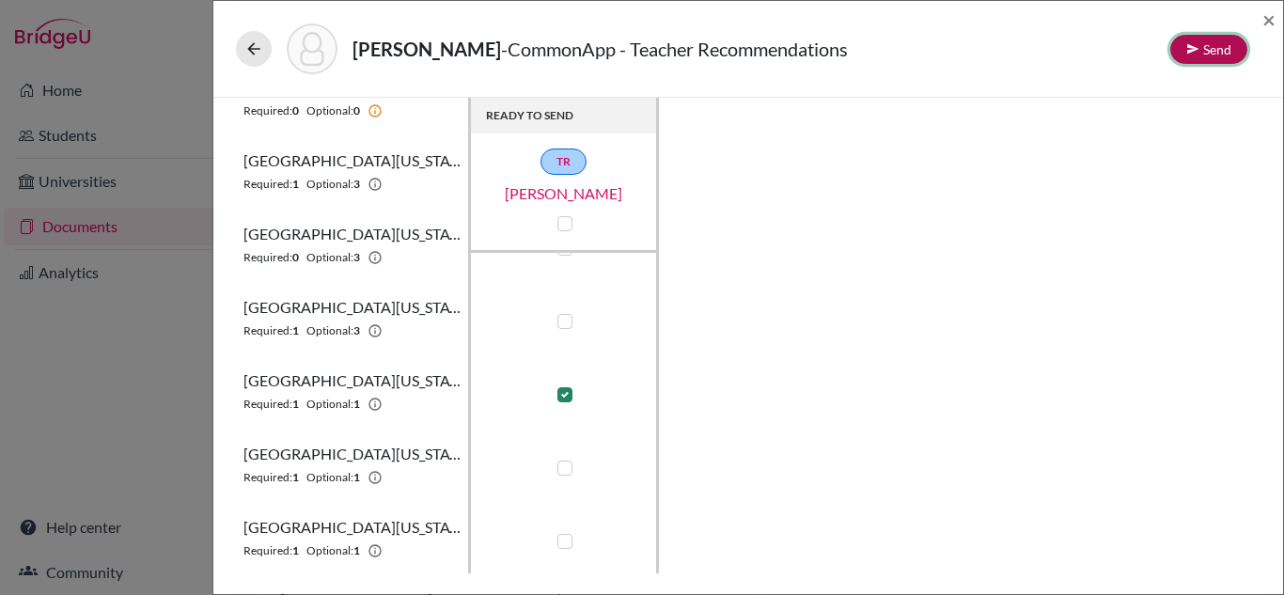
click at [1200, 41] on button "Send" at bounding box center [1208, 49] width 77 height 29
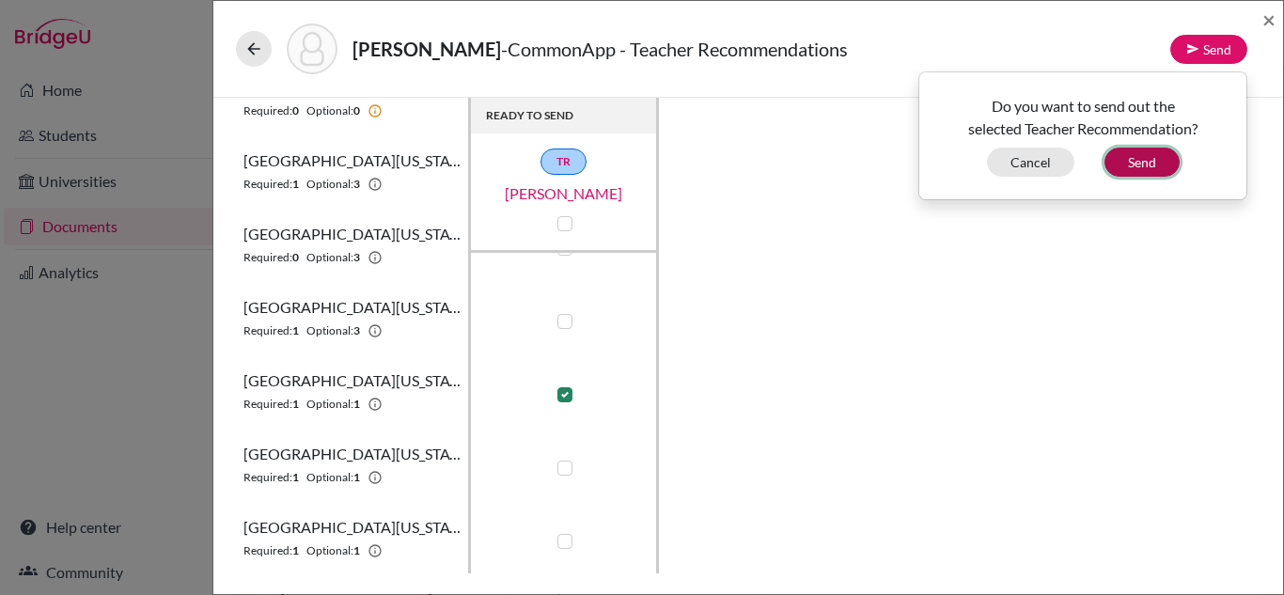
click at [1143, 170] on button "Send" at bounding box center [1141, 162] width 75 height 29
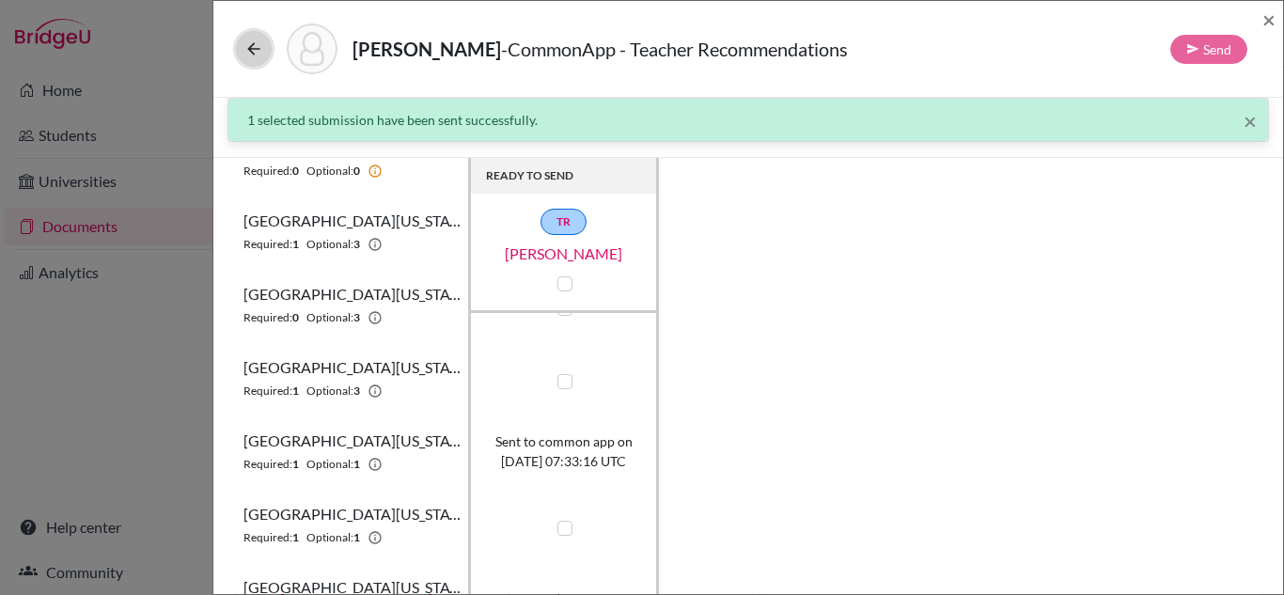
click at [255, 50] on icon at bounding box center [253, 48] width 19 height 19
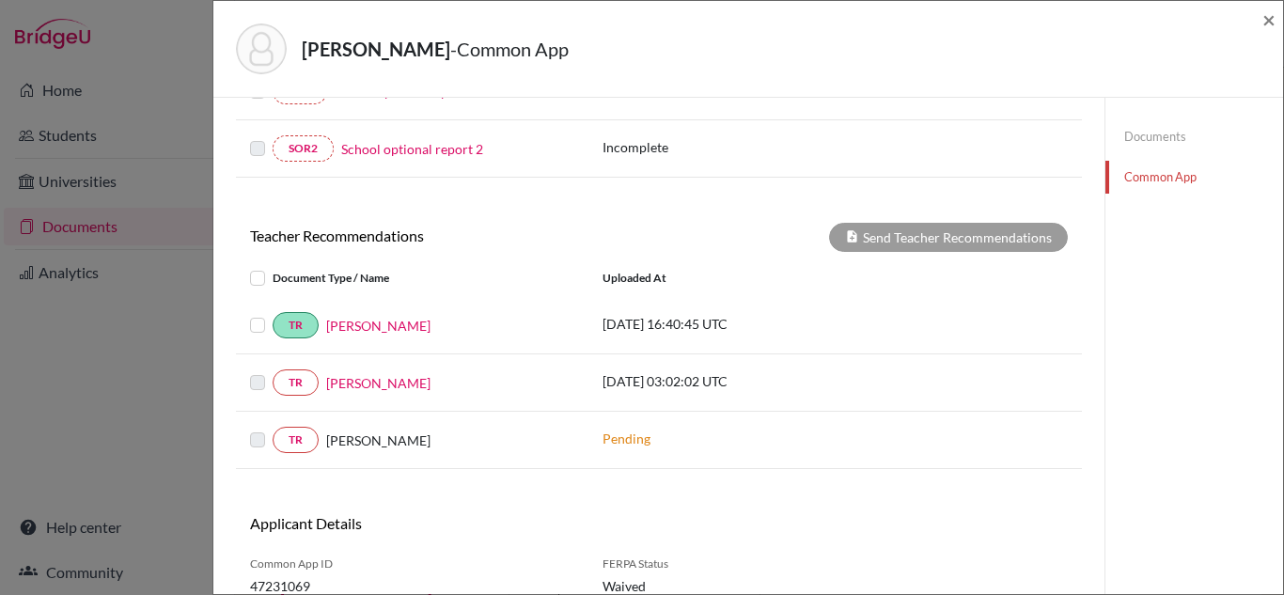
scroll to position [614, 0]
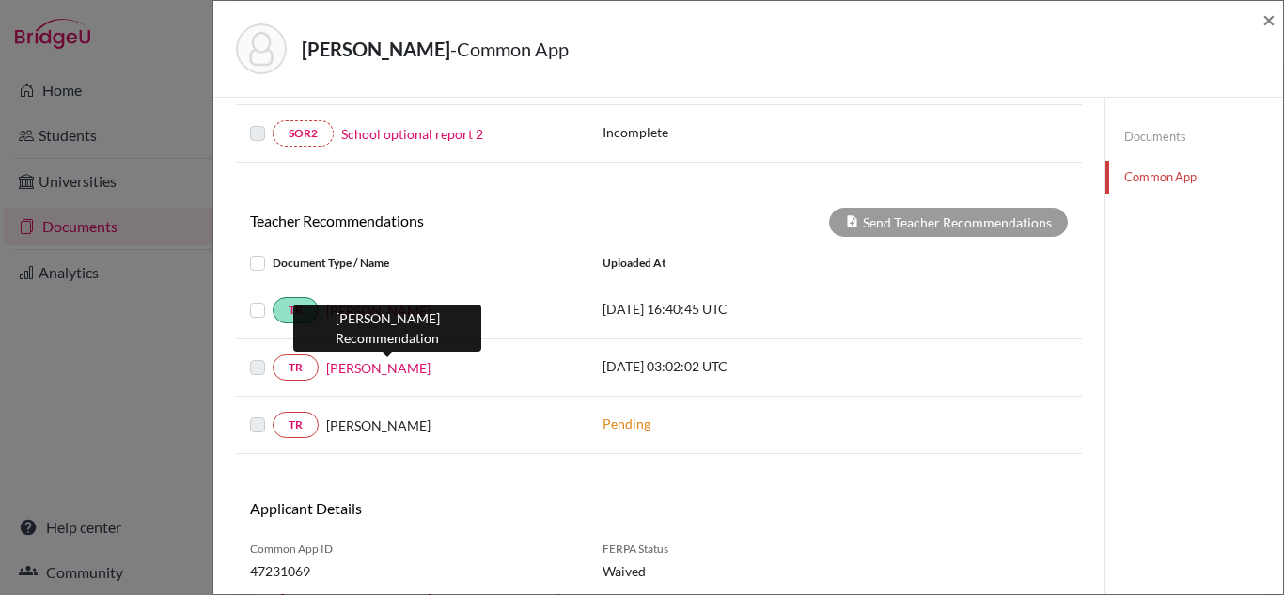
click at [352, 365] on link "Suprity Bhattacharya" at bounding box center [378, 368] width 104 height 20
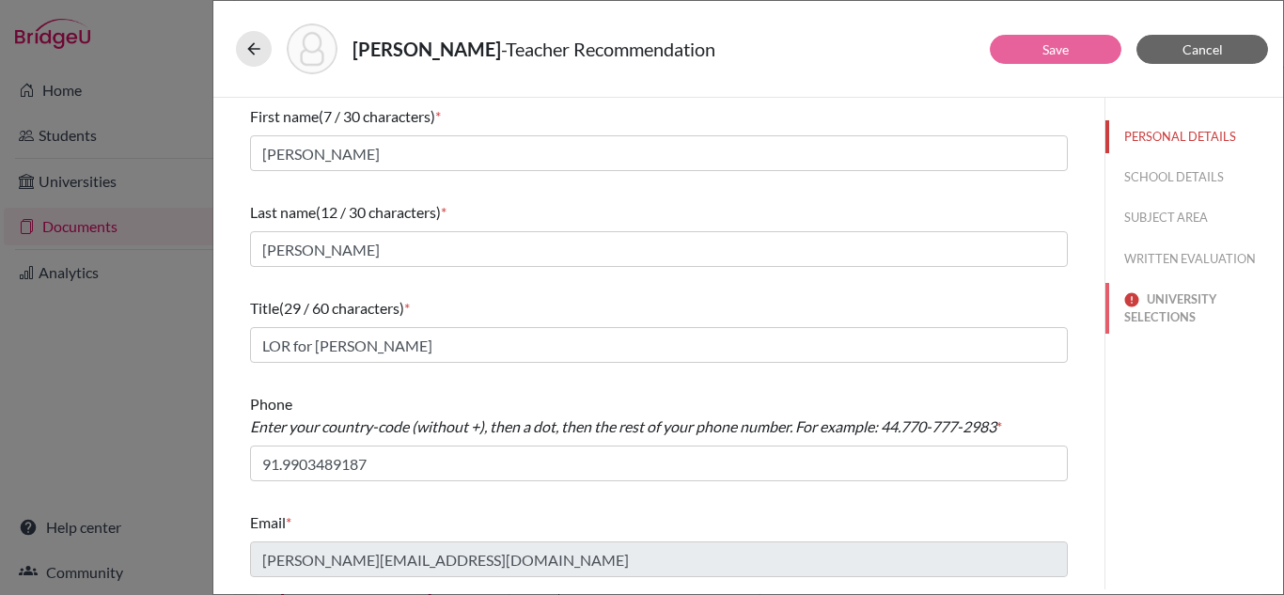
click at [1169, 307] on button "UNIVERSITY SELECTIONS" at bounding box center [1194, 308] width 178 height 51
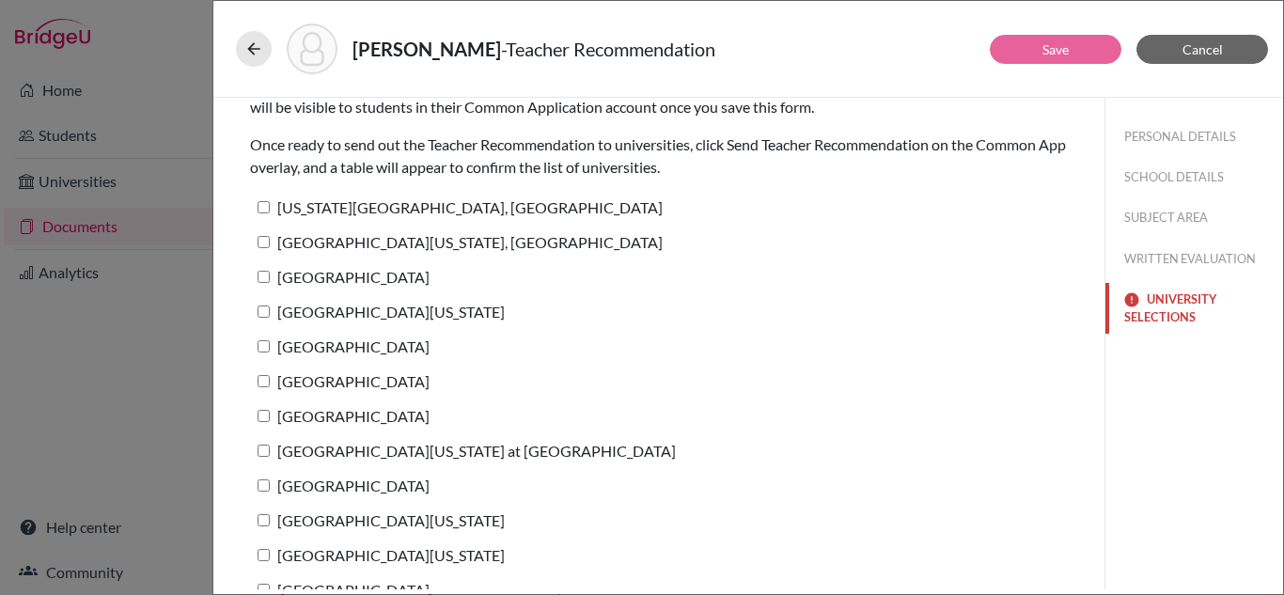
scroll to position [70, 0]
click at [262, 453] on input "University of North Carolina at Chapel Hill" at bounding box center [264, 450] width 12 height 12
checkbox input "true"
click at [1085, 49] on button "Save" at bounding box center [1056, 49] width 132 height 29
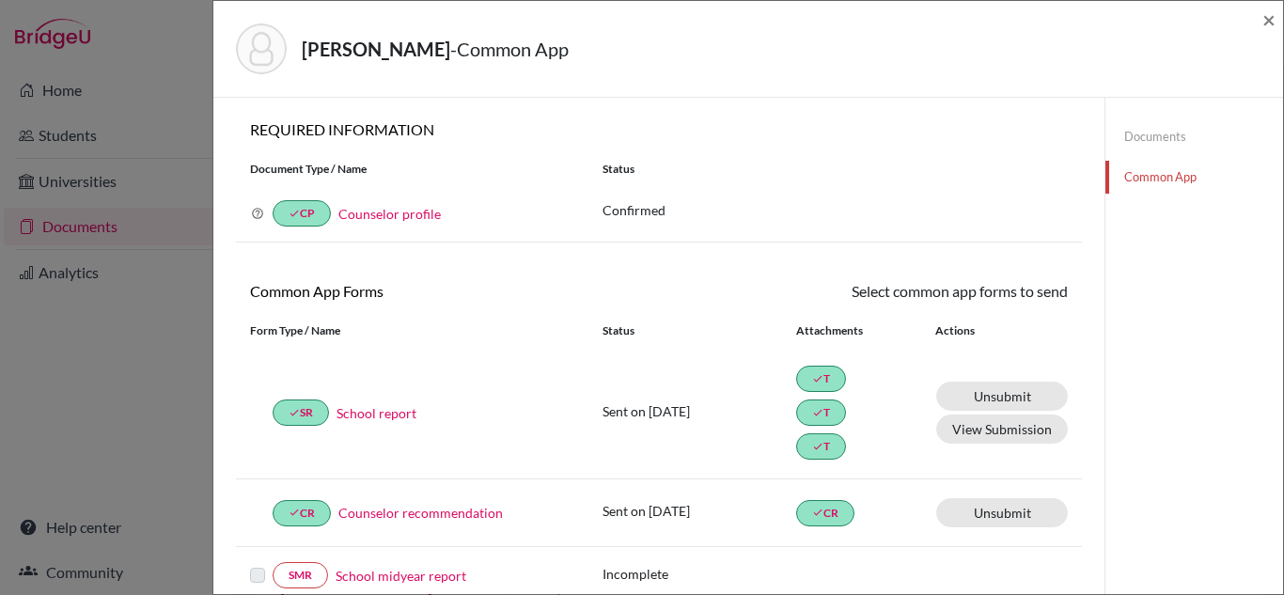
scroll to position [676, 0]
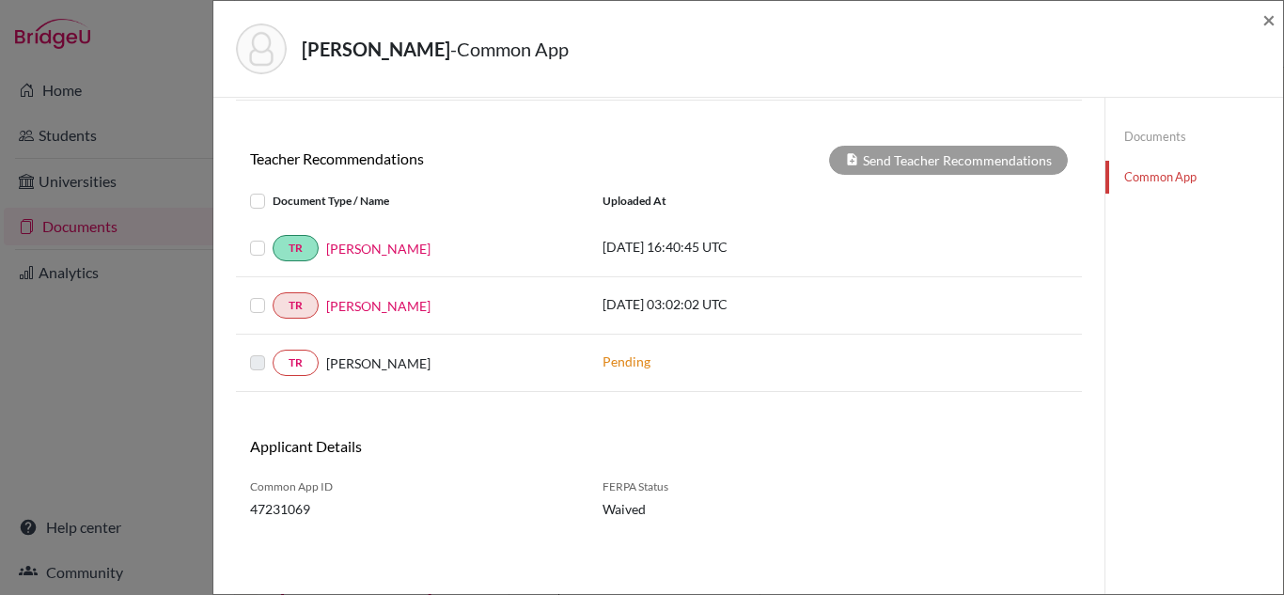
click at [273, 294] on label at bounding box center [273, 294] width 0 height 0
click at [0, 0] on input "checkbox" at bounding box center [0, 0] width 0 height 0
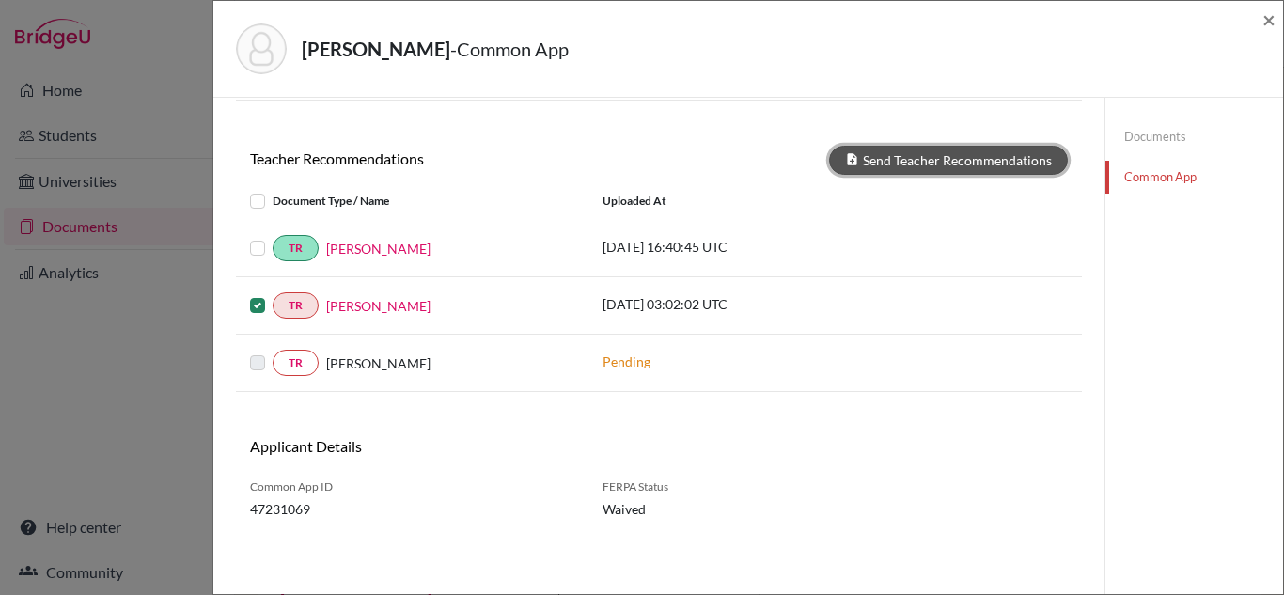
click at [896, 151] on button "Send Teacher Recommendations" at bounding box center [948, 160] width 239 height 29
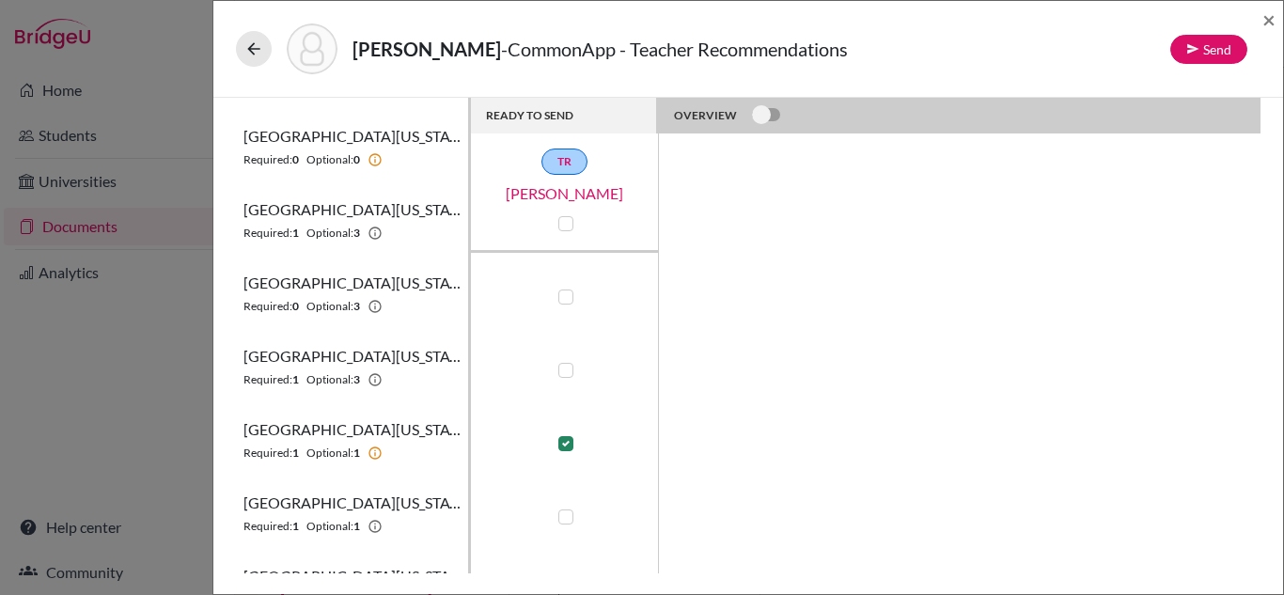
scroll to position [976, 0]
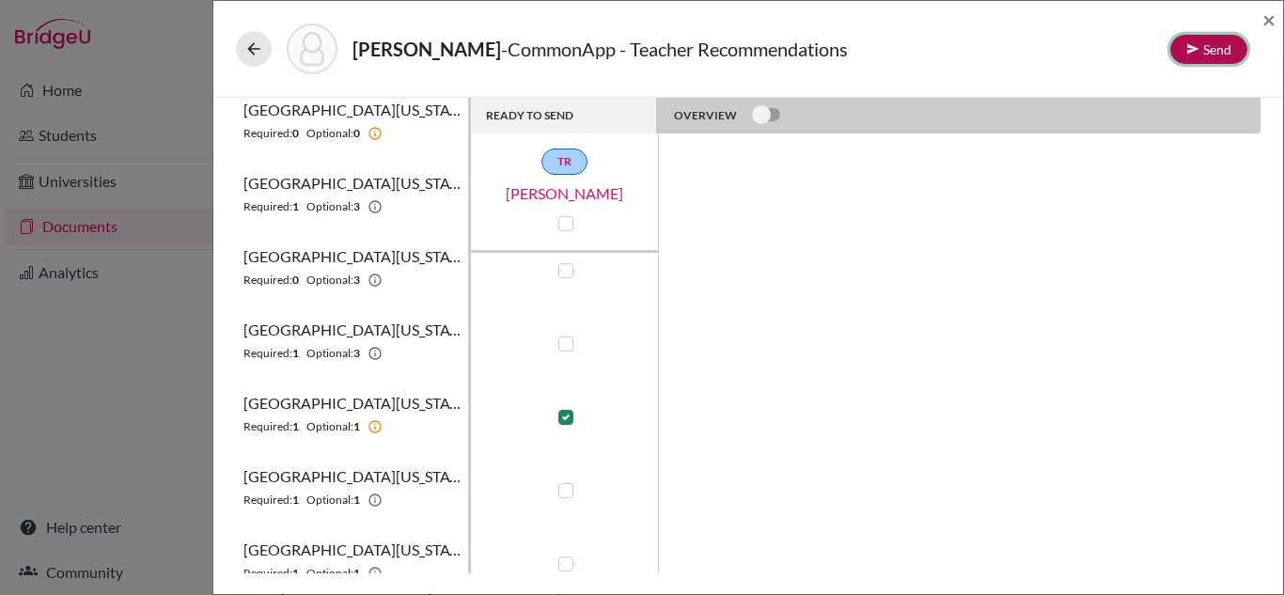
click at [1231, 46] on button "Send" at bounding box center [1208, 49] width 77 height 29
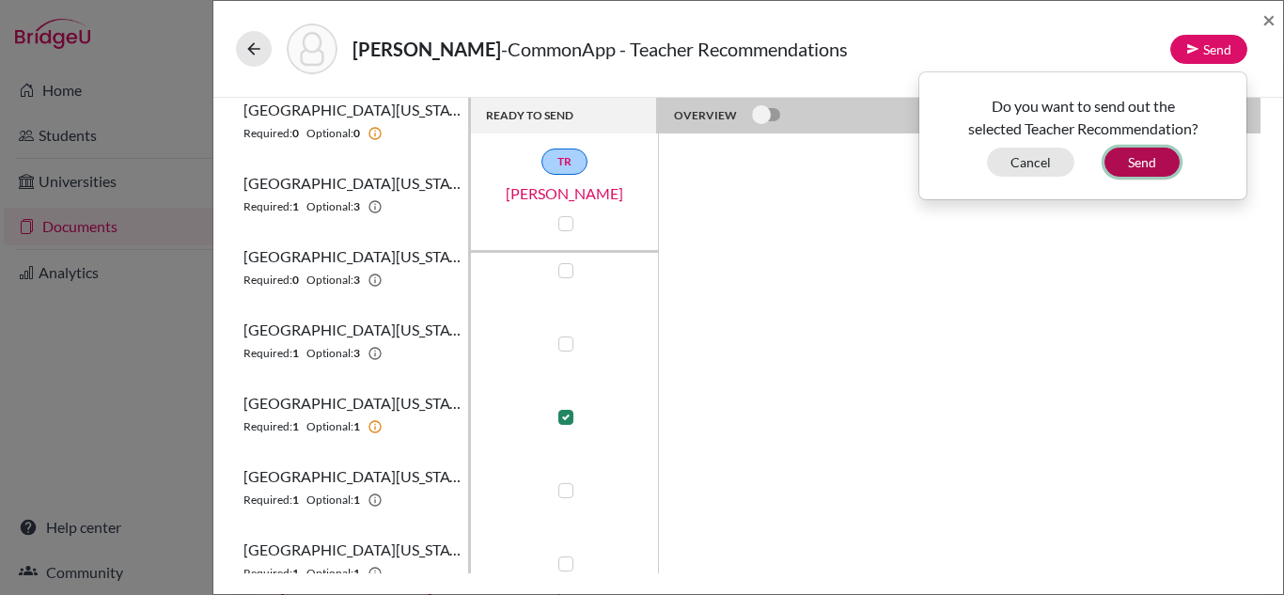
click at [1155, 161] on button "Send" at bounding box center [1141, 162] width 75 height 29
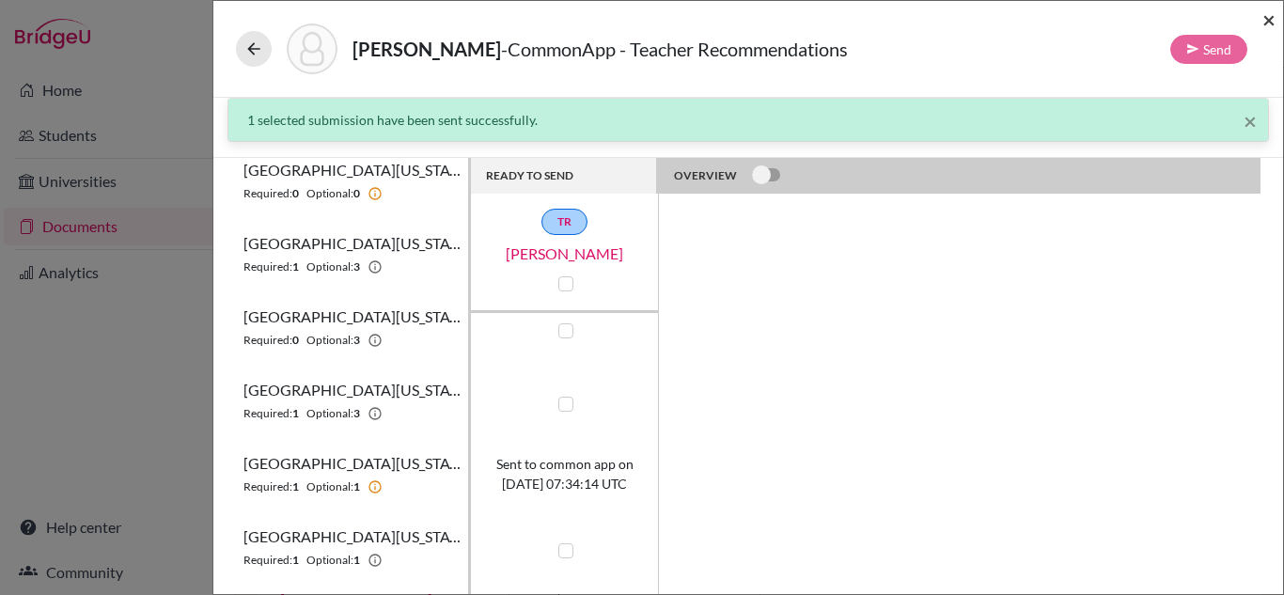
click at [1268, 26] on span "×" at bounding box center [1268, 19] width 13 height 27
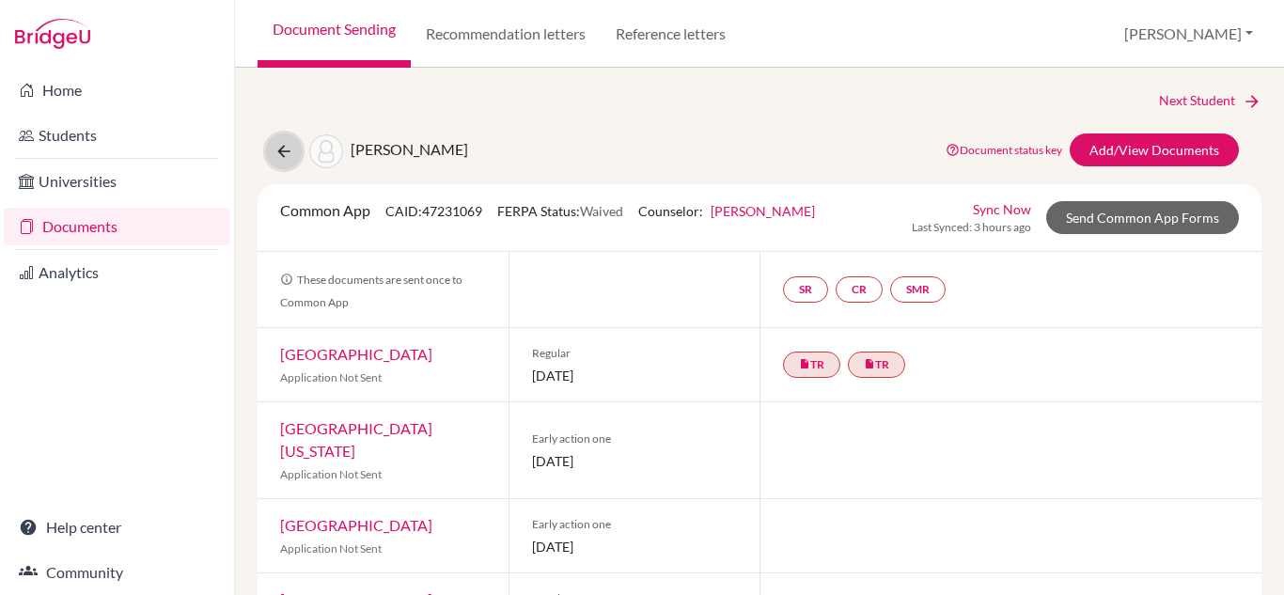
click at [283, 151] on icon at bounding box center [283, 151] width 19 height 19
